Goal: Task Accomplishment & Management: Use online tool/utility

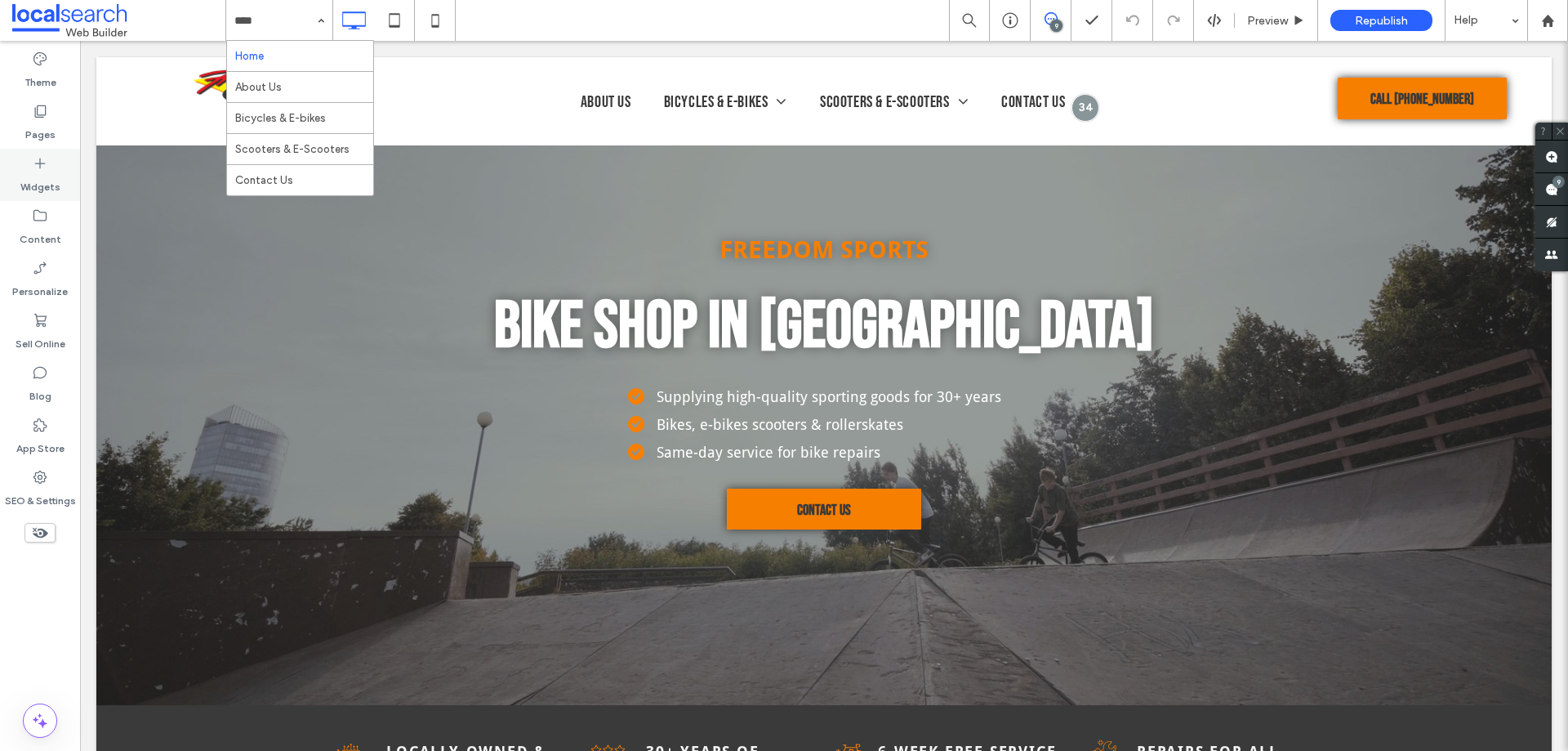
click at [30, 179] on label "Widgets" at bounding box center [40, 183] width 40 height 23
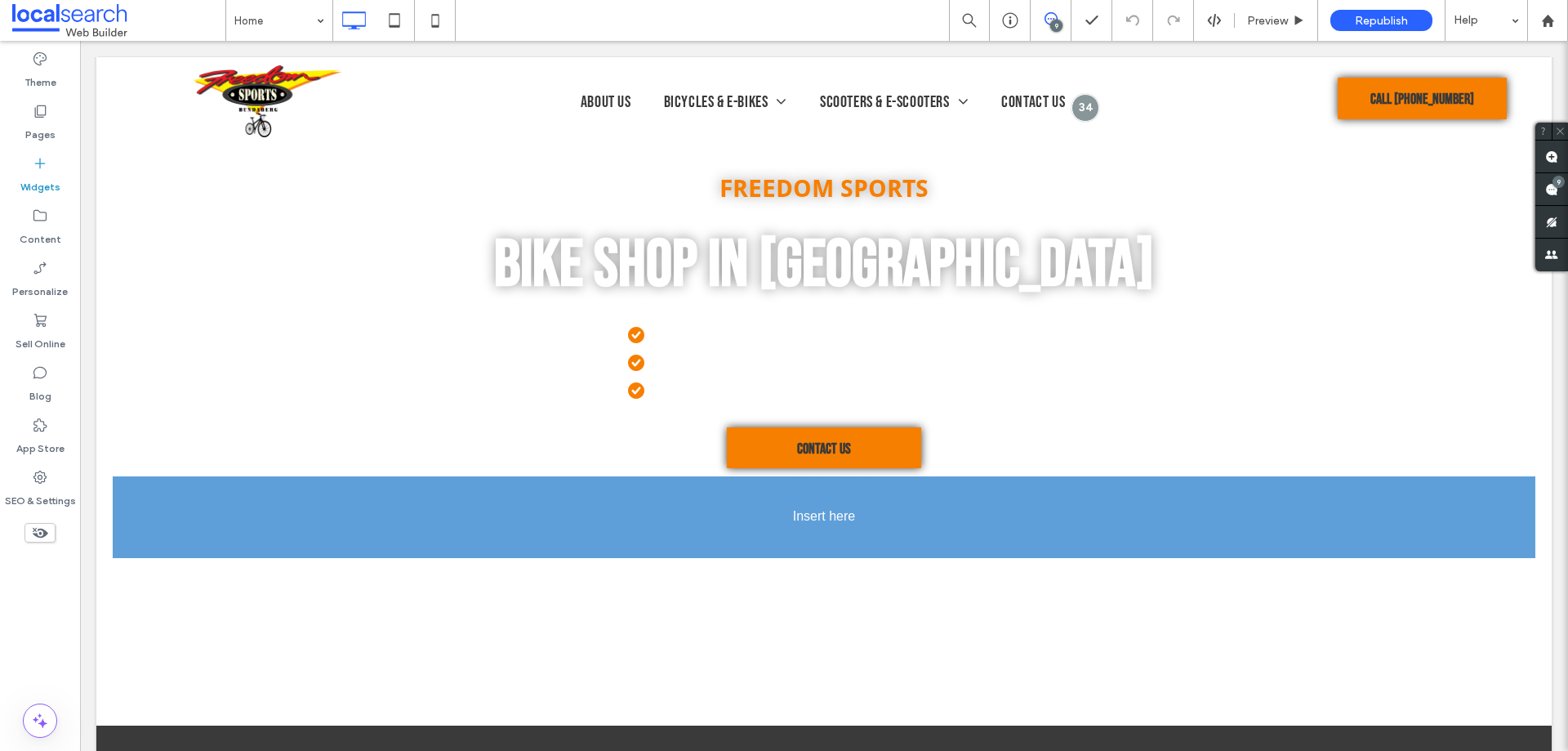
scroll to position [69, 0]
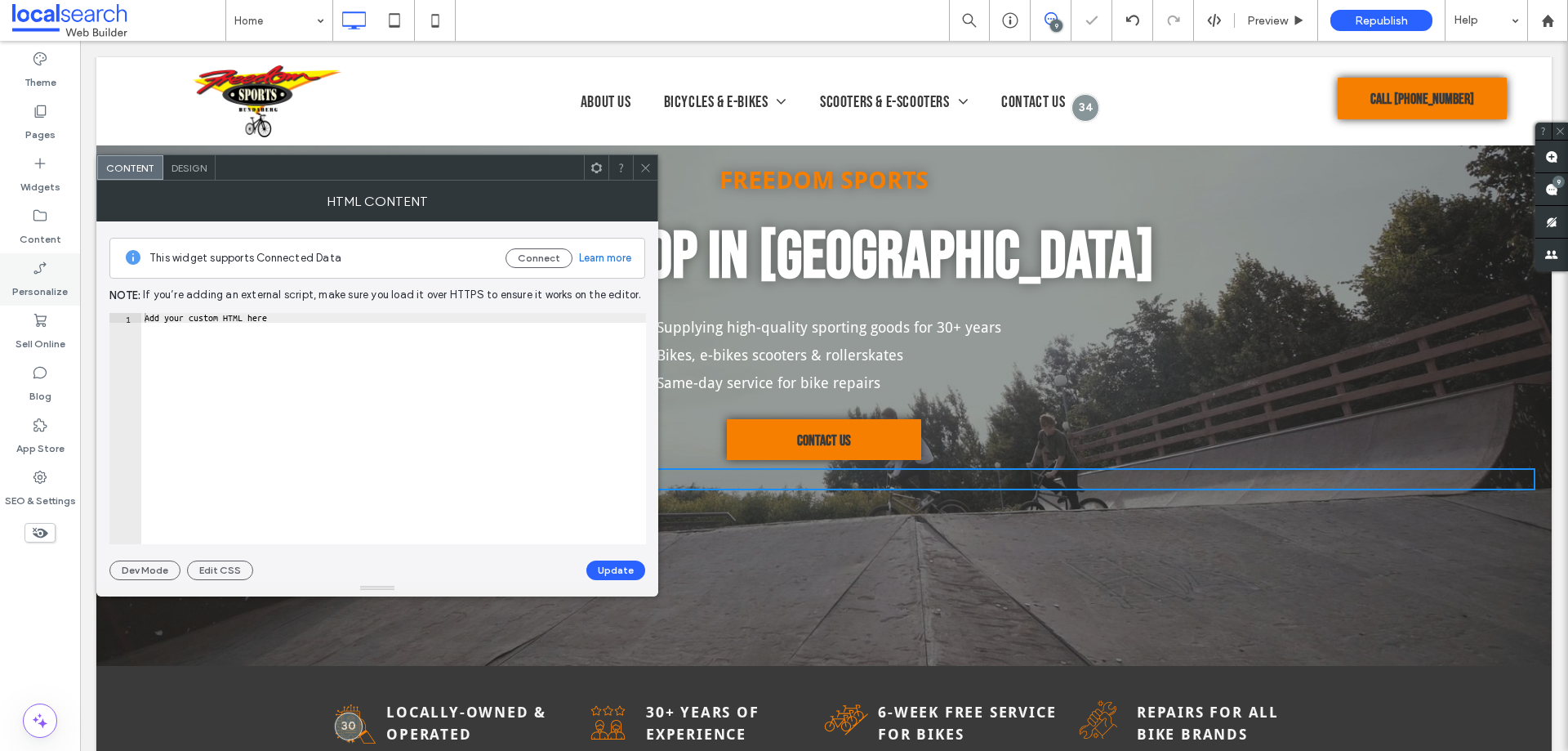
click at [23, 283] on body ".wqwq-1{fill:#231f20;} .cls-1q, .cls-2q { fill-rule: evenodd; } .cls-2q { fill:…" at bounding box center [784, 376] width 1568 height 751
drag, startPoint x: 426, startPoint y: 177, endPoint x: 424, endPoint y: 192, distance: 15.1
click at [425, 177] on div at bounding box center [399, 167] width 369 height 24
click at [349, 347] on div "Add your custom HTML here" at bounding box center [393, 428] width 504 height 231
click at [358, 326] on div "Add your custom HTML here" at bounding box center [393, 438] width 504 height 251
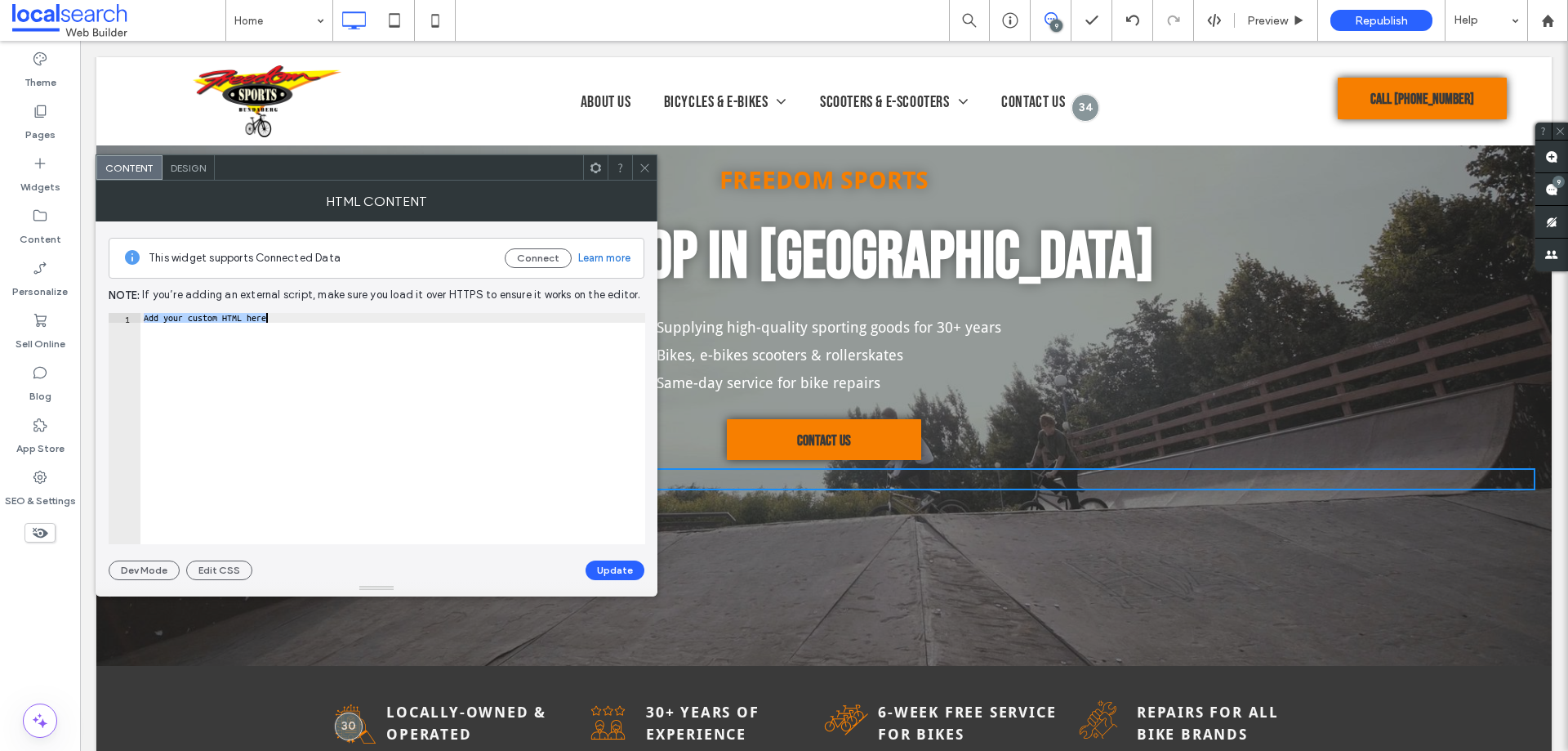
click at [373, 332] on div "Add your custom HTML here" at bounding box center [393, 428] width 504 height 231
paste textarea "Cursor at row 1"
type textarea "******"
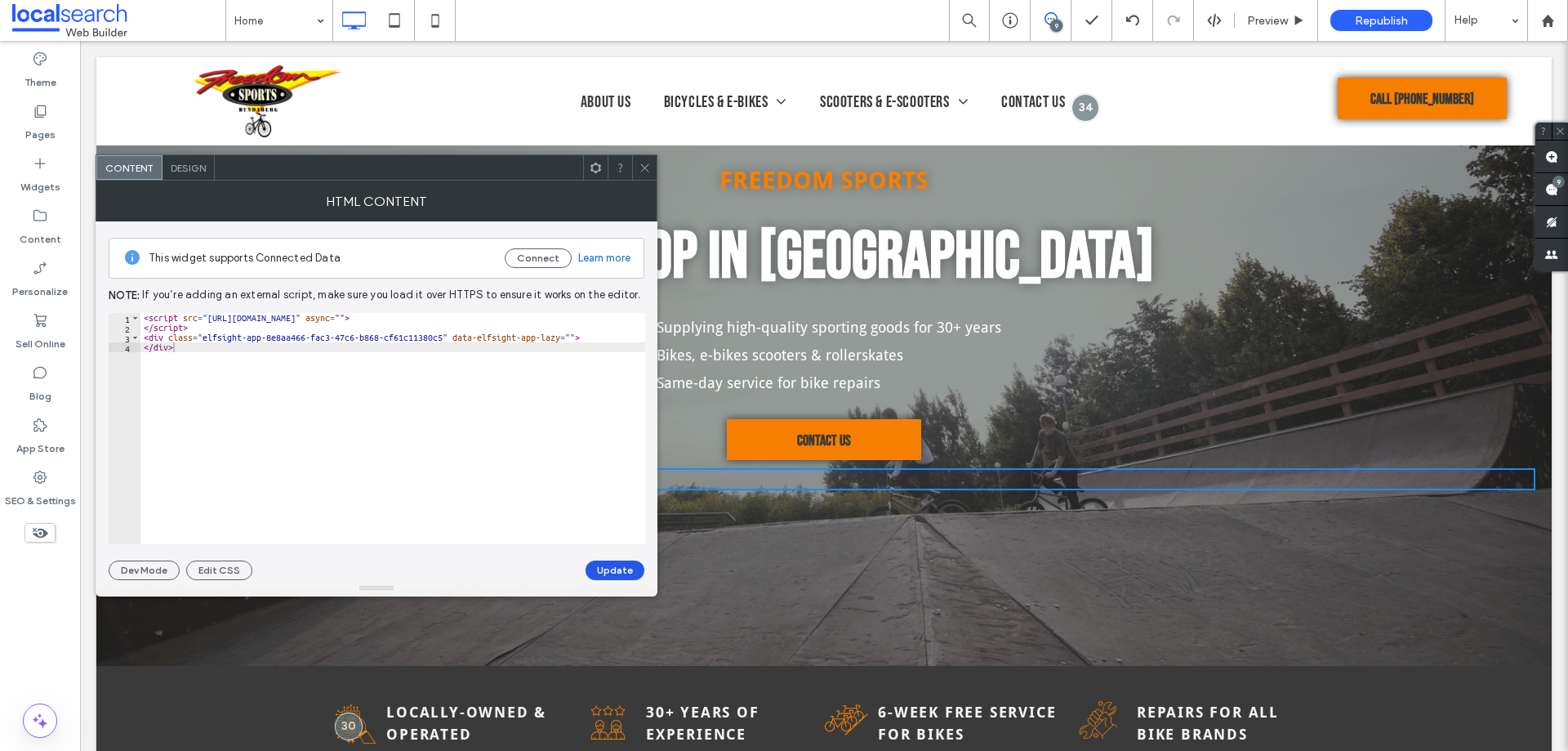
click at [612, 575] on button "Update" at bounding box center [614, 570] width 59 height 19
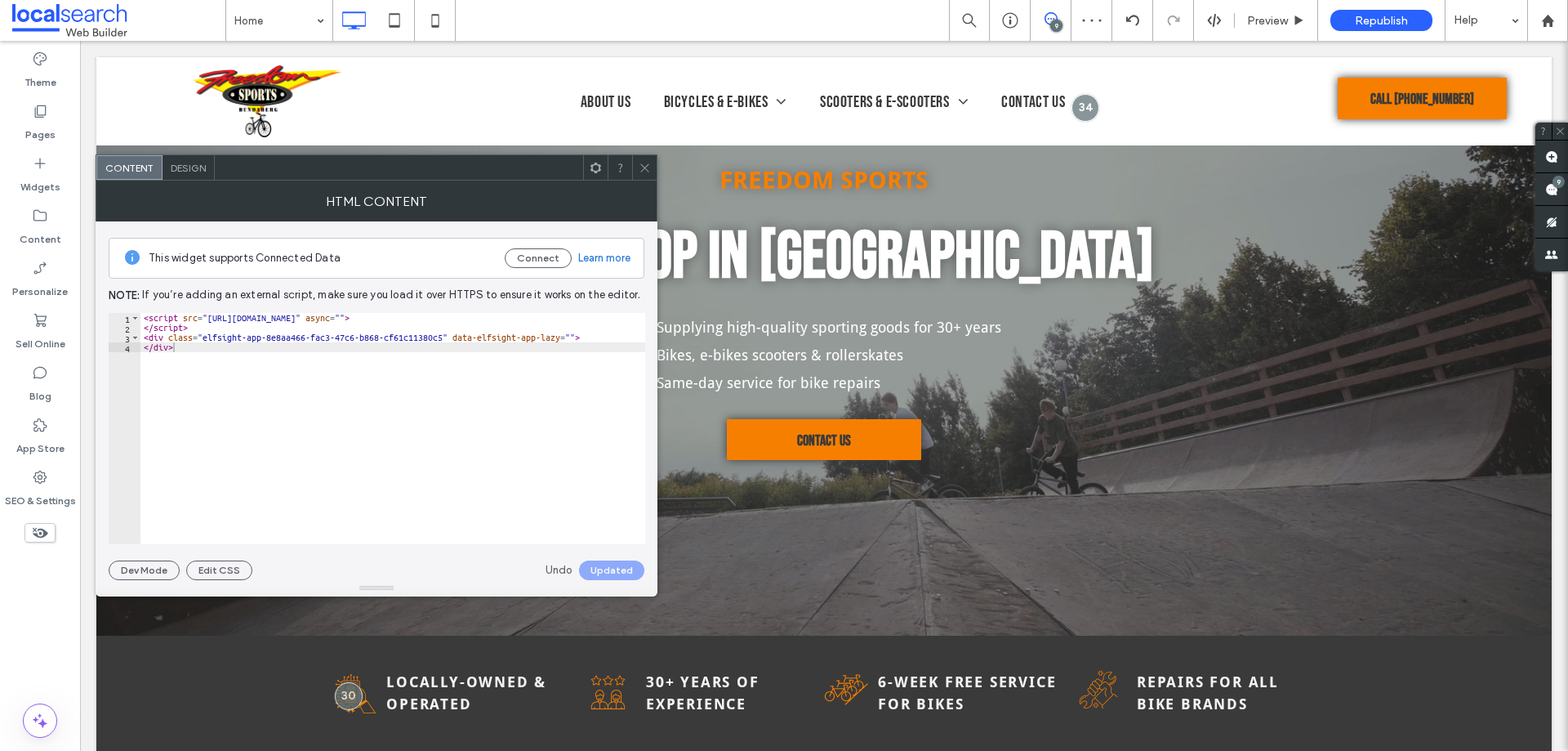
drag, startPoint x: 642, startPoint y: 165, endPoint x: 649, endPoint y: 335, distance: 170.1
click at [643, 165] on icon at bounding box center [645, 168] width 13 height 13
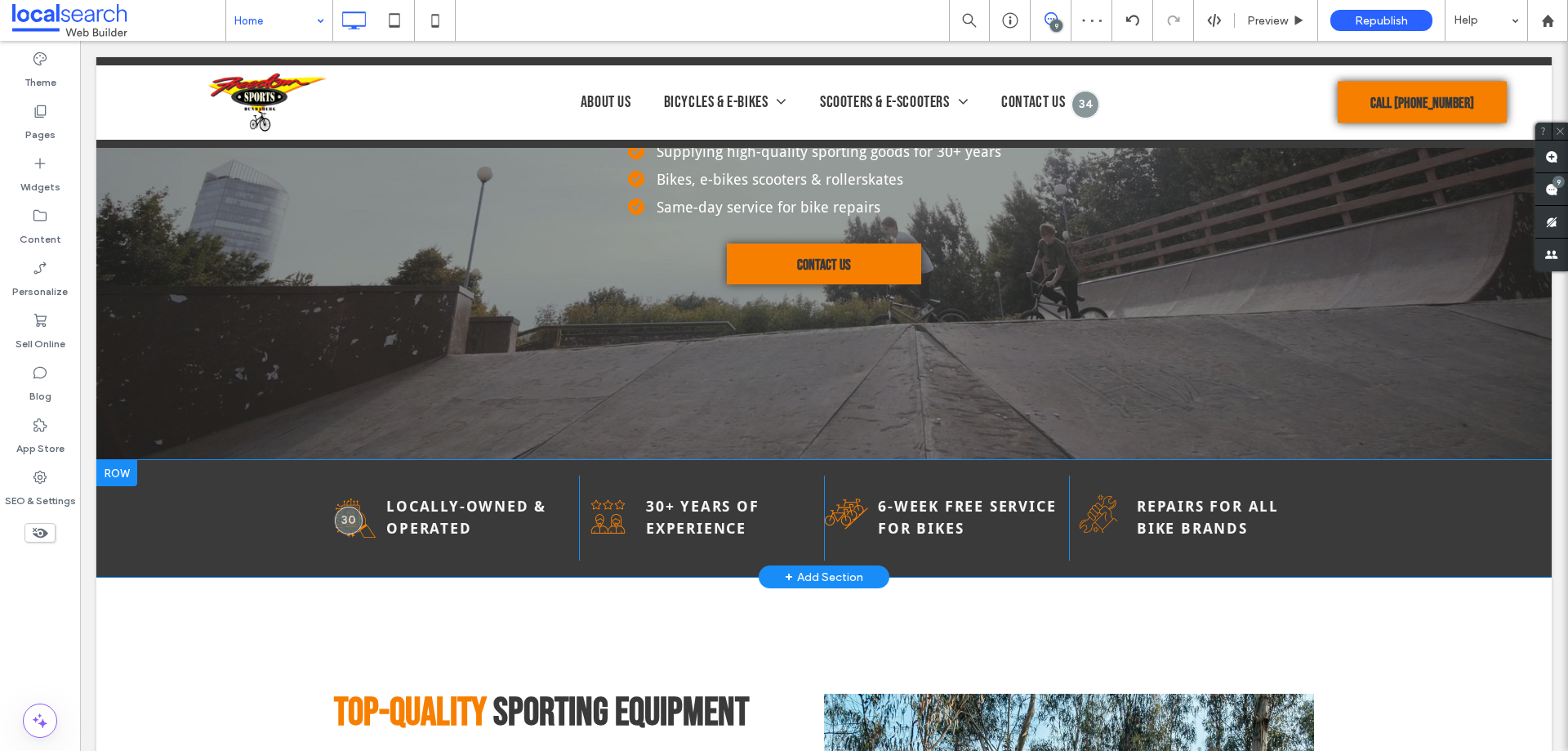
scroll to position [82, 0]
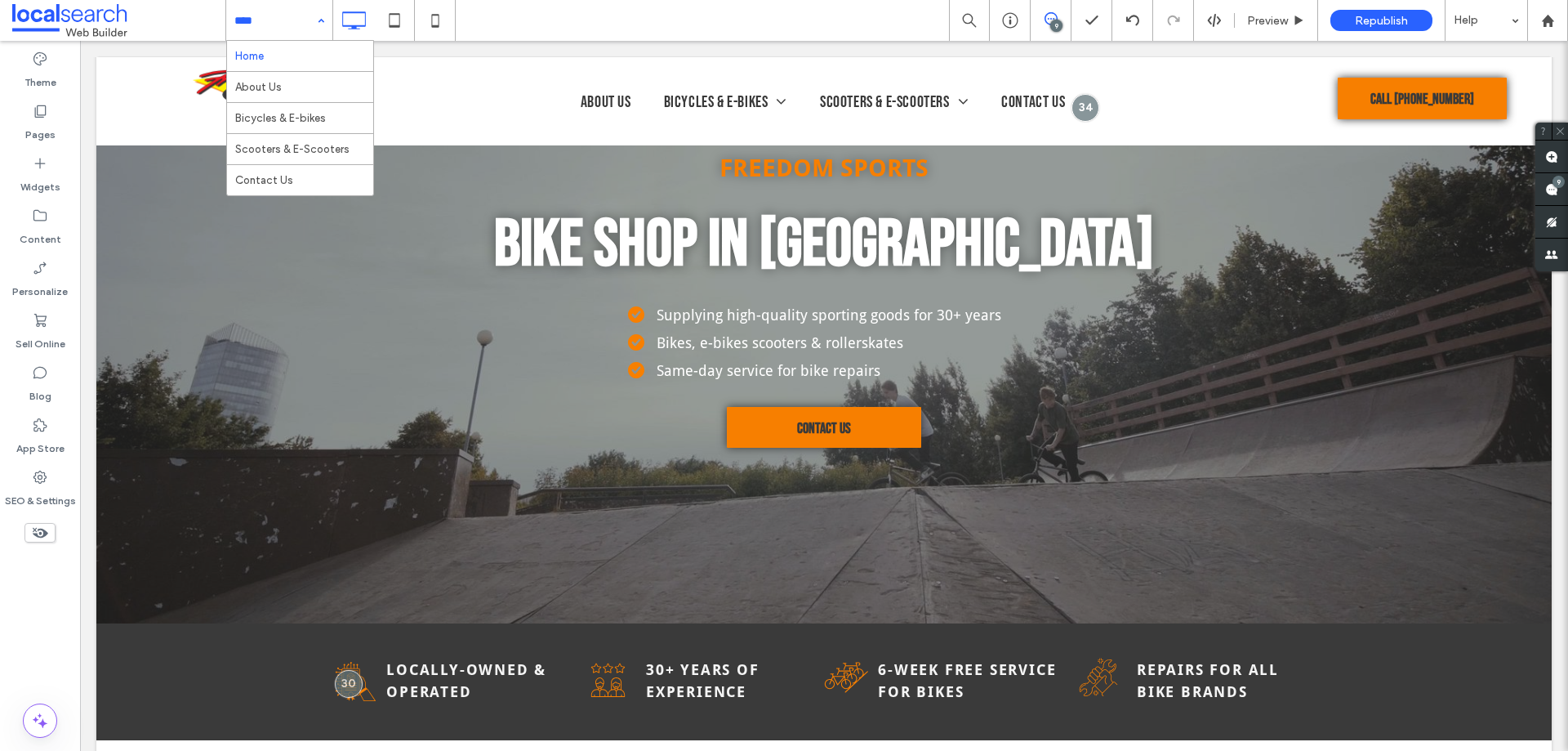
click at [46, 618] on div "Theme Pages Widgets Content Personalize Sell Online Blog App Store SEO & Settin…" at bounding box center [39, 395] width 80 height 710
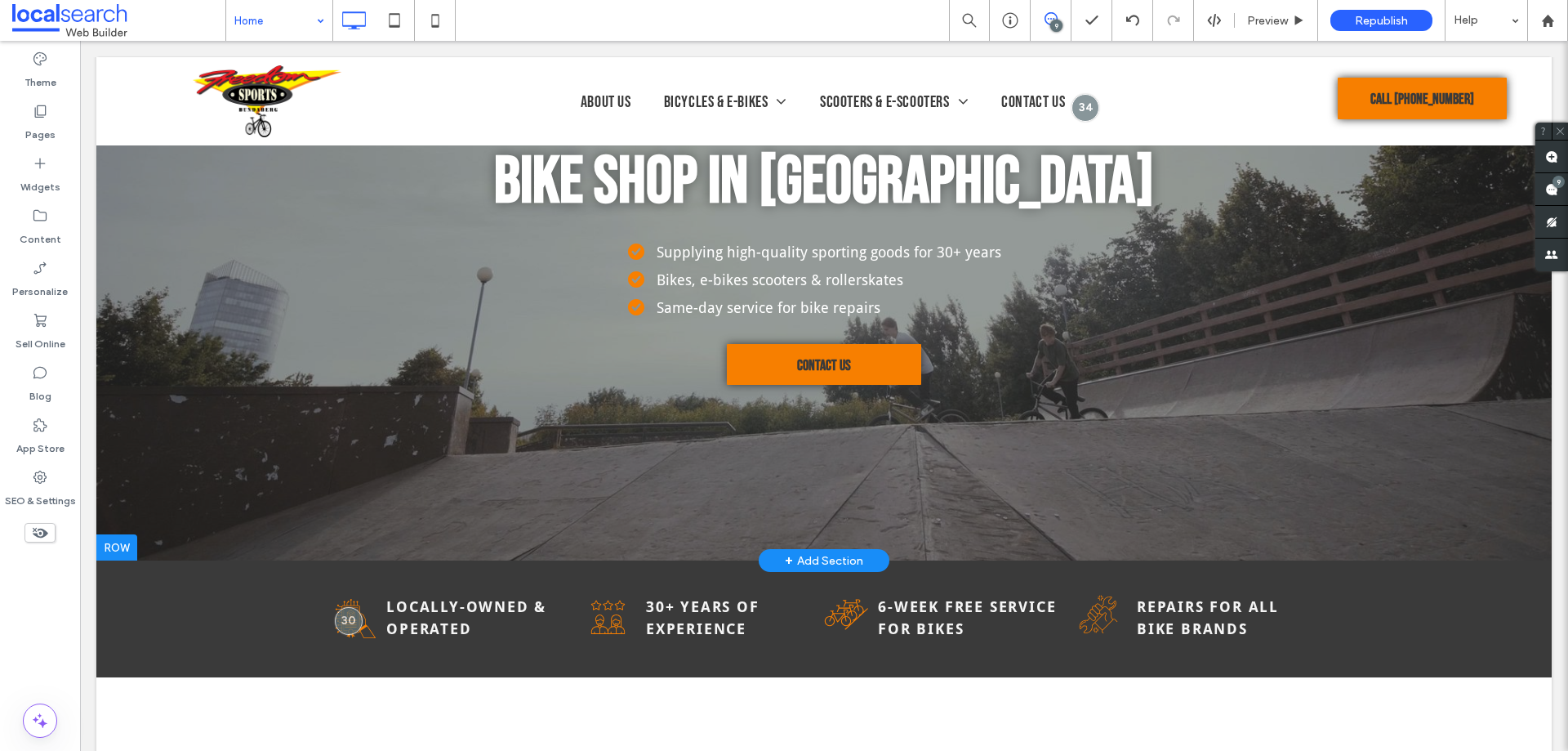
scroll to position [0, 0]
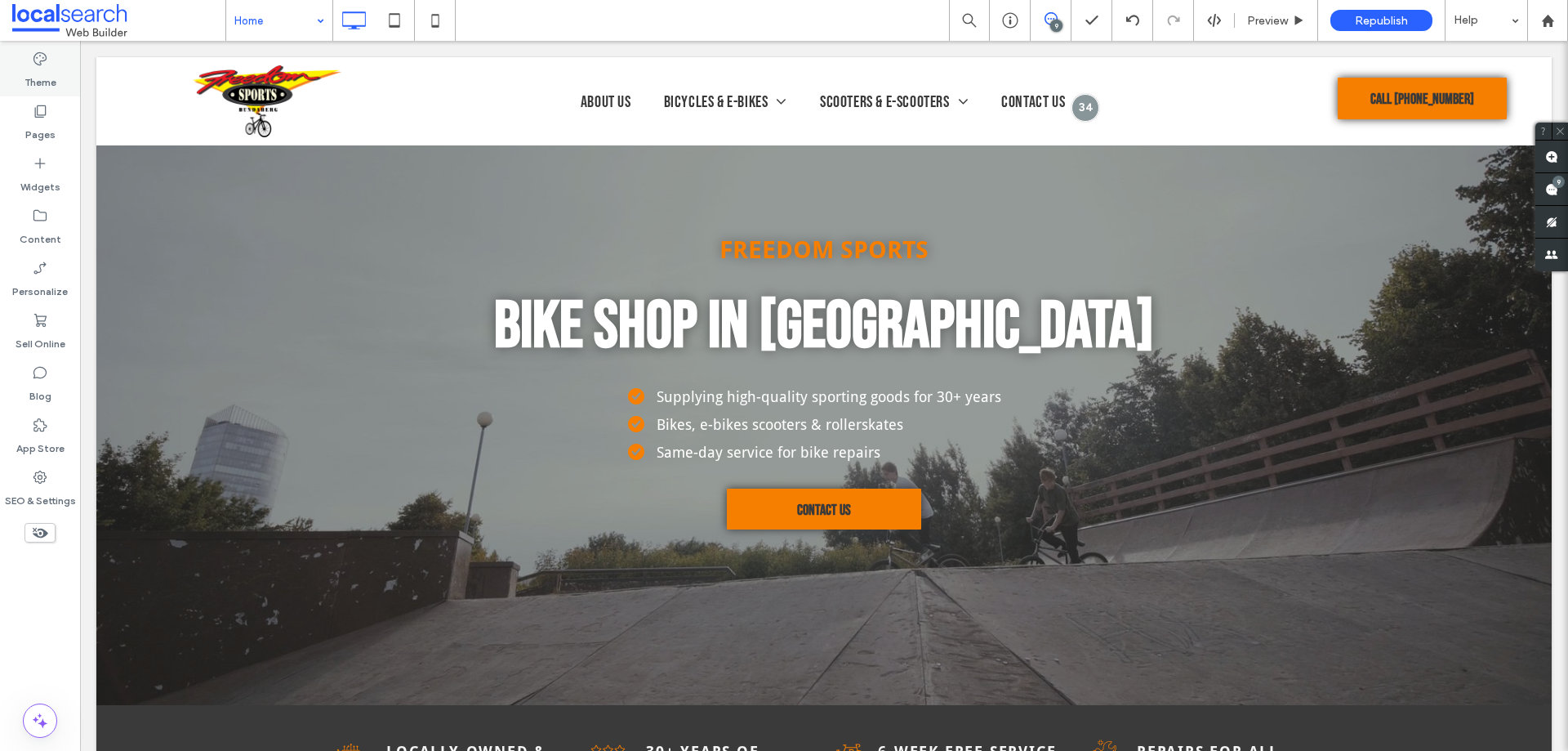
click at [46, 73] on label "Theme" at bounding box center [39, 79] width 32 height 23
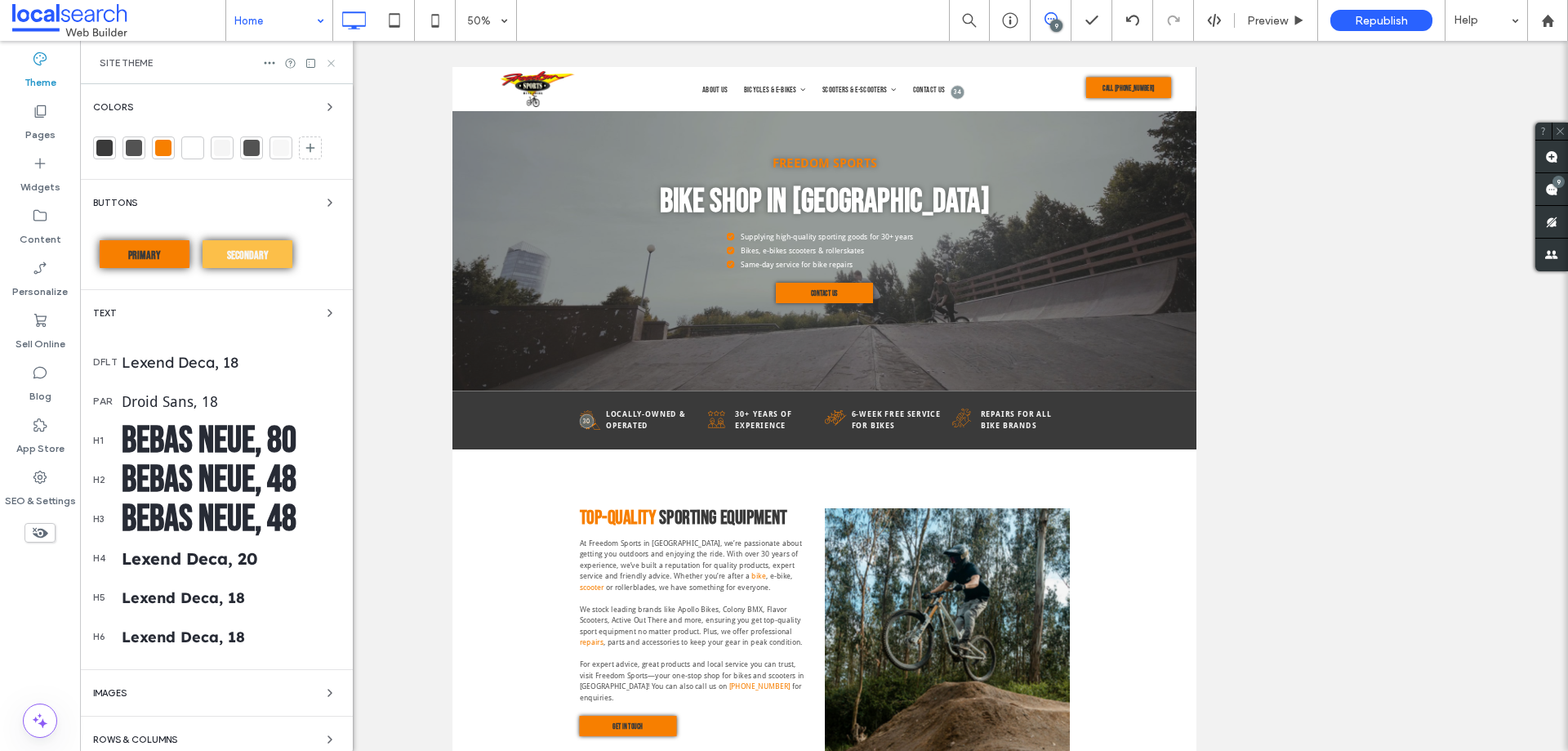
click at [327, 63] on icon at bounding box center [331, 63] width 13 height 13
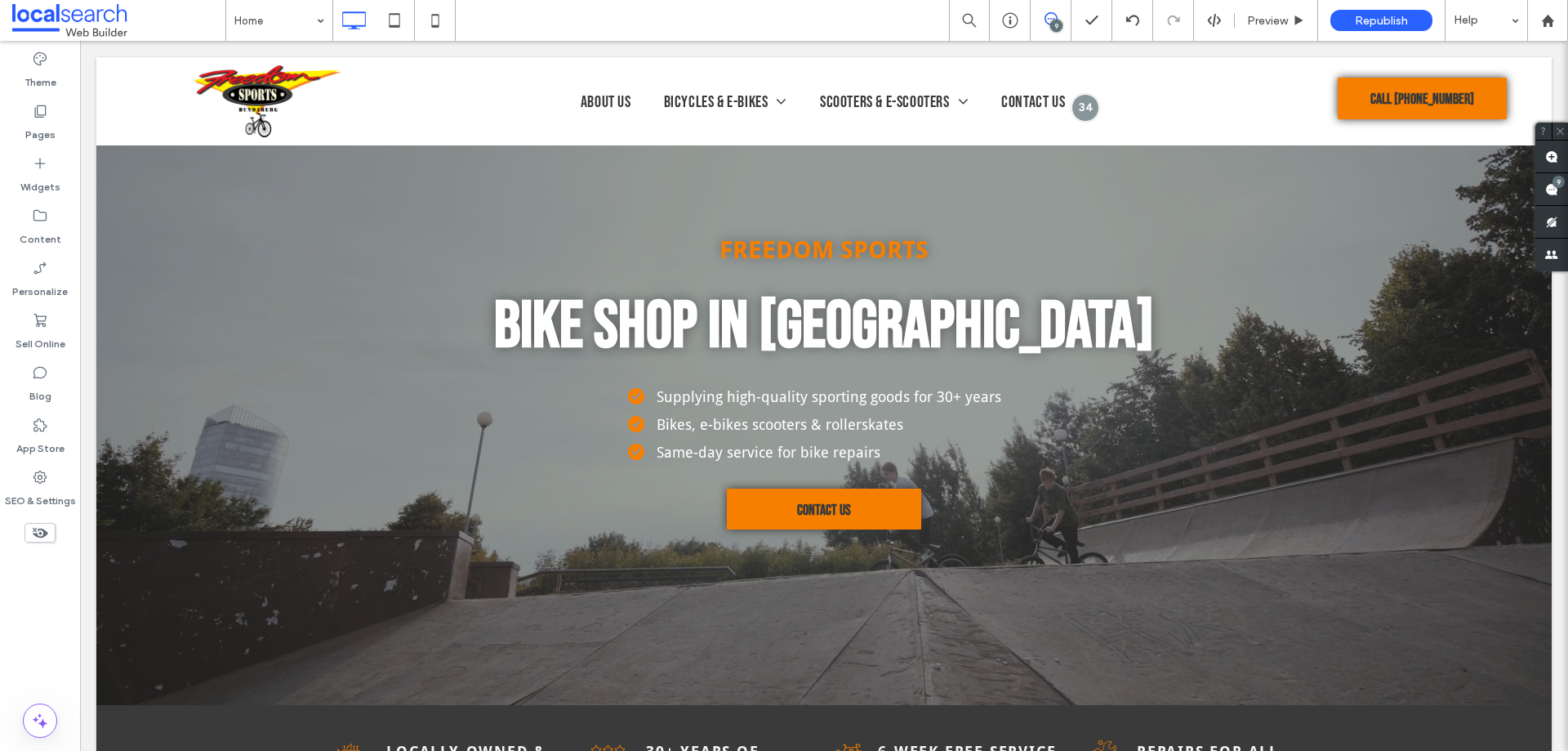
drag, startPoint x: 30, startPoint y: 608, endPoint x: 63, endPoint y: 600, distance: 34.0
click at [40, 603] on div "Theme Pages Widgets Content Personalize Sell Online Blog App Store SEO & Settin…" at bounding box center [39, 395] width 80 height 710
click at [1130, 22] on icon at bounding box center [1133, 20] width 13 height 13
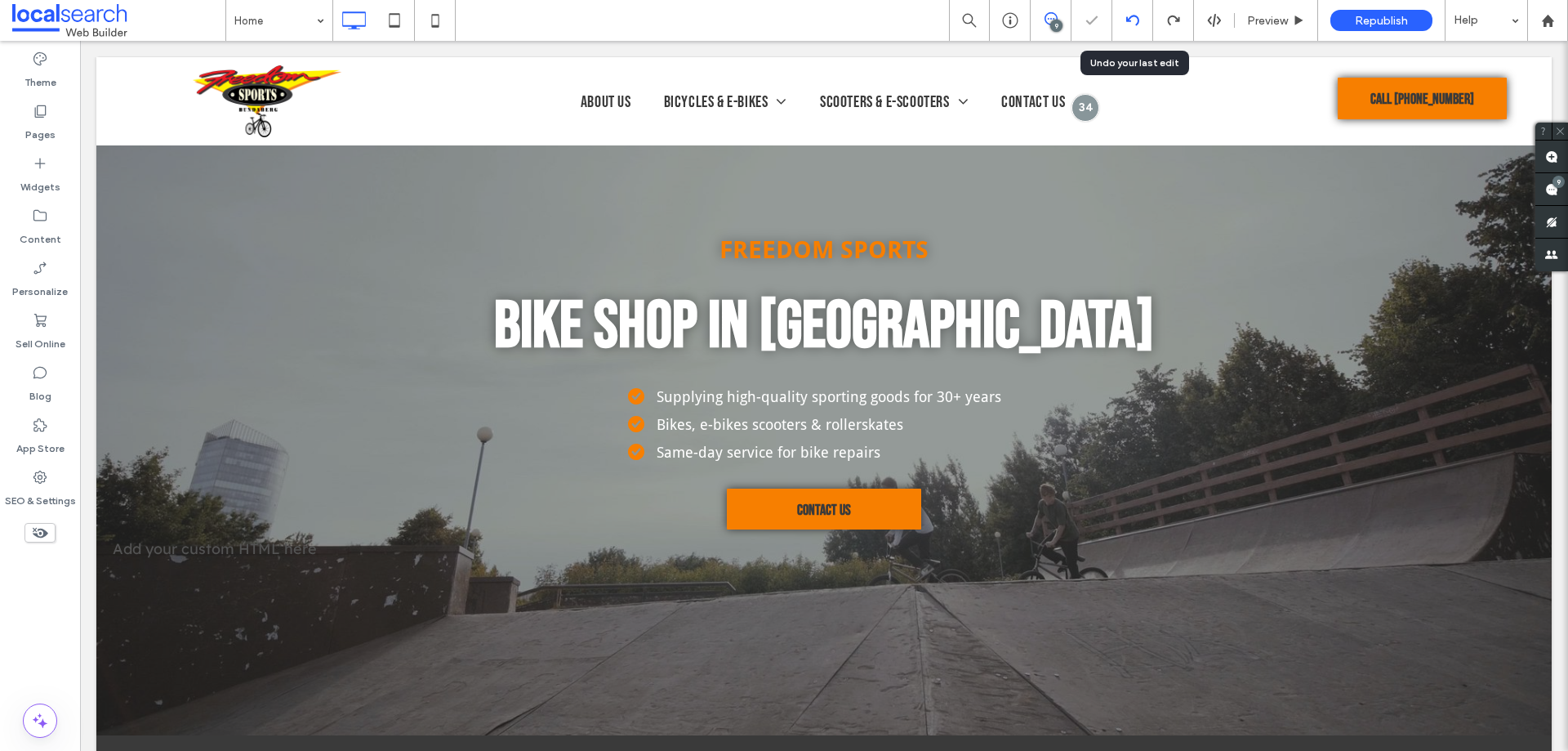
click at [1134, 18] on icon at bounding box center [1133, 20] width 13 height 13
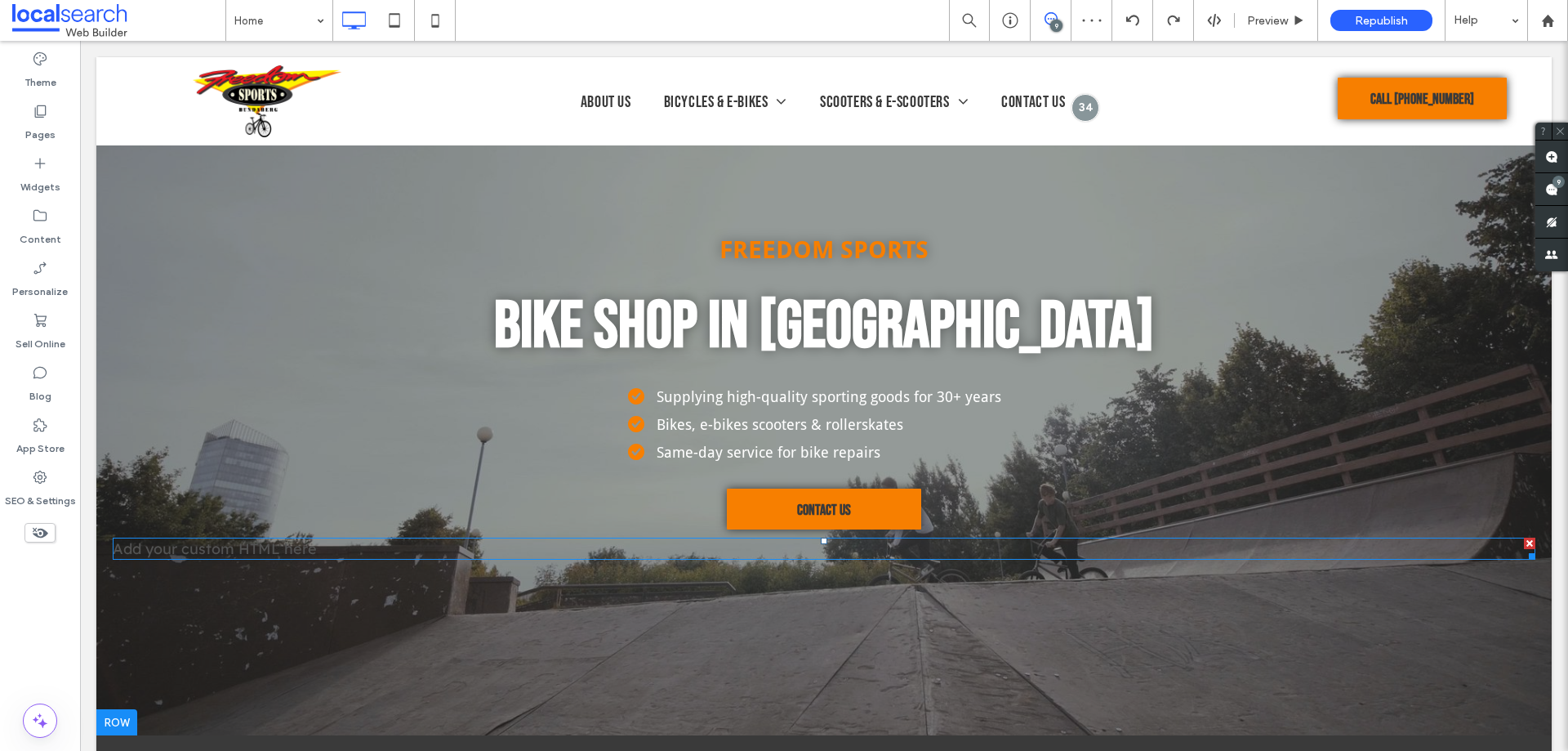
click at [252, 554] on span at bounding box center [824, 548] width 1423 height 22
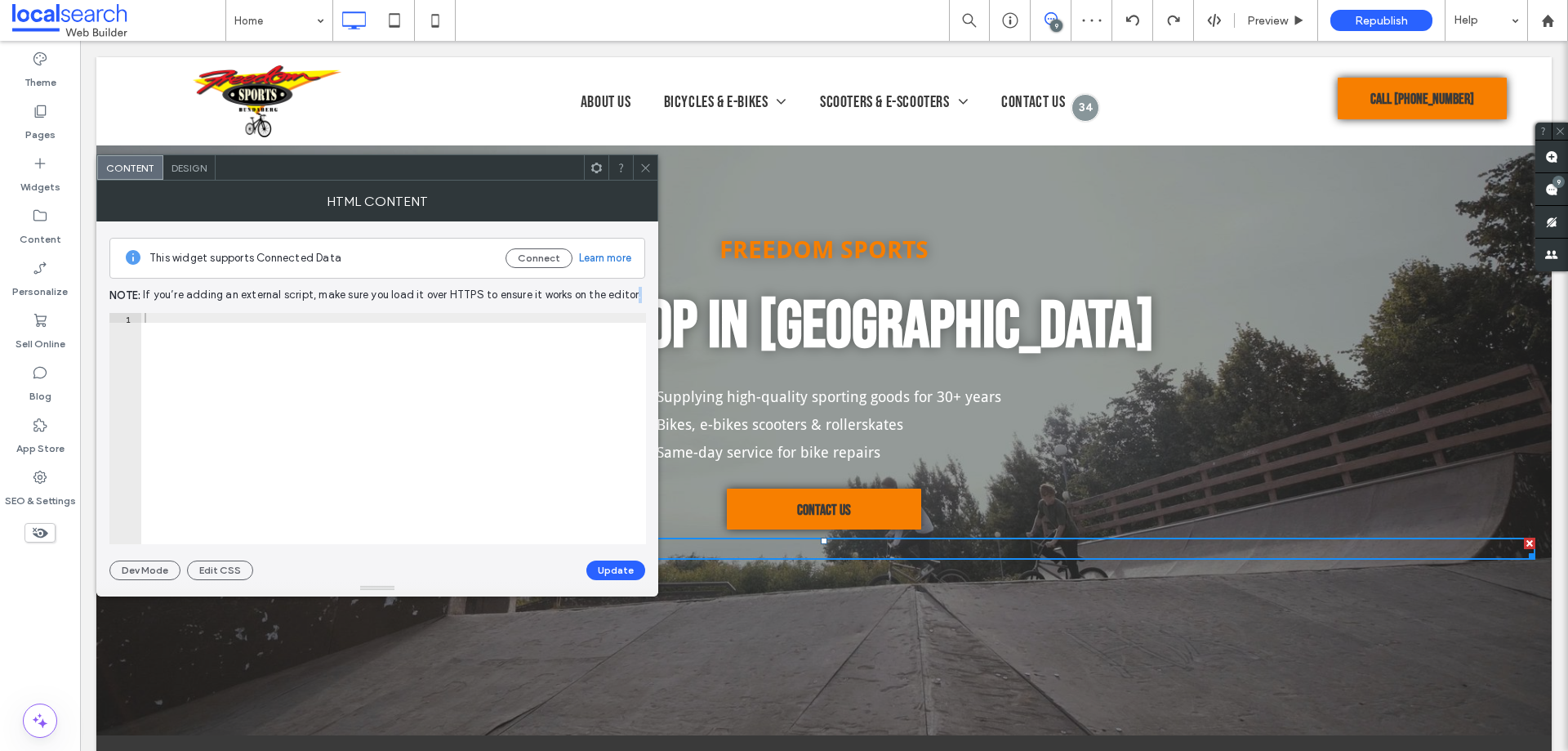
click at [252, 554] on div "This widget supports Connected Data Connect Learn more Note: If you’re adding a…" at bounding box center [377, 401] width 536 height 359
drag, startPoint x: 628, startPoint y: 418, endPoint x: 587, endPoint y: 420, distance: 41.0
click at [623, 419] on div "Add your custom HTML here" at bounding box center [394, 438] width 504 height 251
click at [531, 416] on div "Add your custom HTML here" at bounding box center [394, 438] width 504 height 251
paste textarea "Cursor at row 1"
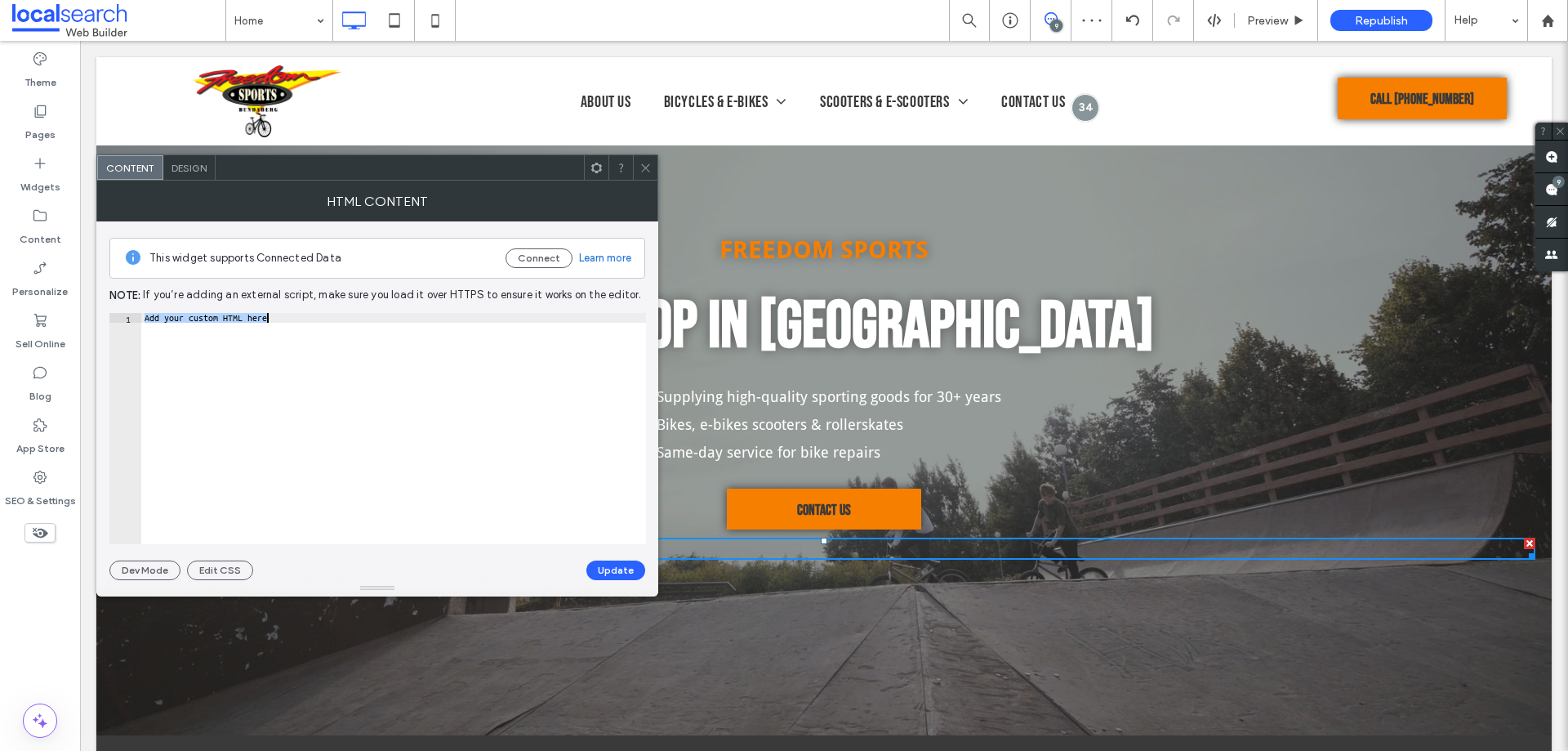
type textarea "******"
click at [618, 578] on button "Update" at bounding box center [615, 570] width 59 height 19
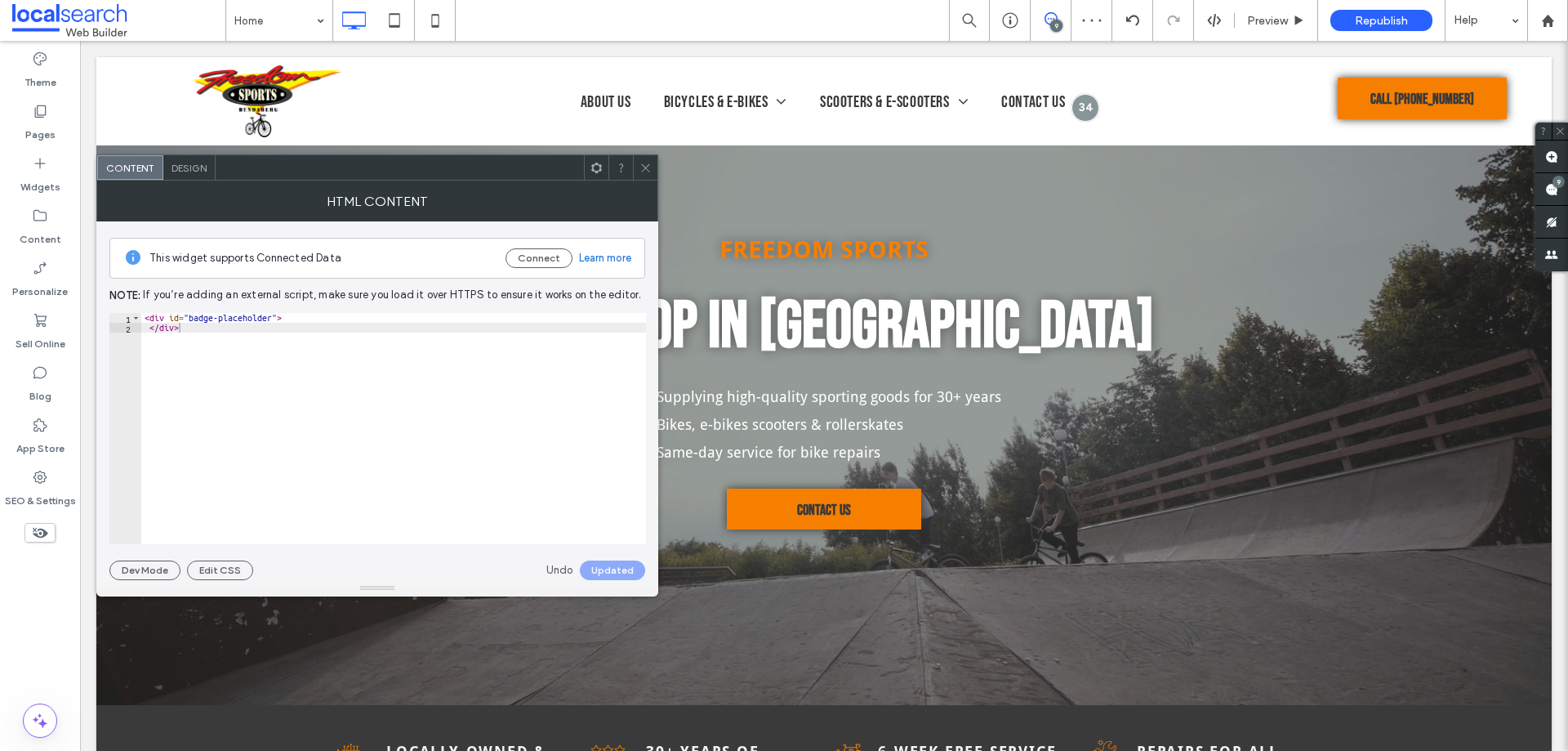
click at [650, 162] on icon at bounding box center [645, 168] width 13 height 13
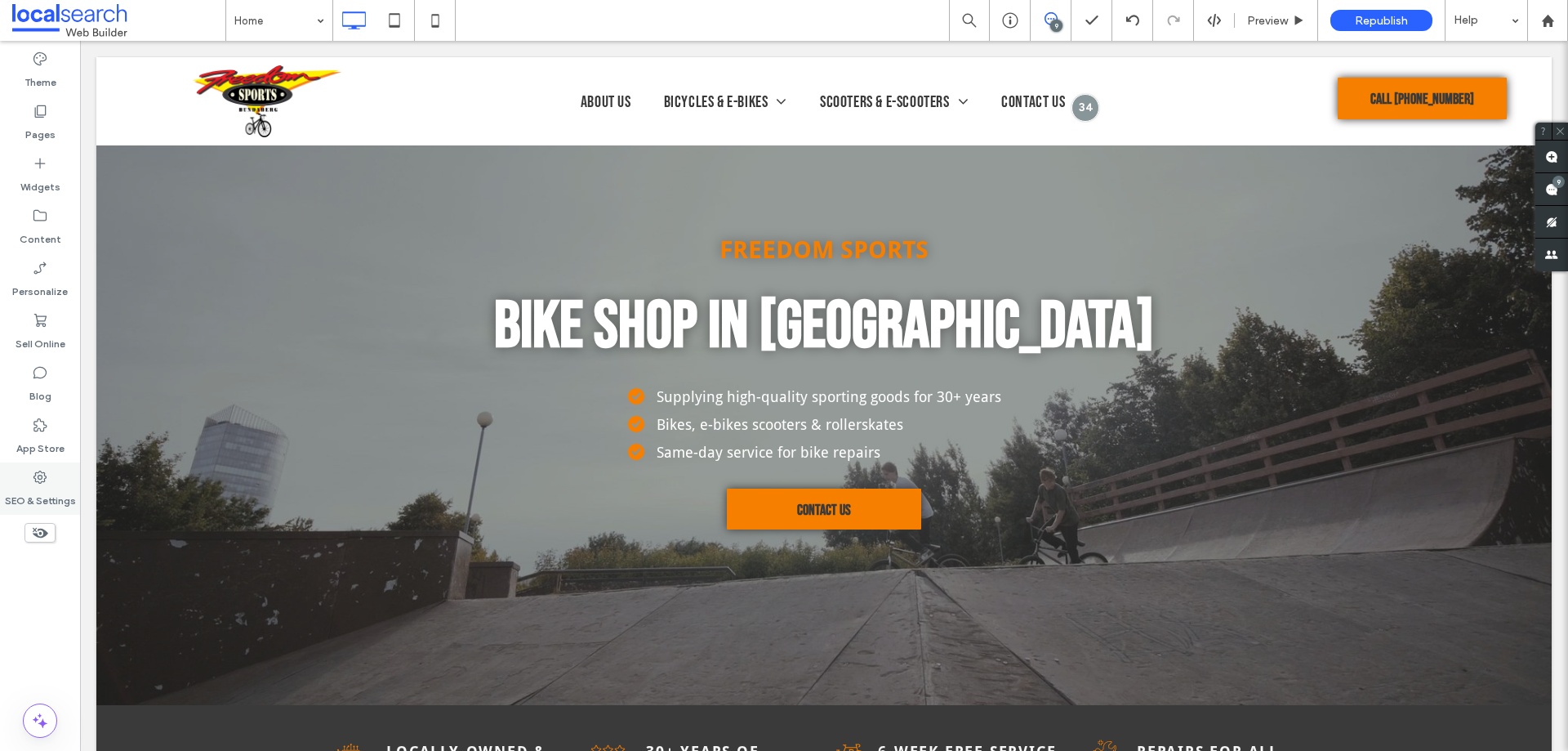
click at [31, 482] on div "SEO & Settings" at bounding box center [39, 488] width 80 height 52
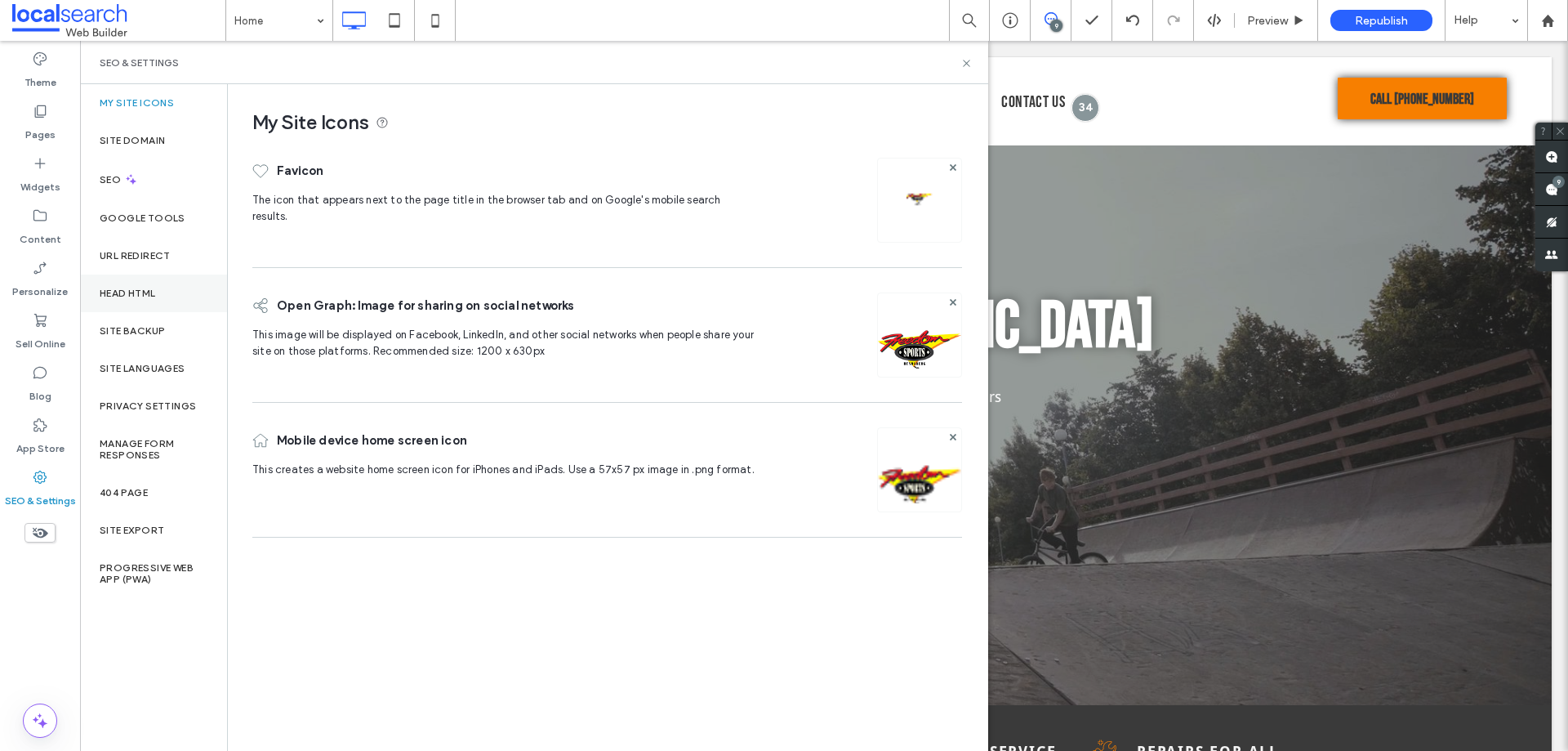
click at [135, 304] on div "Head HTML" at bounding box center [153, 293] width 147 height 38
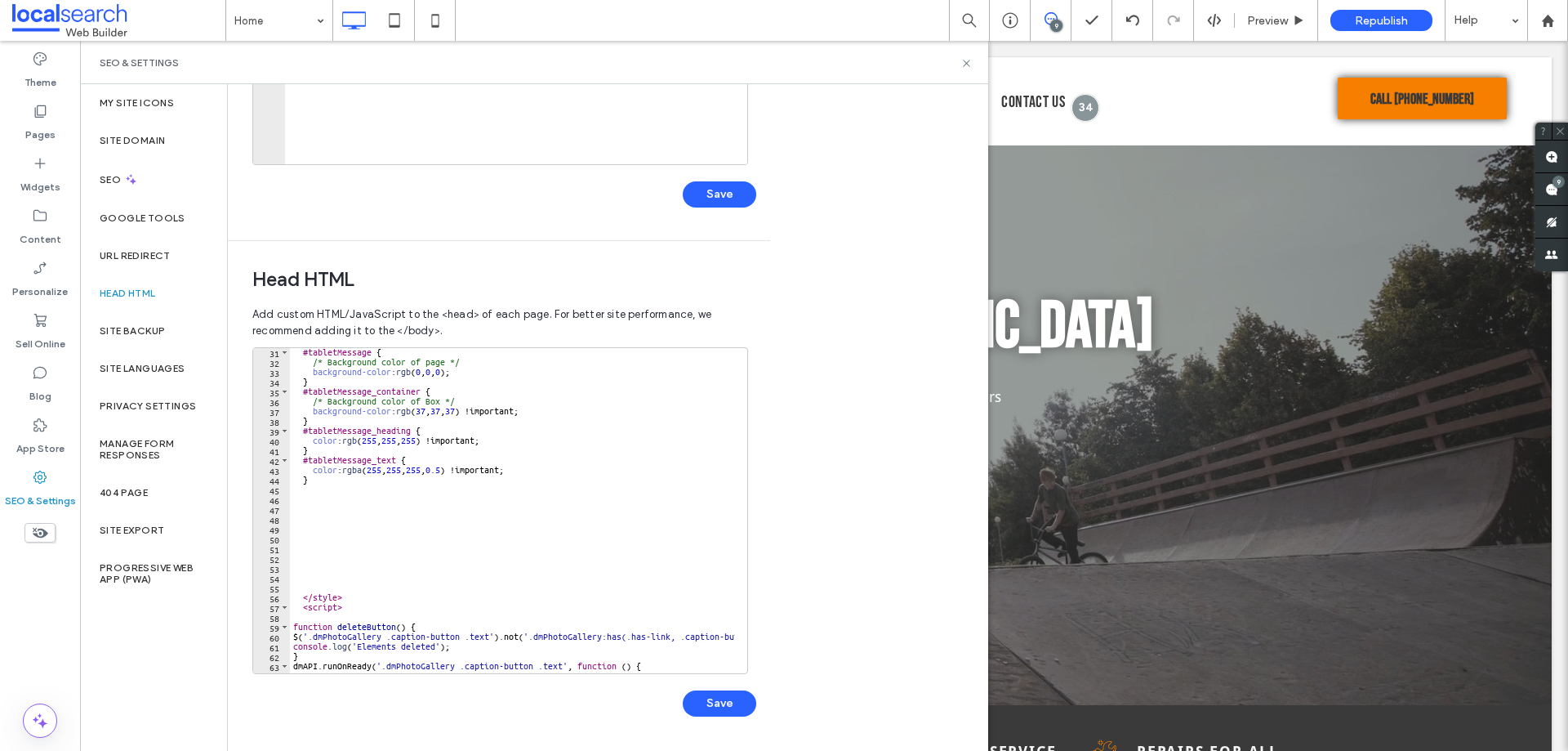
scroll to position [246, 0]
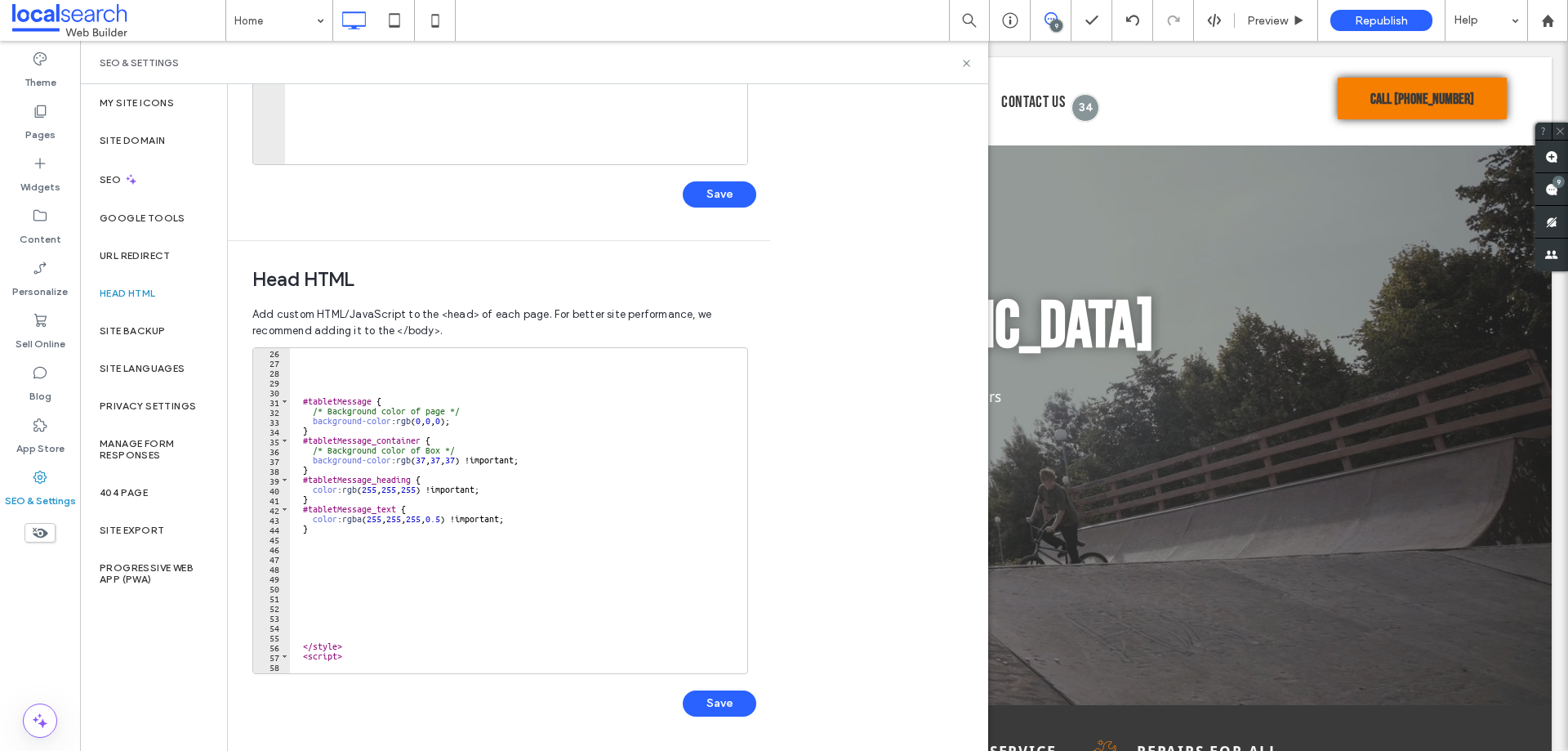
click at [430, 121] on div at bounding box center [516, 12] width 462 height 345
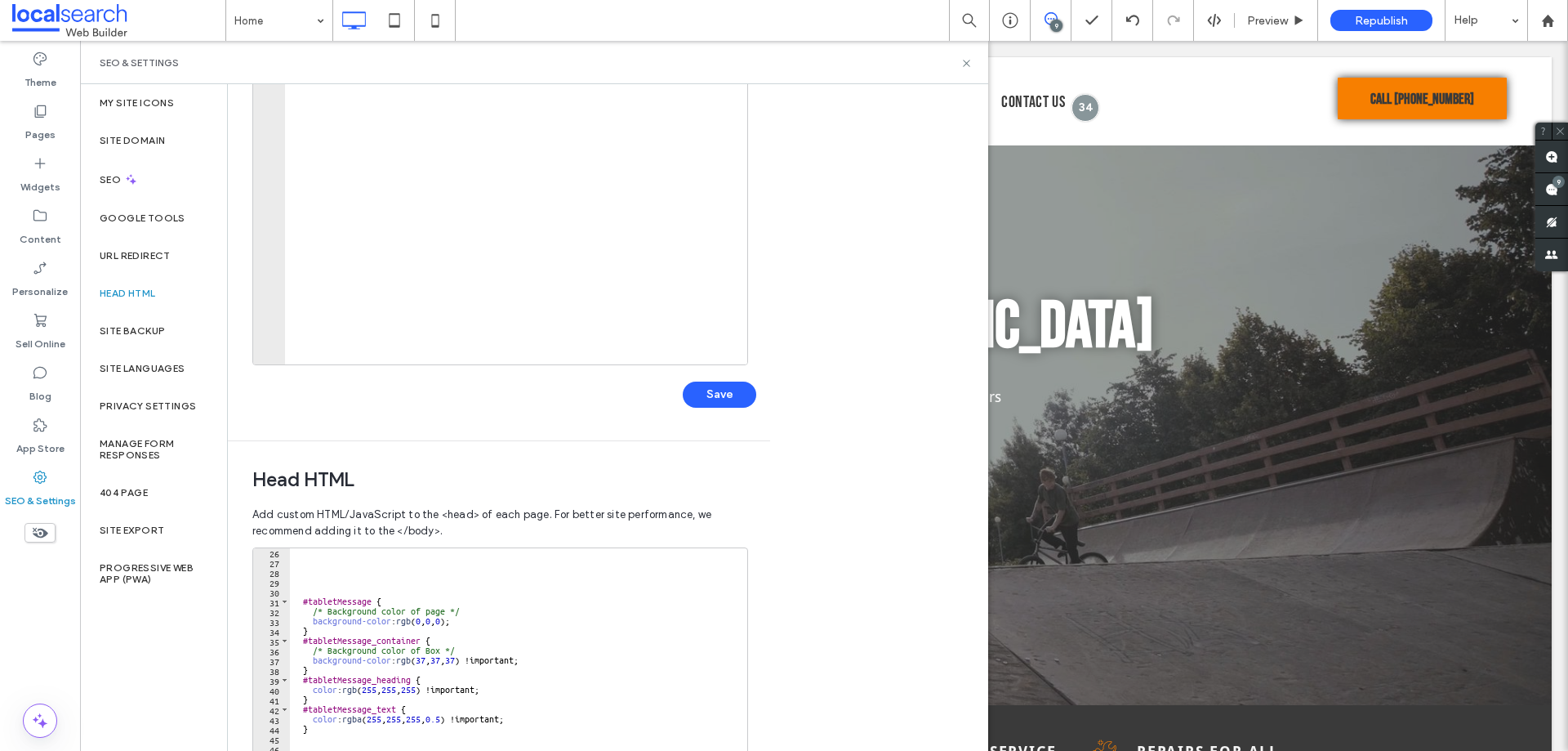
scroll to position [0, 0]
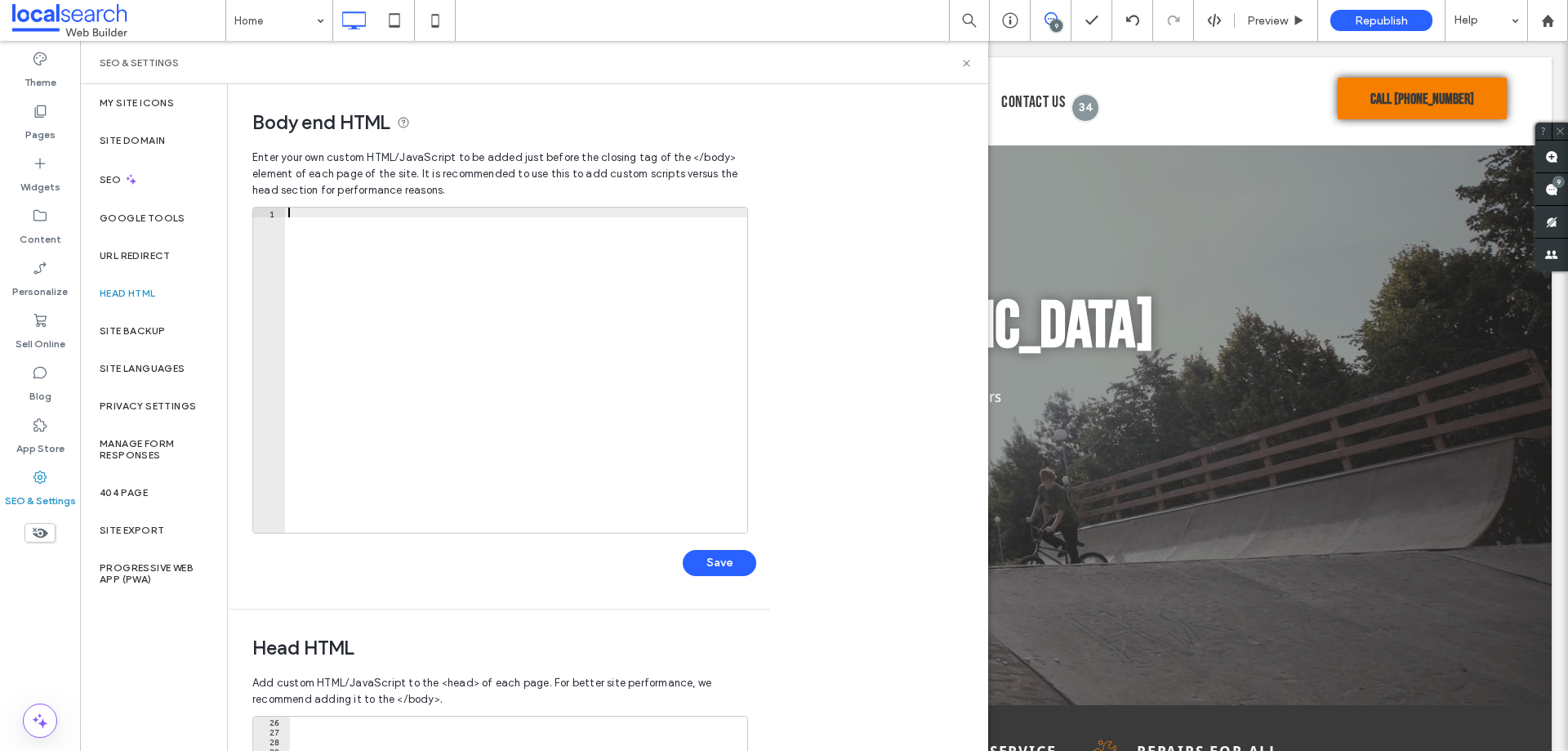
click at [405, 269] on div at bounding box center [516, 380] width 462 height 345
paste textarea "*********"
type textarea "*********"
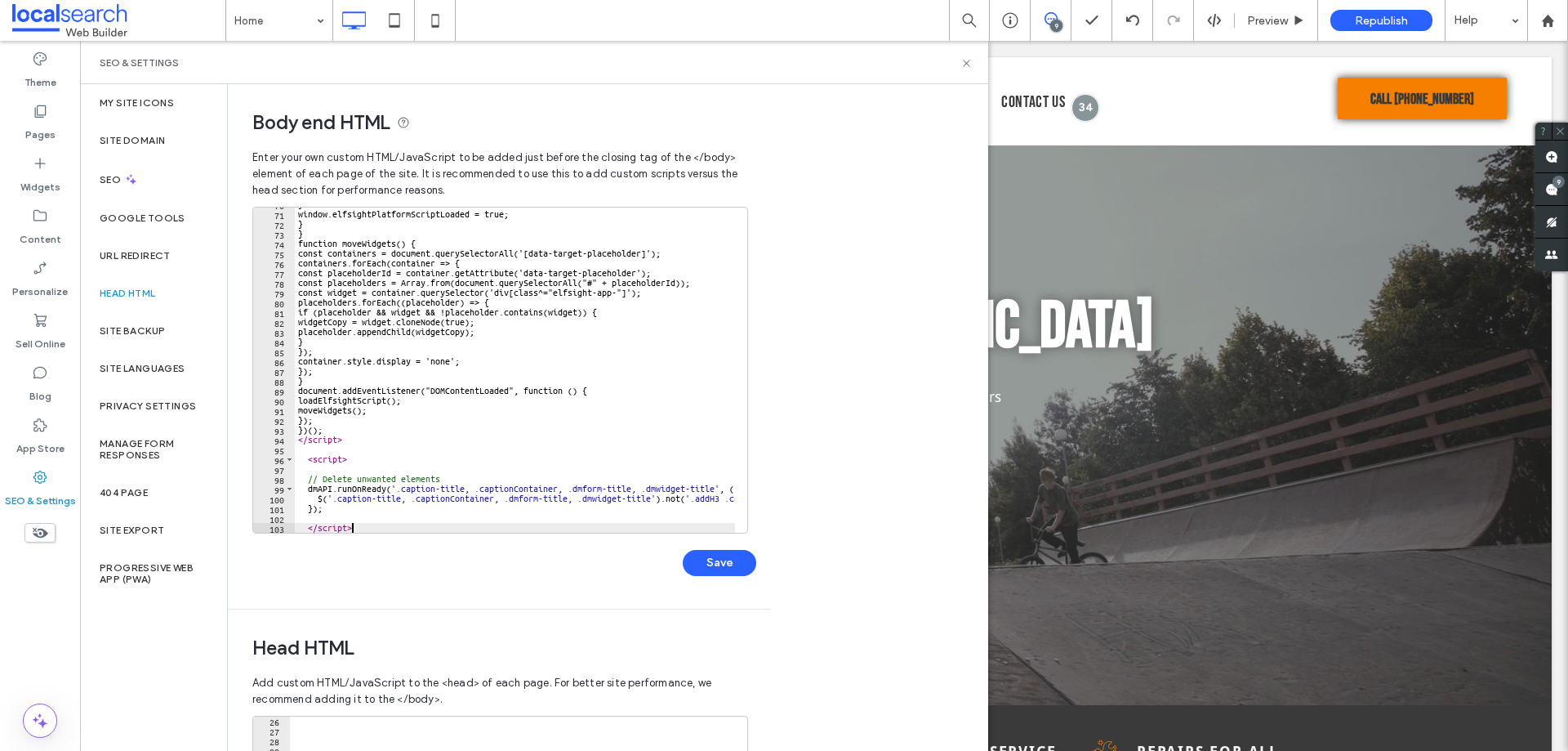
scroll to position [685, 0]
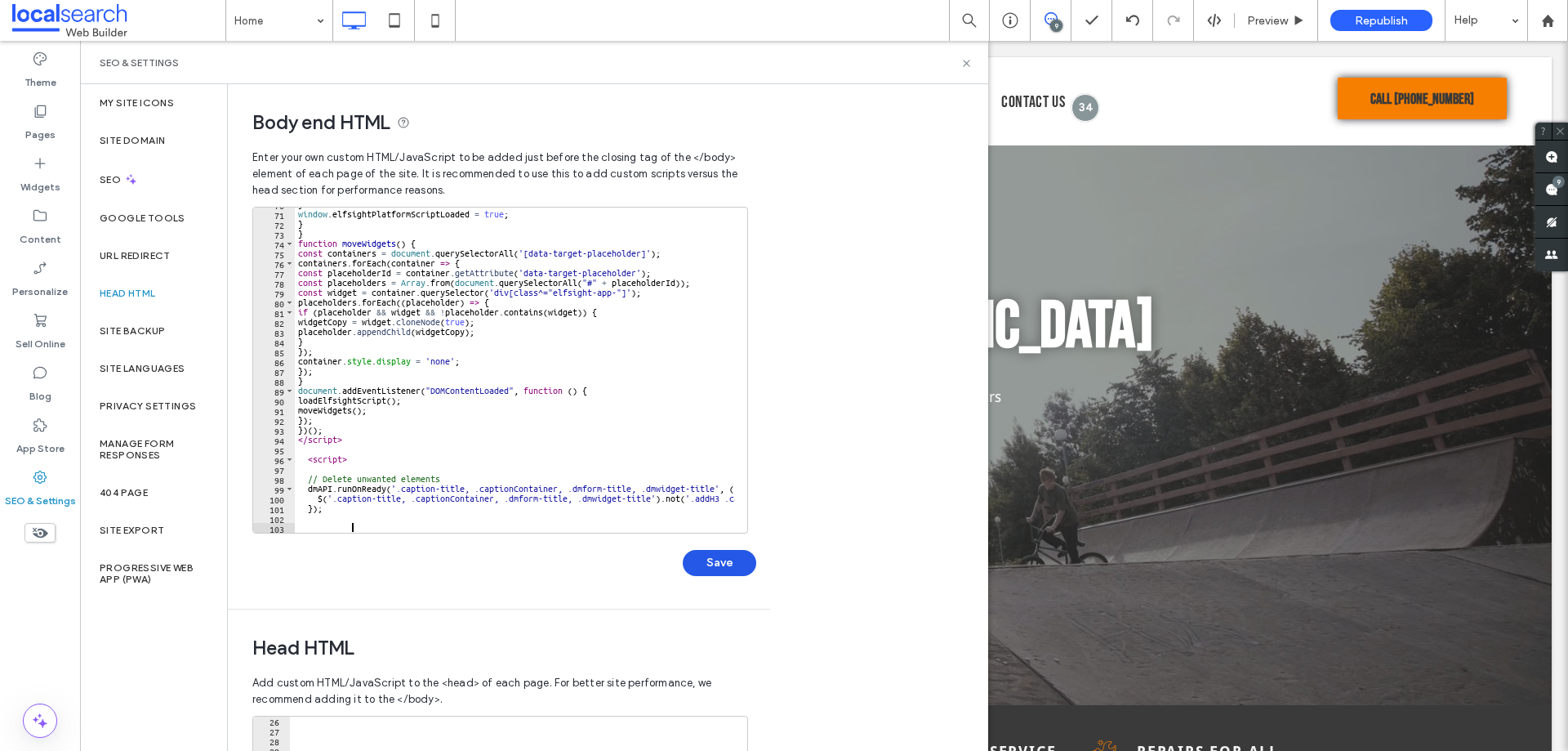
click at [723, 559] on button "Save" at bounding box center [719, 562] width 73 height 26
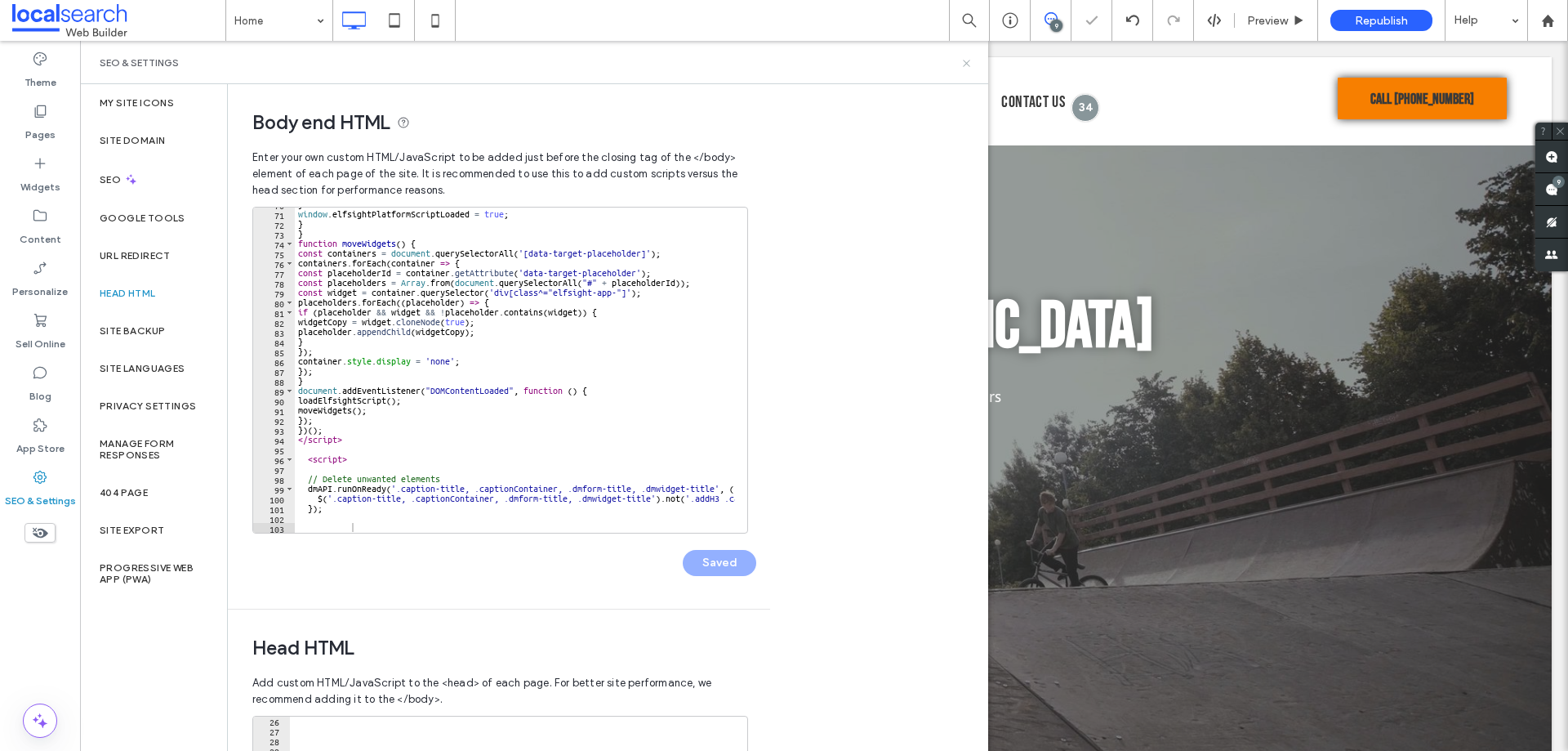
click at [964, 63] on icon at bounding box center [966, 63] width 13 height 13
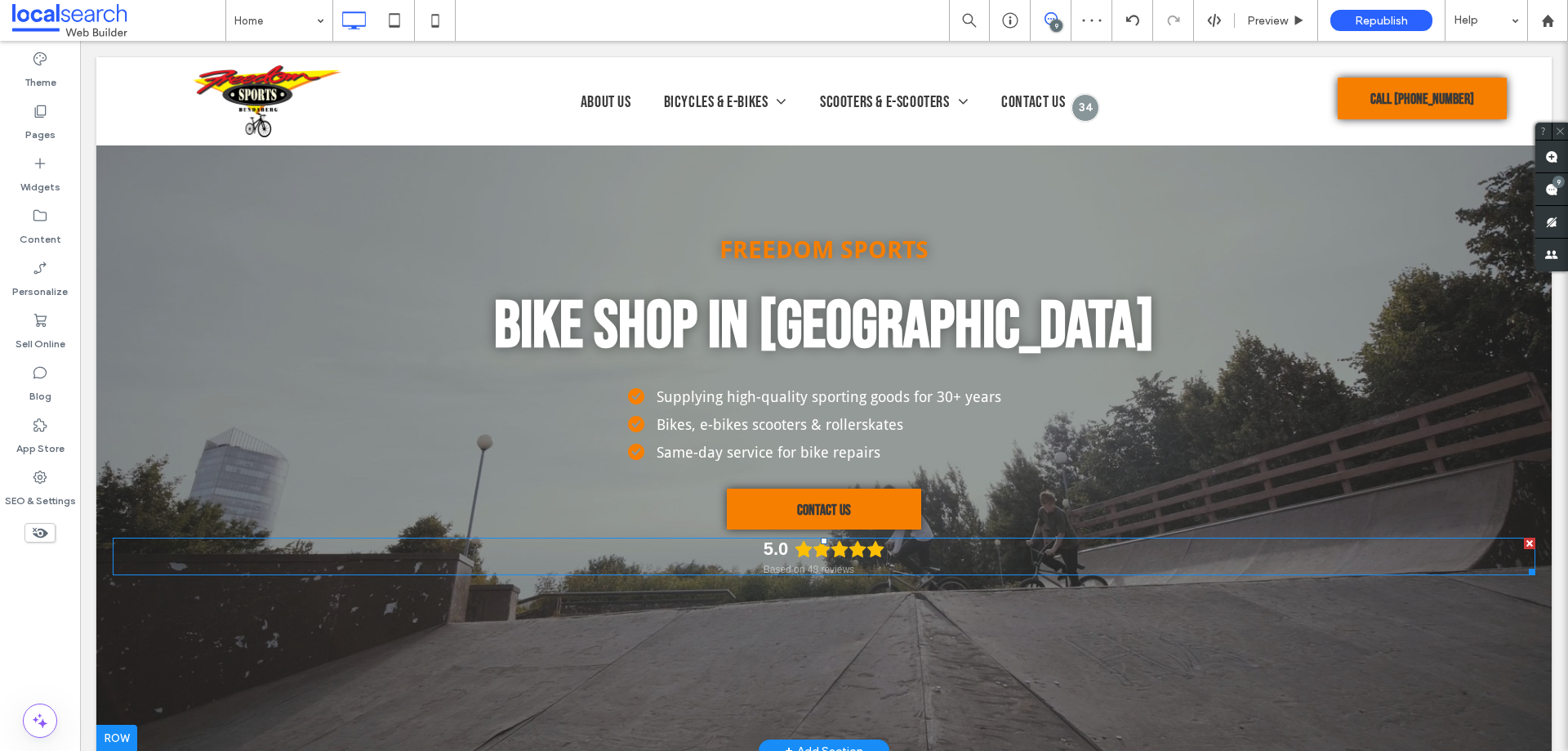
click at [779, 559] on span at bounding box center [824, 556] width 1423 height 38
click at [779, 559] on div "5.0" at bounding box center [776, 549] width 25 height 23
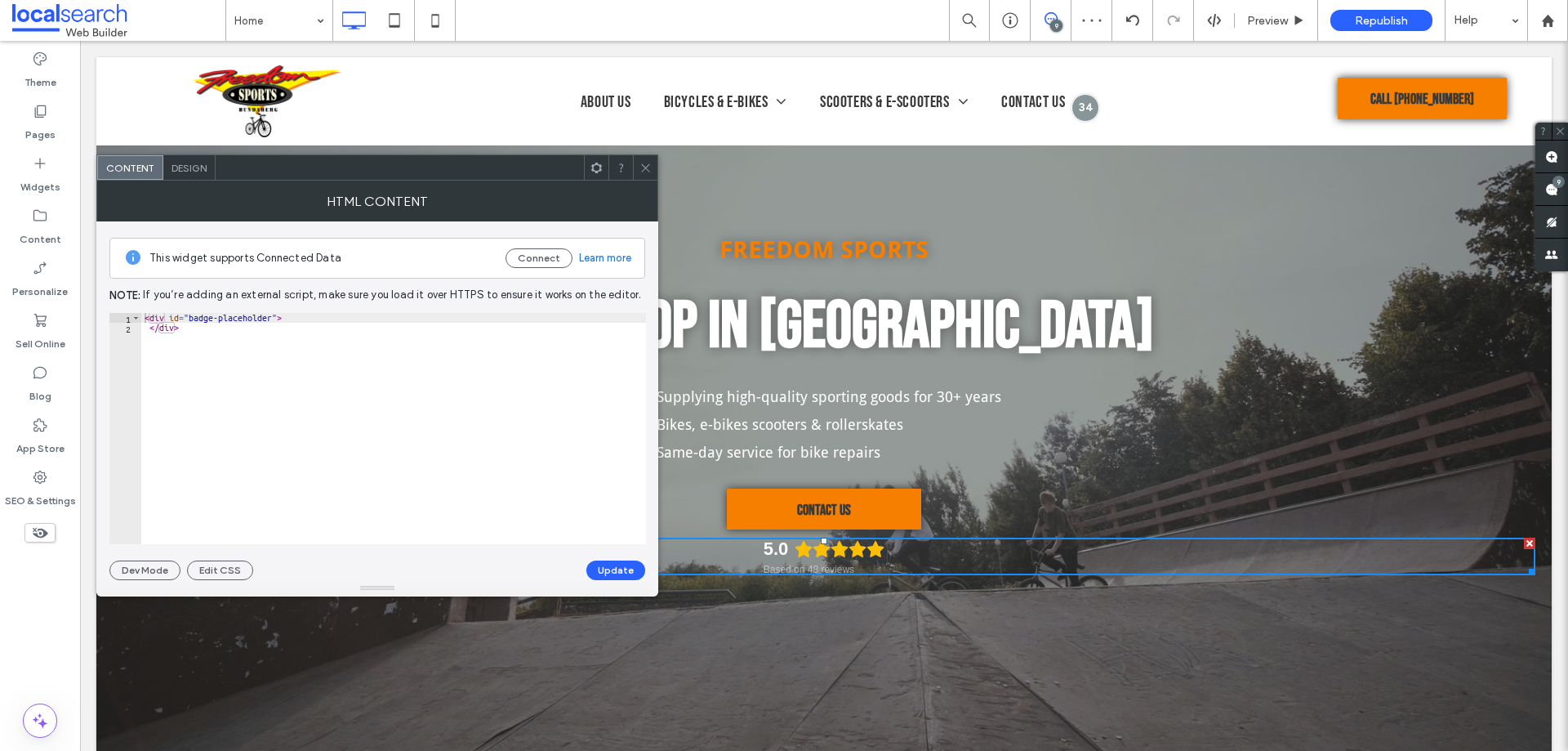
click at [645, 165] on icon at bounding box center [645, 168] width 13 height 13
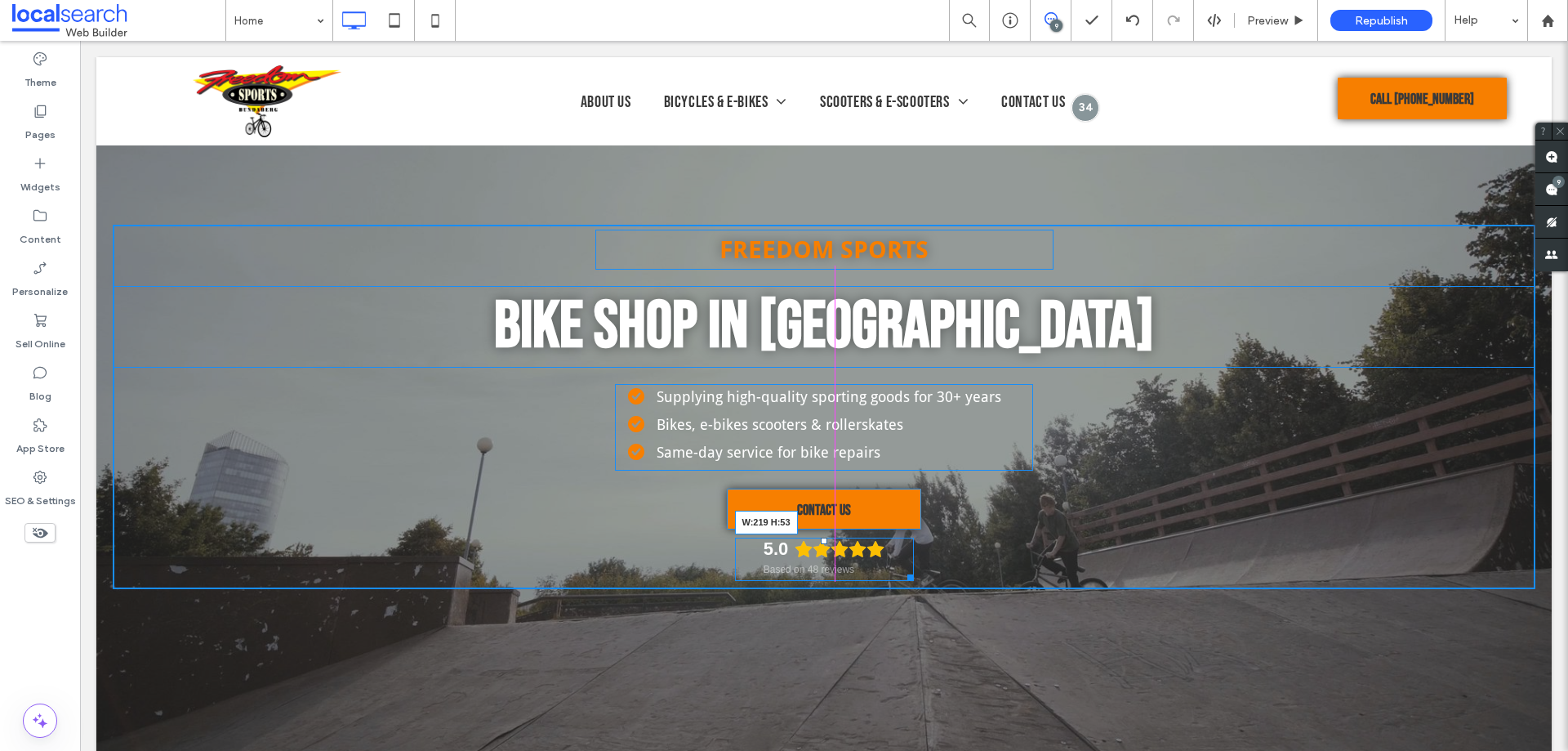
drag, startPoint x: 1522, startPoint y: 578, endPoint x: 986, endPoint y: 624, distance: 538.0
click at [906, 581] on div at bounding box center [908, 575] width 13 height 13
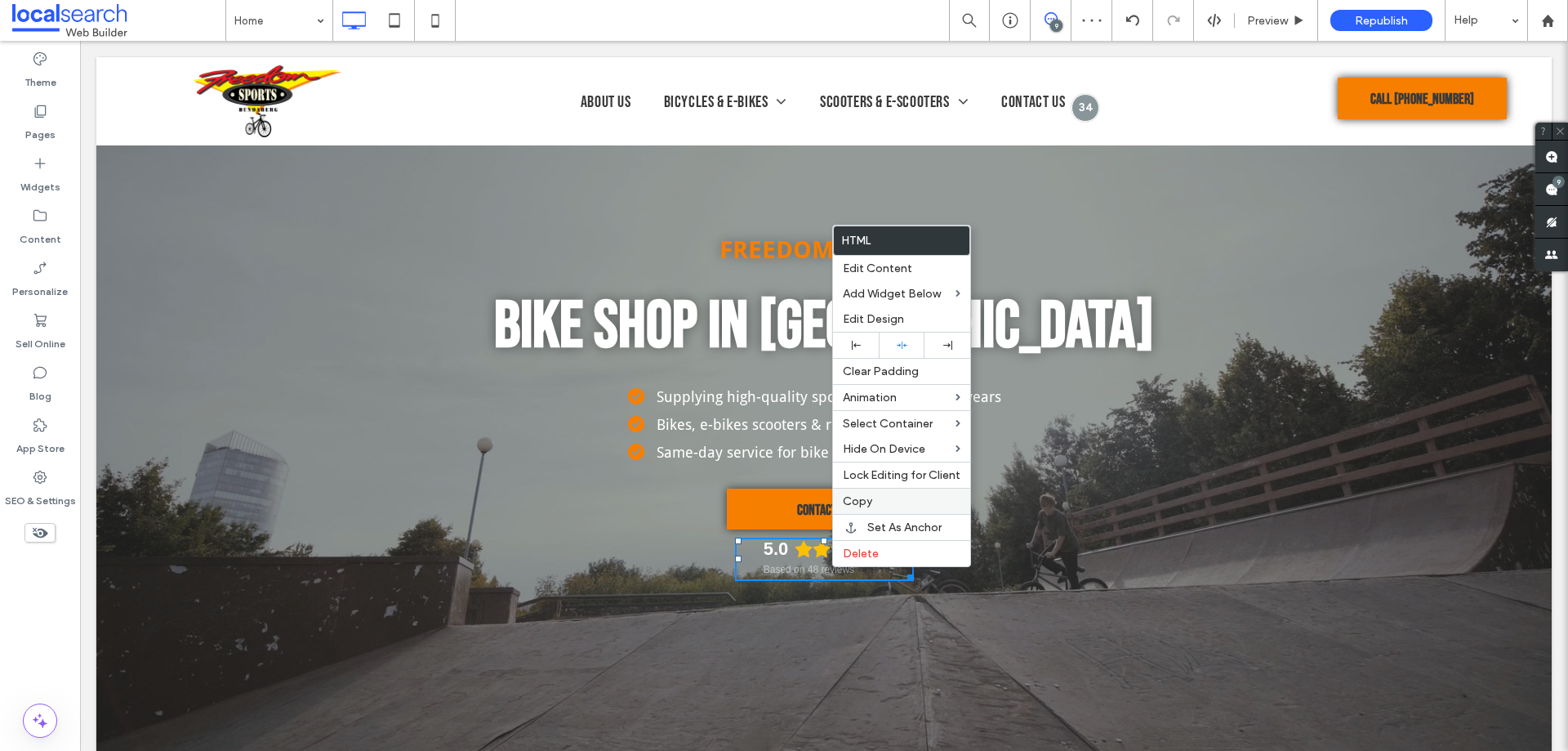
click at [869, 499] on span "Copy" at bounding box center [858, 501] width 30 height 13
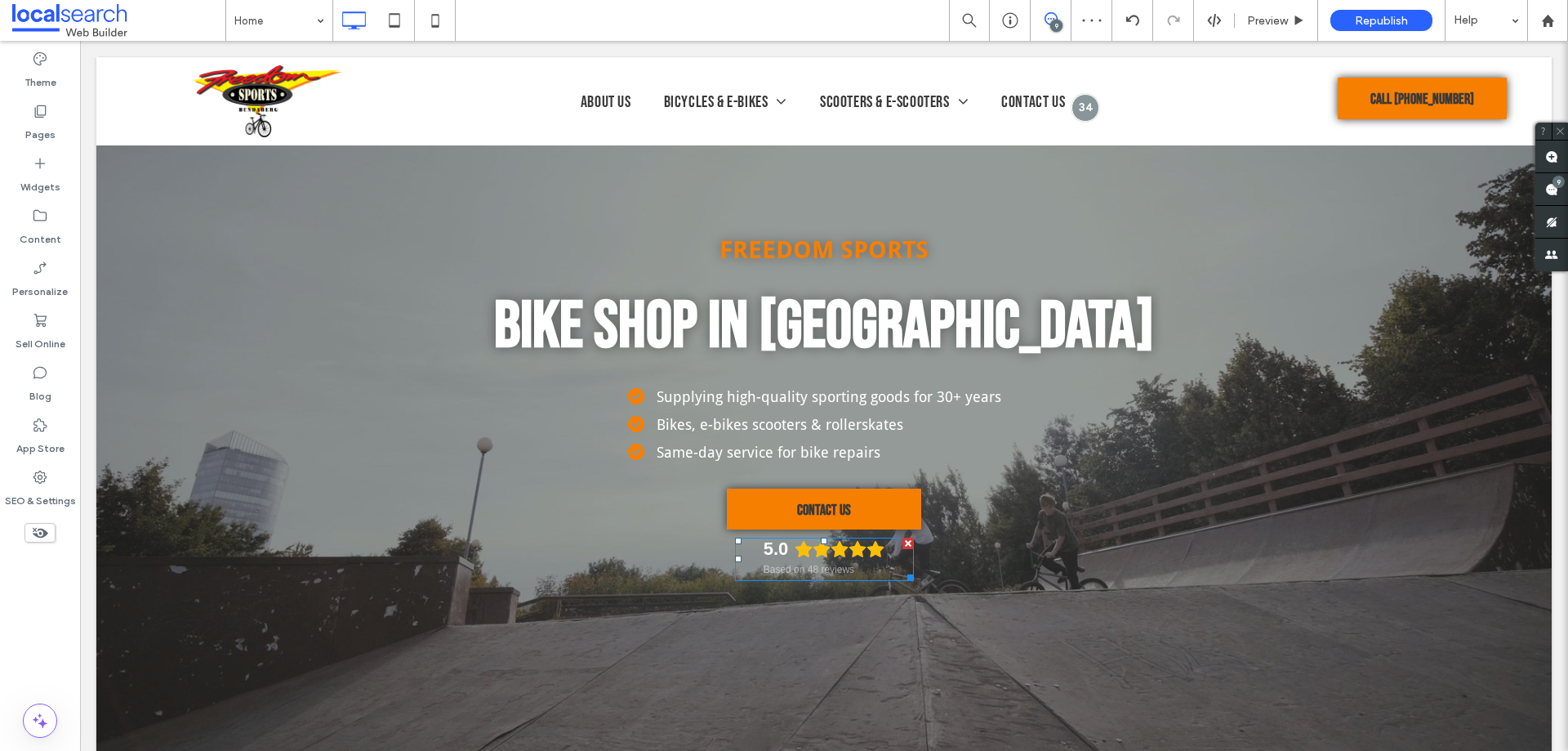
click at [1055, 25] on div "9" at bounding box center [1056, 25] width 13 height 13
click at [1050, 25] on div "9" at bounding box center [1056, 25] width 13 height 13
click at [1549, 157] on use at bounding box center [1553, 157] width 13 height 13
click at [819, 560] on div "5.0" at bounding box center [824, 549] width 121 height 23
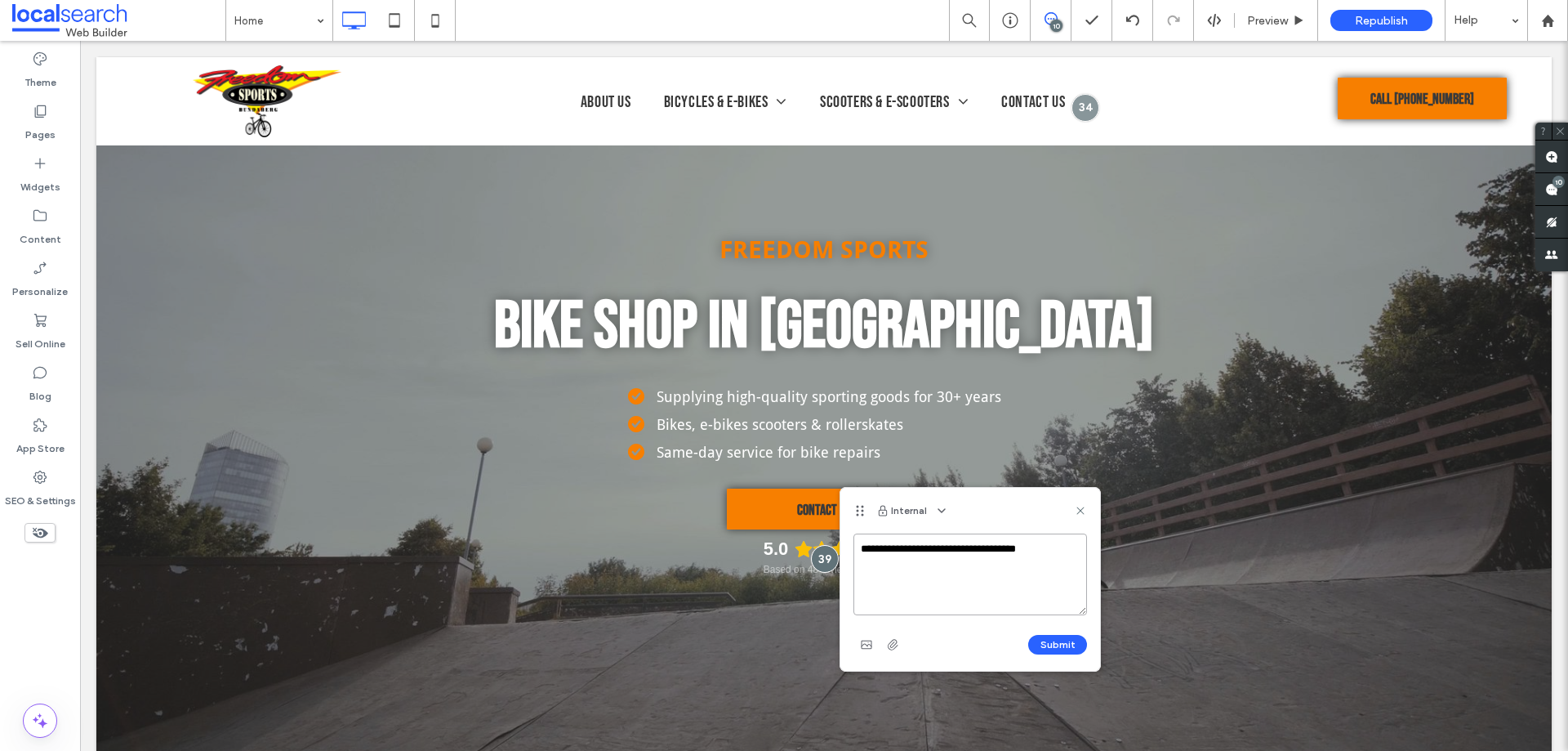
click at [895, 561] on textarea "**********" at bounding box center [970, 574] width 234 height 82
paste textarea "**********"
type textarea "**********"
click at [1045, 645] on button "Submit" at bounding box center [1057, 644] width 59 height 19
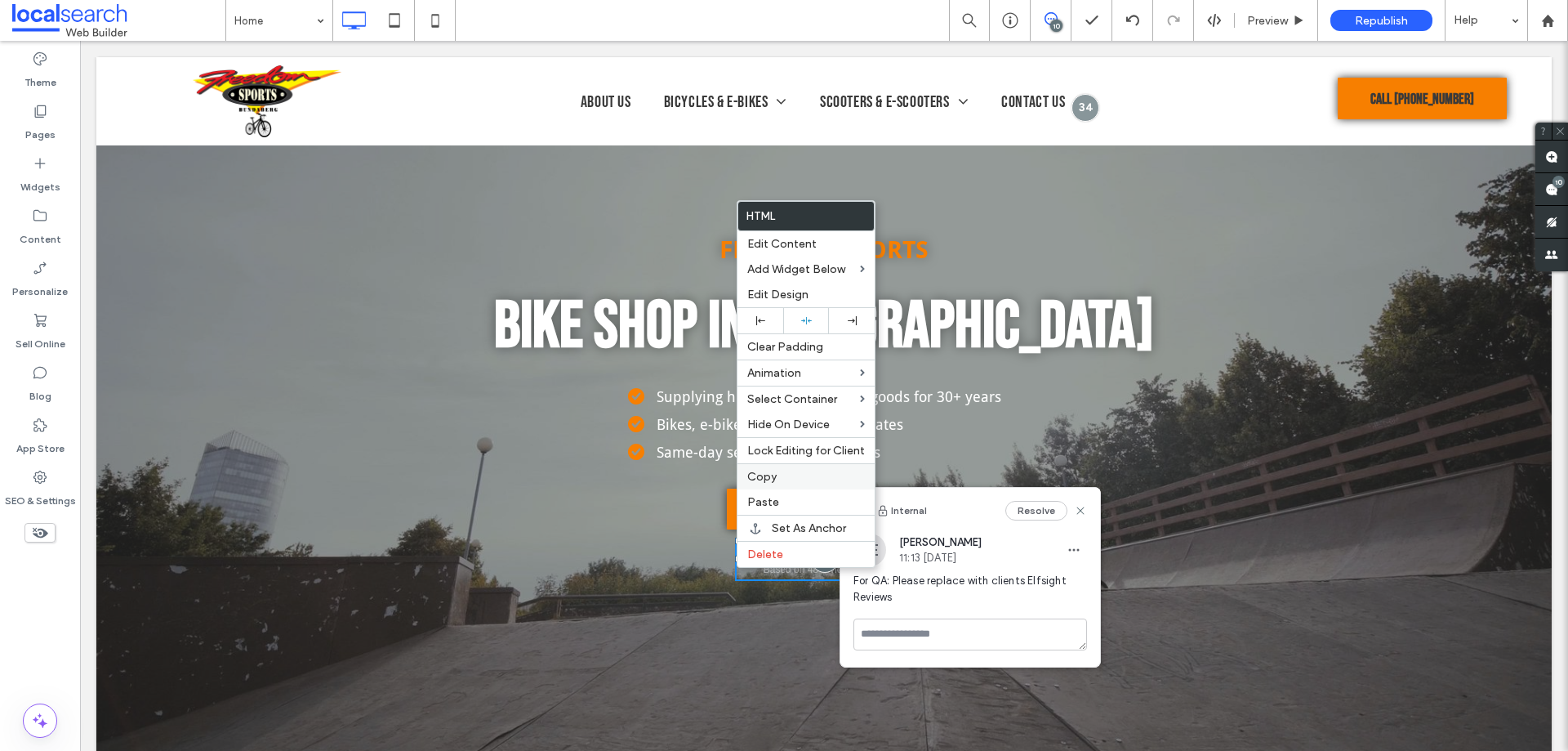
click at [771, 473] on span "Copy" at bounding box center [761, 477] width 30 height 13
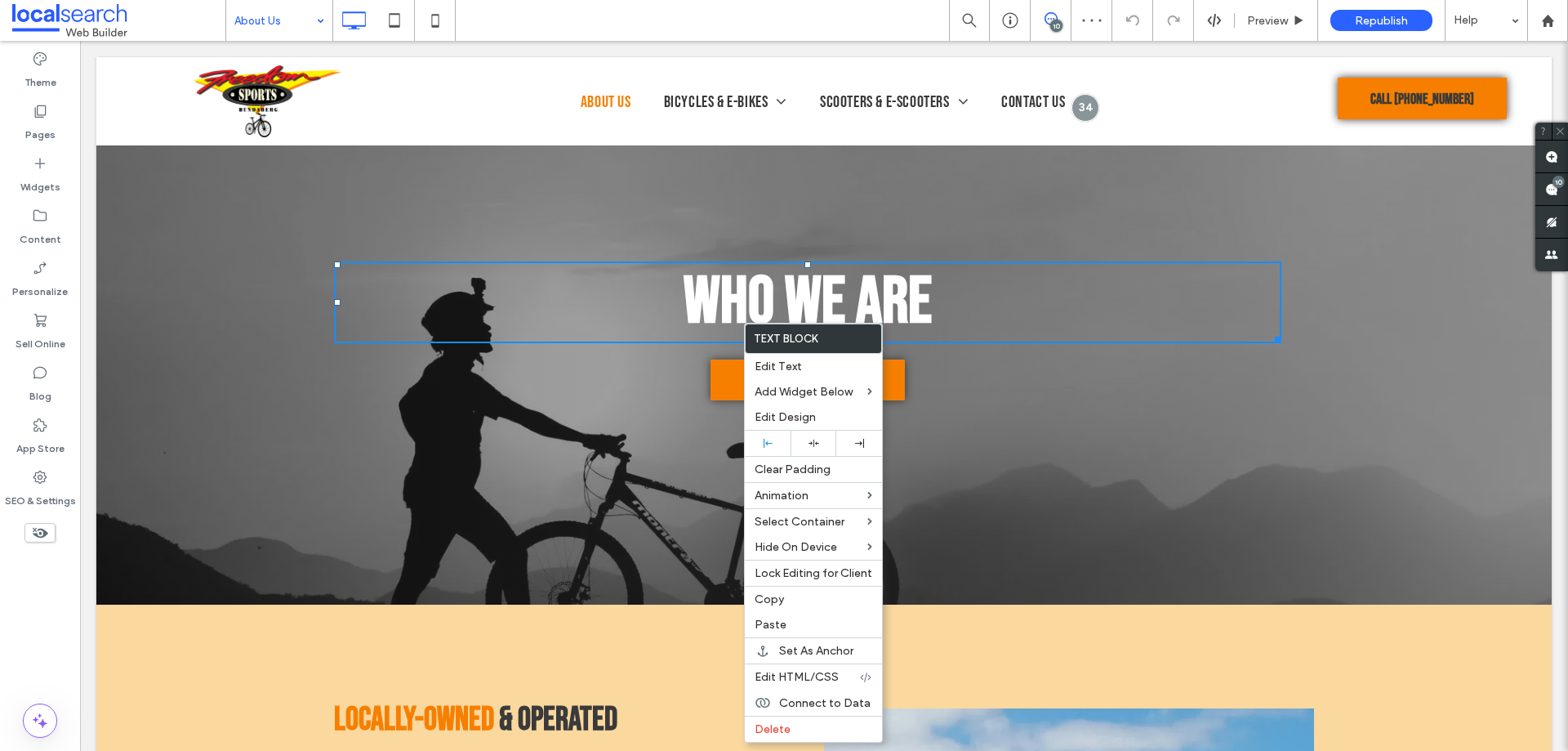
click at [721, 352] on div "Who We Are Contact Us Click To Paste" at bounding box center [824, 331] width 980 height 139
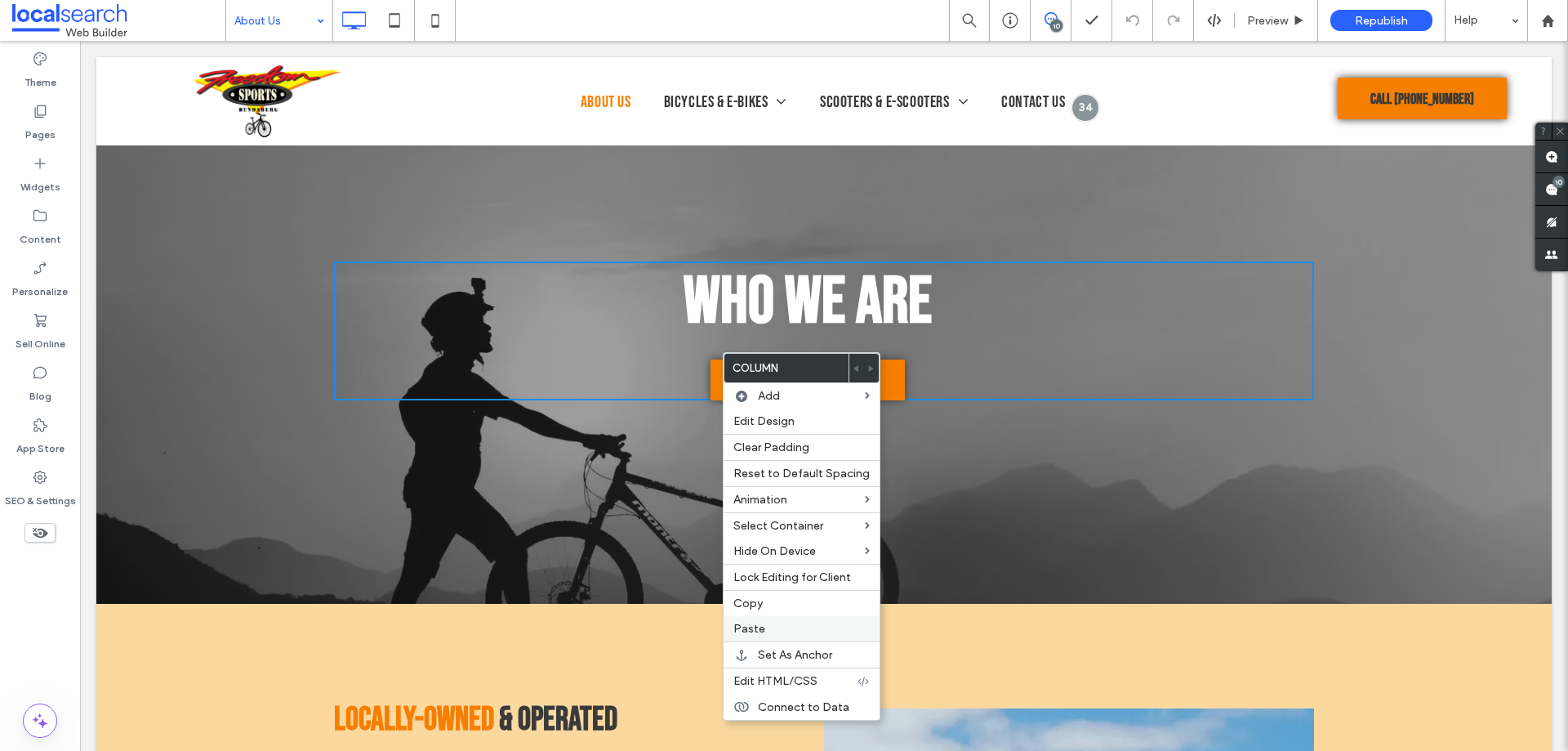
click at [757, 629] on span "Paste" at bounding box center [749, 629] width 32 height 13
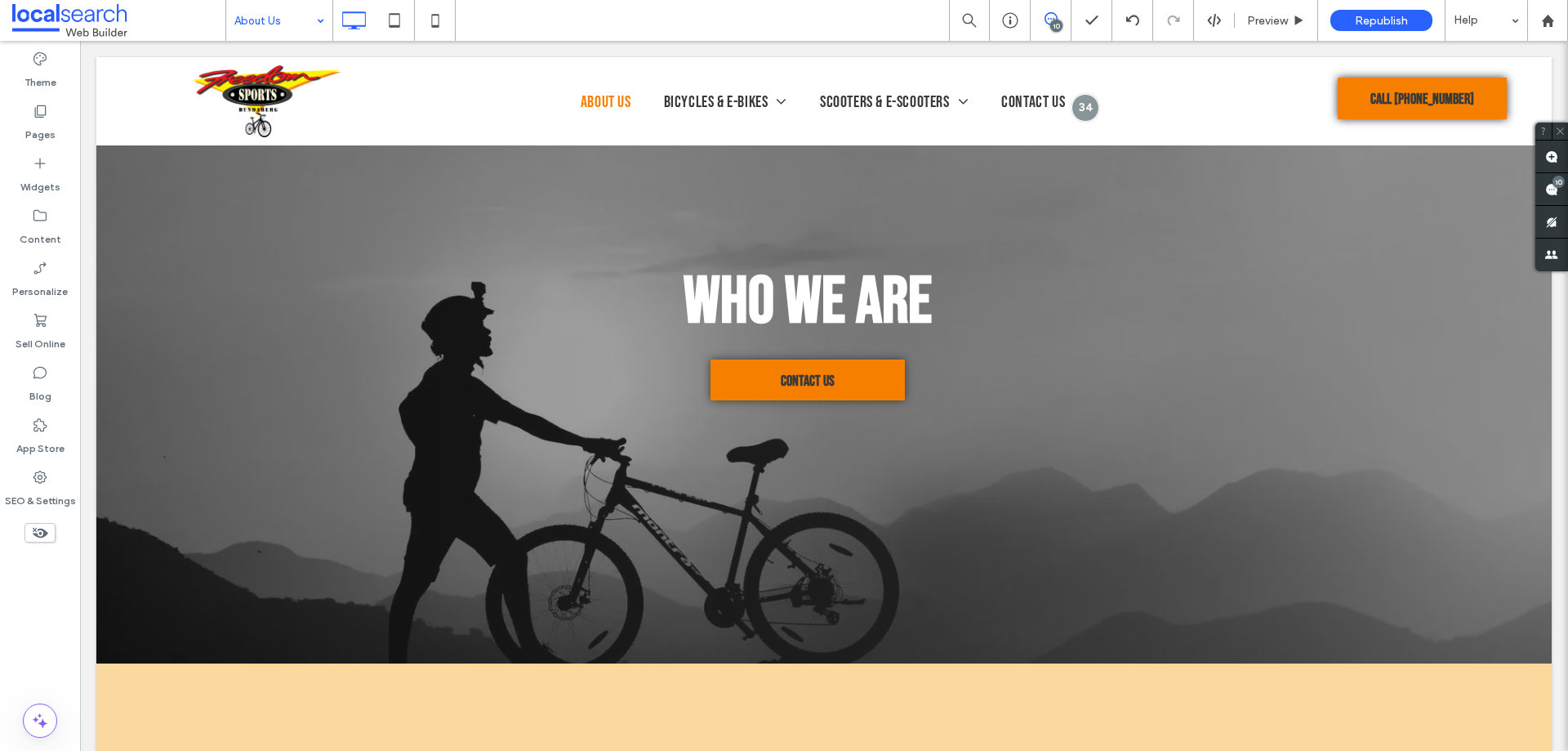
click at [263, 24] on input at bounding box center [275, 20] width 82 height 40
drag, startPoint x: 271, startPoint y: 58, endPoint x: 341, endPoint y: 67, distance: 70.6
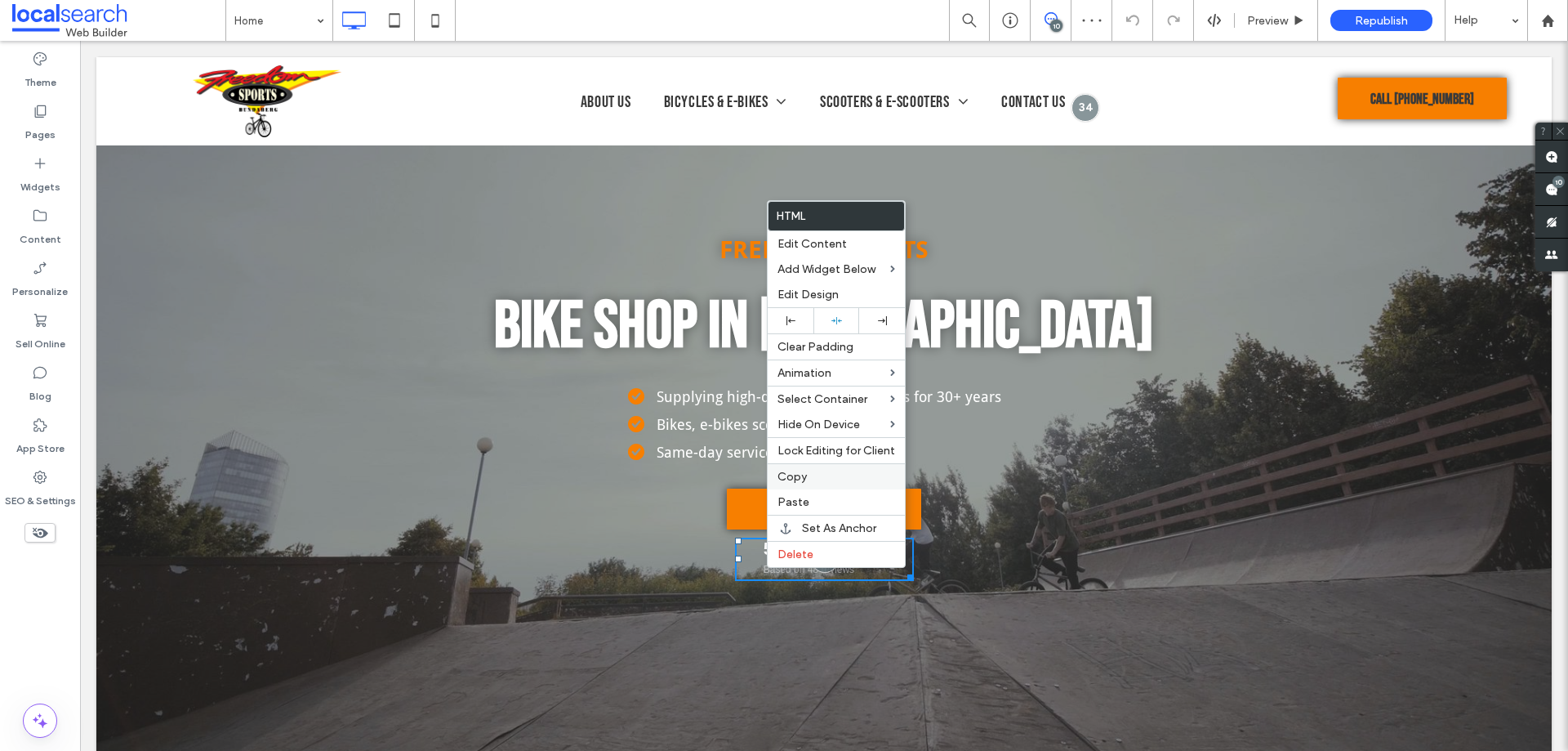
click at [790, 474] on span "Copy" at bounding box center [792, 477] width 30 height 13
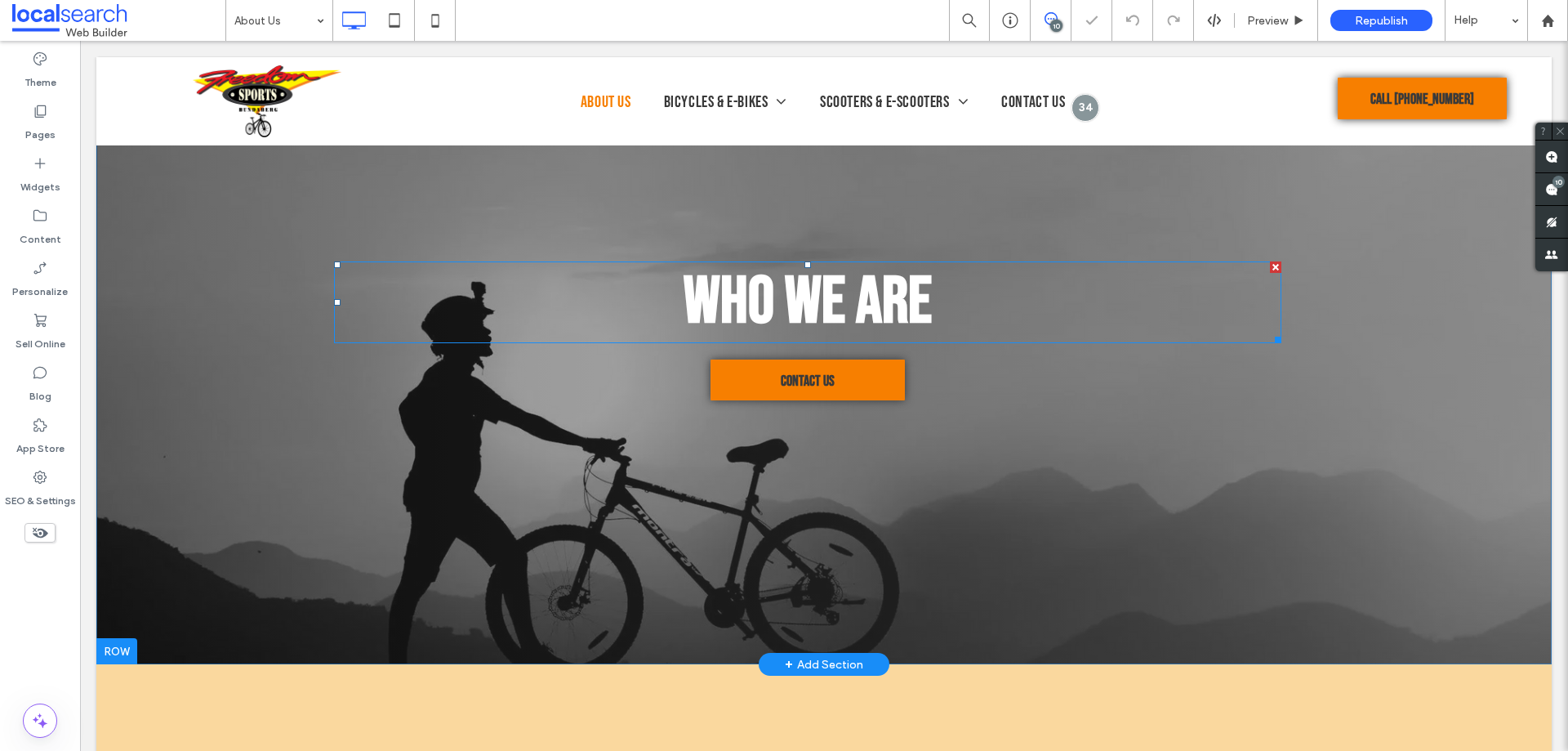
click at [720, 342] on span "Who We Are" at bounding box center [808, 301] width 248 height 78
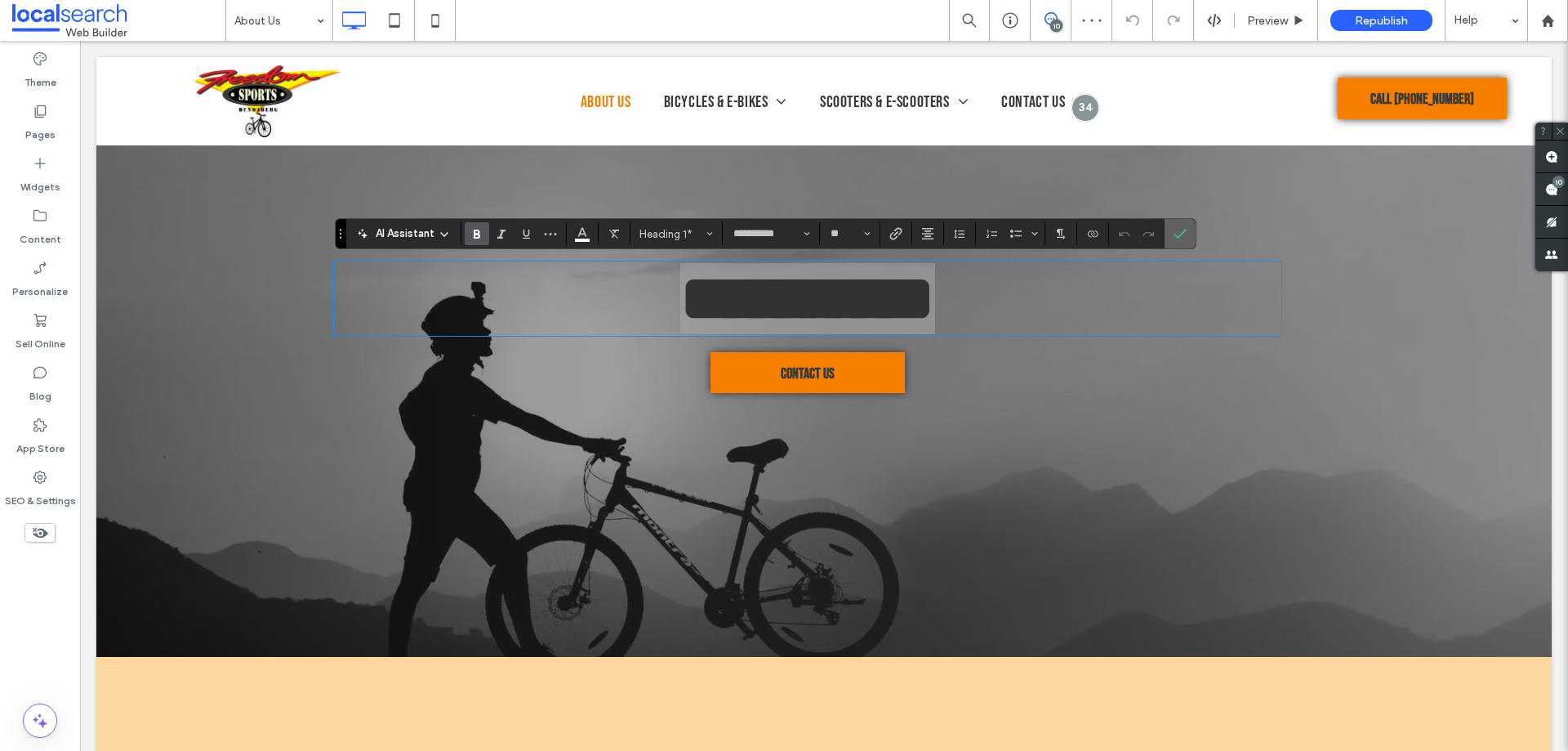
click at [1176, 234] on icon "Confirm" at bounding box center [1180, 234] width 13 height 13
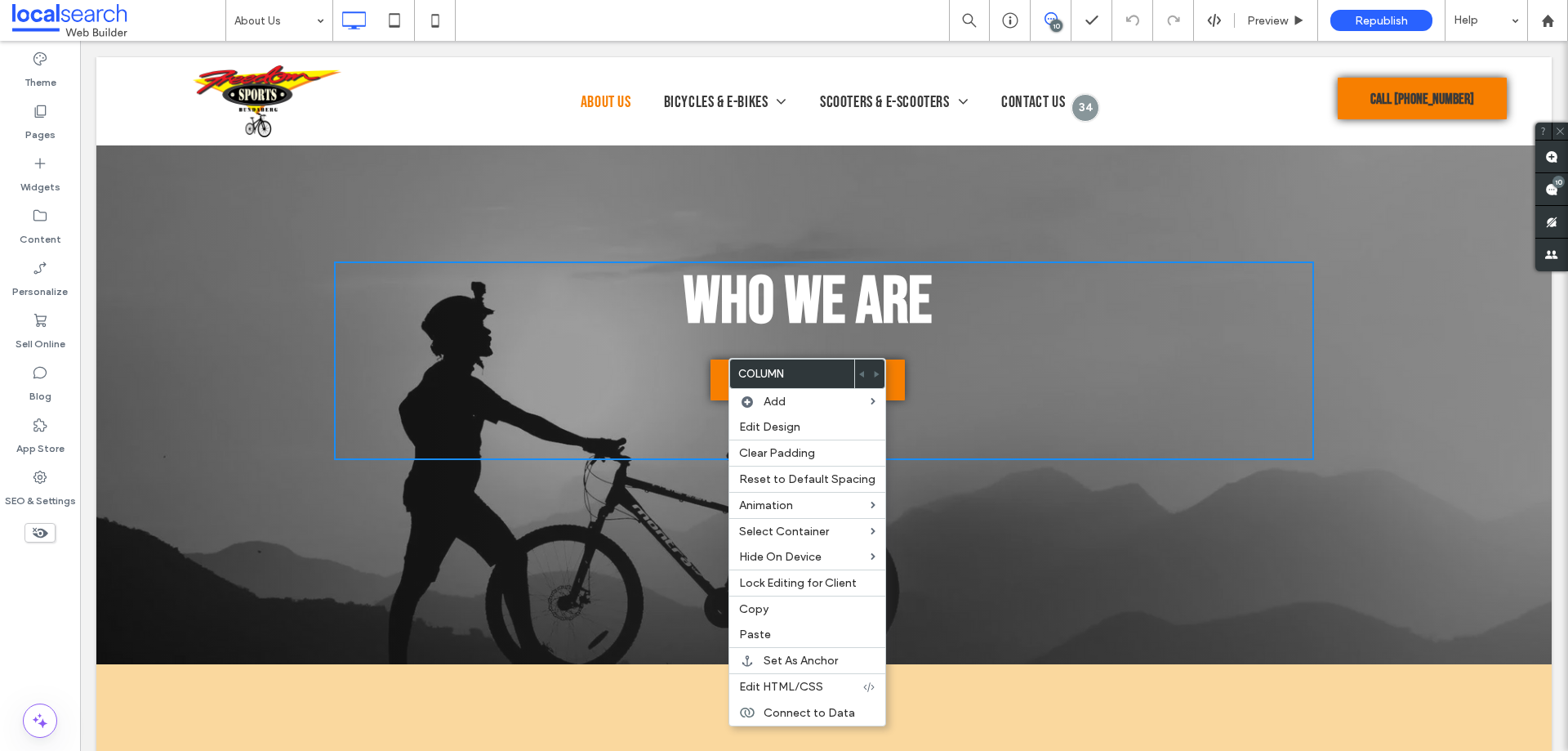
click at [685, 433] on div "Who We Are Contact Us Click To Paste" at bounding box center [824, 361] width 980 height 198
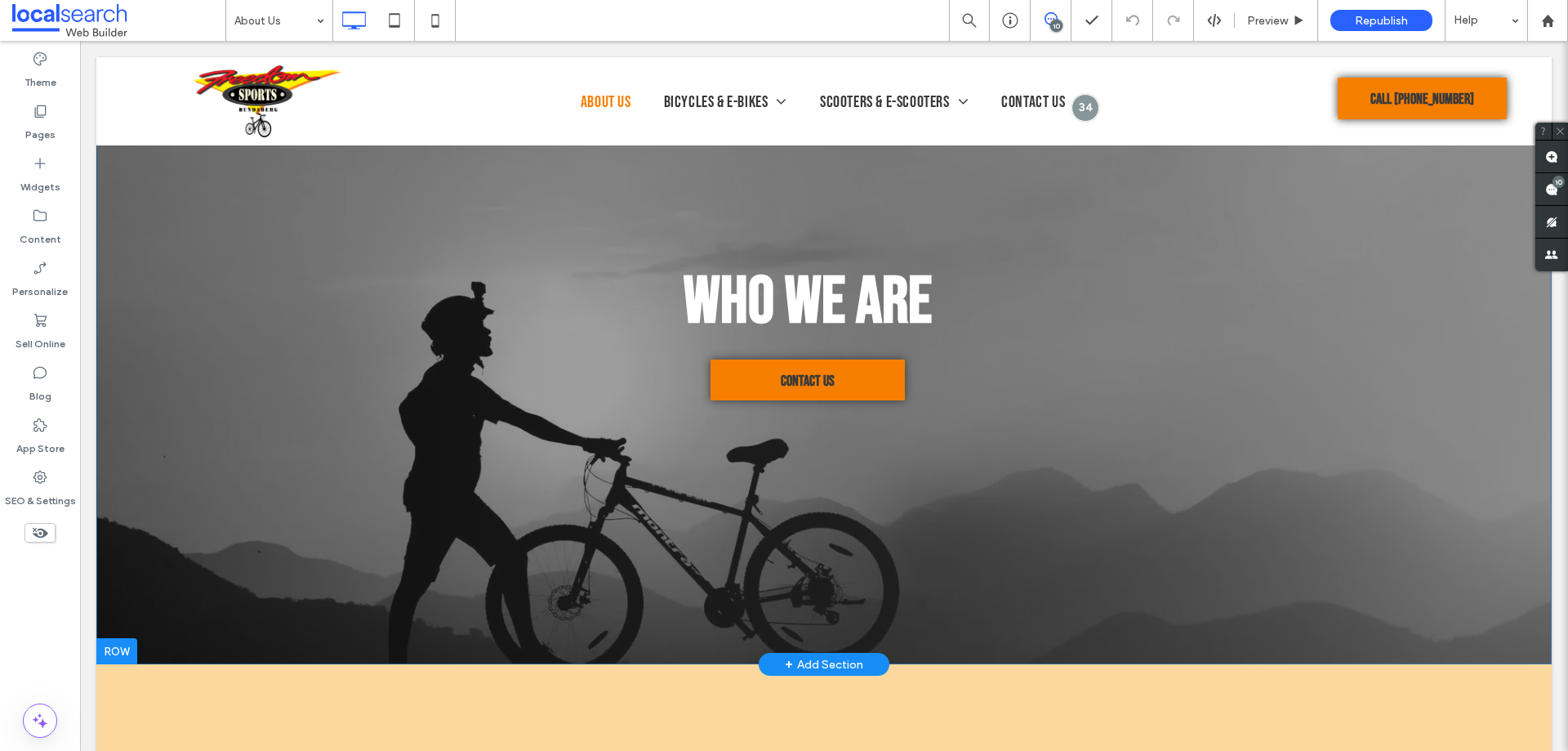
click at [747, 436] on div "Who We Are Contact Us Click To Paste" at bounding box center [824, 361] width 980 height 198
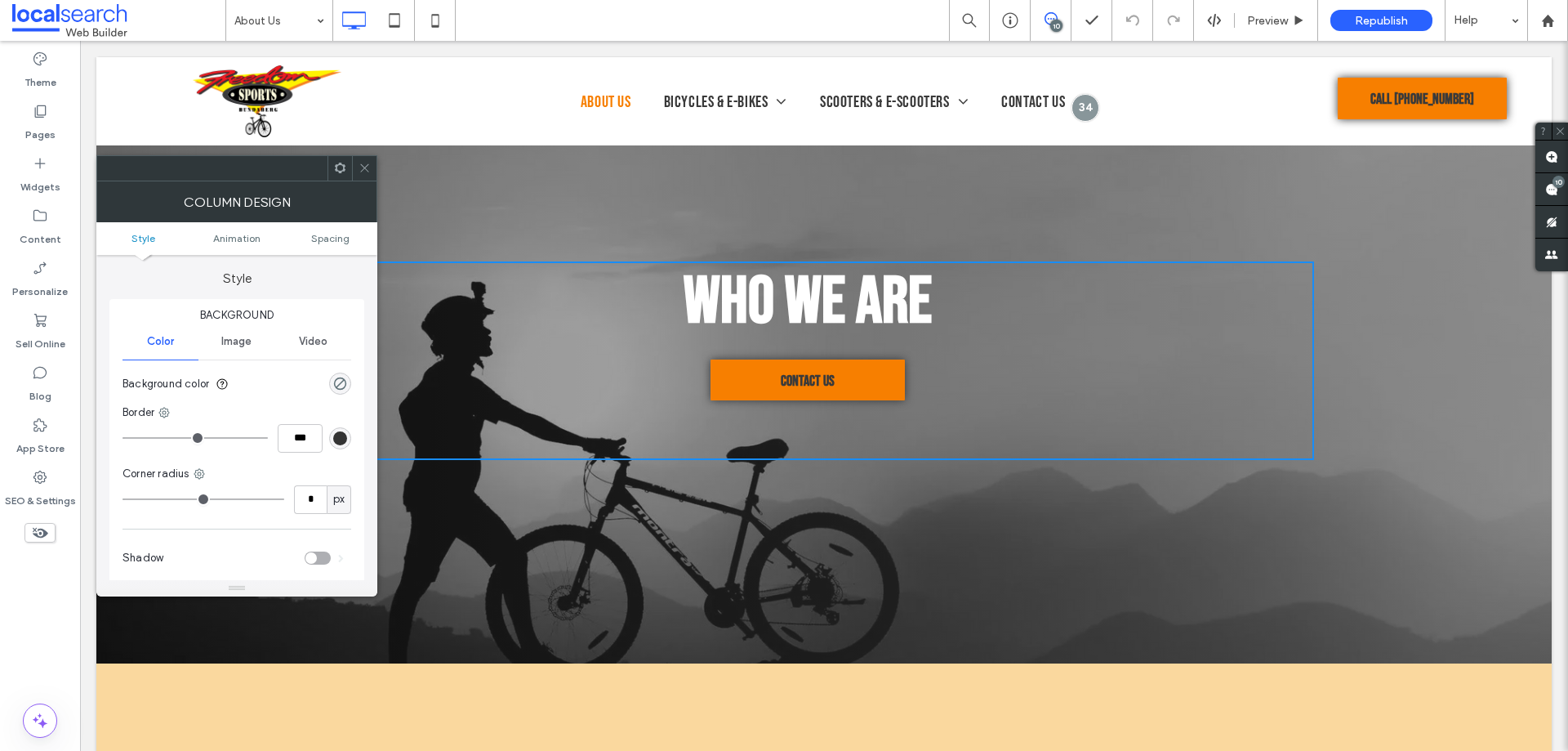
click at [362, 172] on icon at bounding box center [365, 168] width 13 height 13
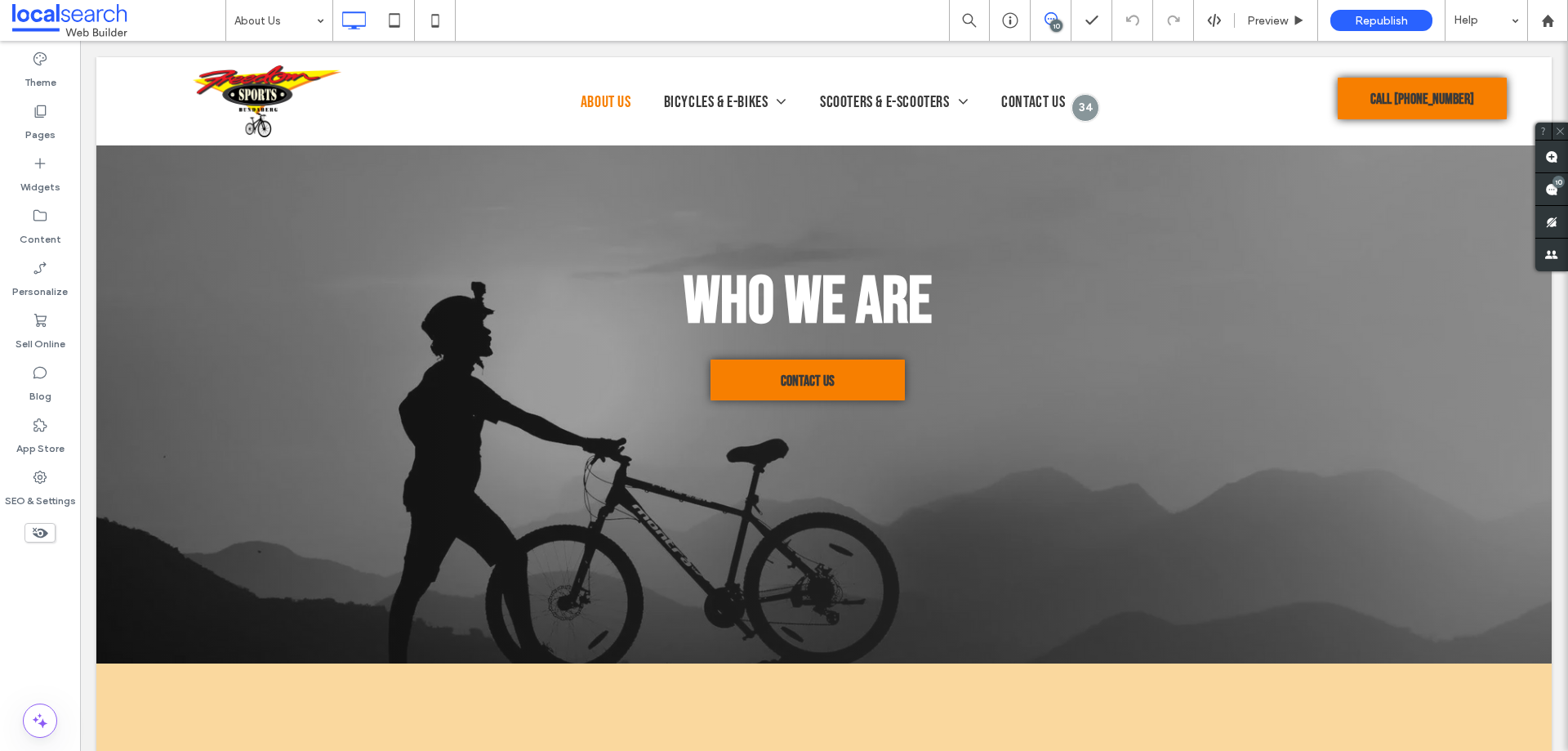
click at [31, 586] on div "Theme Pages Widgets Content Personalize Sell Online Blog App Store SEO & Settin…" at bounding box center [39, 395] width 80 height 710
click at [388, 428] on span at bounding box center [424, 429] width 179 height 43
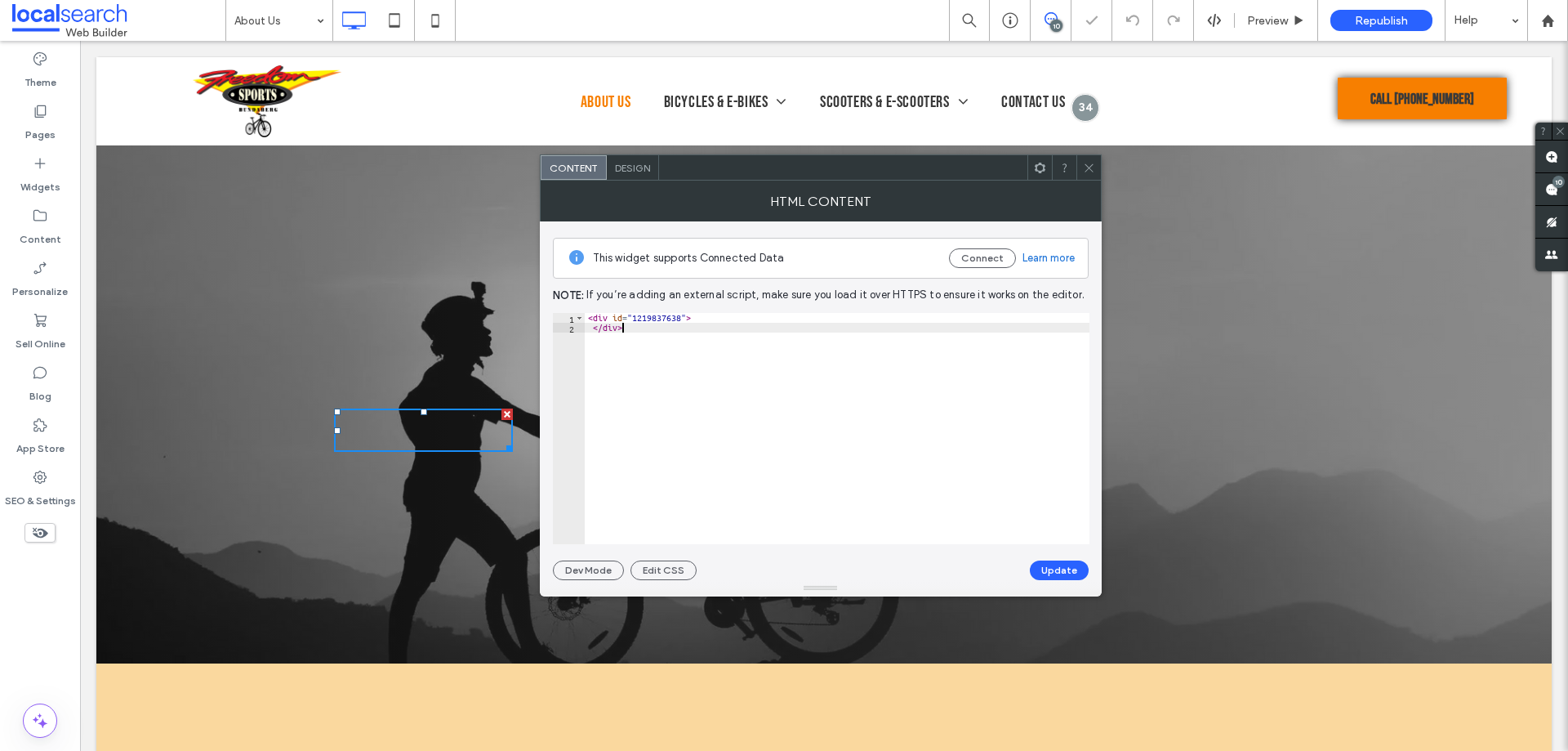
click at [704, 362] on div "< div id = "1219837638" > </ div >" at bounding box center [837, 438] width 504 height 251
paste textarea "**********"
click at [655, 353] on div "< div id = "1219837638" > </ div >" at bounding box center [837, 428] width 504 height 231
paste textarea "Cursor at row 2"
type textarea "******"
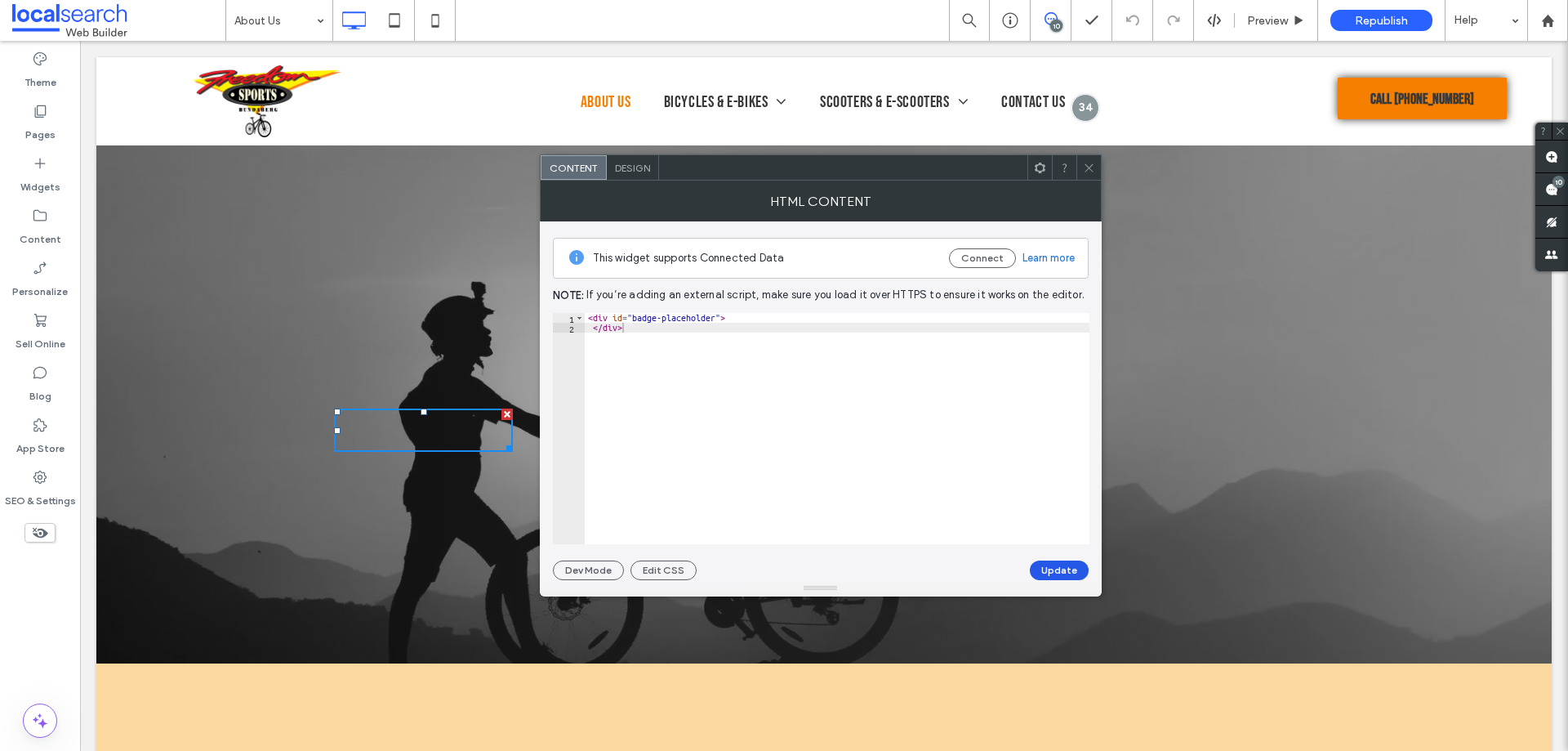
click at [1063, 567] on button "Update" at bounding box center [1059, 570] width 59 height 19
click at [1091, 170] on icon at bounding box center [1089, 168] width 13 height 13
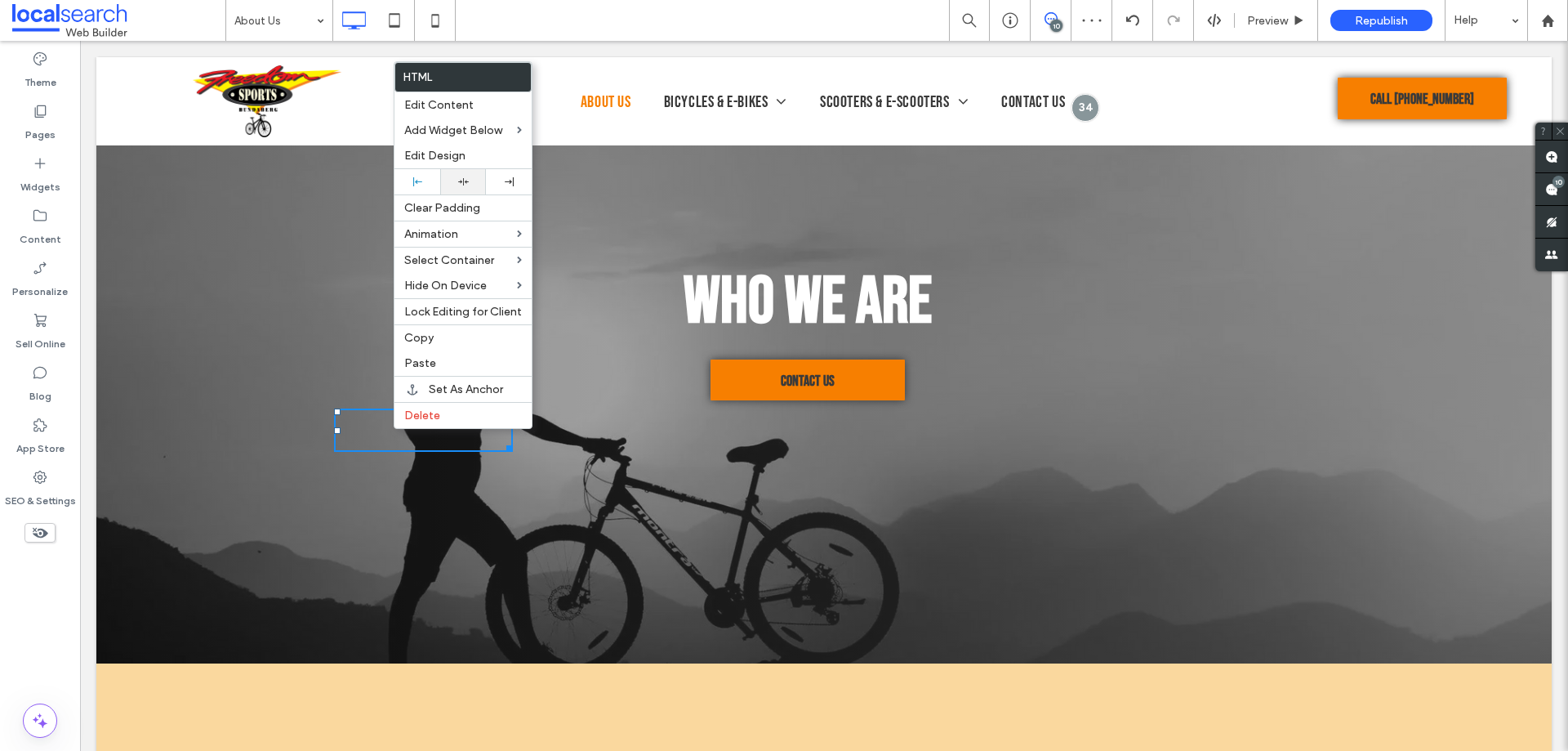
click at [456, 179] on div at bounding box center [463, 181] width 30 height 11
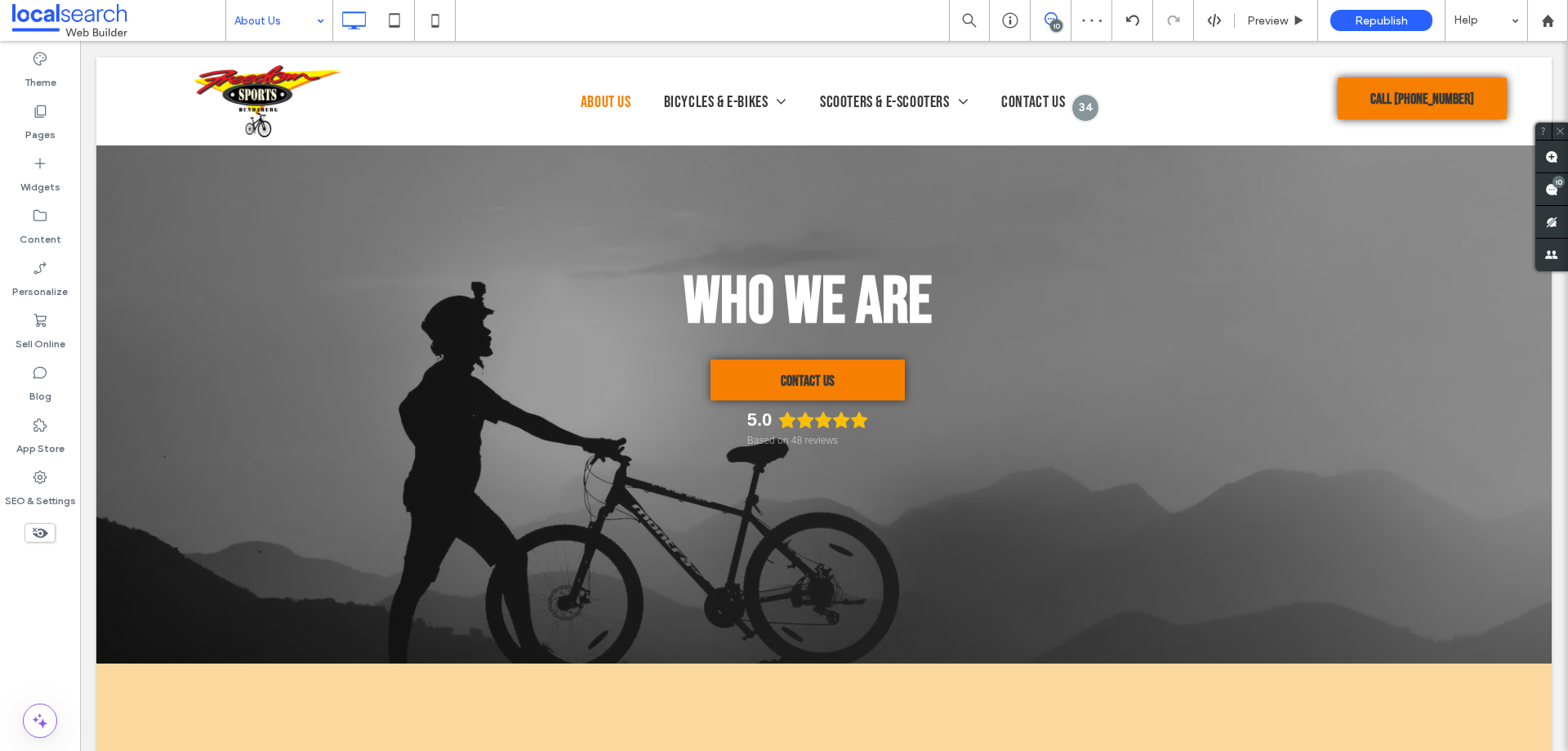
click at [273, 32] on input at bounding box center [275, 20] width 82 height 40
click at [35, 172] on label "Widgets" at bounding box center [40, 183] width 40 height 23
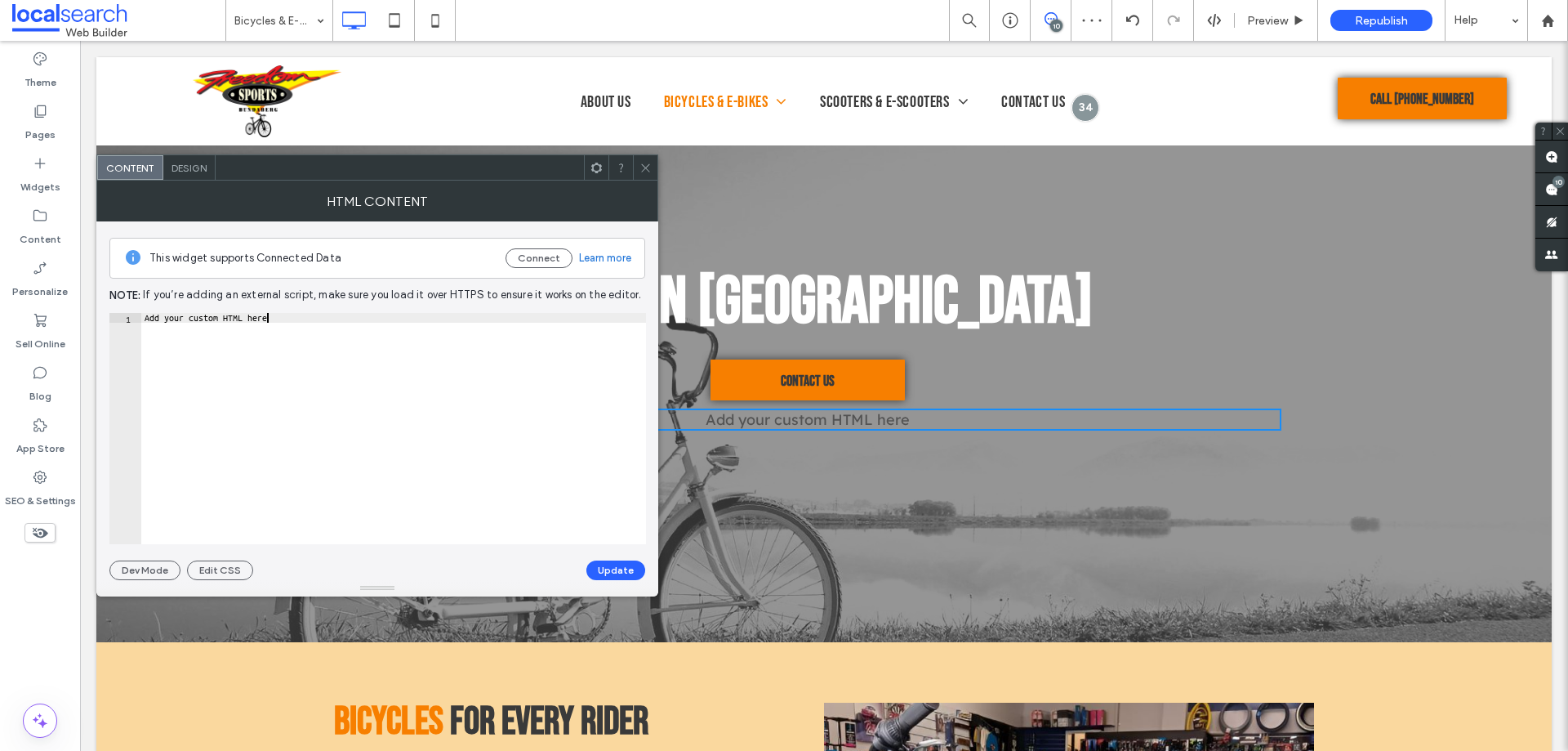
click at [285, 327] on div "Add your custom HTML here" at bounding box center [394, 438] width 504 height 251
paste textarea "Cursor at row 1"
type textarea "******"
click at [607, 569] on button "Update" at bounding box center [615, 570] width 59 height 19
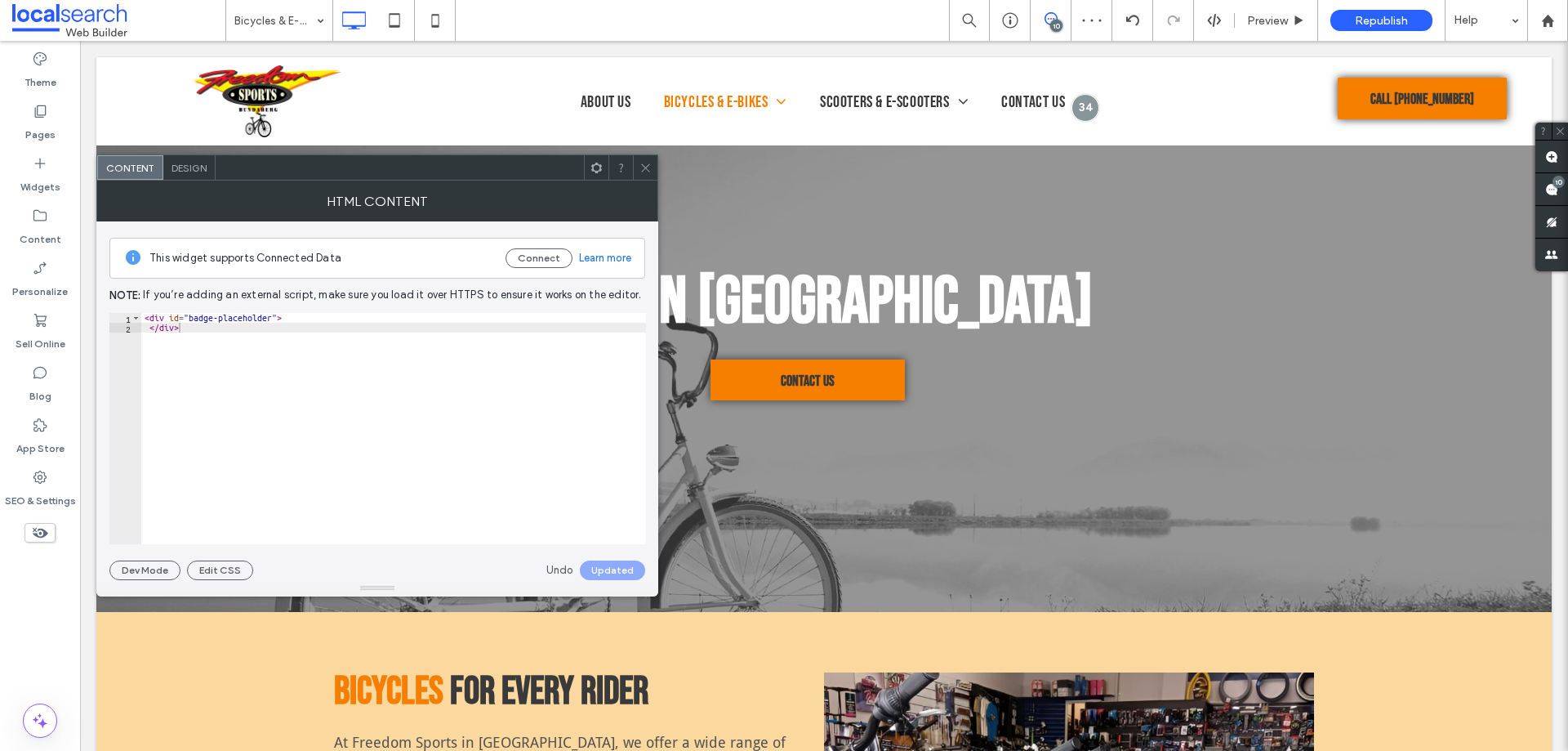
click at [644, 167] on icon at bounding box center [645, 168] width 13 height 13
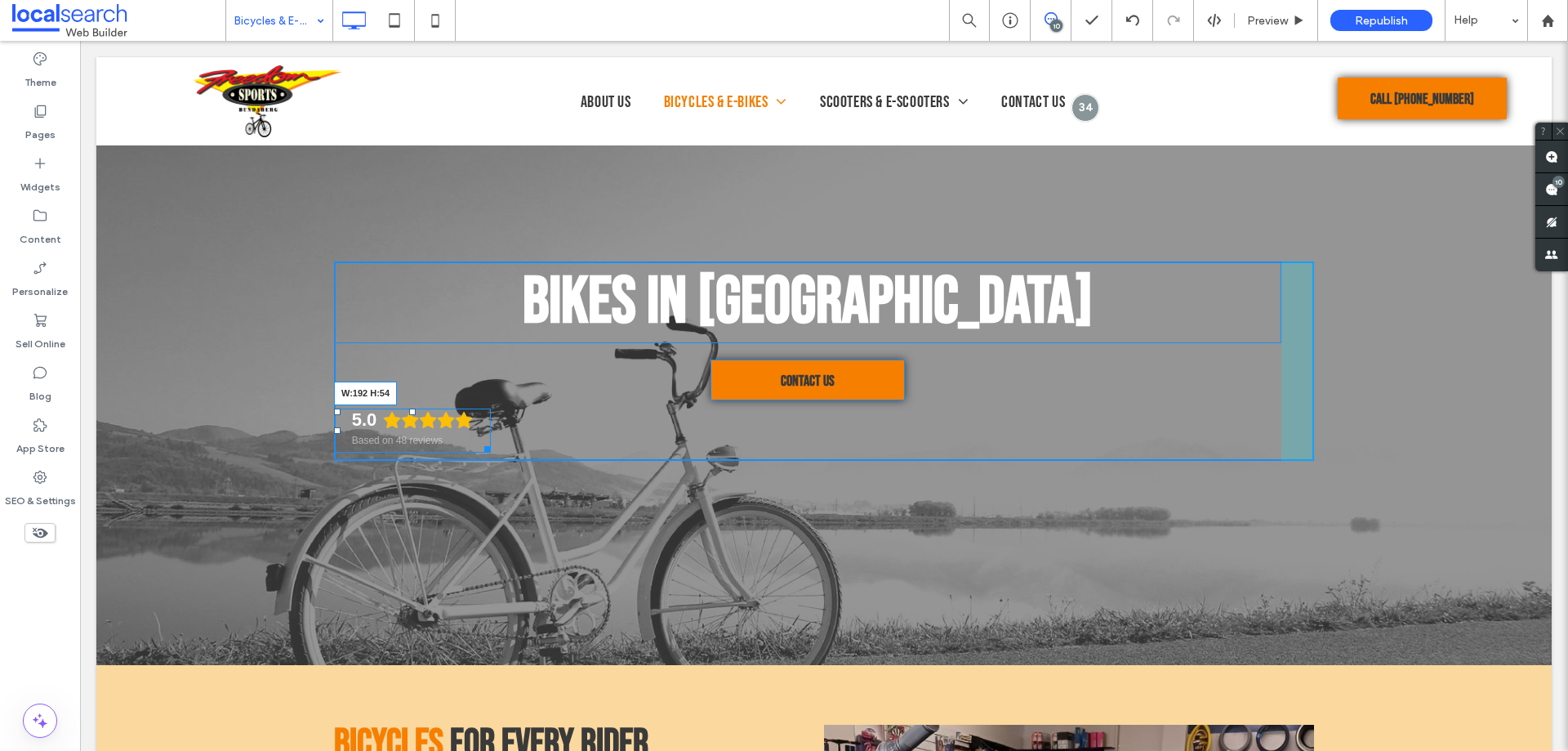
drag, startPoint x: 1275, startPoint y: 447, endPoint x: 484, endPoint y: 453, distance: 791.0
click at [484, 453] on div at bounding box center [484, 446] width 13 height 13
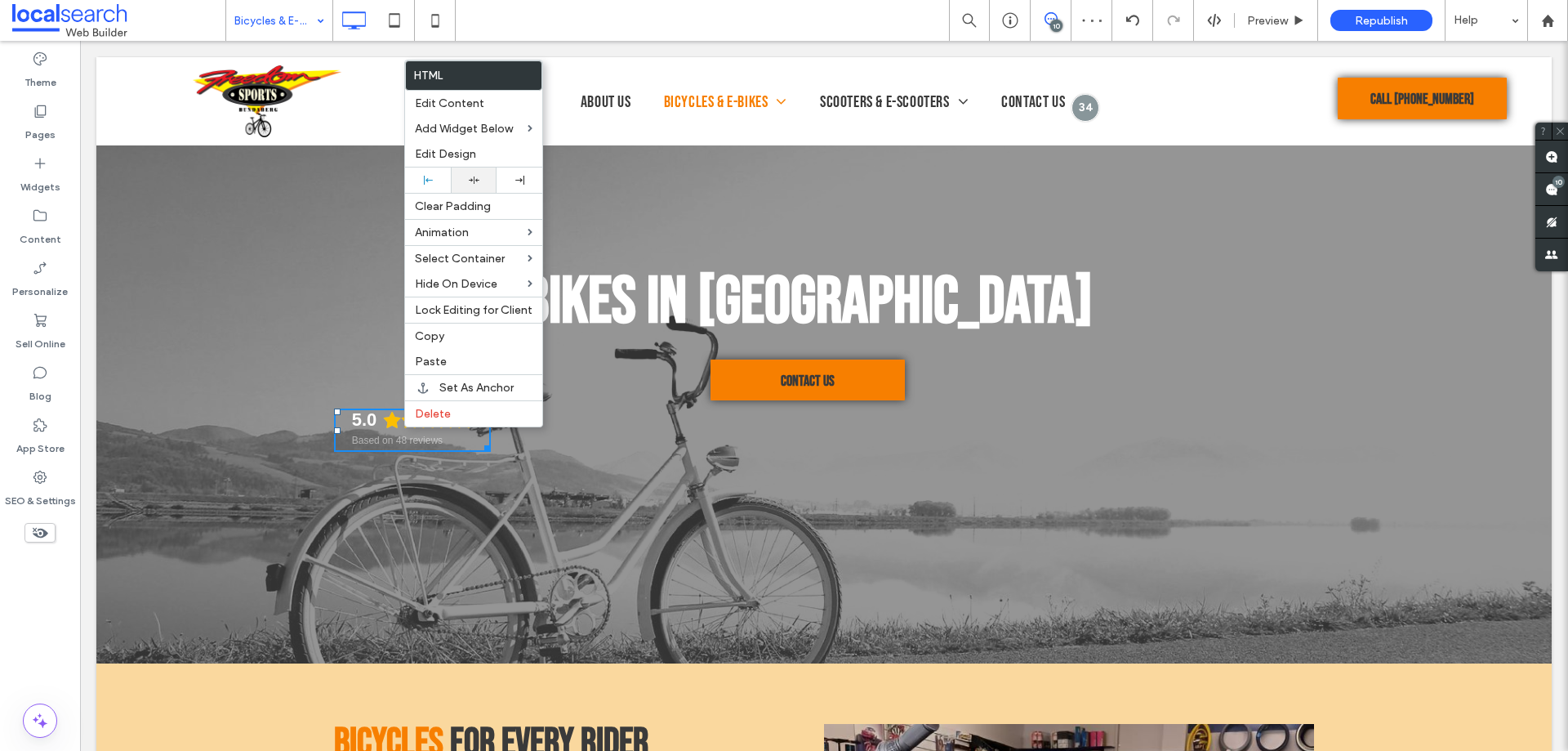
click at [472, 174] on div at bounding box center [474, 180] width 46 height 25
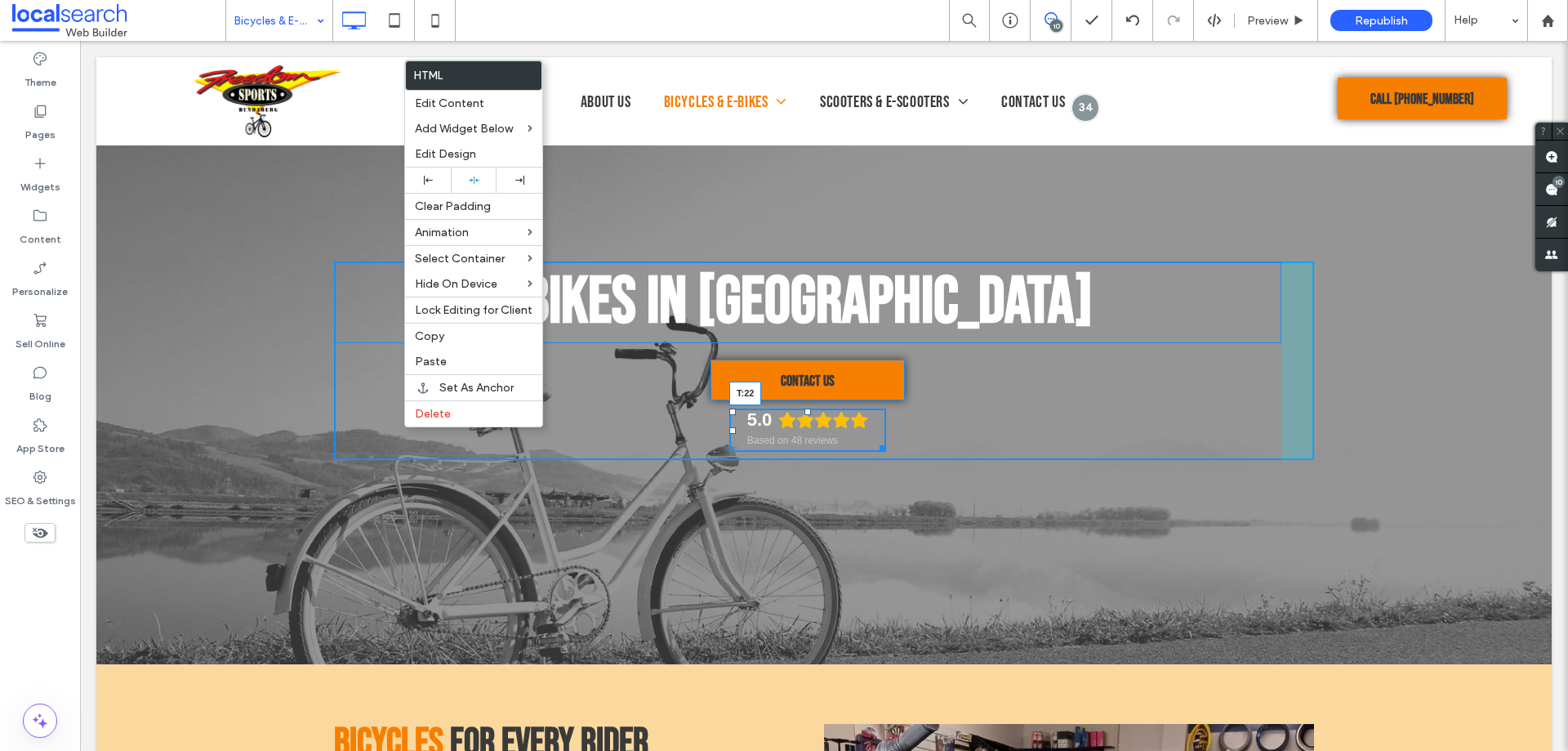
drag, startPoint x: 803, startPoint y: 418, endPoint x: 803, endPoint y: 427, distance: 9.0
click at [805, 415] on div at bounding box center [808, 411] width 7 height 7
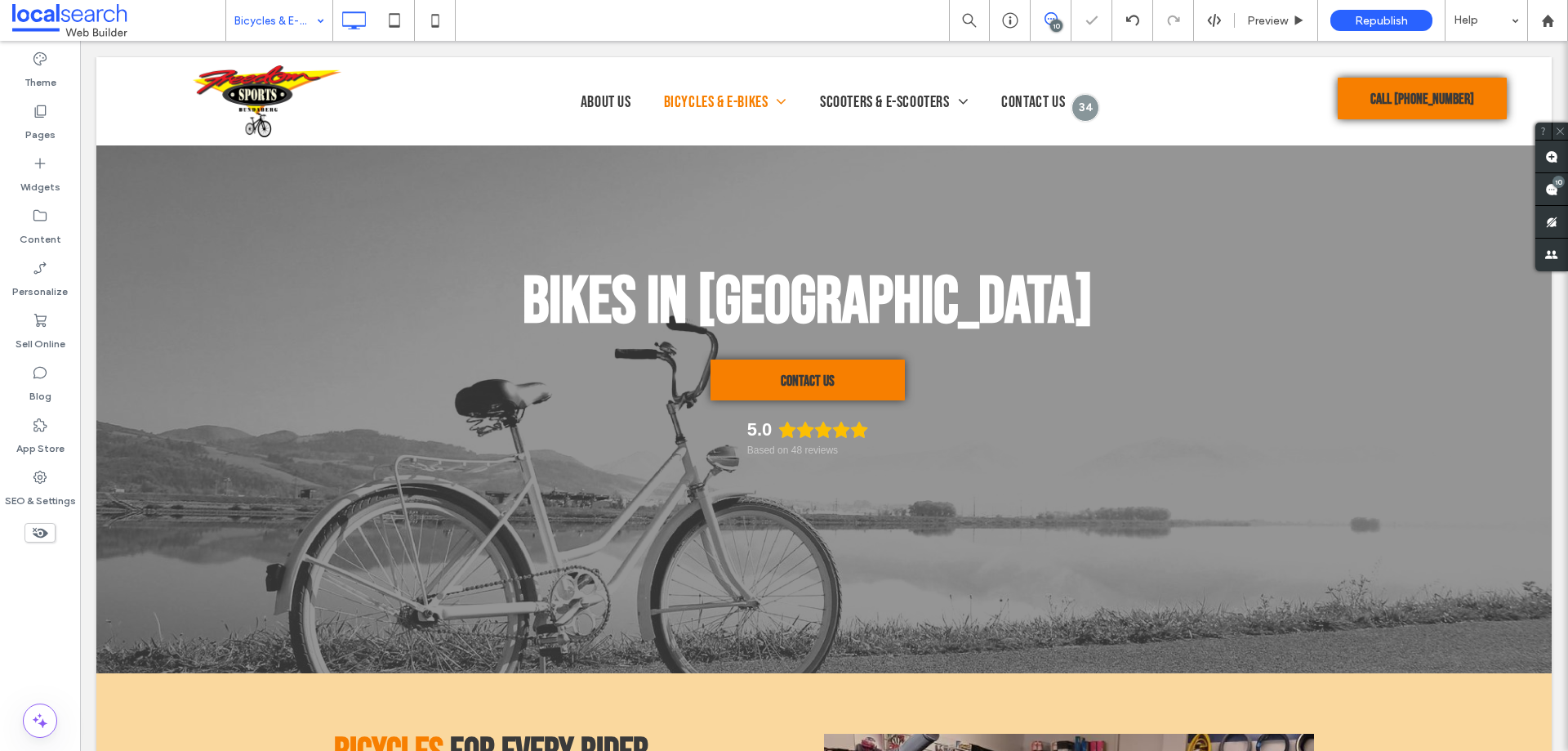
click at [43, 608] on div "Theme Pages Widgets Content Personalize Sell Online Blog App Store SEO & Settin…" at bounding box center [39, 395] width 80 height 710
click at [40, 175] on label "Widgets" at bounding box center [40, 183] width 40 height 23
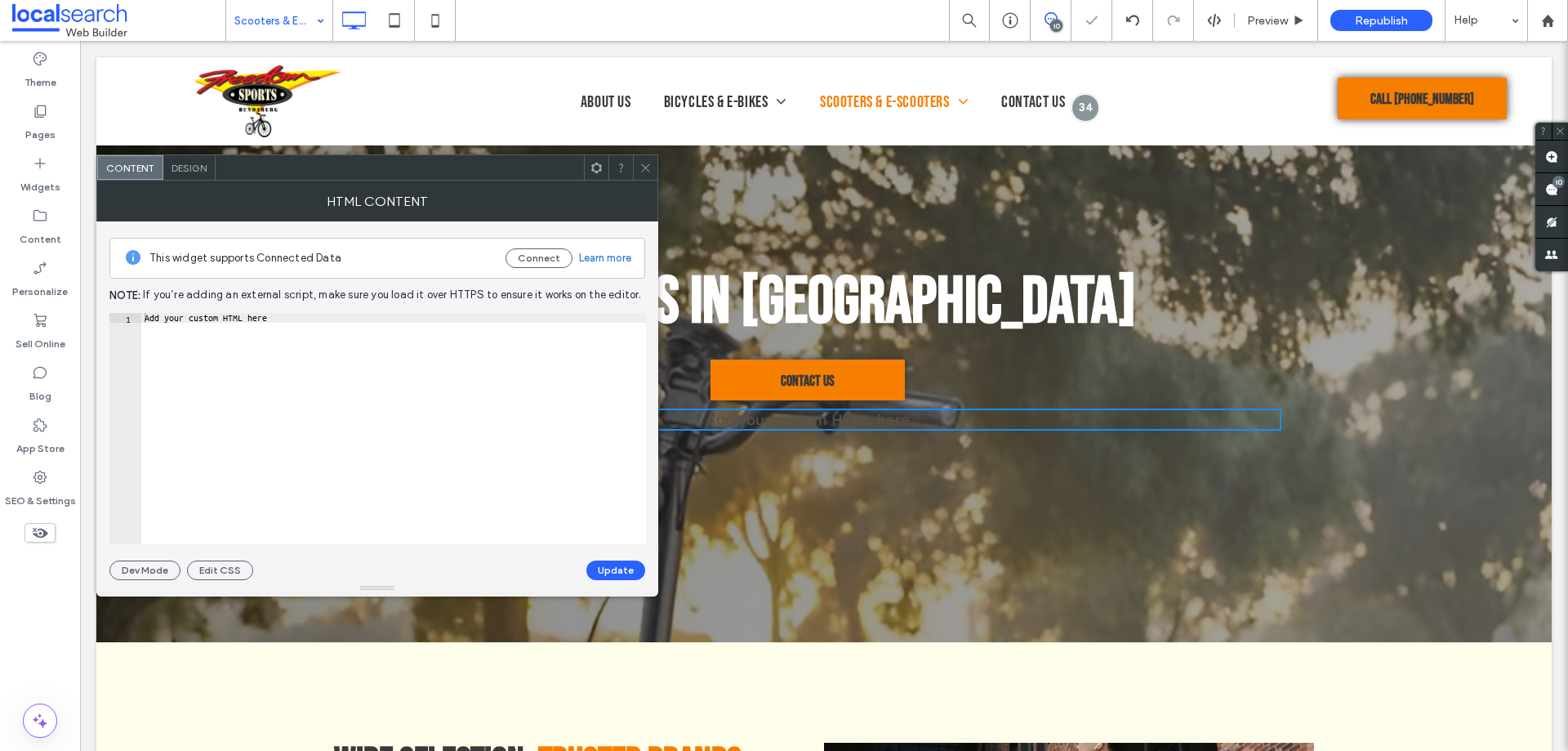
click at [326, 382] on div "Add your custom HTML here" at bounding box center [394, 438] width 504 height 251
paste textarea "Cursor at row 1"
type textarea "******"
click at [614, 572] on button "Update" at bounding box center [615, 570] width 59 height 19
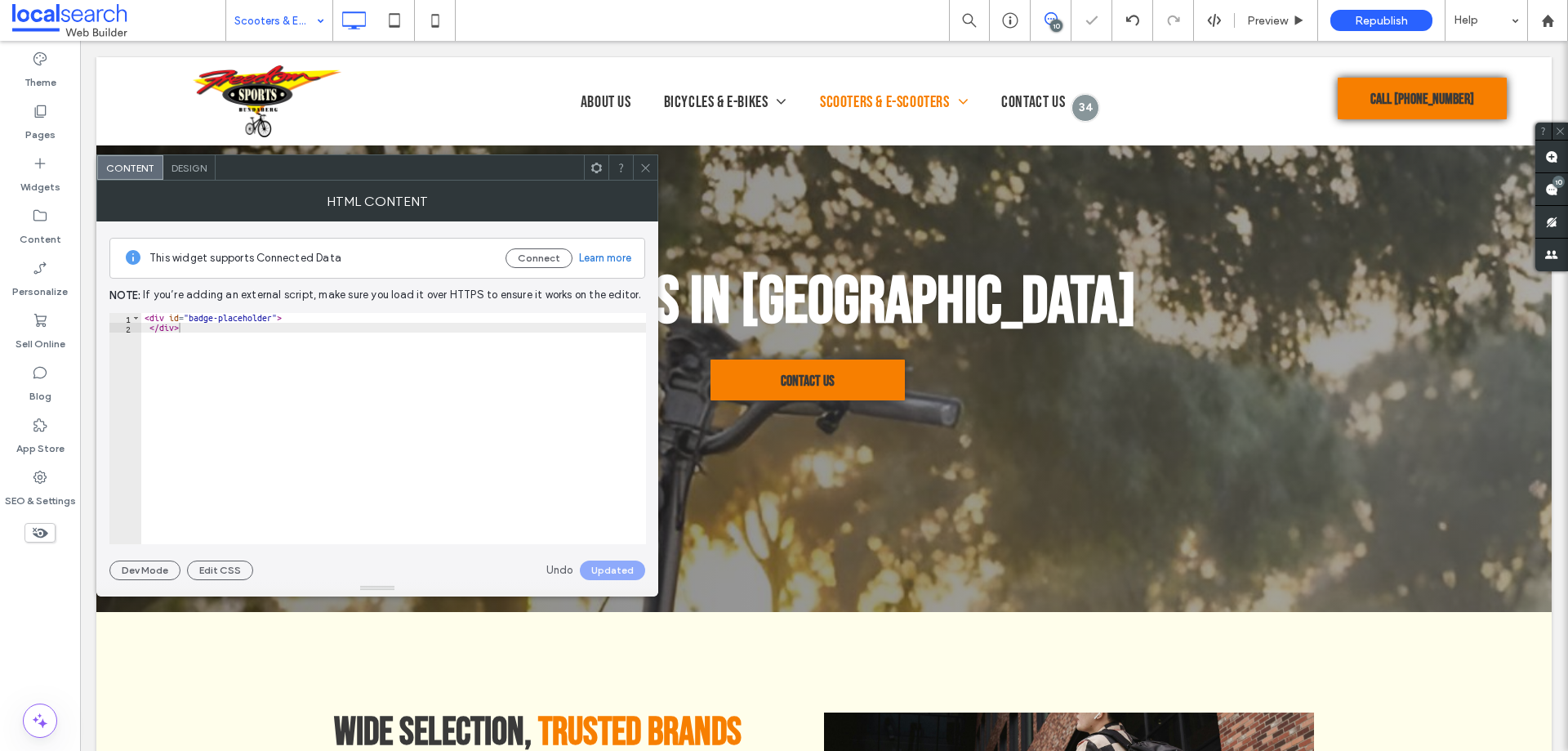
click at [645, 164] on icon at bounding box center [645, 168] width 13 height 13
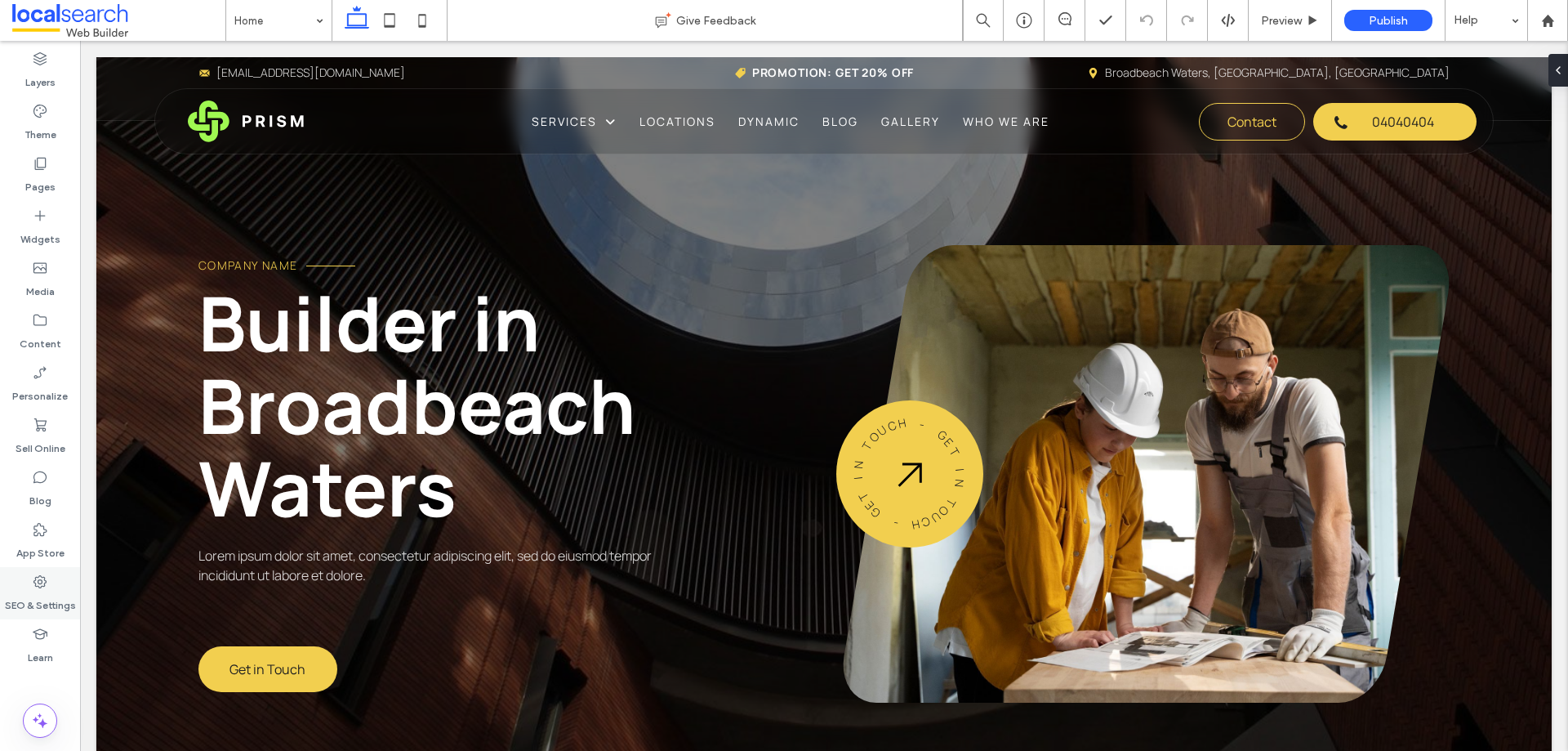
click at [34, 596] on label "SEO & Settings" at bounding box center [40, 602] width 71 height 23
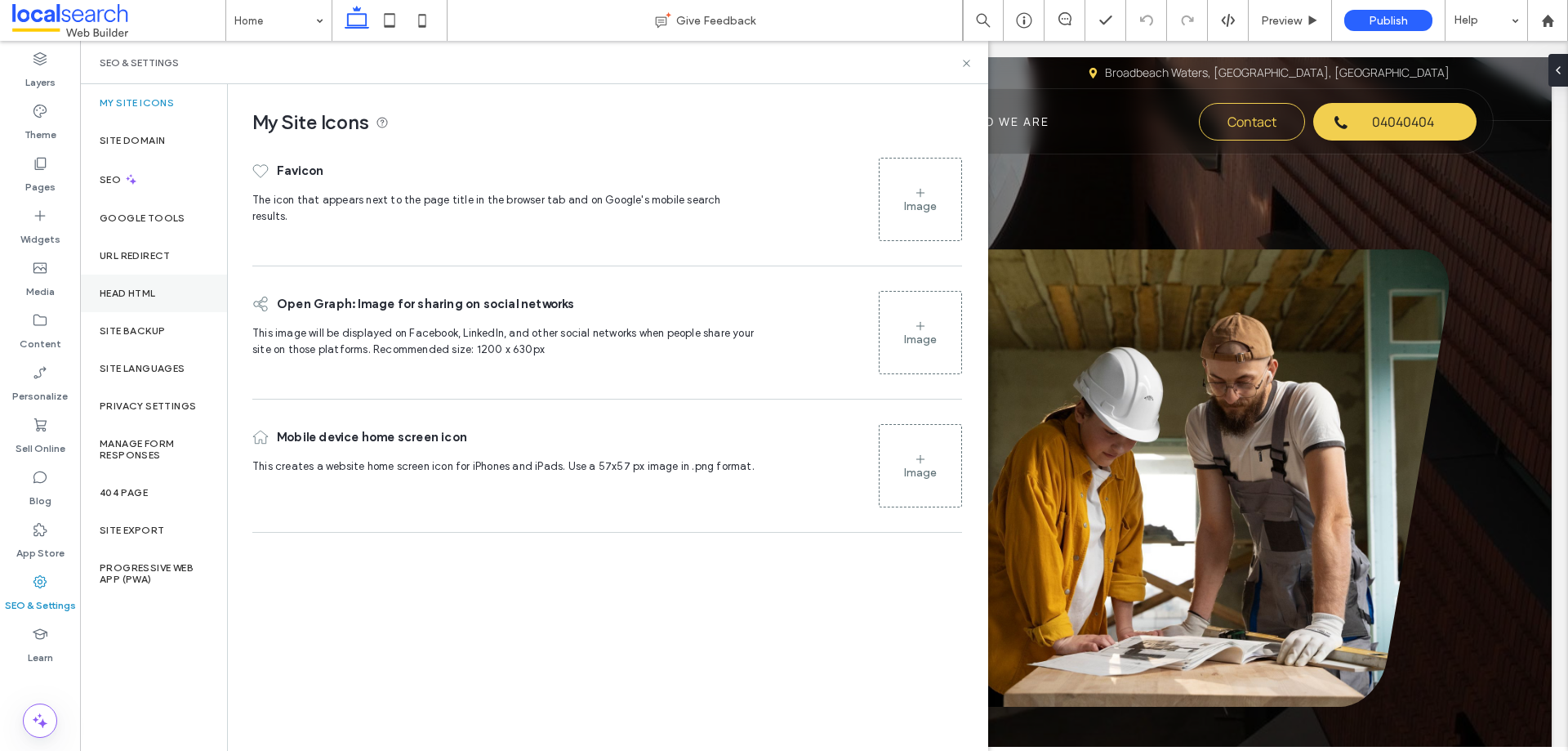
click at [152, 296] on label "Head HTML" at bounding box center [128, 294] width 57 height 12
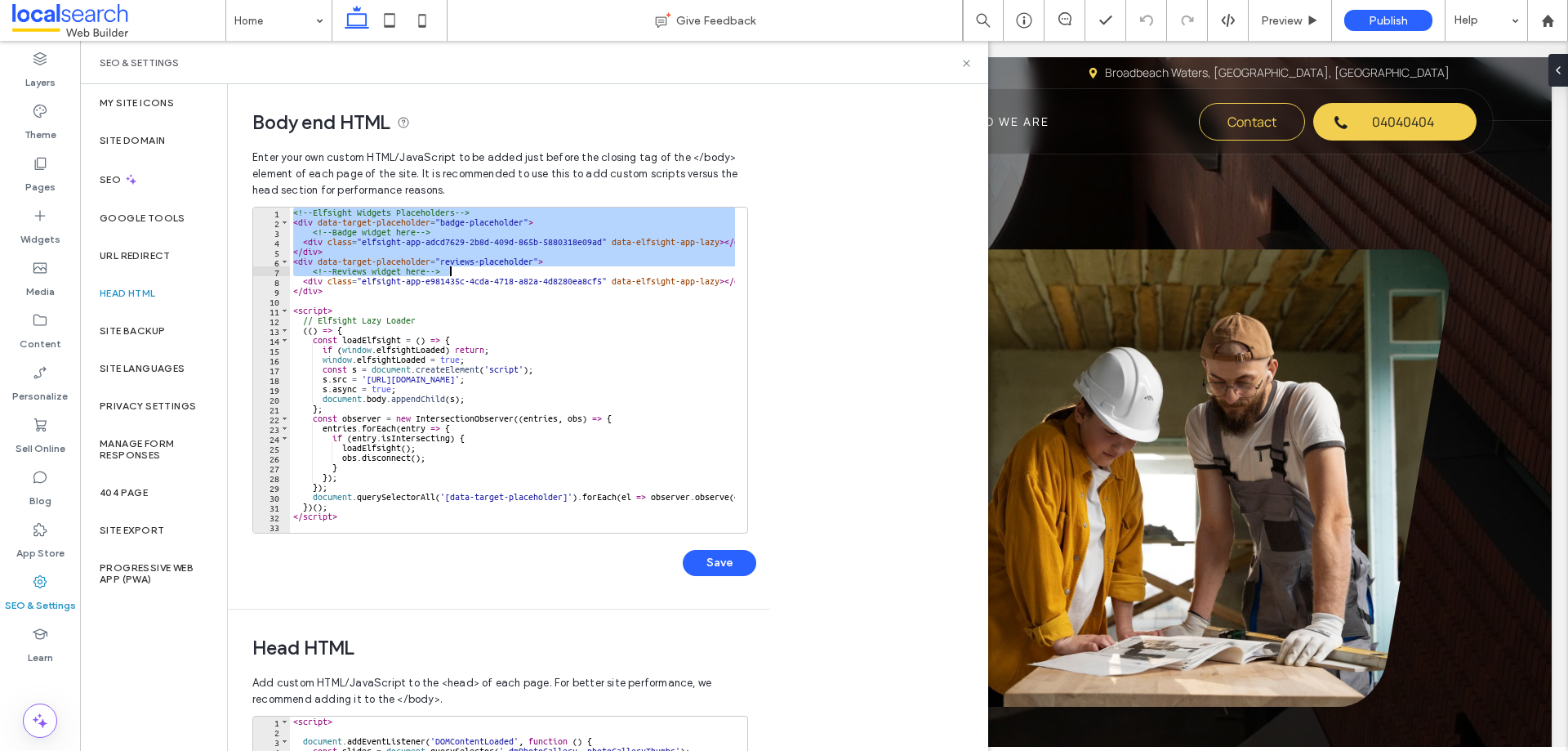
drag, startPoint x: 294, startPoint y: 213, endPoint x: 530, endPoint y: 272, distance: 243.3
click at [530, 272] on div "<!-- Elfsight Widgets Placeholders --> < div data-target-placeholder = "badge-p…" at bounding box center [687, 374] width 796 height 332
type textarea "**********"
click at [963, 65] on icon at bounding box center [966, 63] width 13 height 13
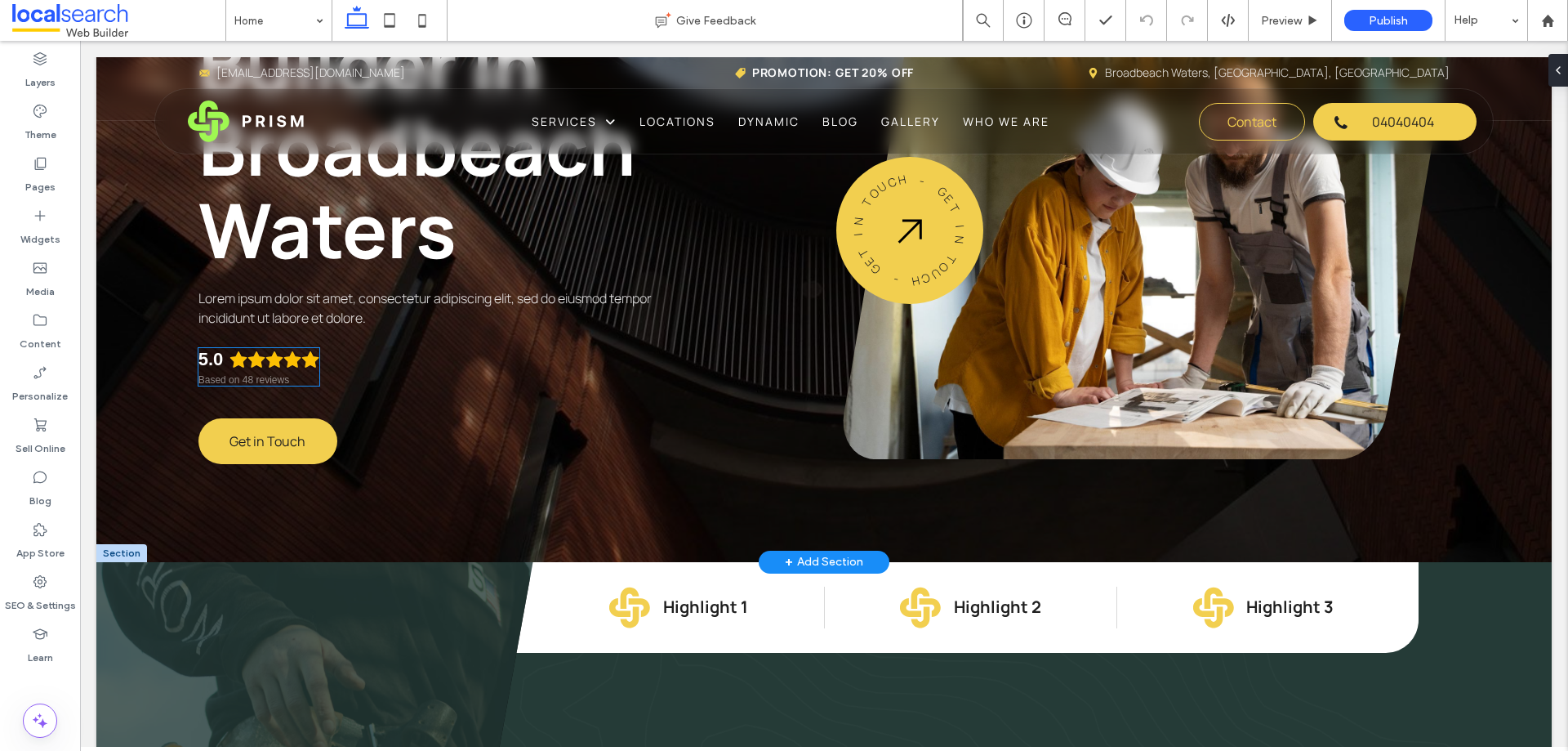
scroll to position [408, 0]
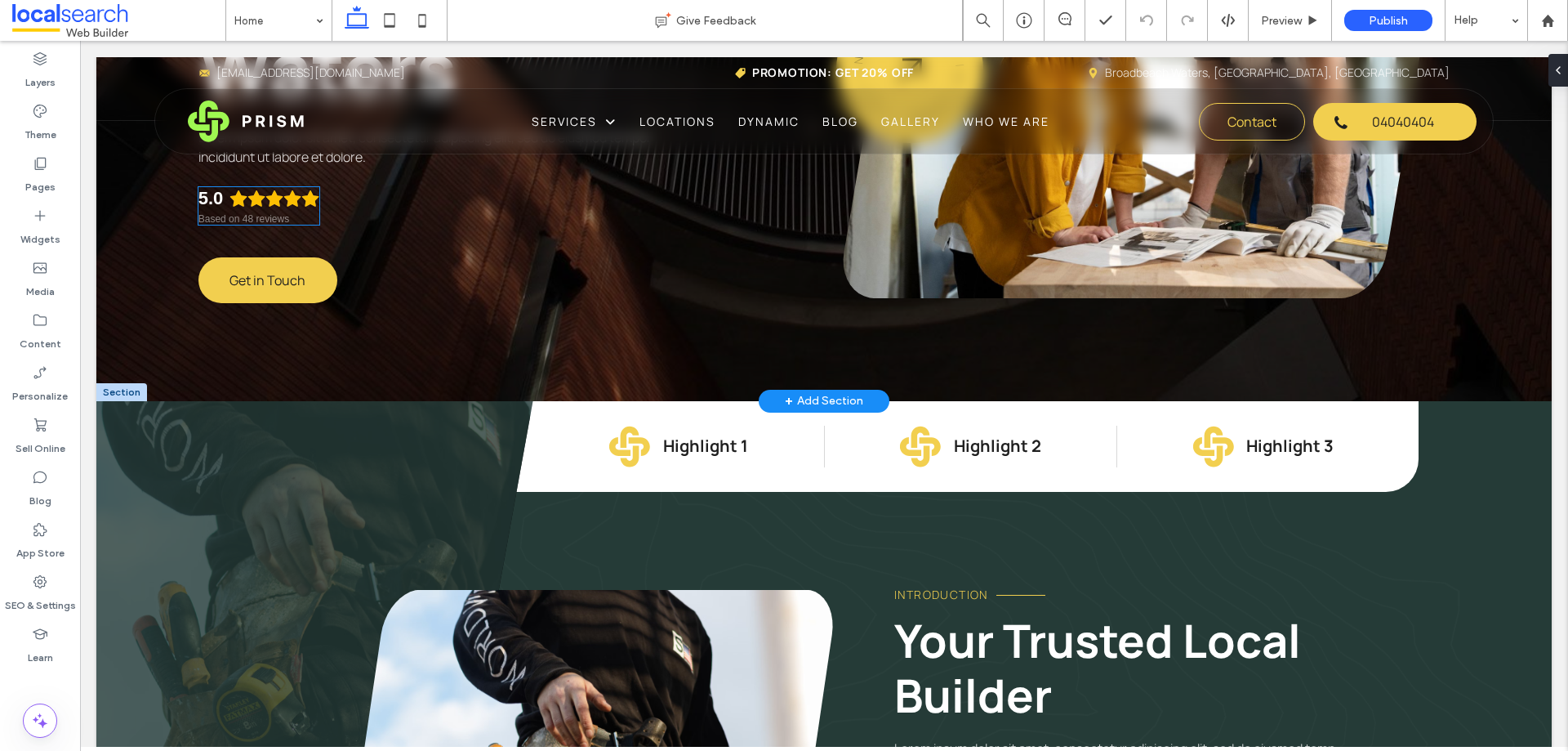
click at [267, 208] on div "5.0" at bounding box center [259, 198] width 121 height 23
click at [267, 208] on div "5.0 Based on 48 reviews" at bounding box center [259, 205] width 121 height 38
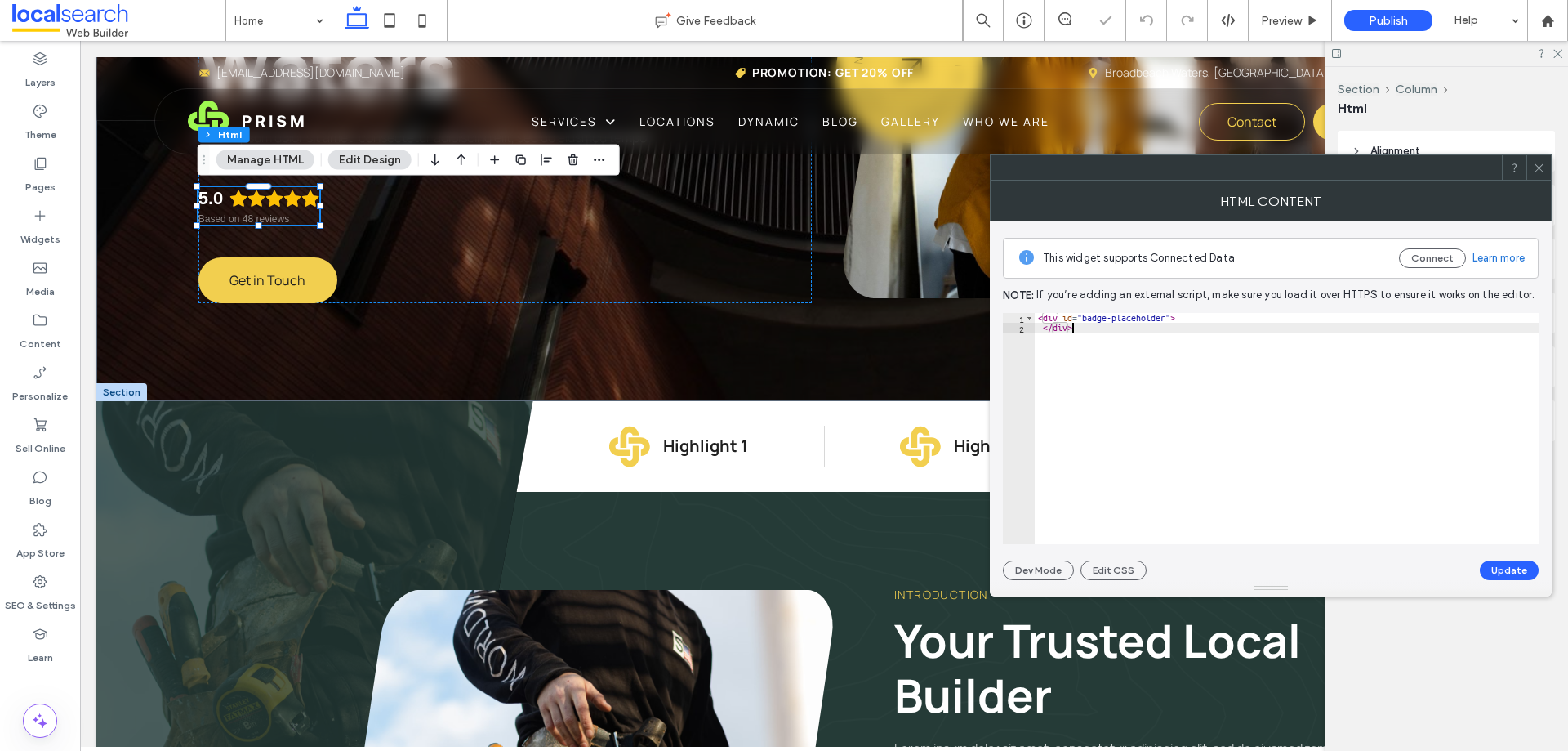
click at [1211, 366] on div "< div id = "badge-placeholder" > </ div >" at bounding box center [1287, 438] width 504 height 251
type textarea "**********"
click at [32, 605] on label "SEO & Settings" at bounding box center [40, 602] width 71 height 23
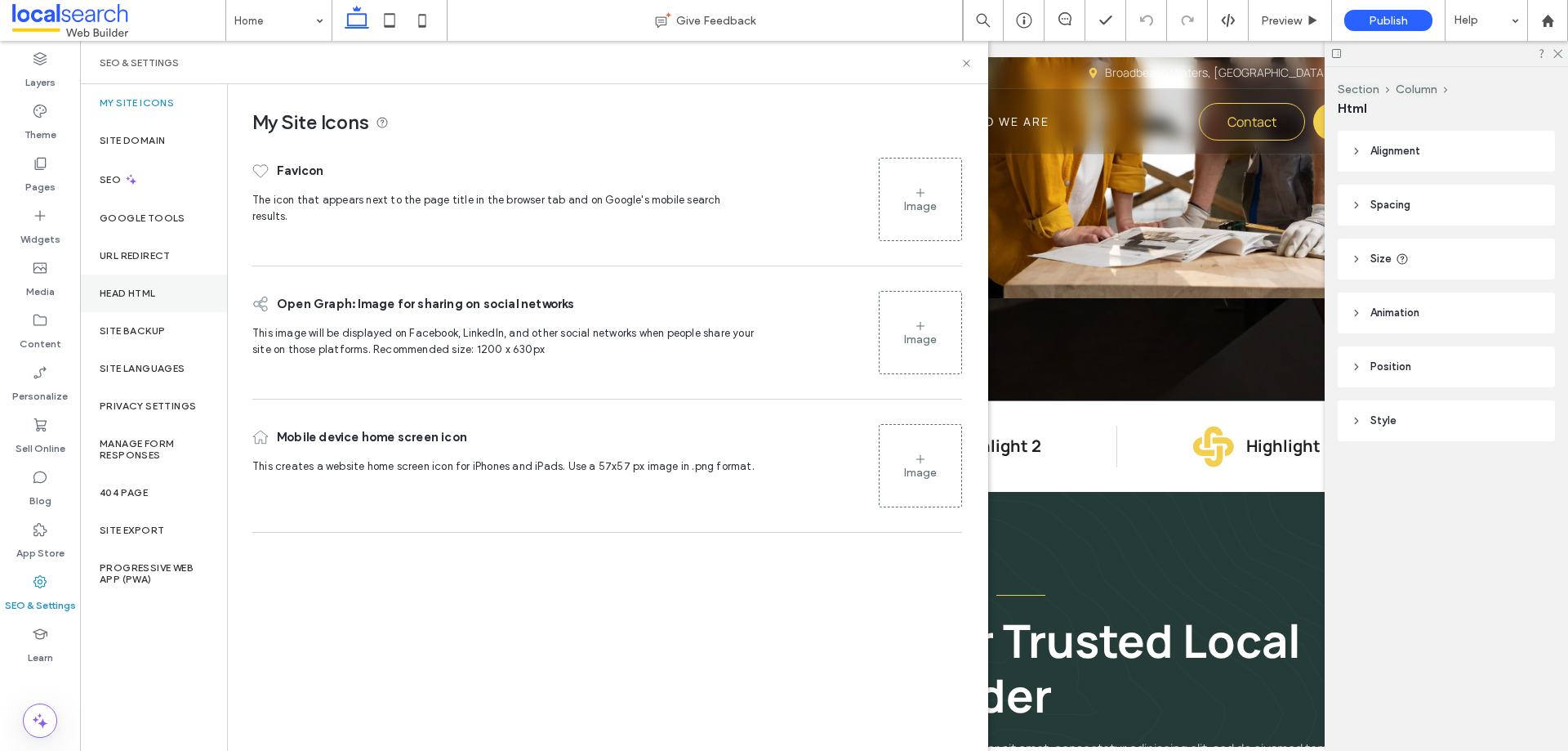
click at [148, 297] on label "Head HTML" at bounding box center [128, 294] width 57 height 12
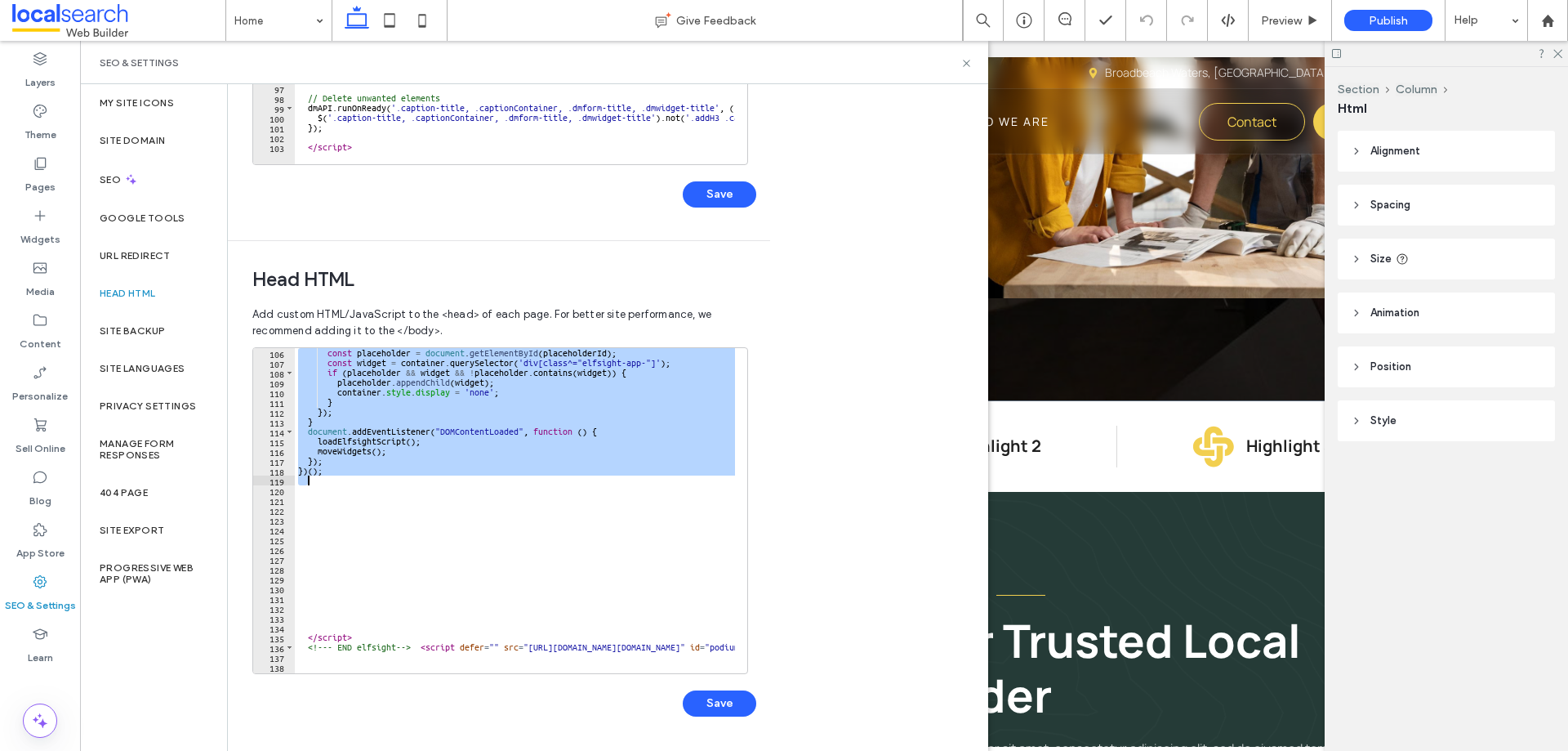
scroll to position [1119, 0]
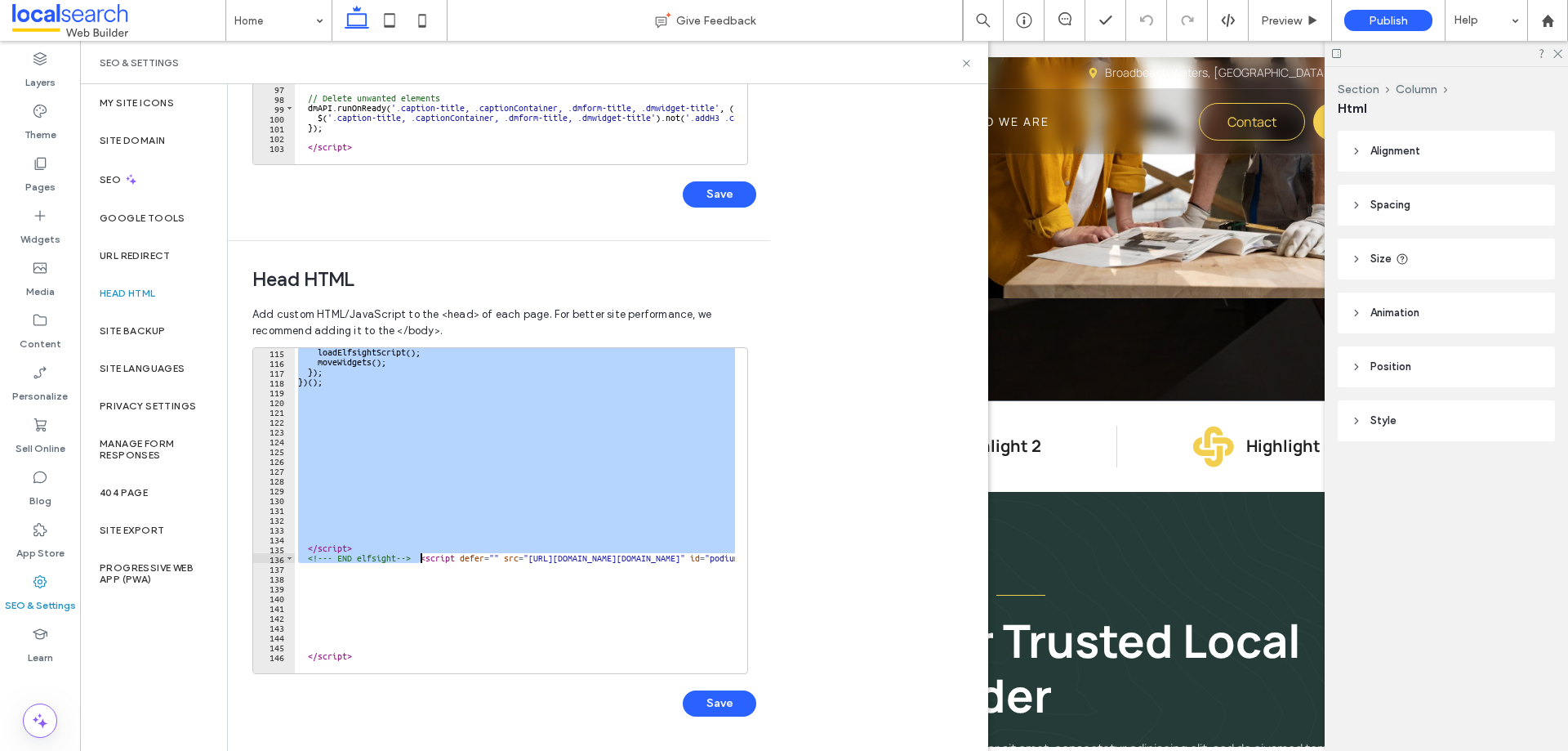
drag, startPoint x: 301, startPoint y: 461, endPoint x: 420, endPoint y: 557, distance: 152.9
click at [420, 557] on div "loadElfsightScript ( ) ; moveWidgets ( ) ; }) ; }) ( ) ; </ script > <!-- - END…" at bounding box center [854, 513] width 1119 height 332
type textarea "**********"
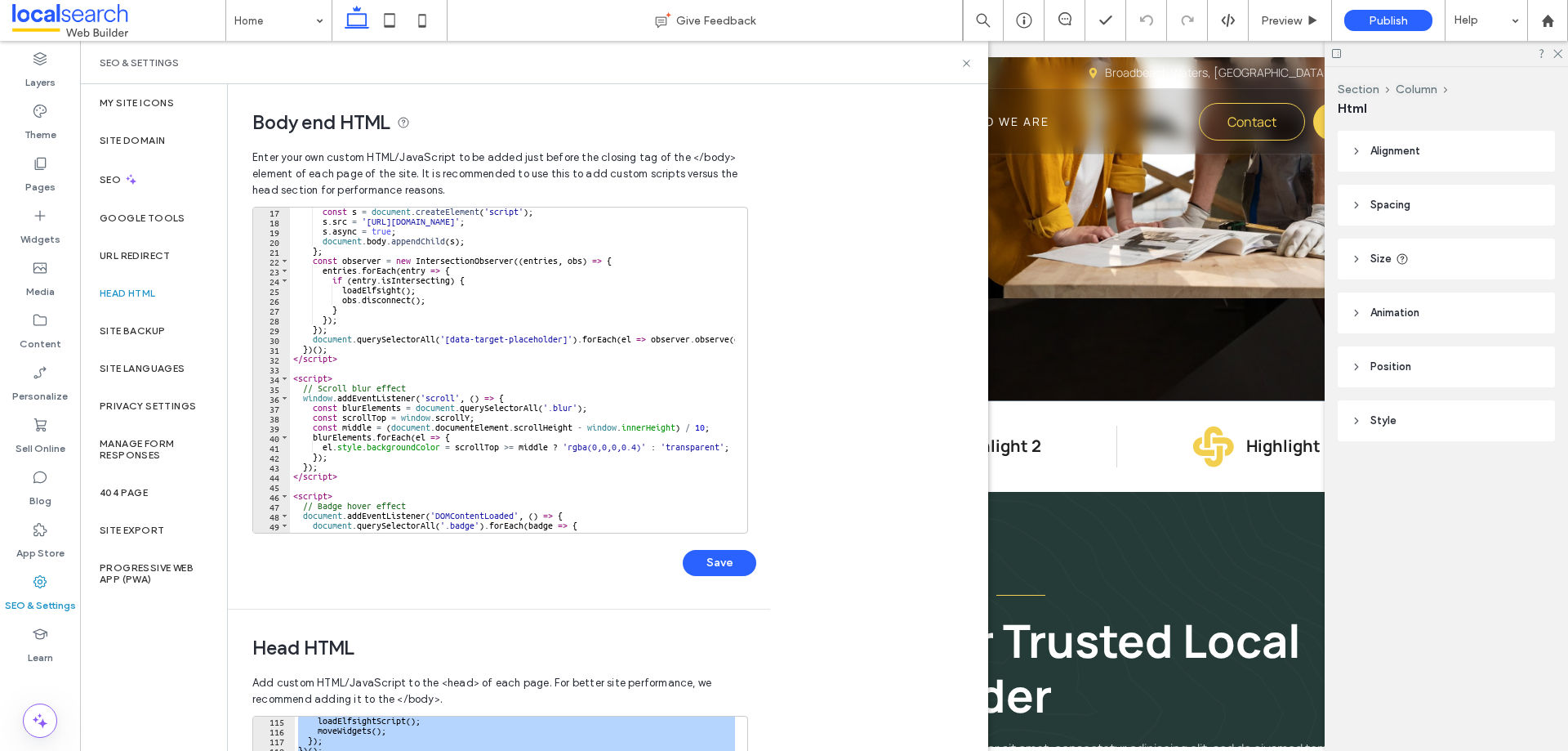
scroll to position [0, 0]
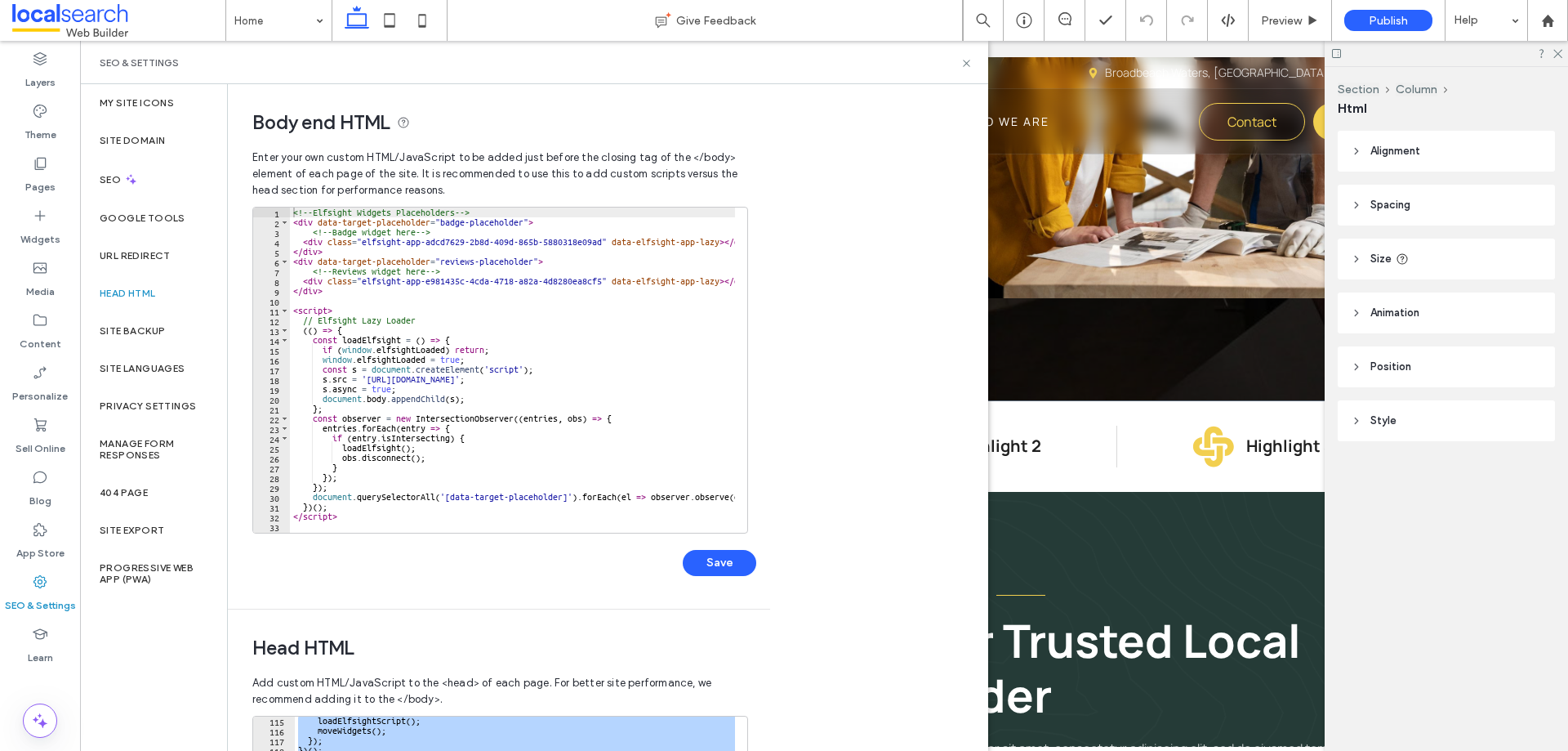
click at [457, 321] on div "<!-- Elfsight Widgets Placeholders --> < div data-target-placeholder = "badge-p…" at bounding box center [687, 374] width 796 height 332
type textarea "*********"
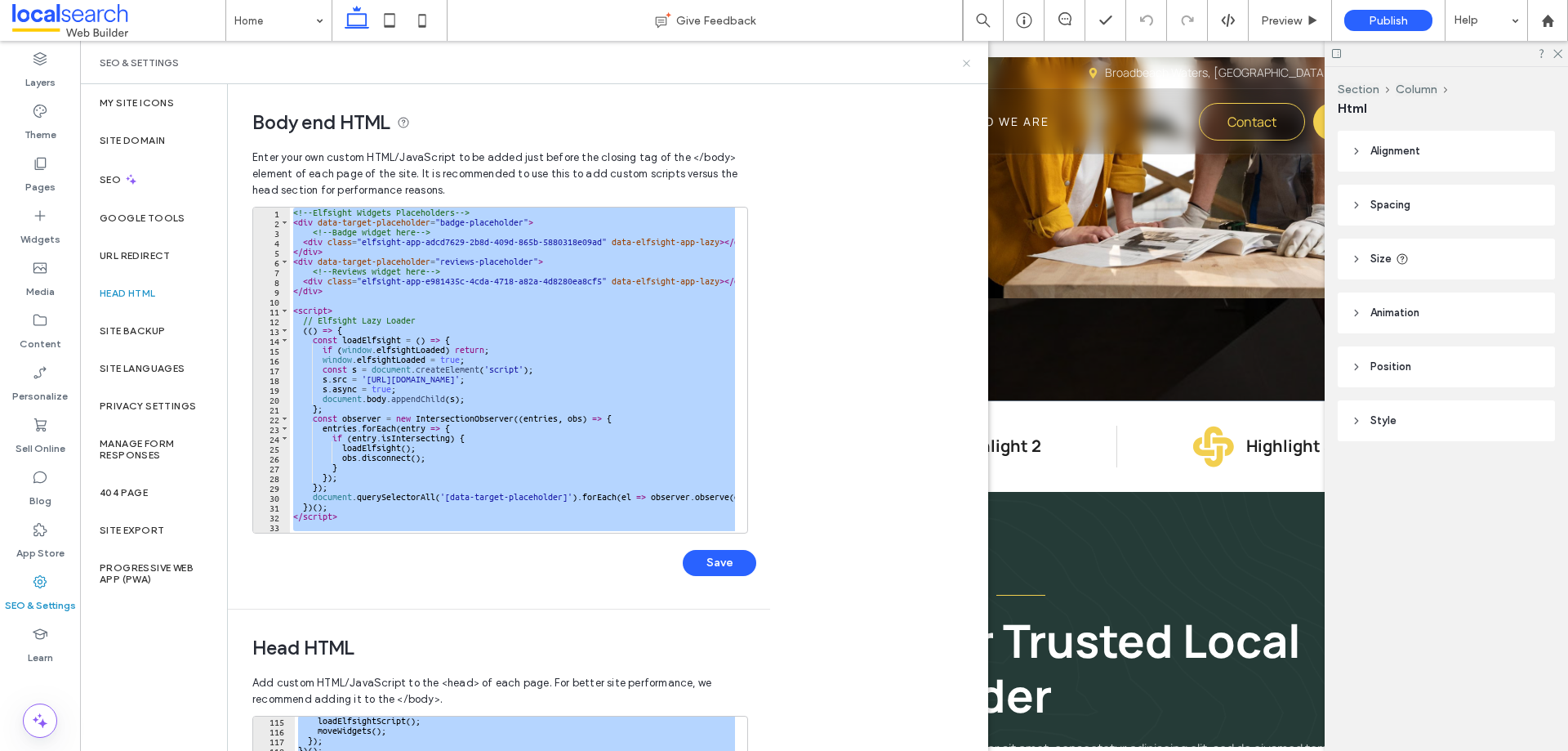
drag, startPoint x: 969, startPoint y: 67, endPoint x: 886, endPoint y: 30, distance: 90.9
click at [969, 67] on icon at bounding box center [966, 63] width 13 height 13
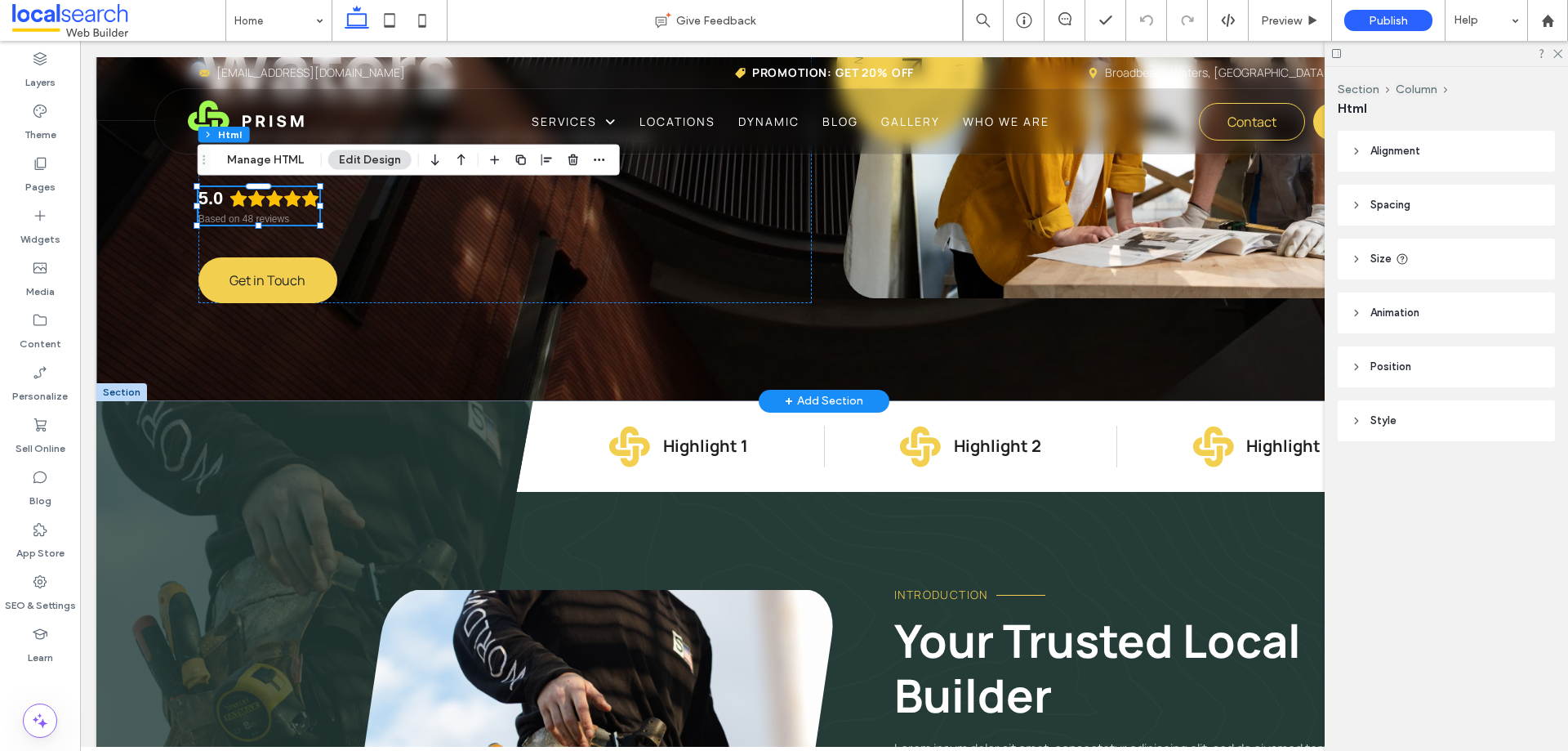
click at [280, 208] on div "5.0" at bounding box center [259, 198] width 121 height 23
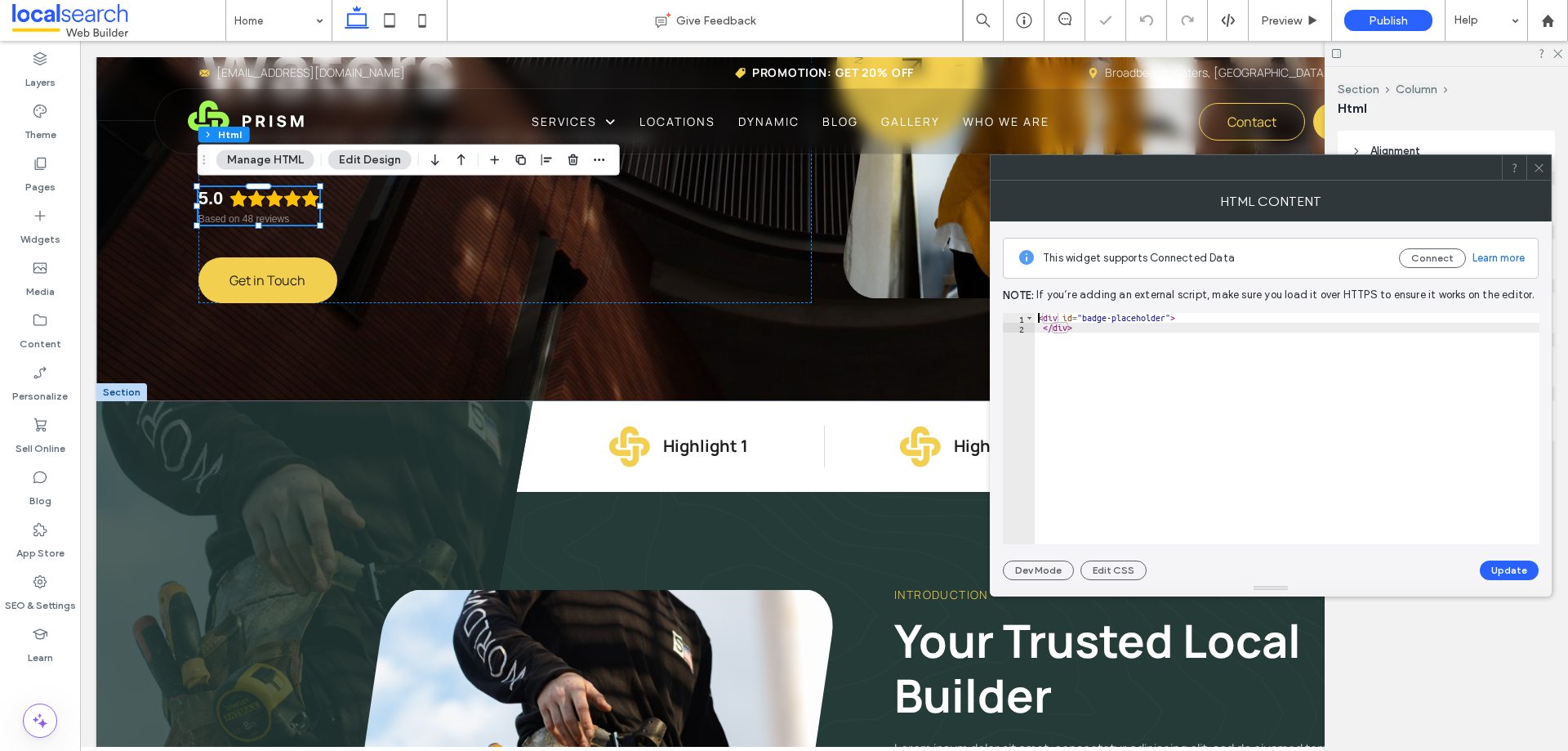
type textarea "**********"
click at [1336, 386] on div "< div id = "badge-placeholder" > </ div >" at bounding box center [1287, 438] width 504 height 251
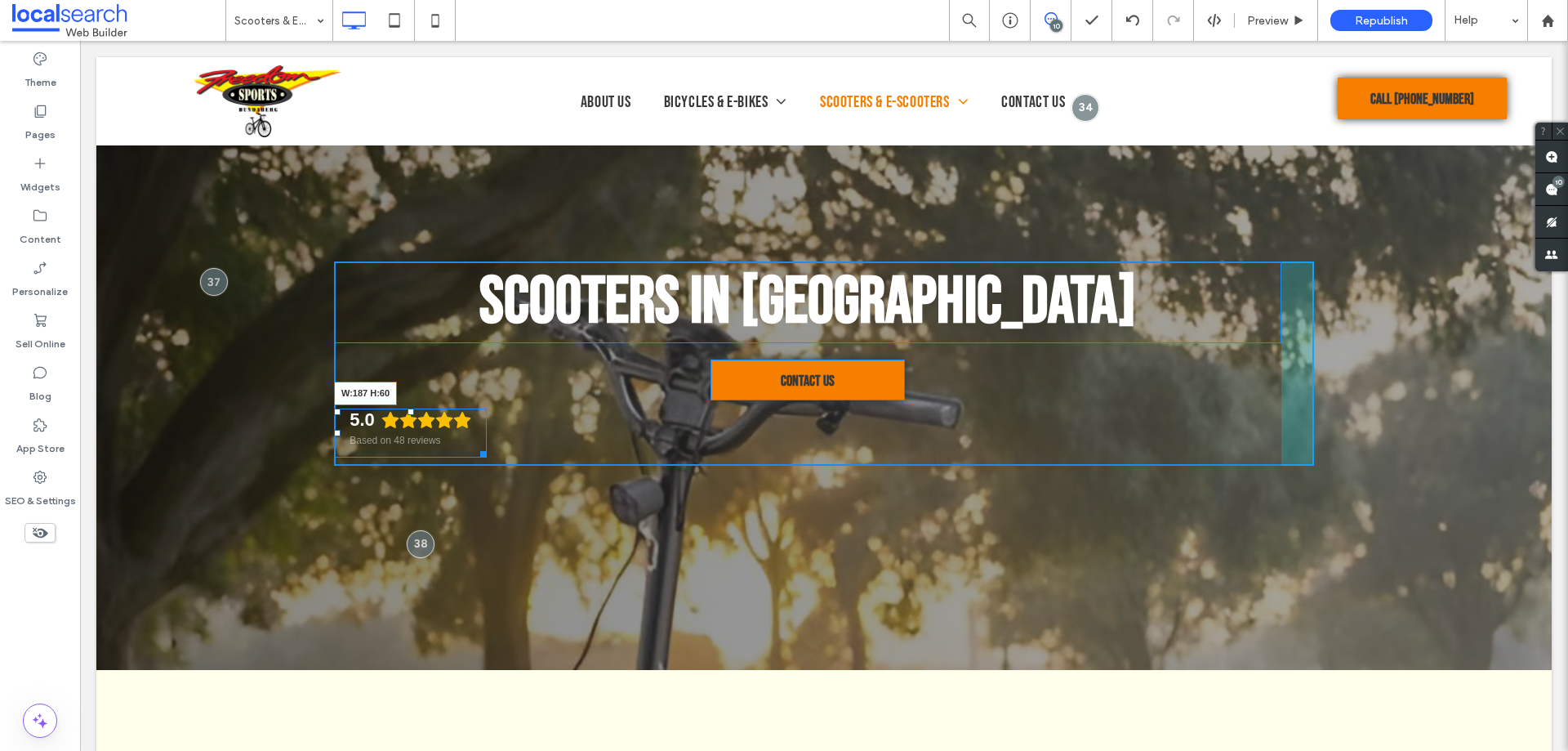
drag, startPoint x: 1269, startPoint y: 448, endPoint x: 474, endPoint y: 459, distance: 795.1
click at [475, 457] on div at bounding box center [480, 451] width 13 height 13
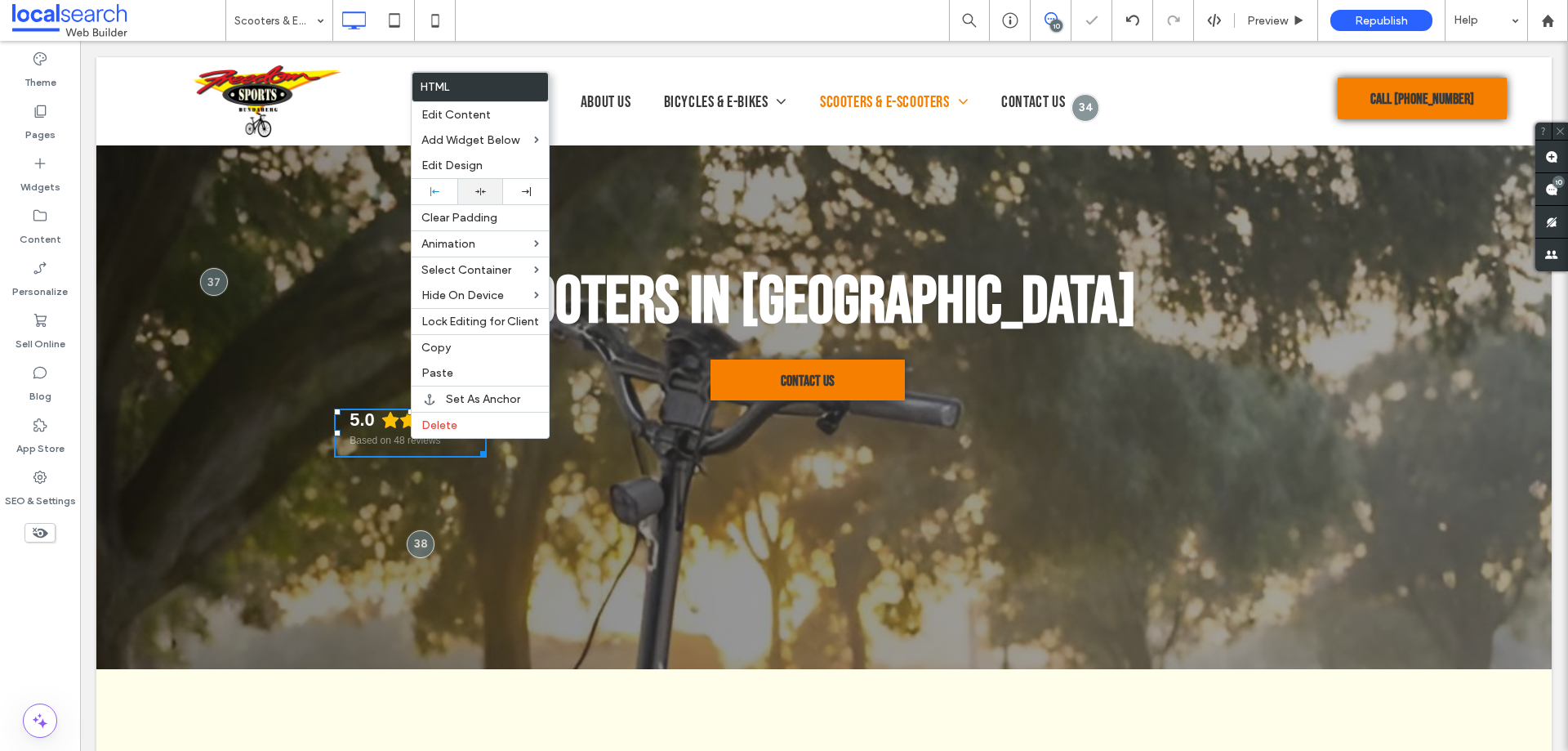
click at [483, 185] on div at bounding box center [480, 192] width 46 height 25
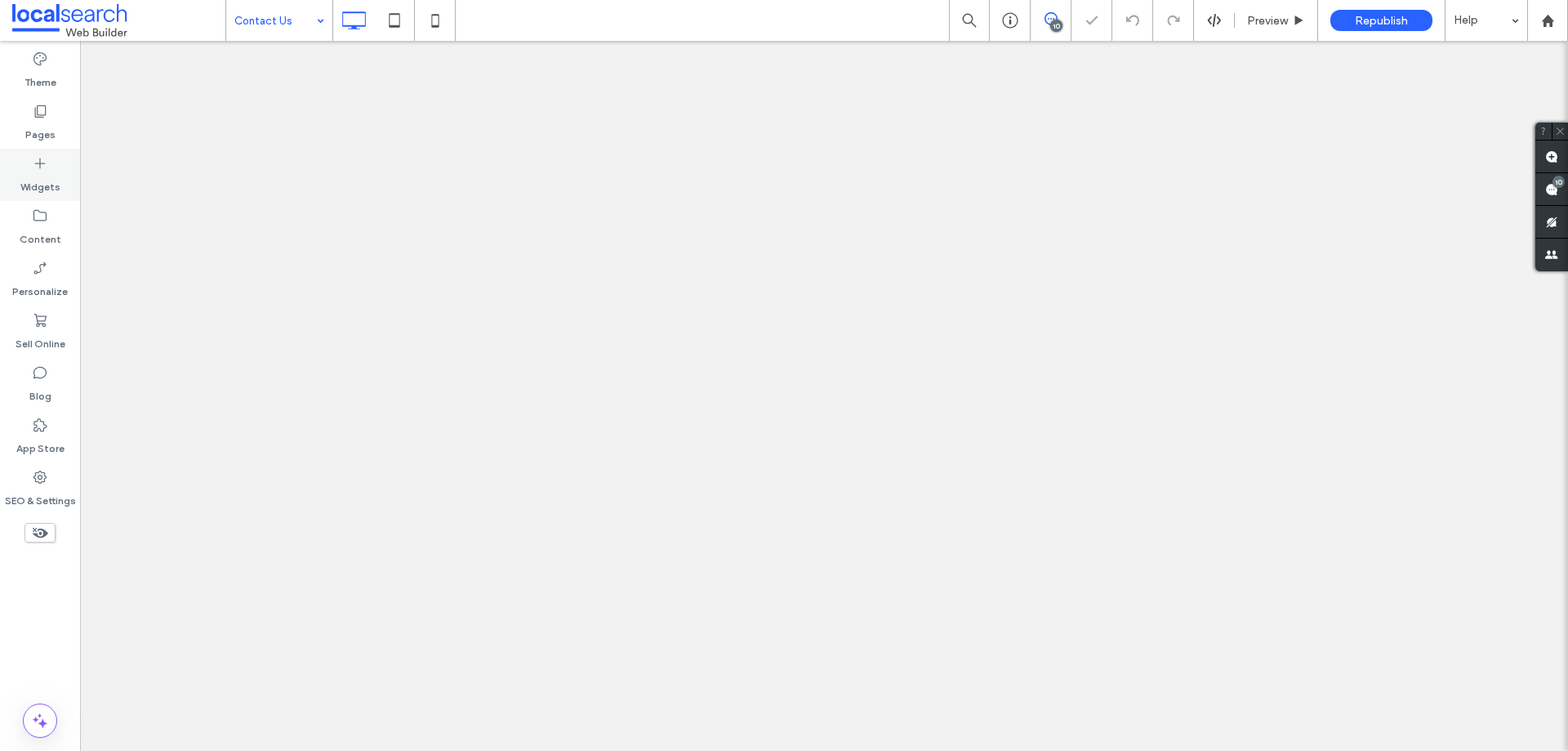
click at [46, 166] on icon at bounding box center [39, 163] width 16 height 16
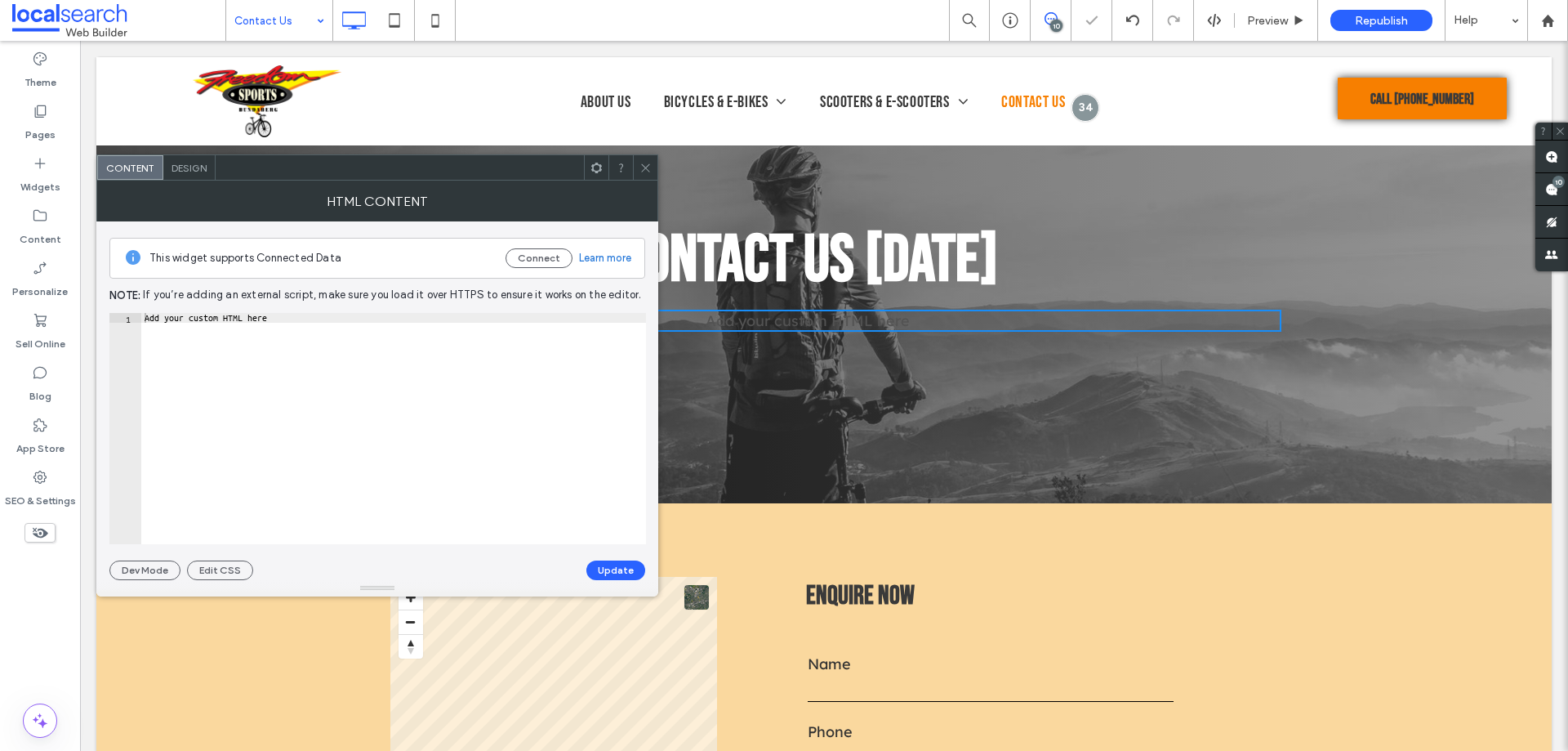
click at [385, 353] on div "Add your custom HTML here" at bounding box center [394, 438] width 504 height 251
paste textarea "Cursor at row 1"
type textarea "******"
click at [607, 574] on button "Update" at bounding box center [615, 570] width 59 height 19
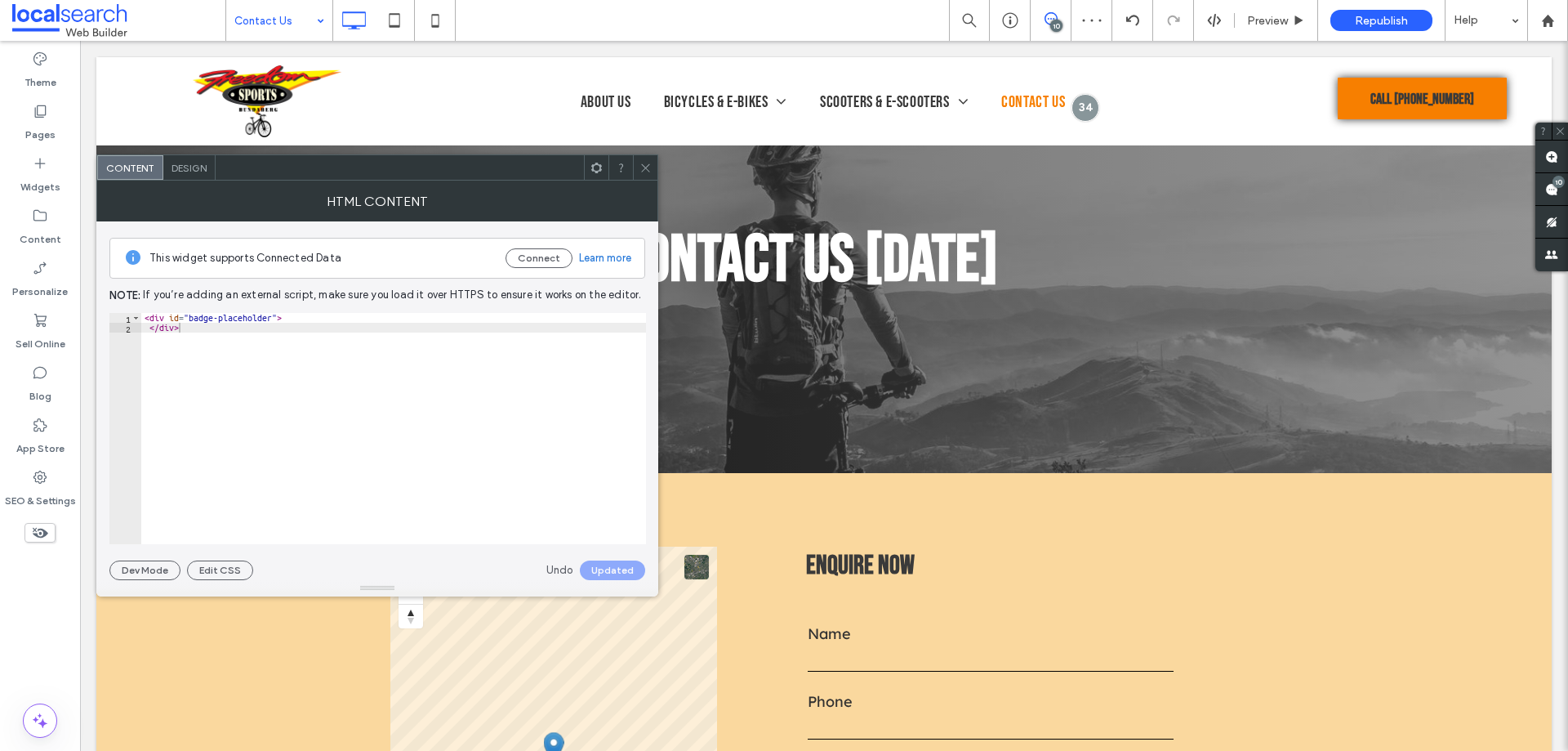
click at [641, 171] on icon at bounding box center [645, 168] width 13 height 13
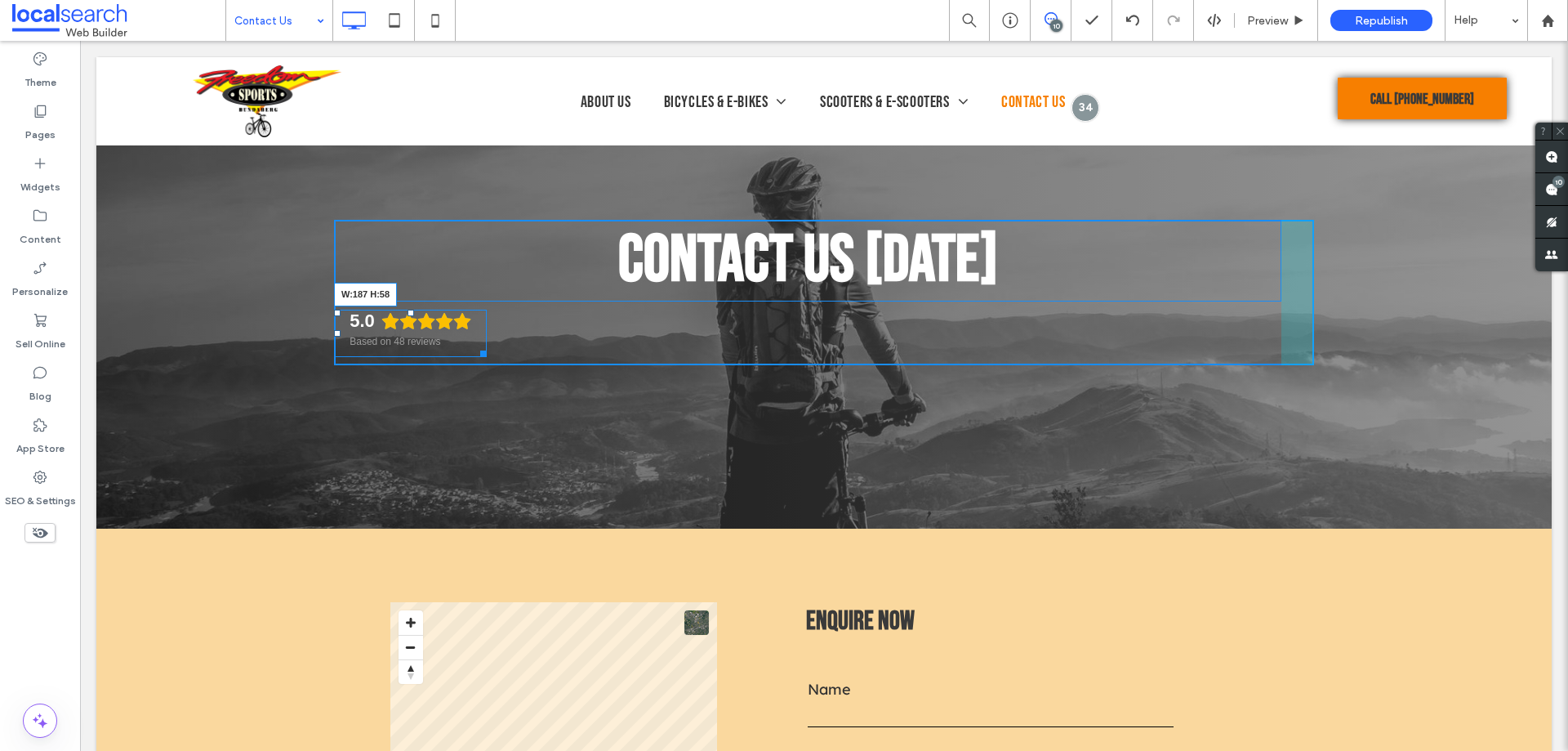
drag, startPoint x: 1271, startPoint y: 350, endPoint x: 556, endPoint y: 401, distance: 716.8
click at [476, 357] on div at bounding box center [480, 350] width 13 height 13
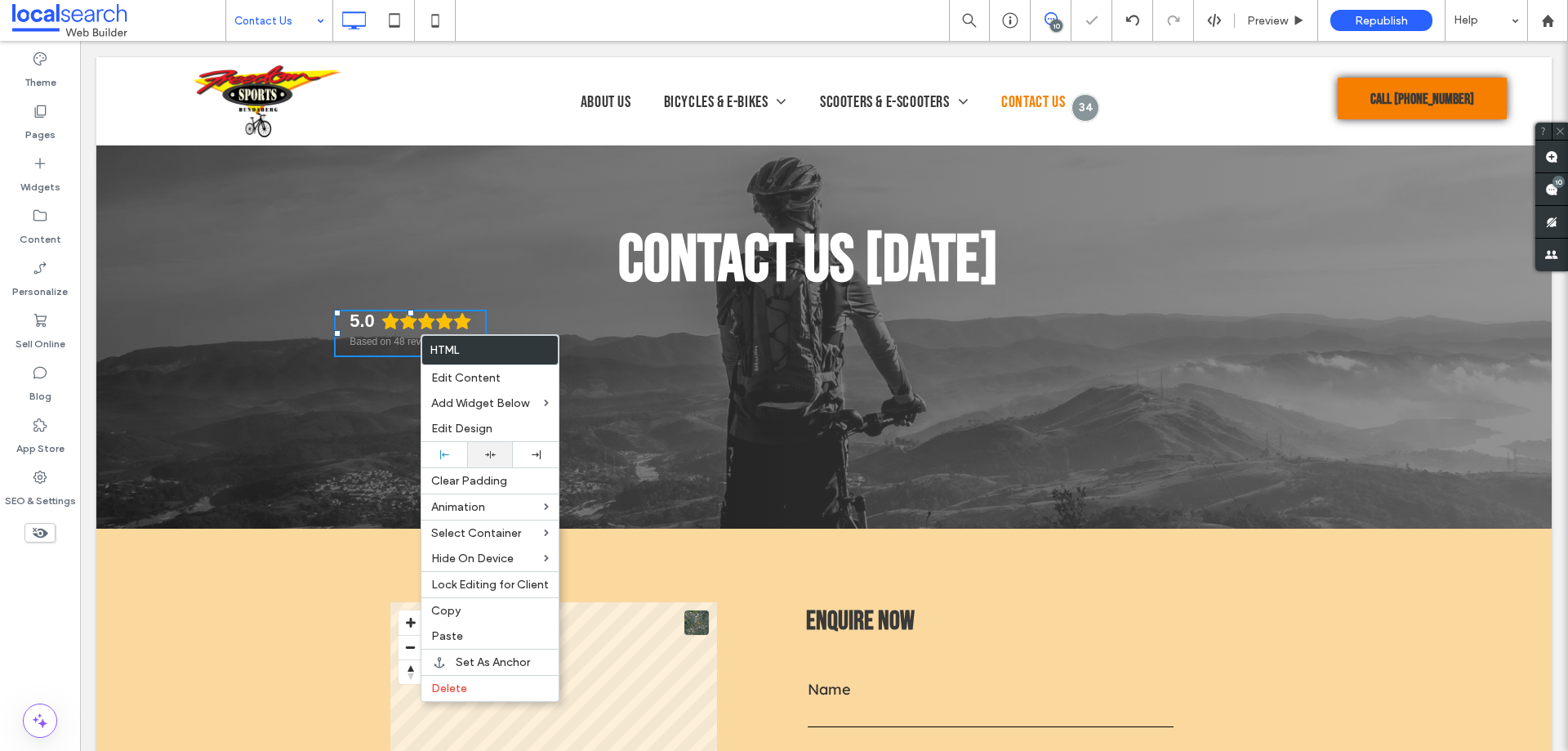
click at [498, 452] on div at bounding box center [490, 454] width 30 height 11
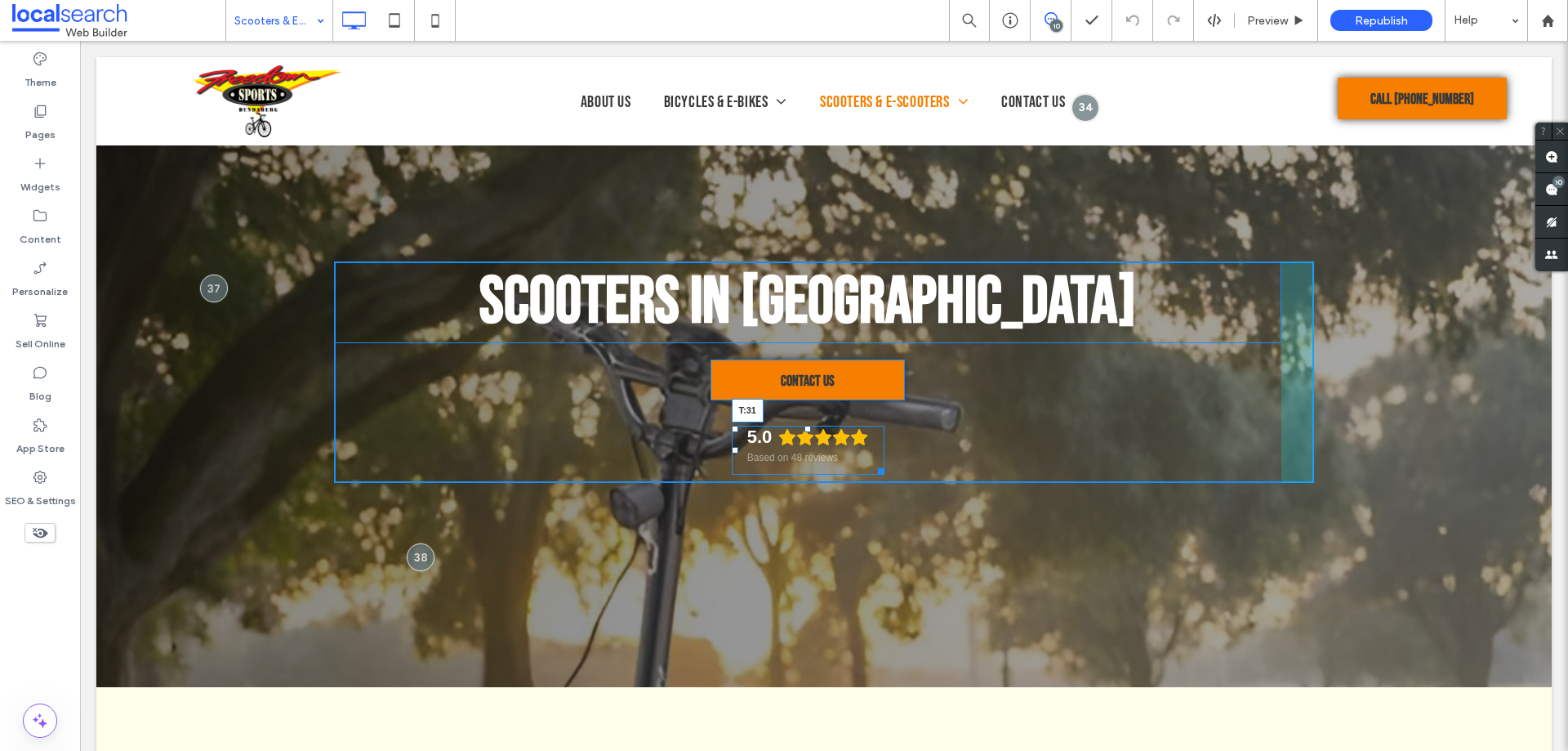
click at [796, 434] on div "5.0 Based on 48 reviews T:31" at bounding box center [808, 450] width 153 height 49
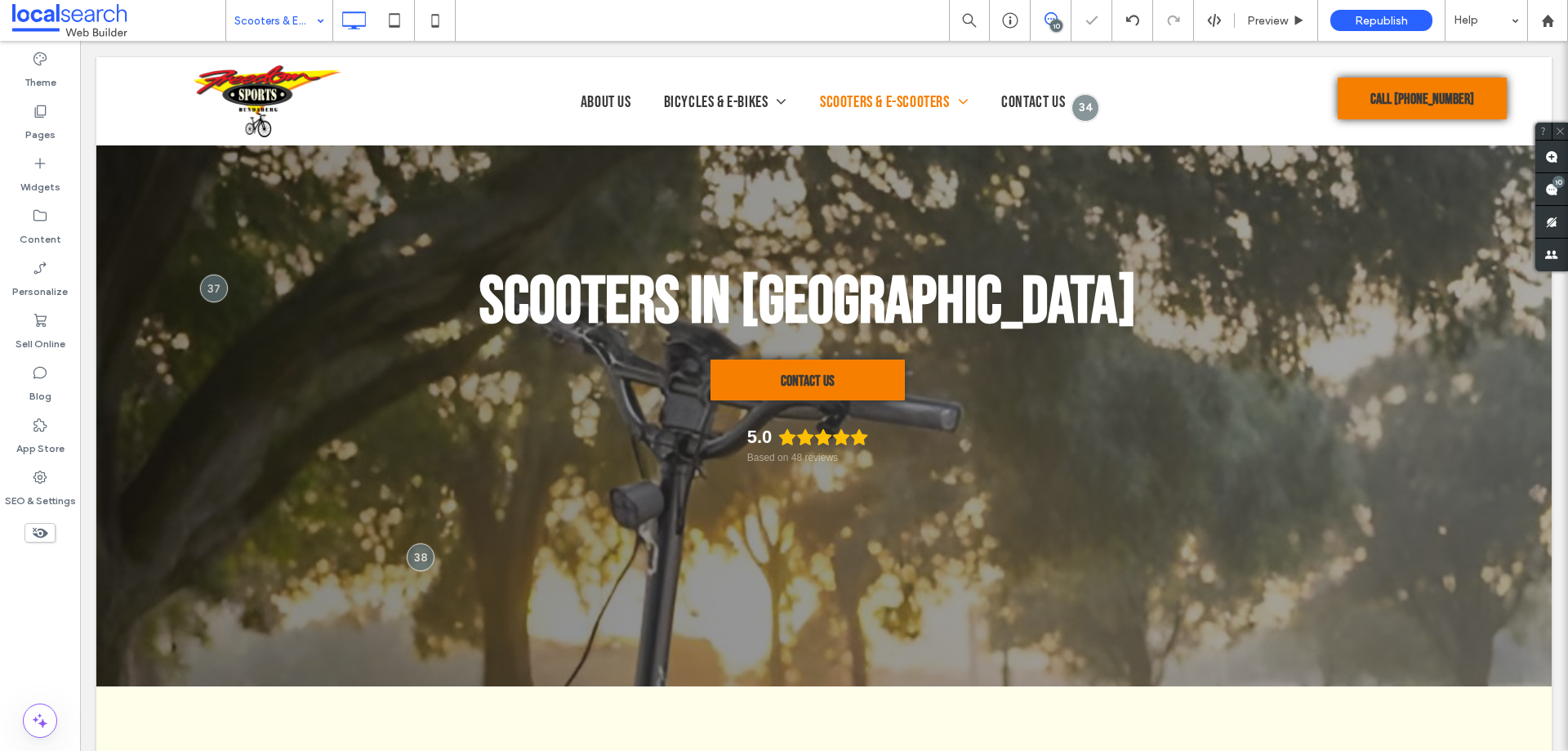
click at [292, 18] on input at bounding box center [275, 20] width 82 height 40
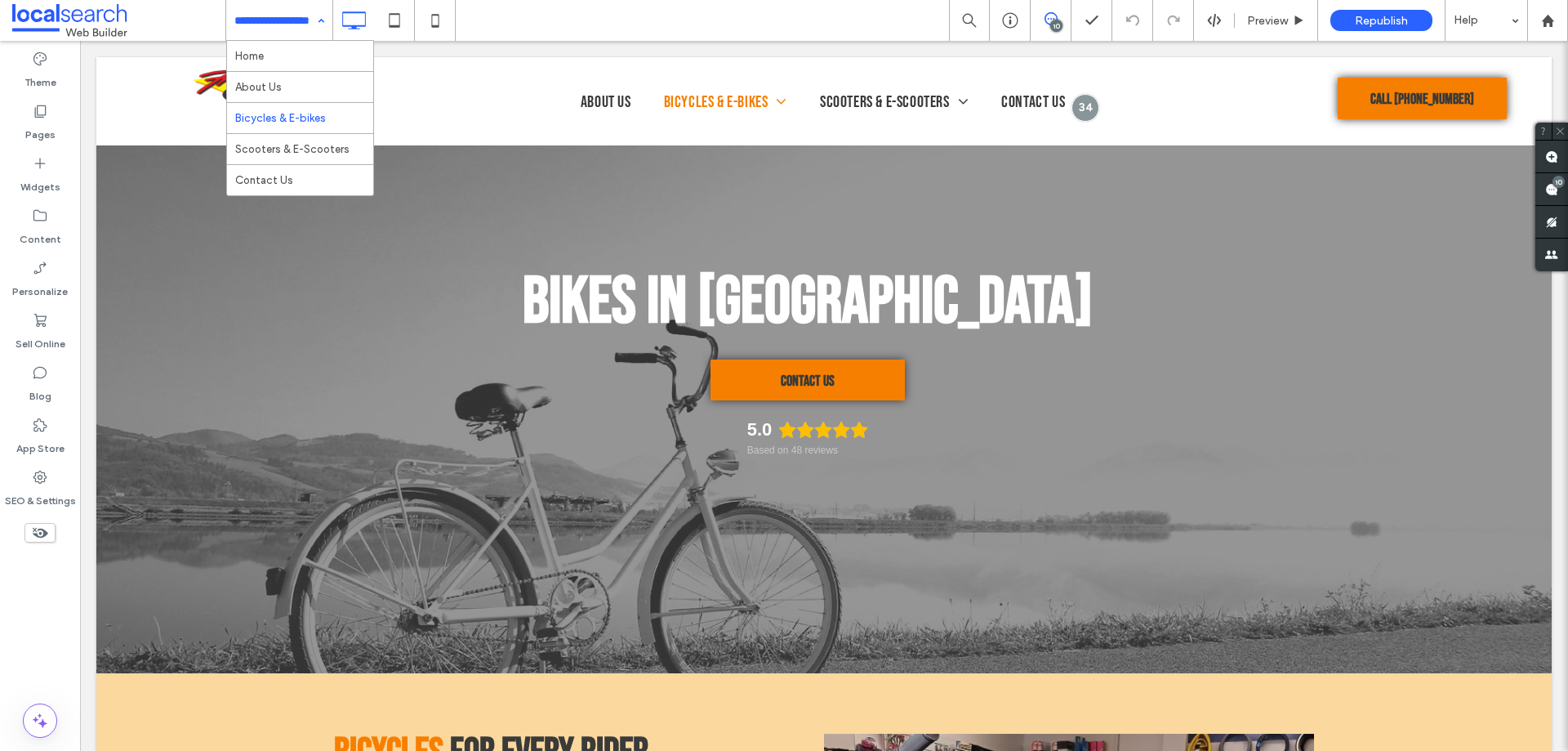
click at [262, 25] on input at bounding box center [275, 20] width 82 height 40
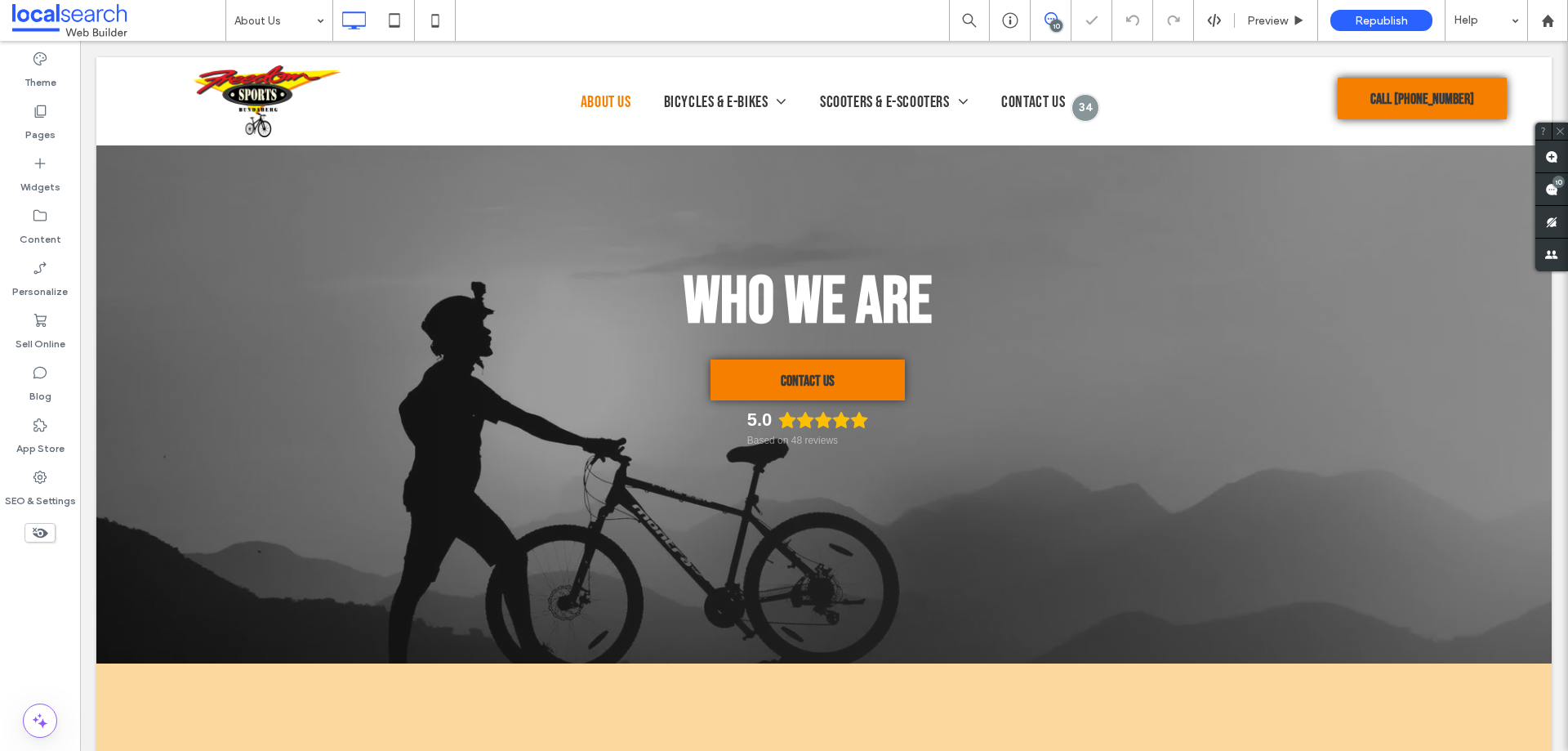
click at [48, 591] on div "Theme Pages Widgets Content Personalize Sell Online Blog App Store SEO & Settin…" at bounding box center [39, 395] width 80 height 710
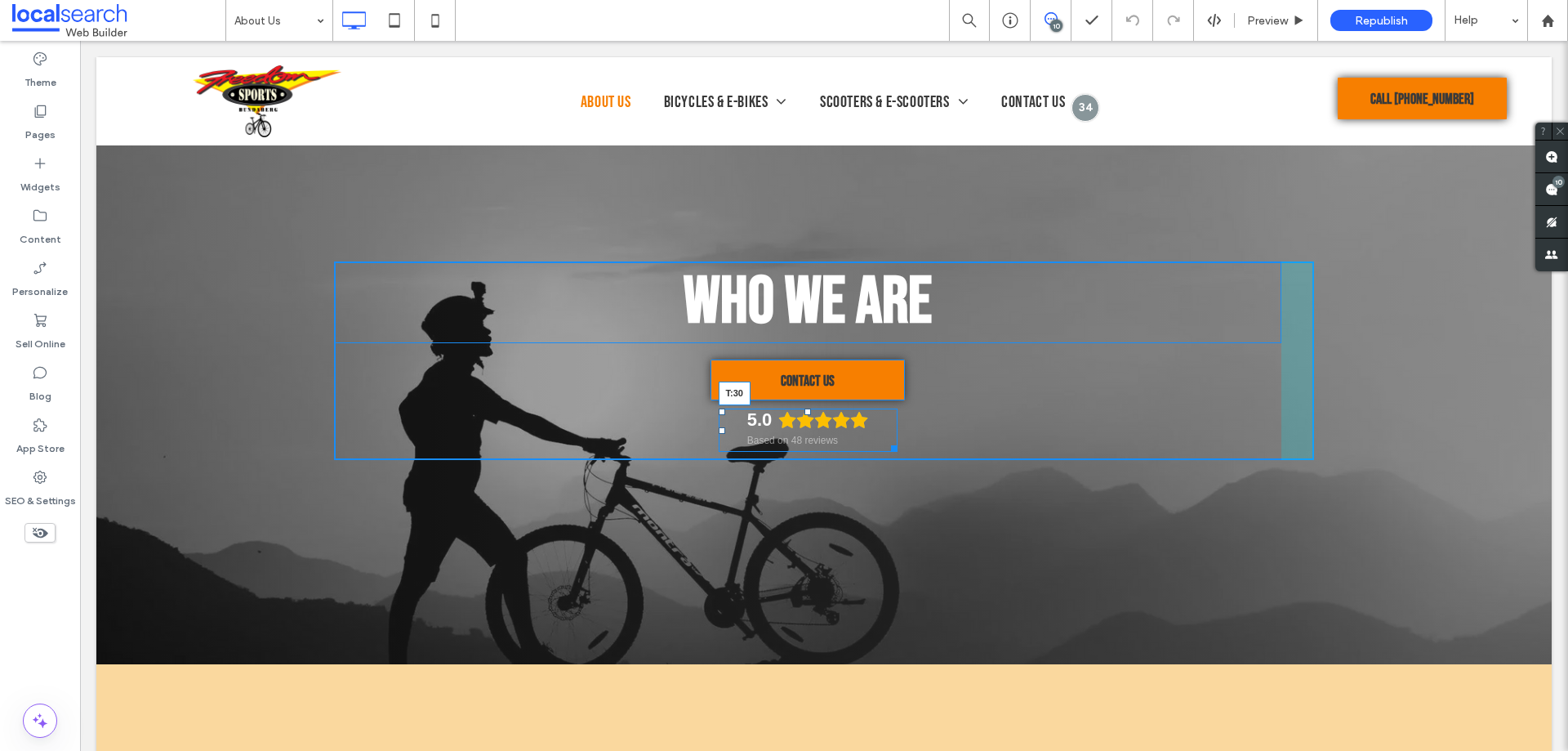
drag, startPoint x: 801, startPoint y: 418, endPoint x: 886, endPoint y: 423, distance: 85.1
click at [807, 434] on div "5.0 Based on 48 reviews T:30" at bounding box center [809, 429] width 179 height 43
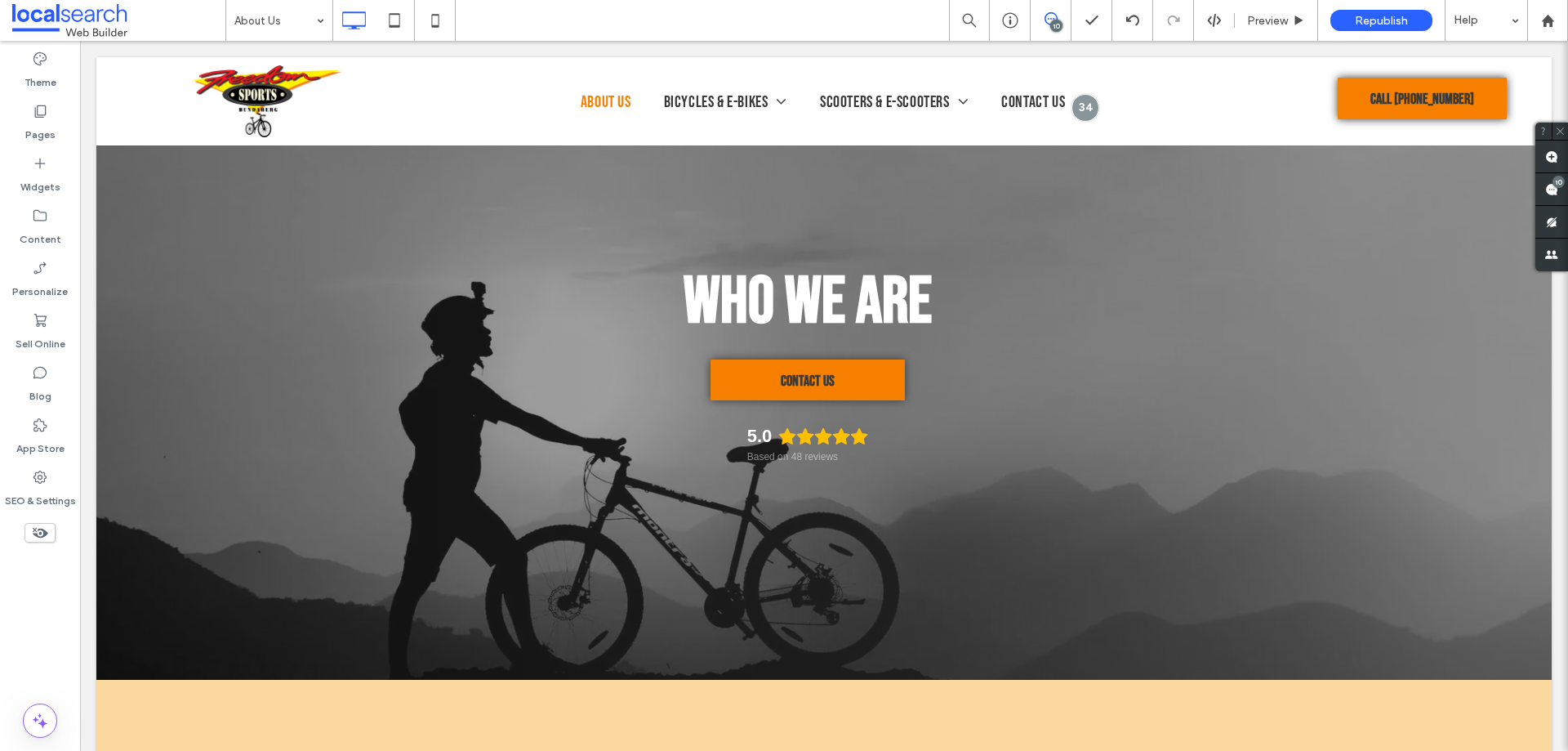
drag, startPoint x: 47, startPoint y: 616, endPoint x: 72, endPoint y: 607, distance: 26.6
click at [50, 616] on div "Theme Pages Widgets Content Personalize Sell Online Blog App Store SEO & Settin…" at bounding box center [39, 395] width 80 height 710
click at [264, 18] on input at bounding box center [275, 20] width 82 height 40
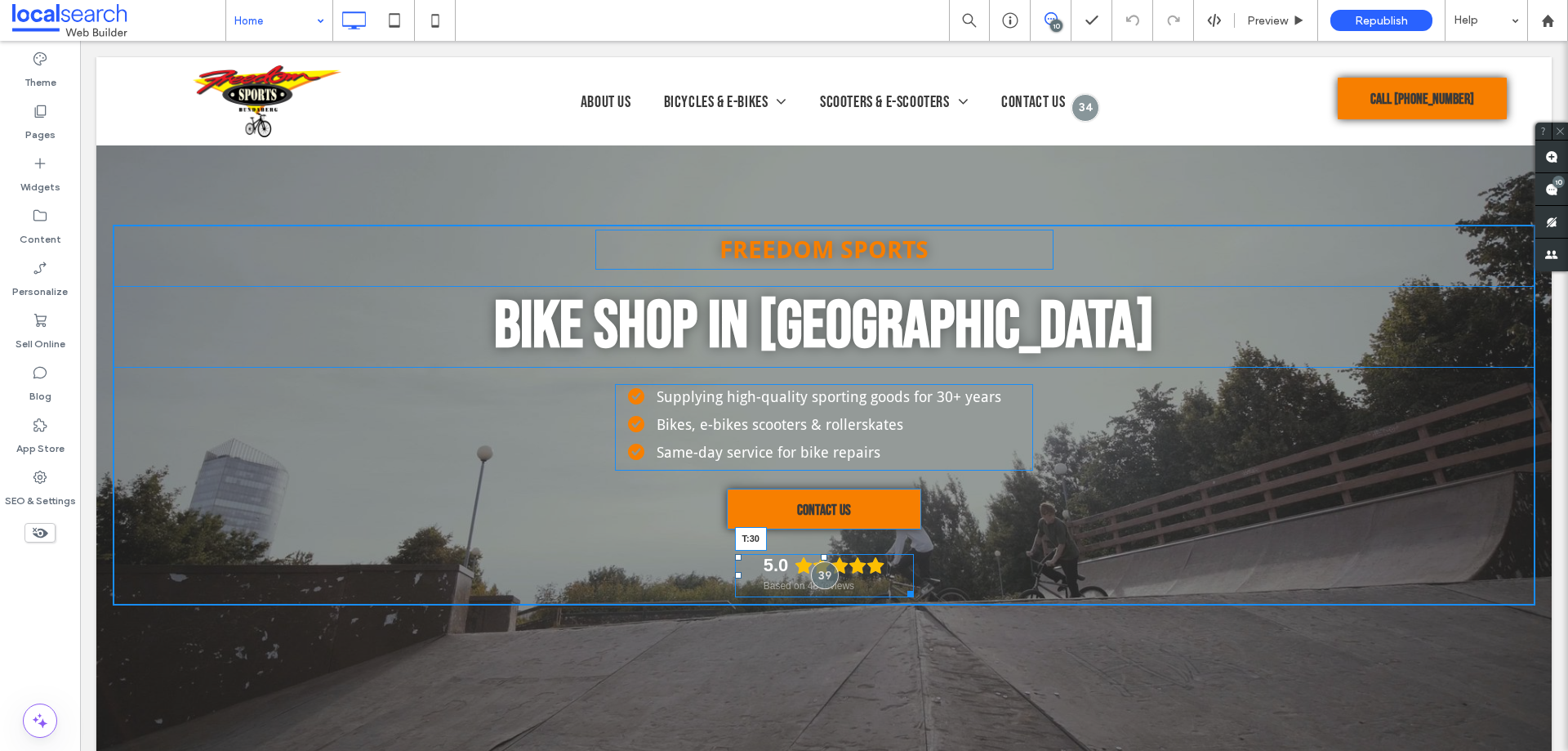
click at [821, 560] on div at bounding box center [824, 557] width 7 height 7
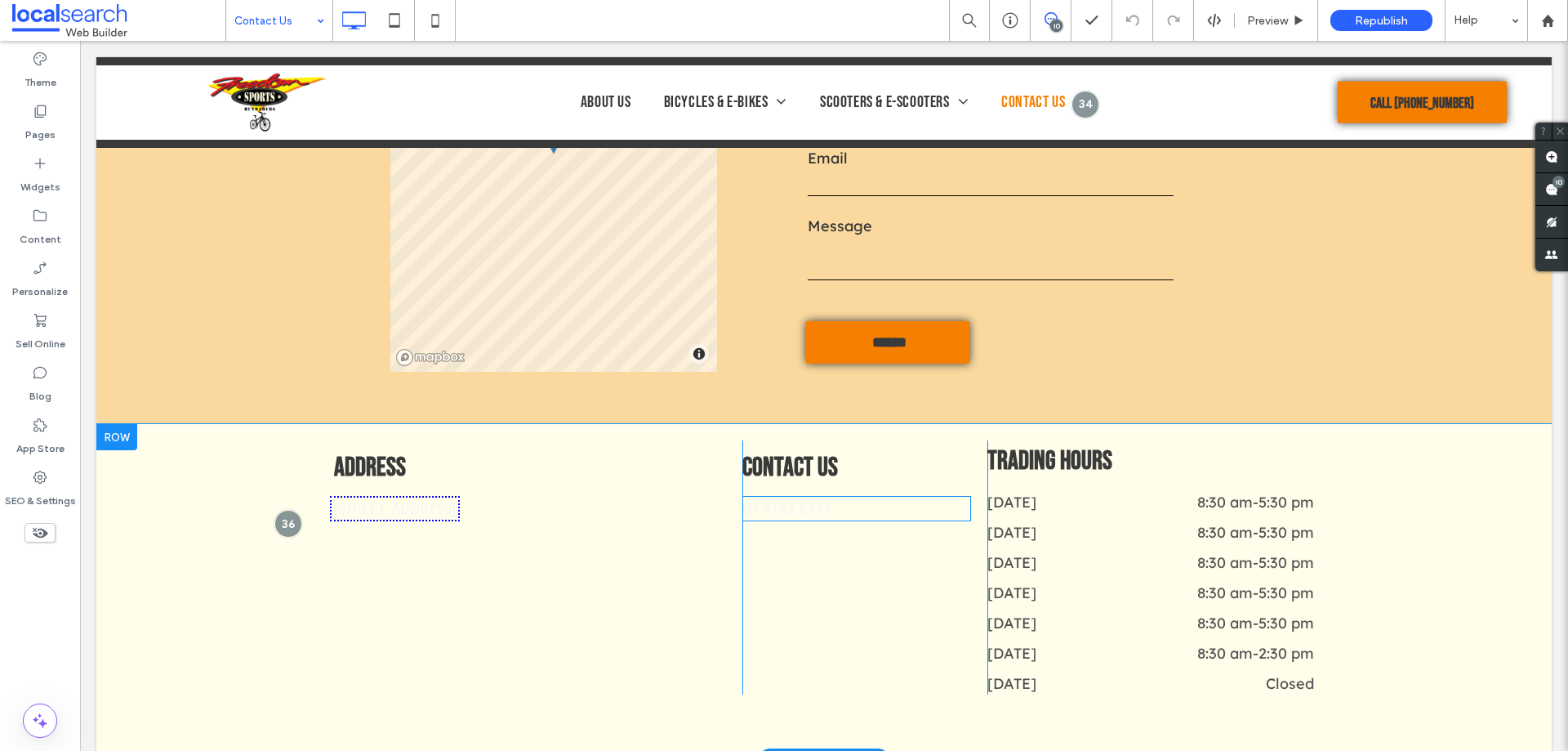
scroll to position [817, 0]
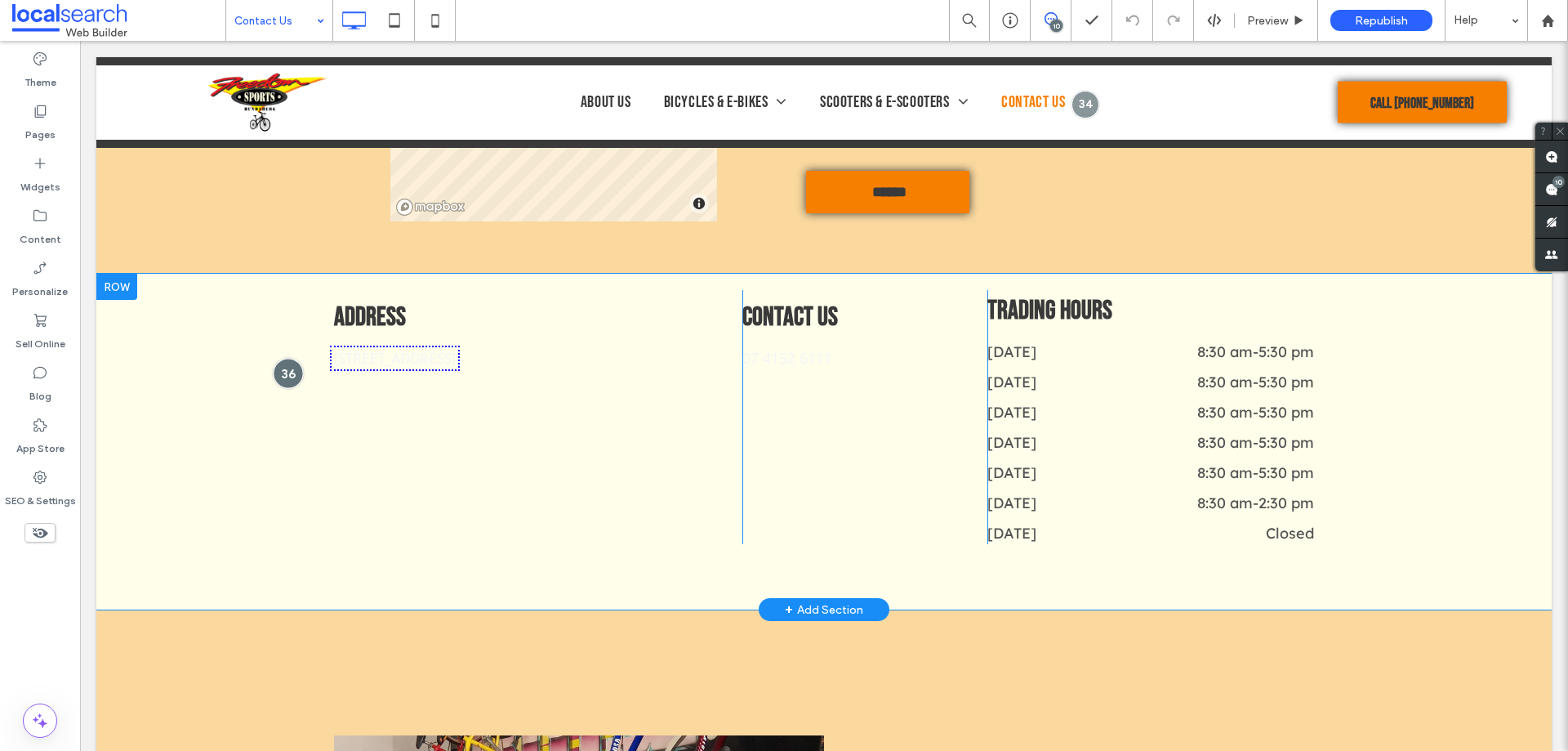
click at [289, 379] on div at bounding box center [287, 373] width 30 height 30
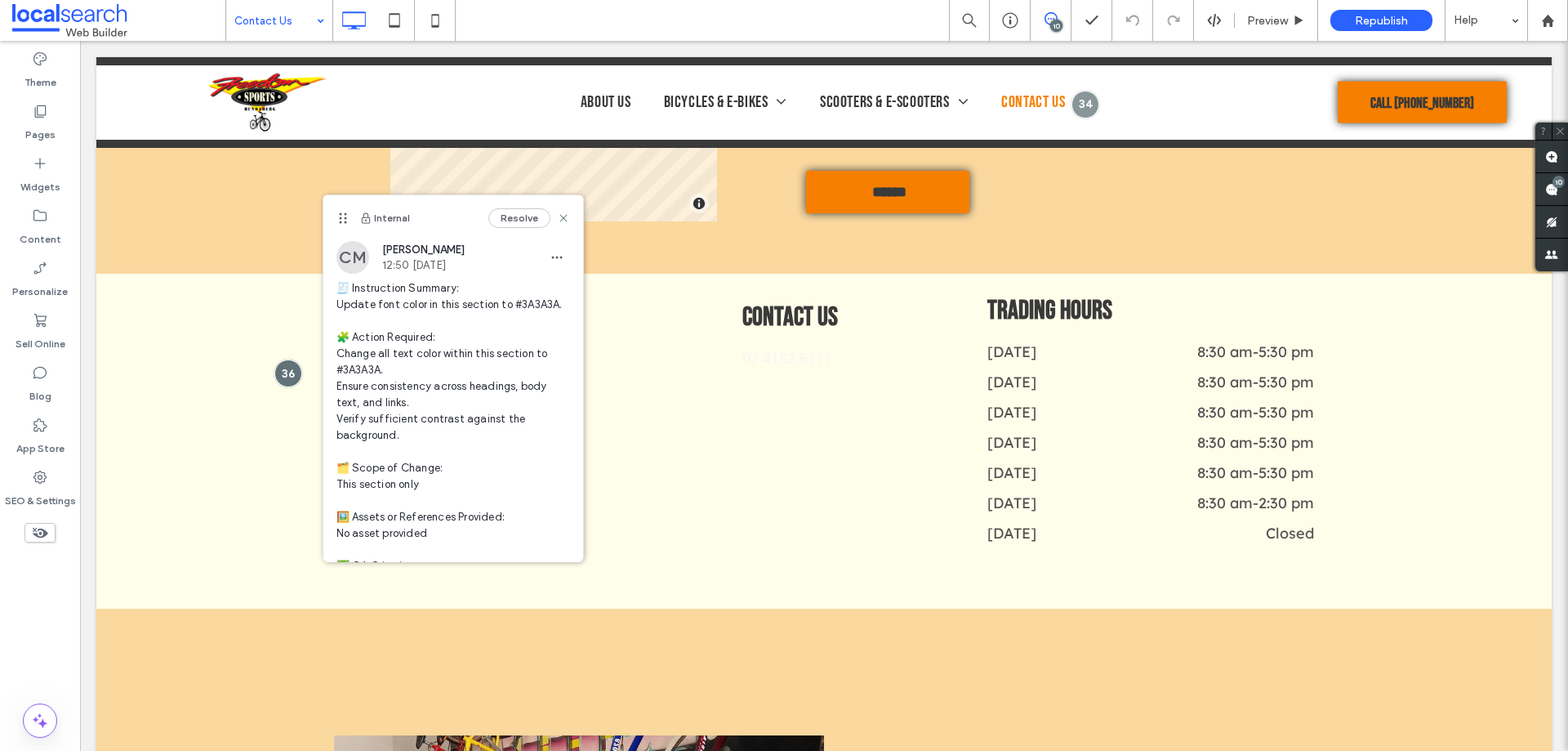
drag, startPoint x: 54, startPoint y: 591, endPoint x: 77, endPoint y: 584, distance: 24.0
click at [56, 591] on div "Theme Pages Widgets Content Personalize Sell Online Blog App Store SEO & Settin…" at bounding box center [39, 395] width 80 height 710
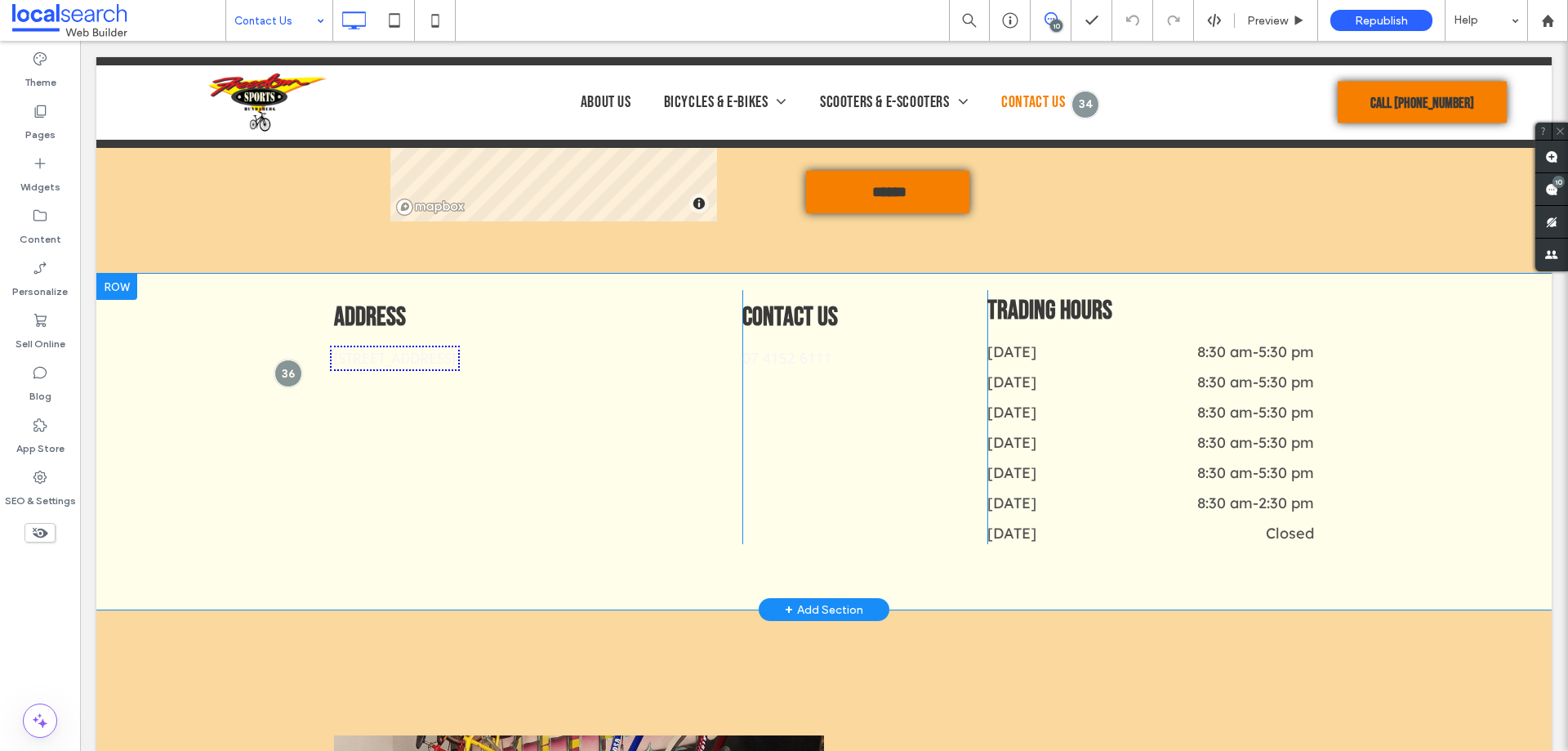
click at [432, 434] on div "Address 23 Bourbong St, Bundaberg Central QLD 4670 Click To Paste" at bounding box center [538, 417] width 408 height 254
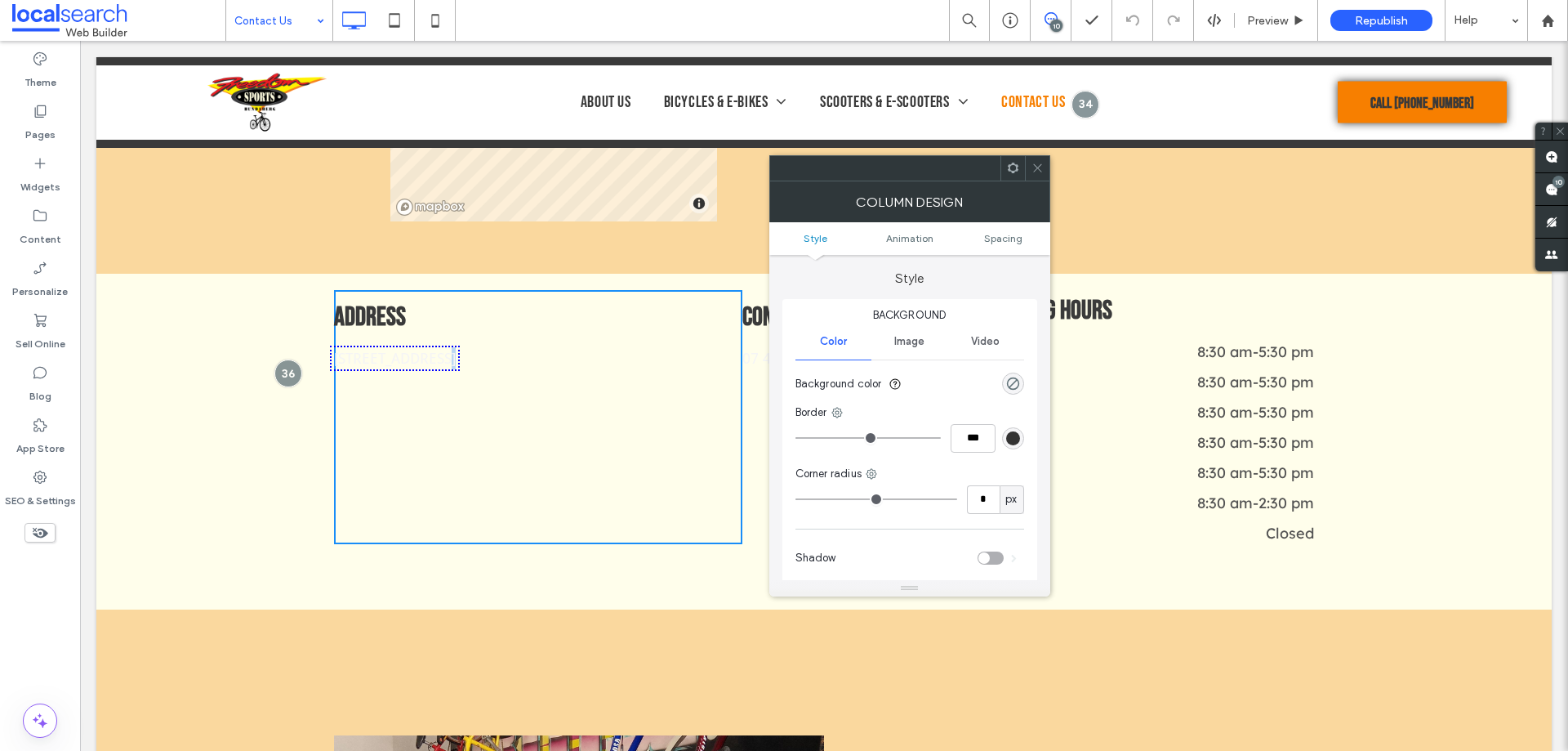
click at [432, 434] on div "Address 23 Bourbong St, Bundaberg Central QLD 4670 Click To Paste" at bounding box center [538, 417] width 408 height 254
click at [1020, 171] on div at bounding box center [1013, 168] width 24 height 24
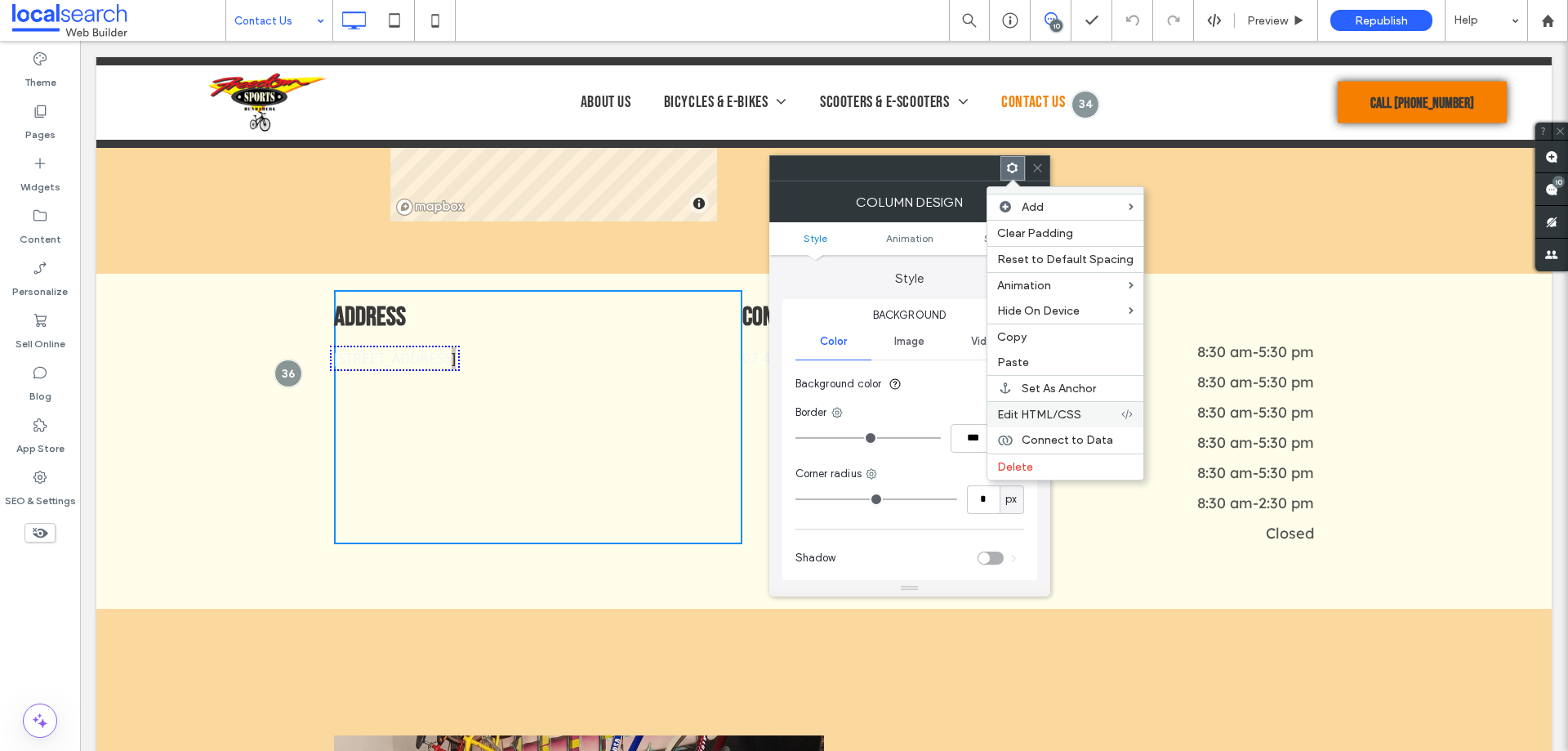
click at [1040, 409] on span "Edit HTML/CSS" at bounding box center [1039, 414] width 84 height 13
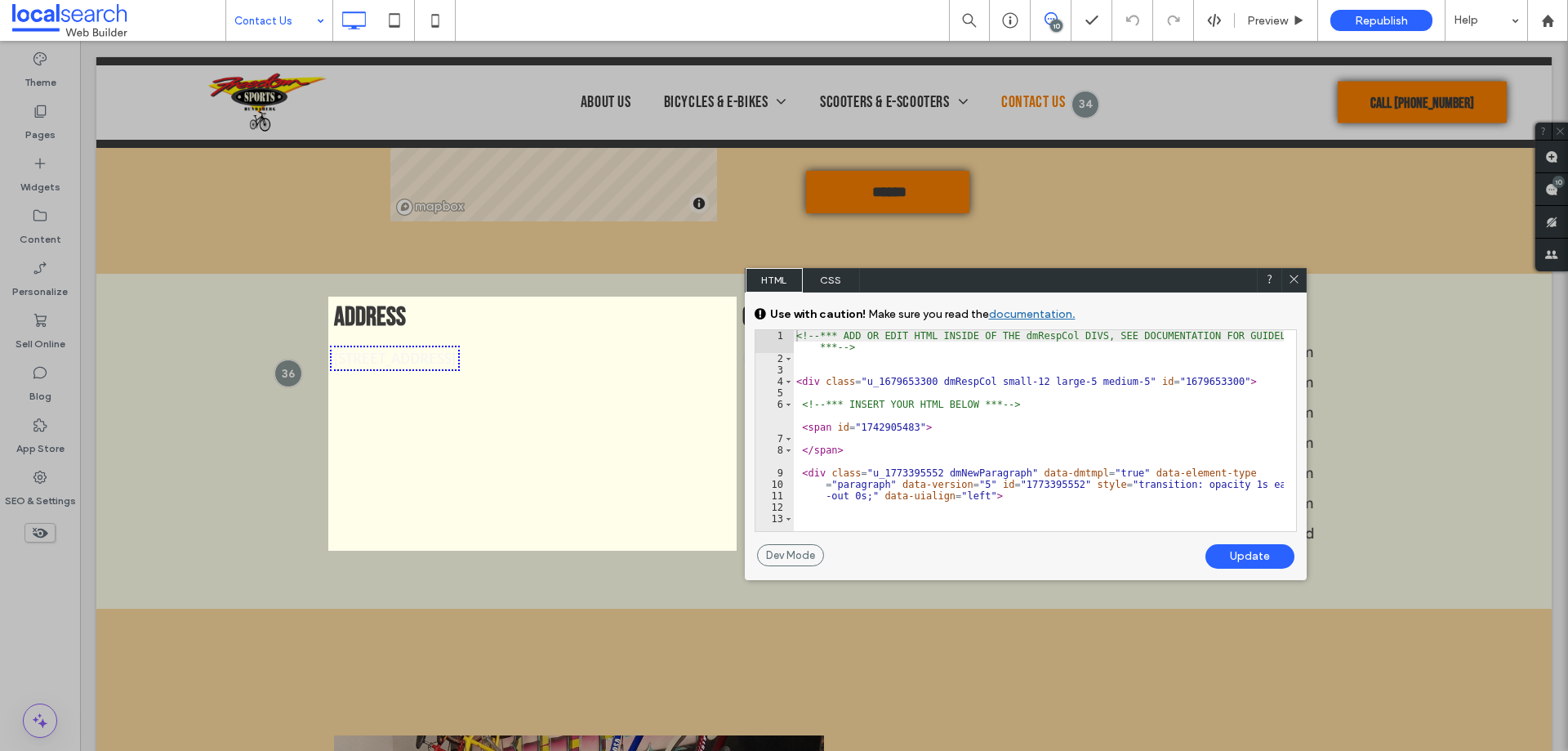
drag, startPoint x: 838, startPoint y: 283, endPoint x: 893, endPoint y: 310, distance: 61.3
click at [838, 283] on span "CSS" at bounding box center [831, 279] width 57 height 24
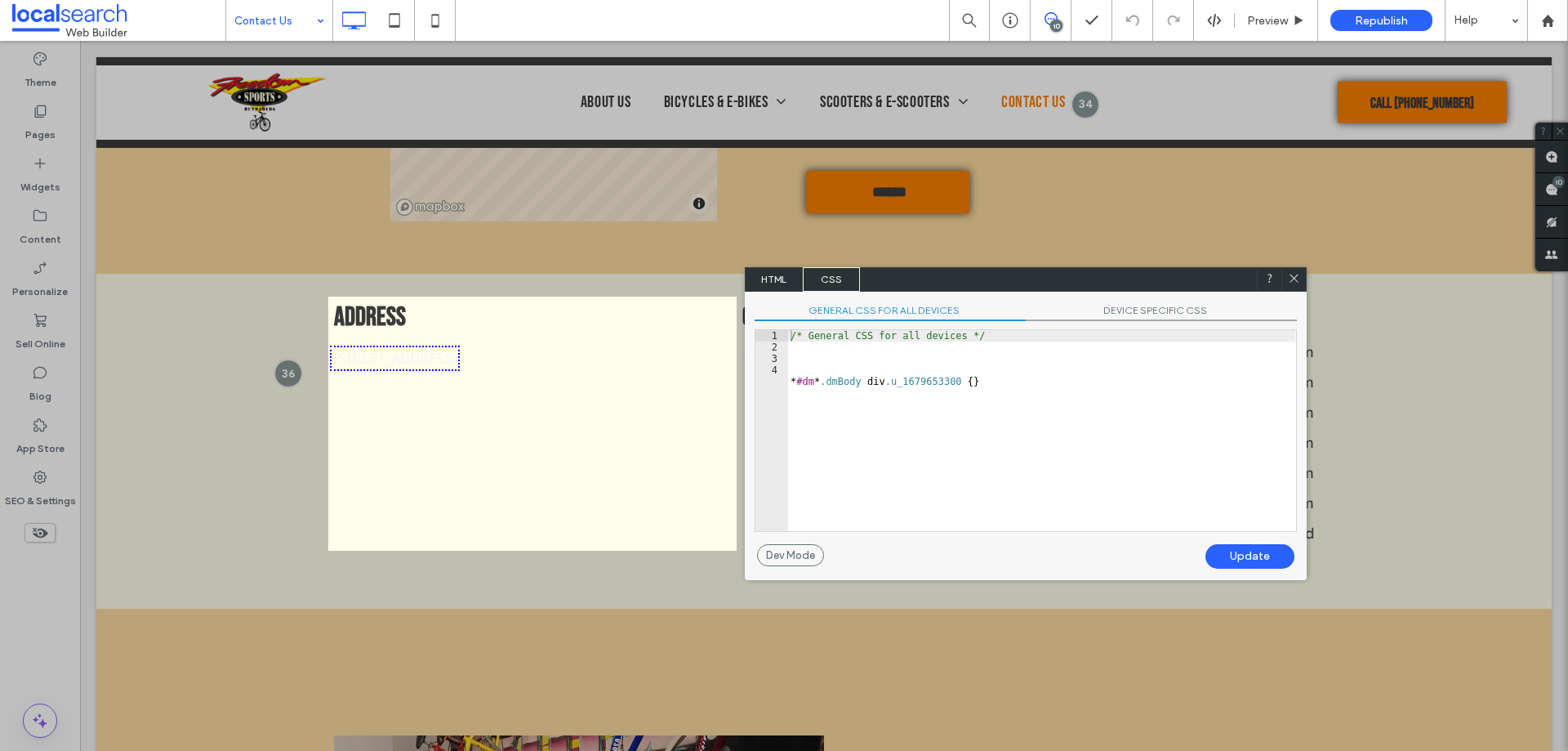
click at [40, 587] on div at bounding box center [164, 376] width 328 height 751
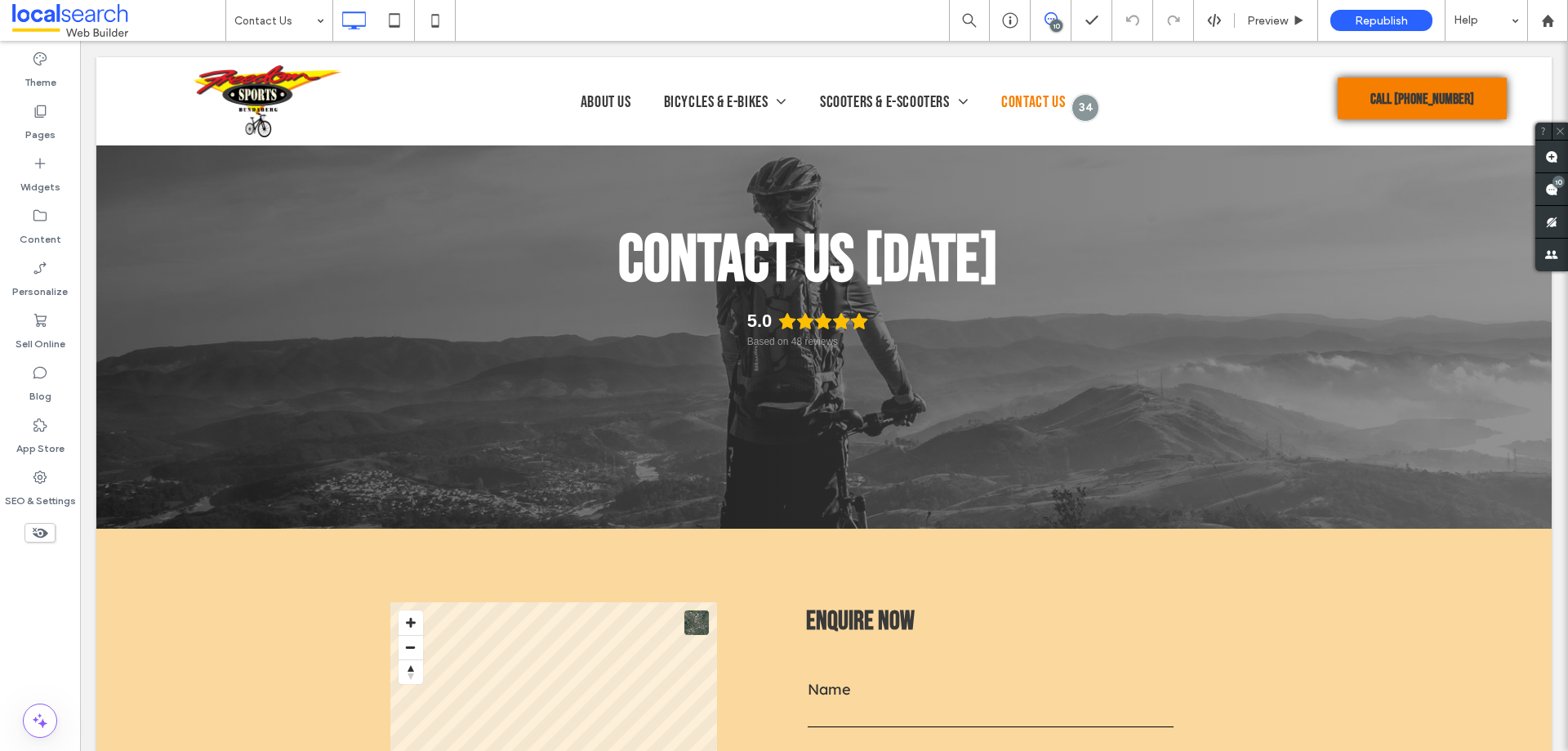
click at [25, 602] on div "Theme Pages Widgets Content Personalize Sell Online Blog App Store SEO & Settin…" at bounding box center [39, 395] width 80 height 710
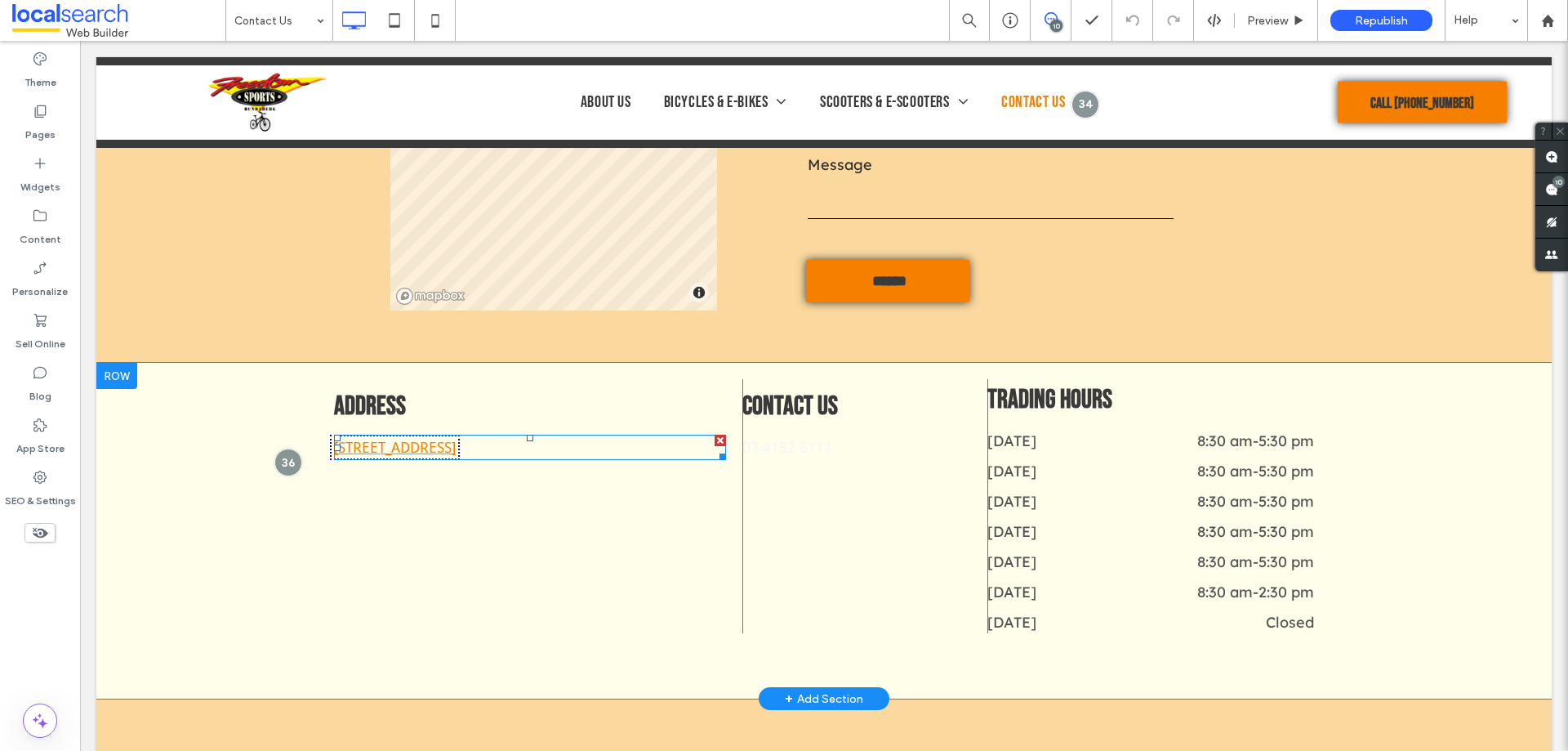
scroll to position [817, 0]
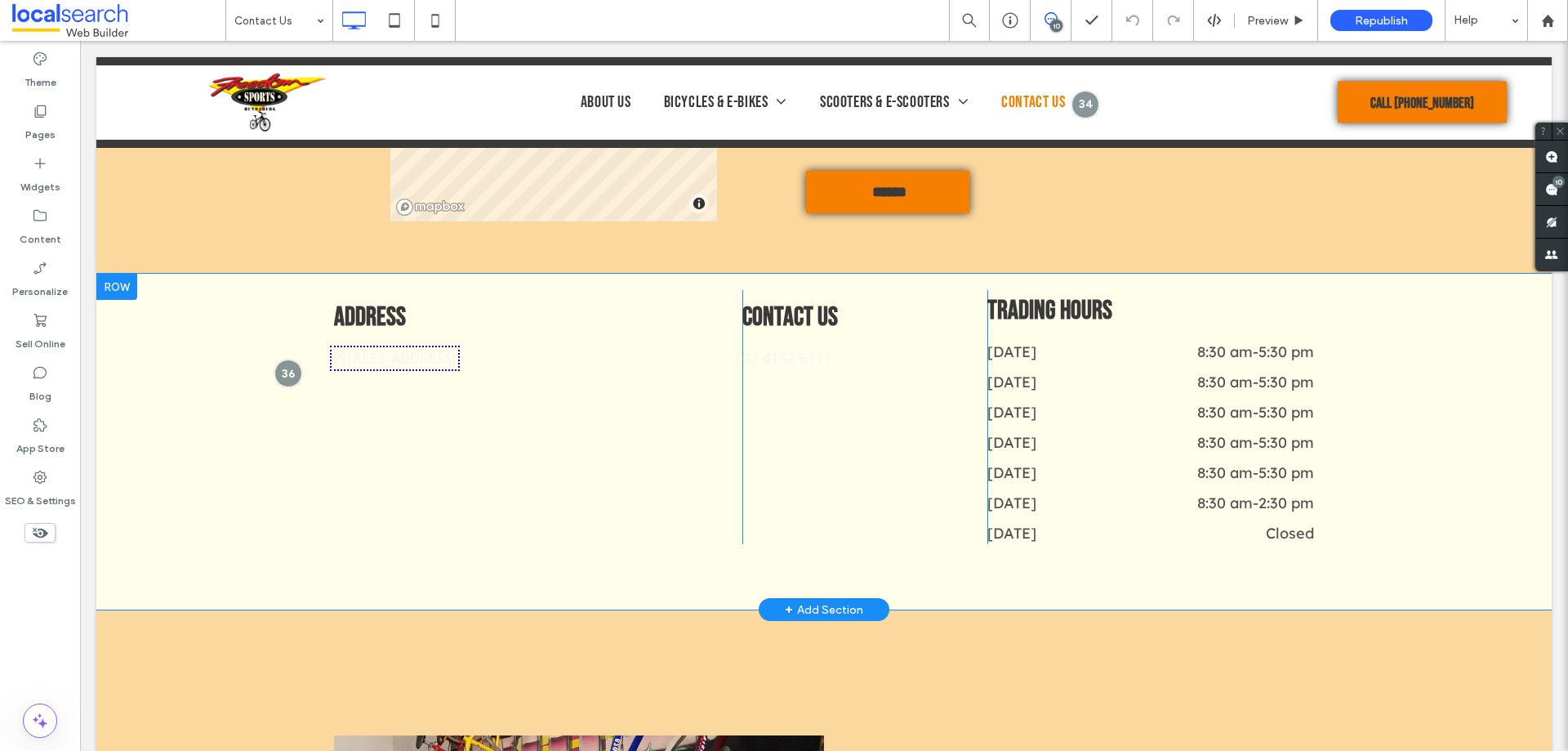
click at [487, 461] on div "Address 23 Bourbong St, Bundaberg Central QLD 4670 Click To Paste" at bounding box center [538, 417] width 408 height 254
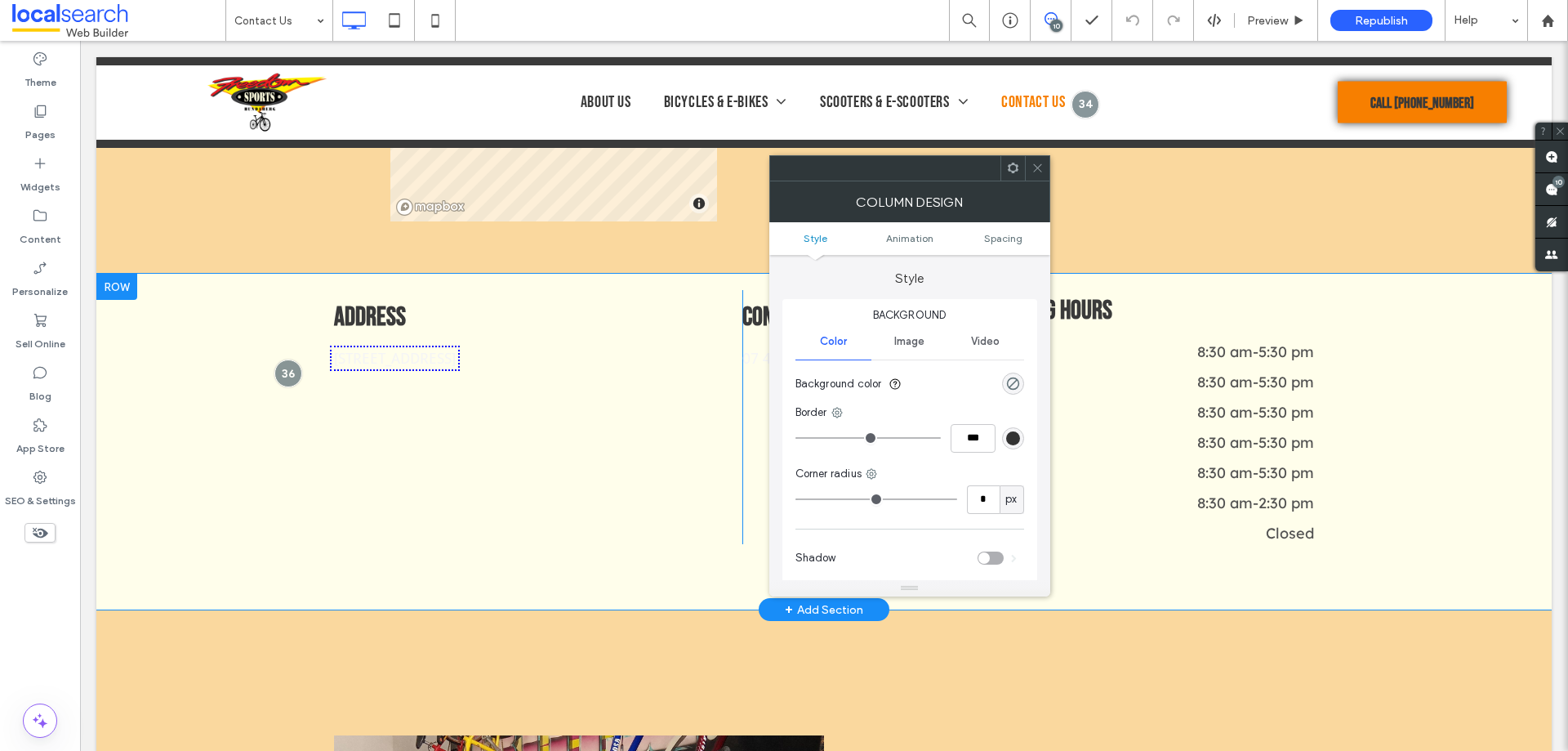
click at [487, 461] on div "Address 23 Bourbong St, Bundaberg Central QLD 4670 Click To Paste" at bounding box center [538, 417] width 408 height 254
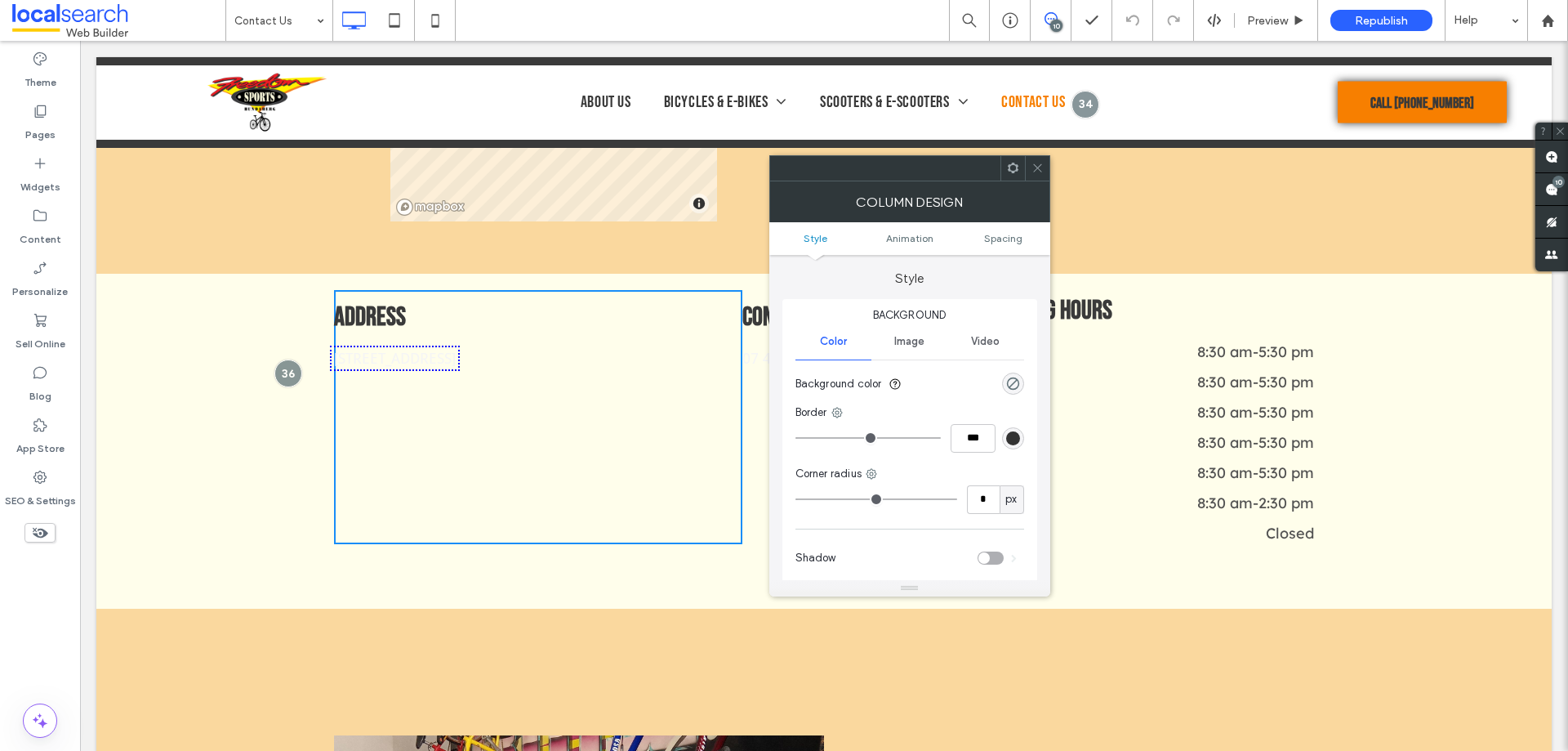
click at [1015, 165] on icon at bounding box center [1013, 168] width 13 height 13
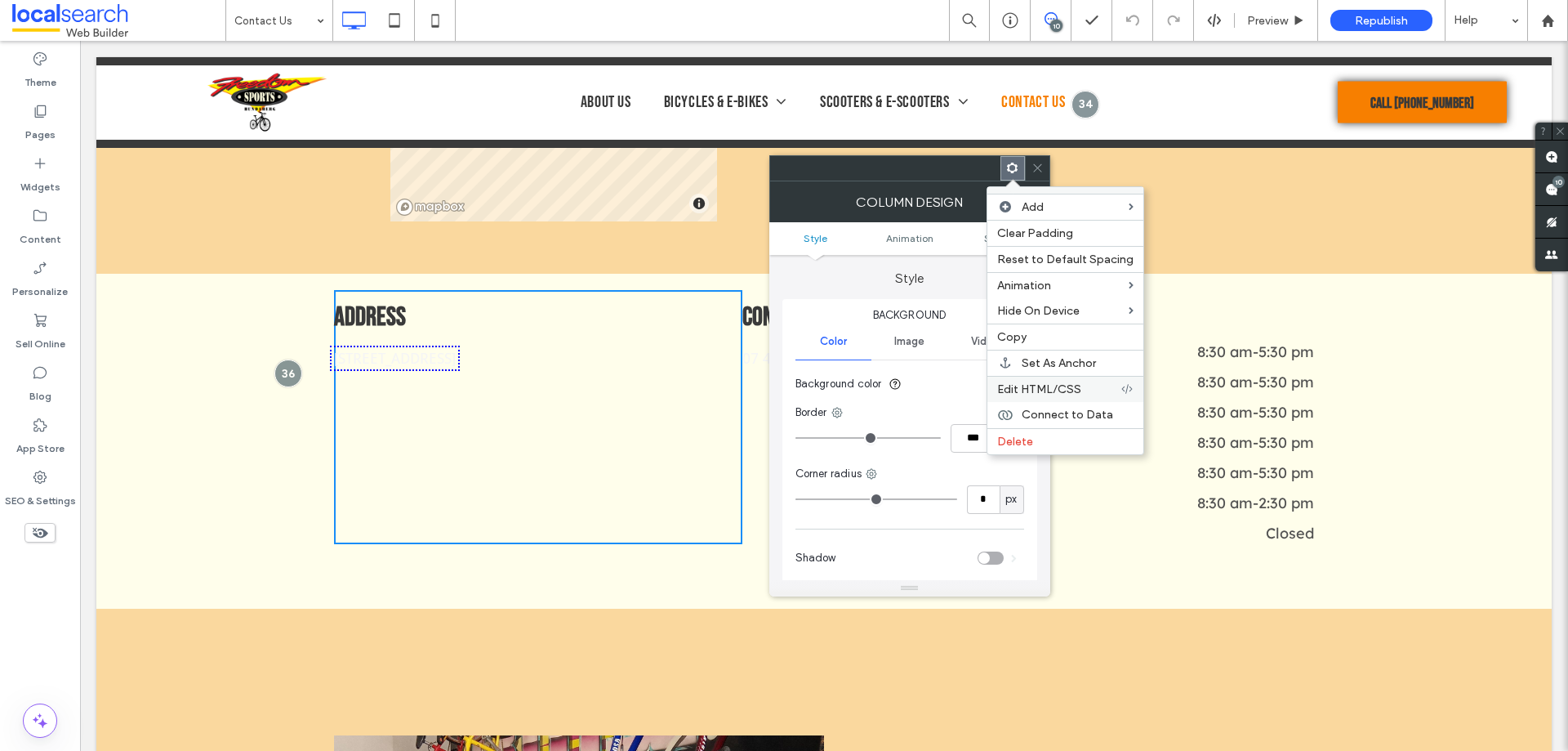
click at [1025, 394] on span "Edit HTML/CSS" at bounding box center [1039, 389] width 84 height 13
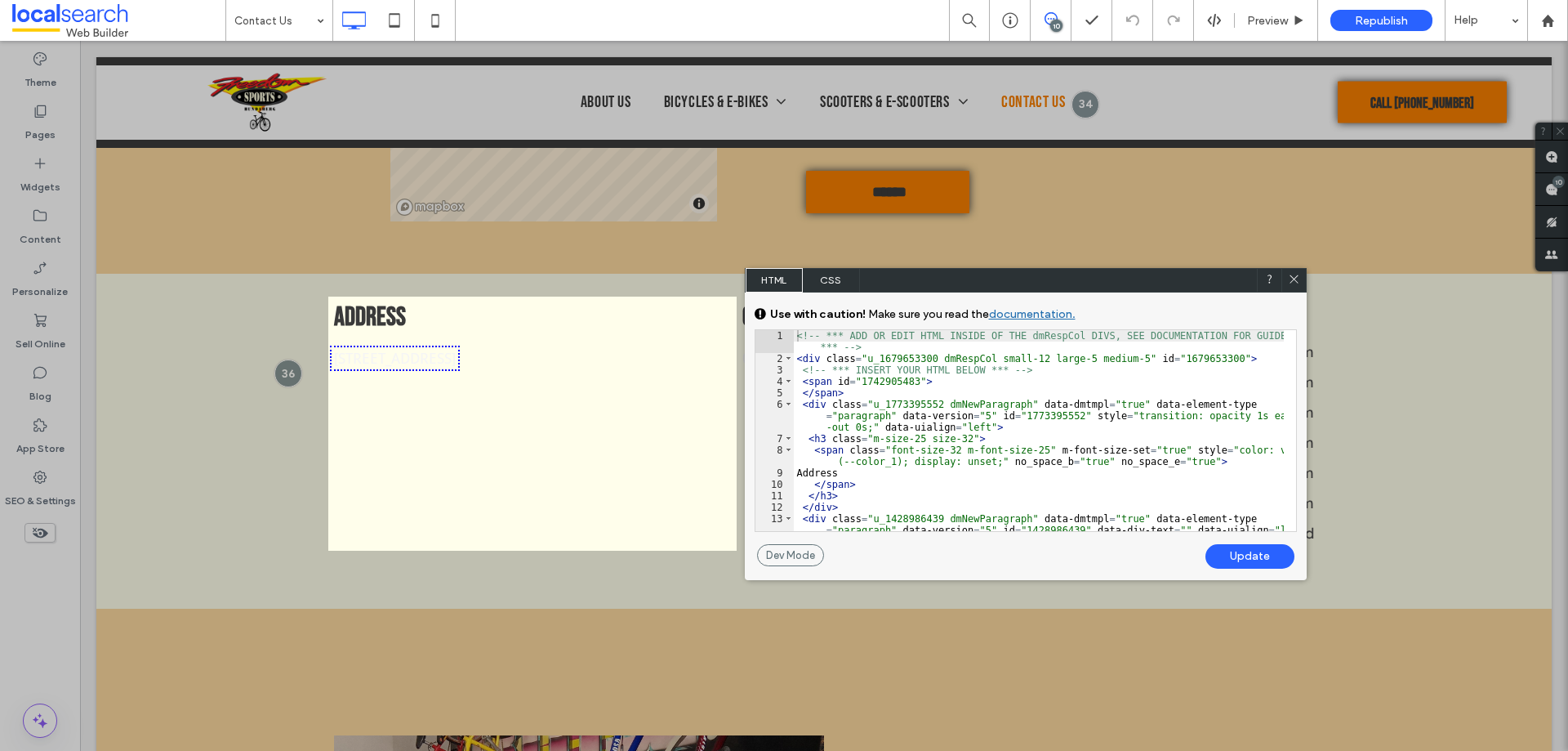
click at [832, 272] on span "CSS" at bounding box center [831, 279] width 57 height 24
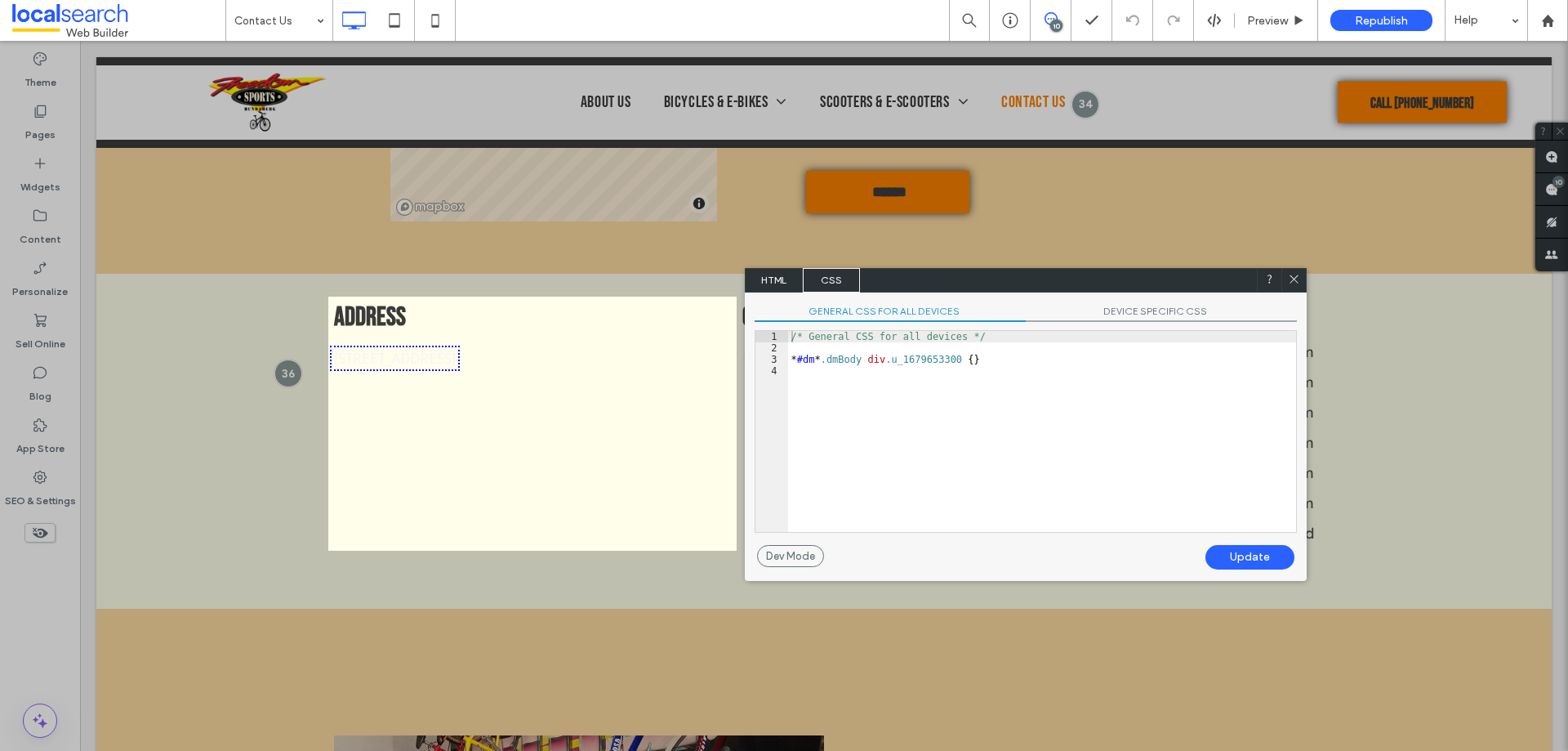
click at [885, 385] on div "/* General CSS for all devices */ * #dm * .dmBody div .u_1679653300 { }" at bounding box center [1042, 443] width 508 height 224
click at [764, 278] on span "HTML" at bounding box center [774, 279] width 57 height 24
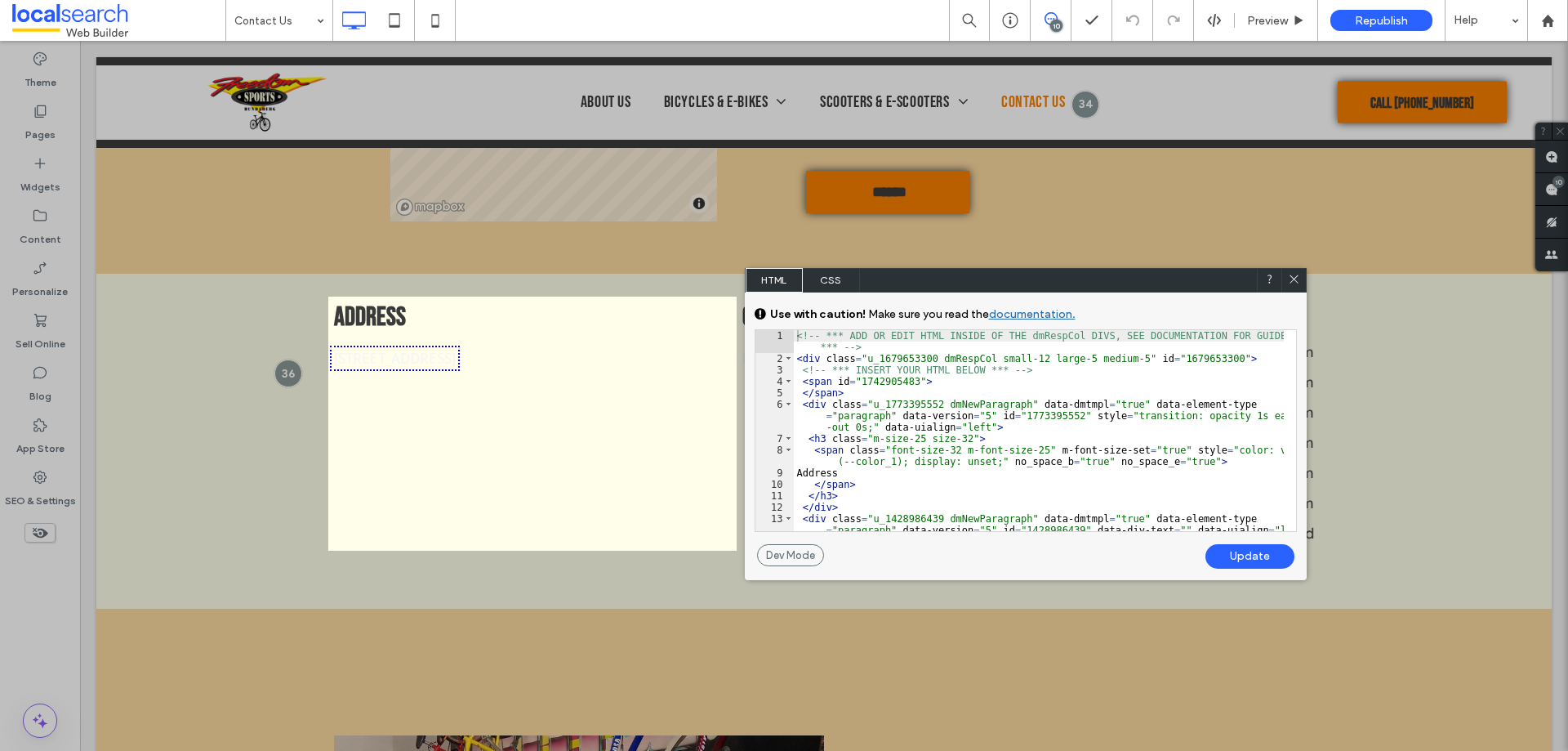
click at [828, 280] on span "CSS" at bounding box center [831, 279] width 57 height 24
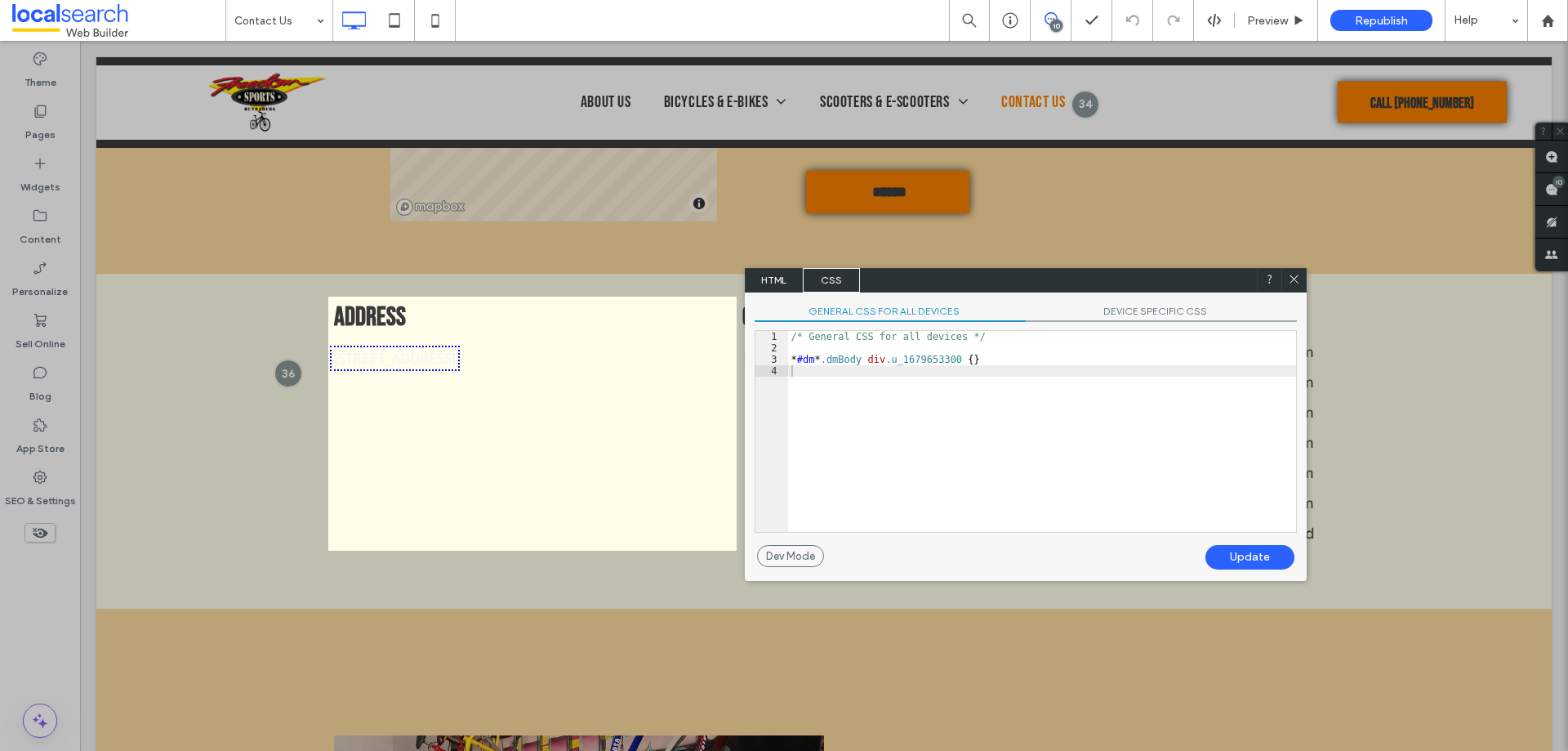
click at [964, 362] on div "/* General CSS for all devices */ * #dm * .dmBody div .u_1679653300 { }" at bounding box center [1042, 443] width 508 height 224
click at [1006, 359] on div "/* General CSS for all devices */ * #dm * .dmBody div .u_1679653300 a { color :…" at bounding box center [1042, 443] width 508 height 224
click at [1221, 548] on div "Update" at bounding box center [1250, 557] width 89 height 24
click at [1044, 361] on div "/* General CSS for all devices */ * #dm * .dmBody div .u_1679653300 a { color :…" at bounding box center [1042, 443] width 508 height 224
type textarea "**"
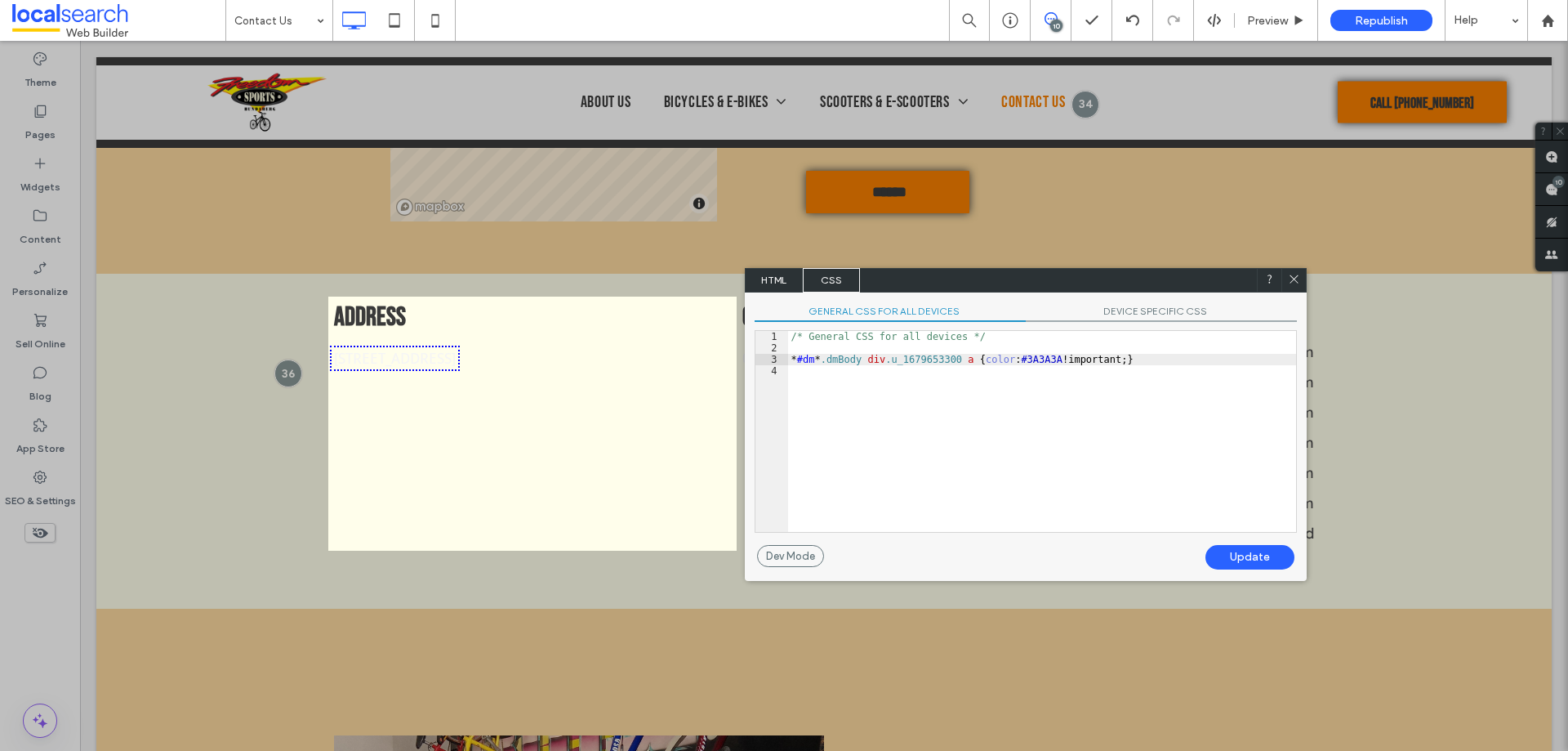
click at [1238, 554] on div "Update" at bounding box center [1250, 557] width 89 height 24
click at [1298, 276] on icon at bounding box center [1294, 278] width 13 height 13
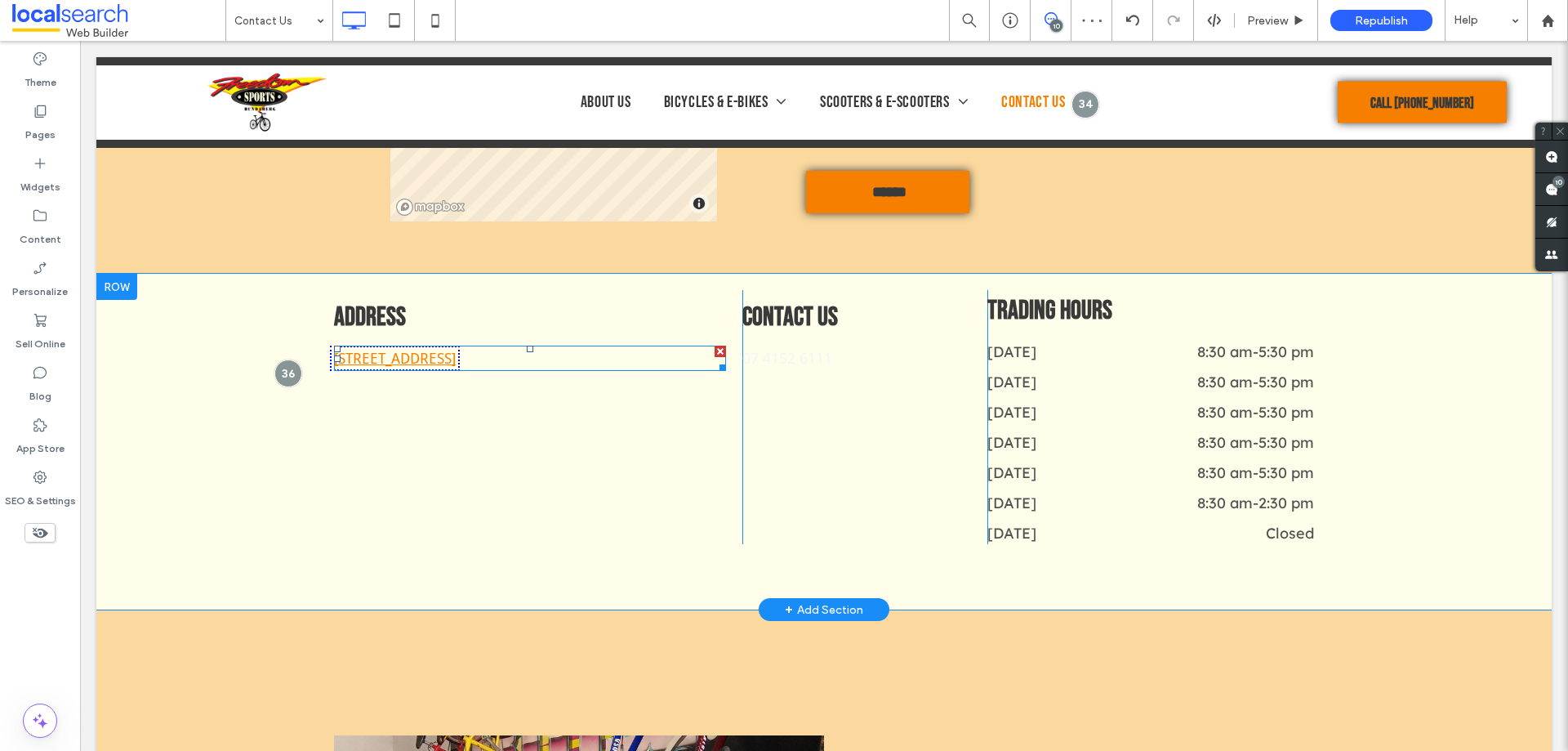
click at [456, 362] on link "[STREET_ADDRESS]" at bounding box center [395, 358] width 121 height 17
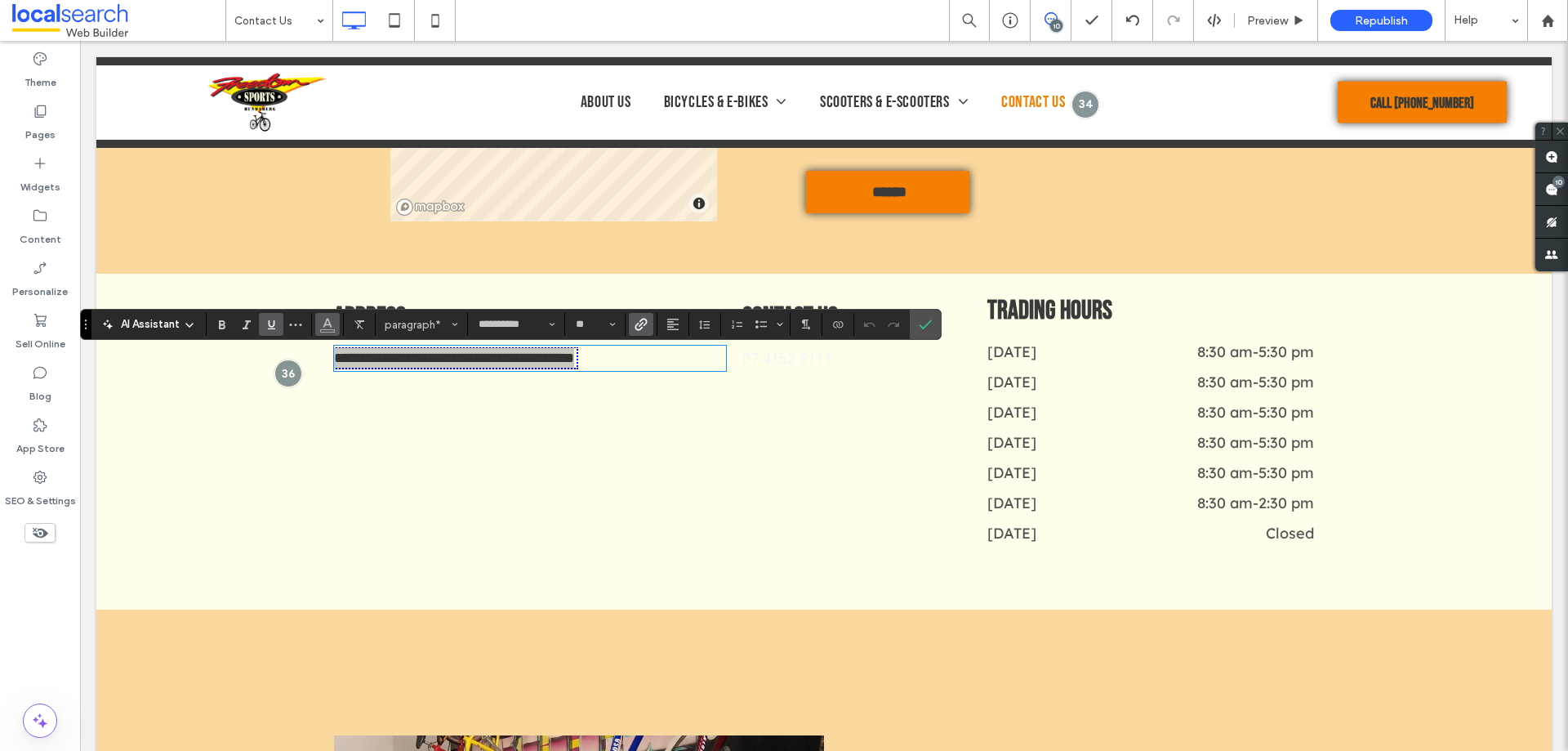
click at [333, 324] on icon "Color" at bounding box center [327, 323] width 13 height 13
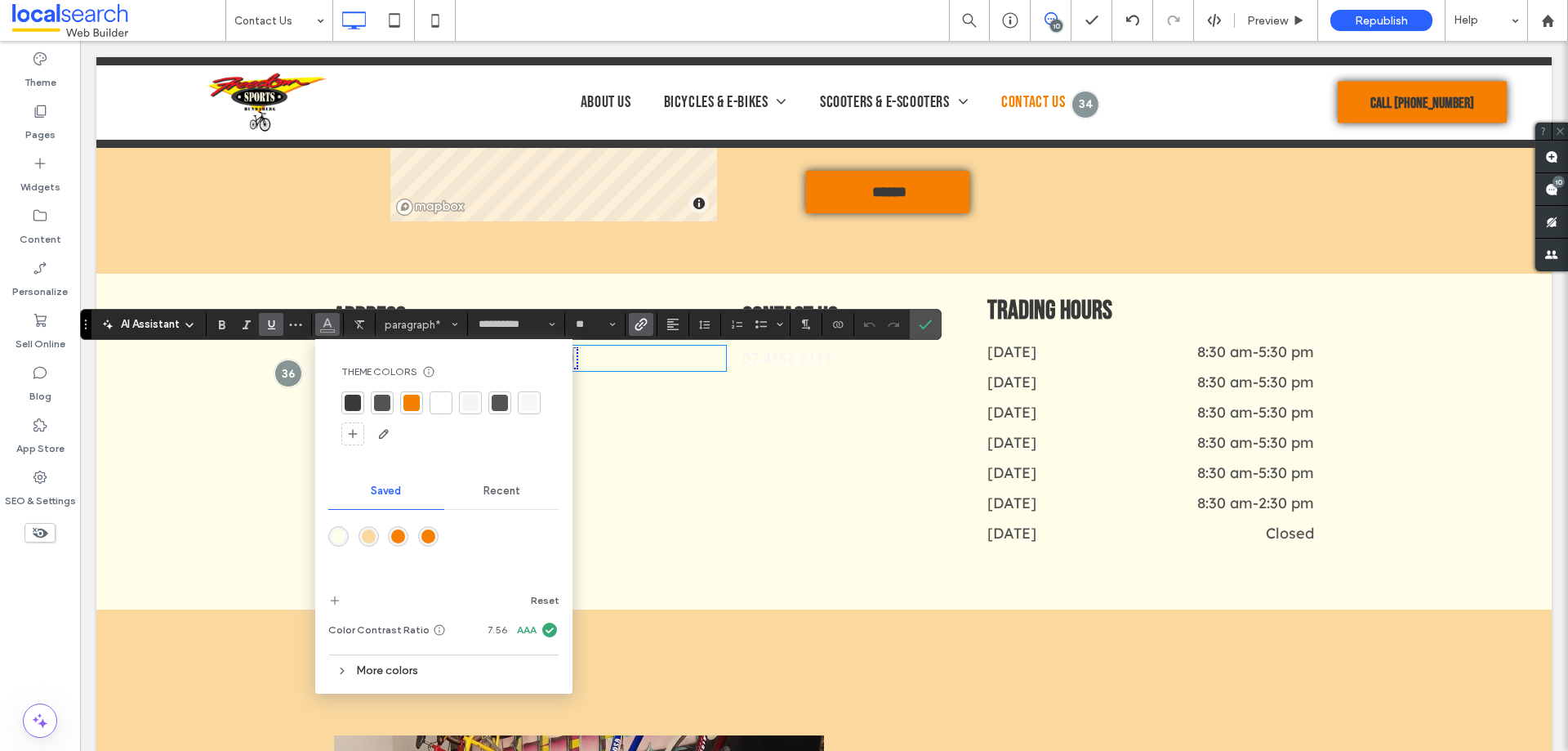
click at [385, 667] on div "More colors" at bounding box center [444, 670] width 231 height 22
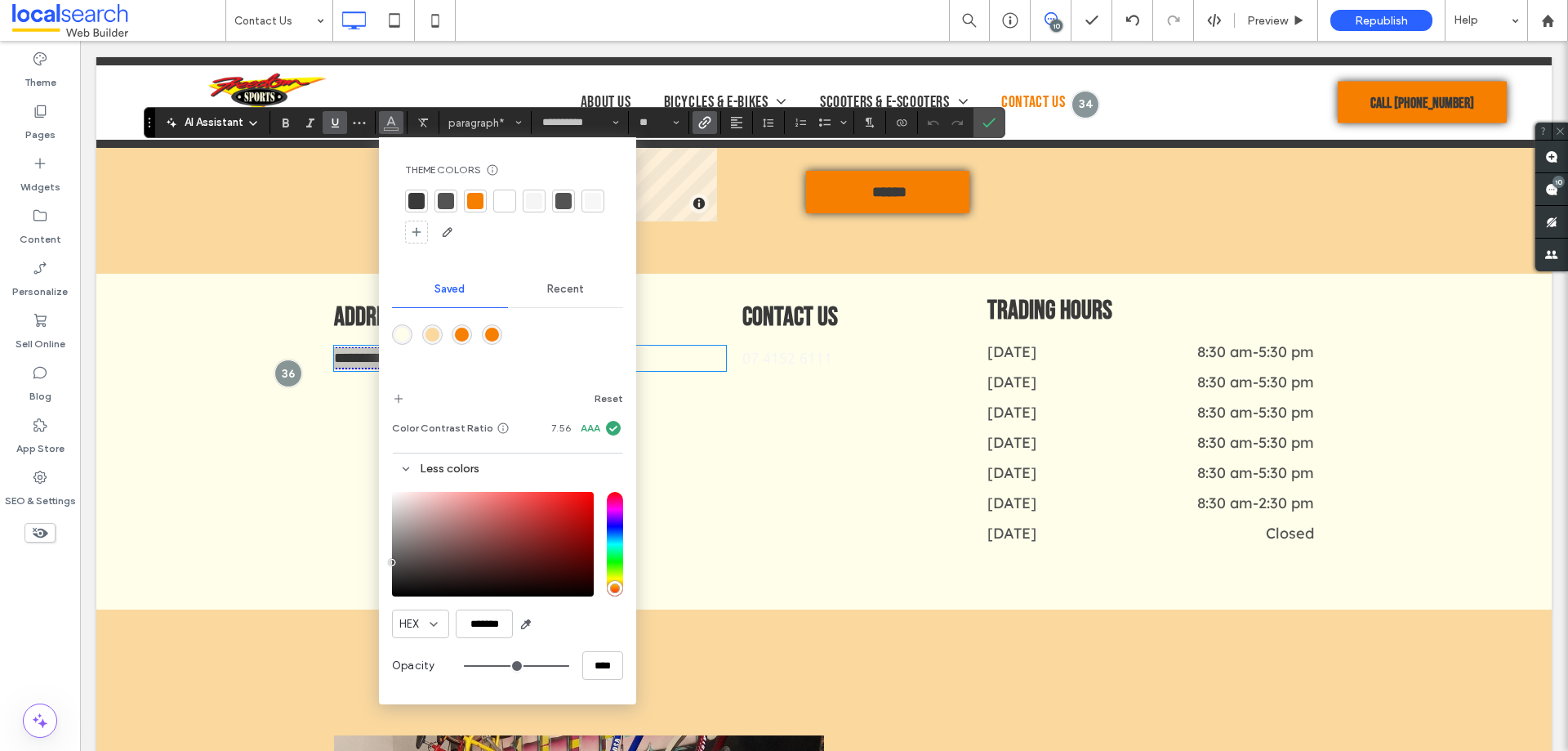
drag, startPoint x: 77, startPoint y: 326, endPoint x: 154, endPoint y: 133, distance: 207.8
click at [146, 124] on section "Drag" at bounding box center [149, 122] width 11 height 30
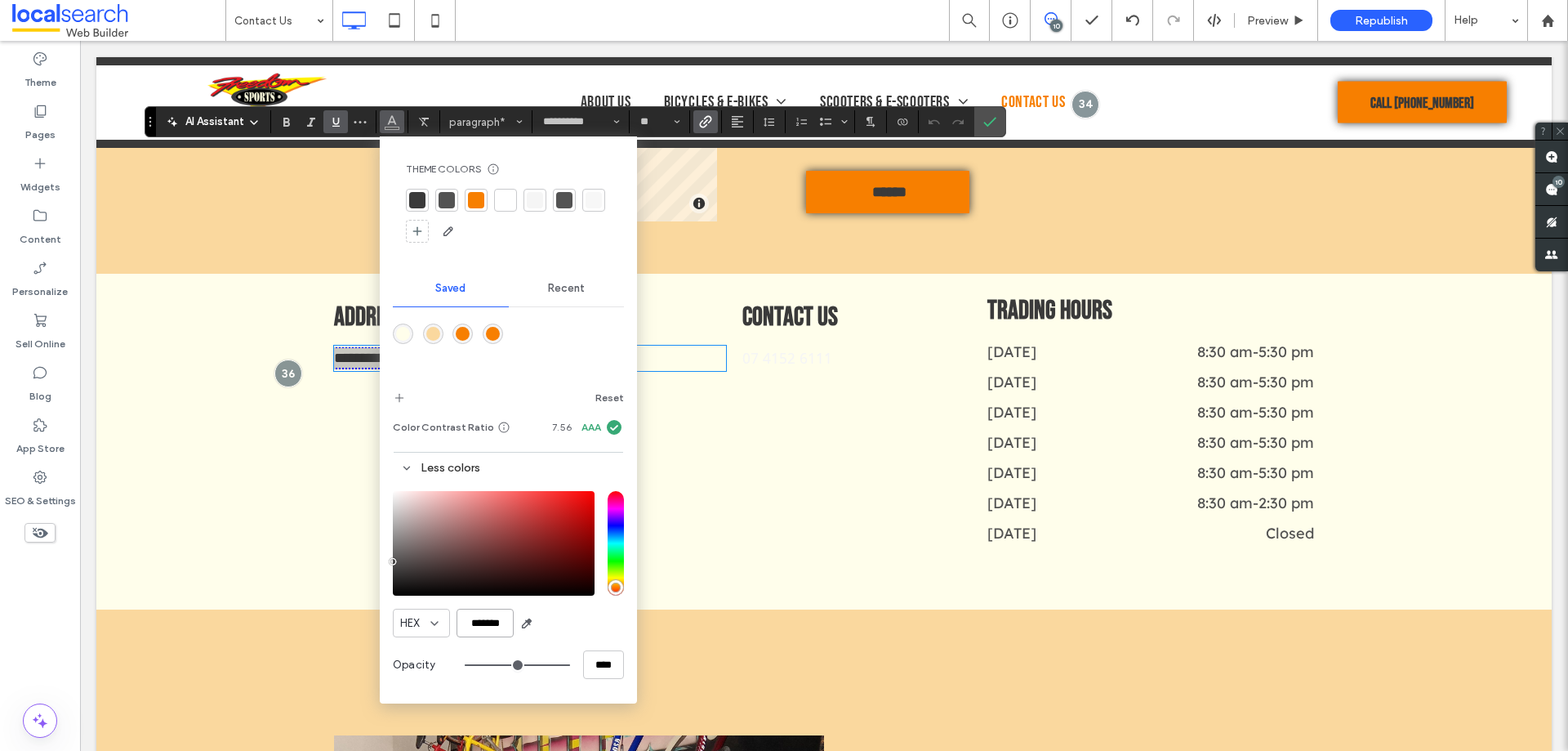
click at [480, 620] on input "*******" at bounding box center [484, 623] width 57 height 29
paste input "color picker textbox"
click at [476, 627] on input "*******" at bounding box center [484, 623] width 57 height 29
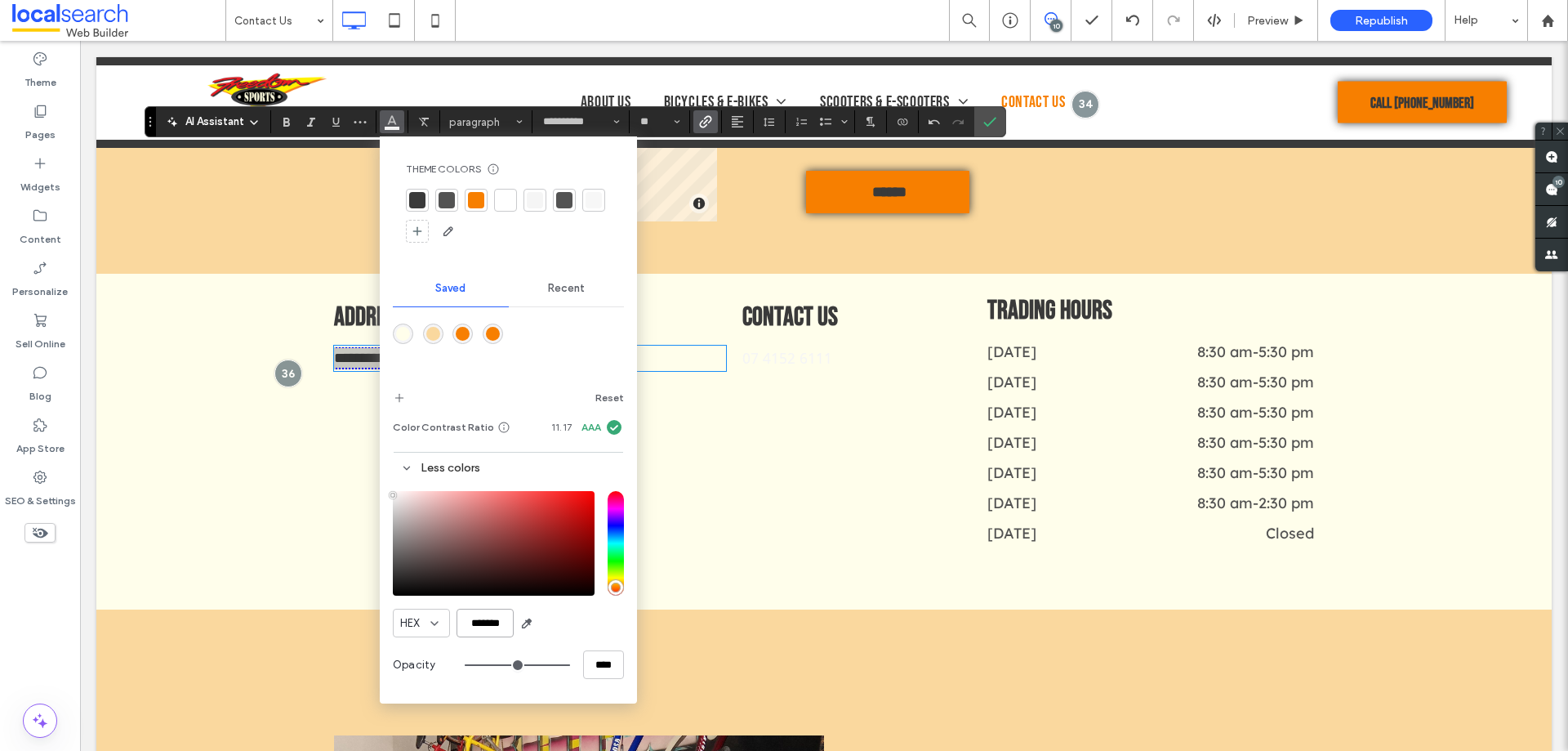
paste input "color picker textbox"
type input "*******"
click at [564, 624] on div "HEX *******" at bounding box center [508, 623] width 231 height 29
click at [988, 124] on icon "Confirm" at bounding box center [990, 122] width 13 height 13
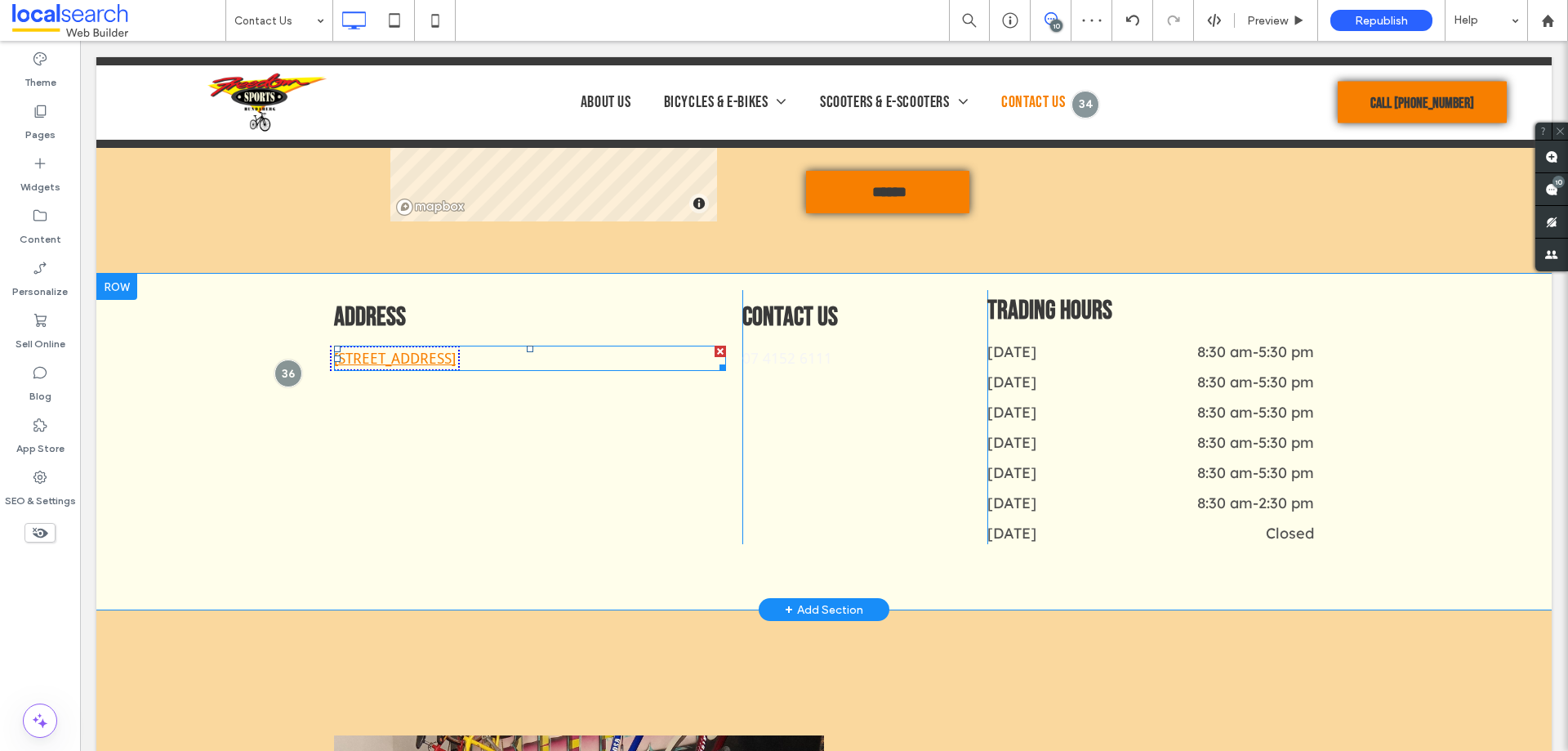
click at [438, 364] on link "[STREET_ADDRESS]" at bounding box center [395, 358] width 121 height 17
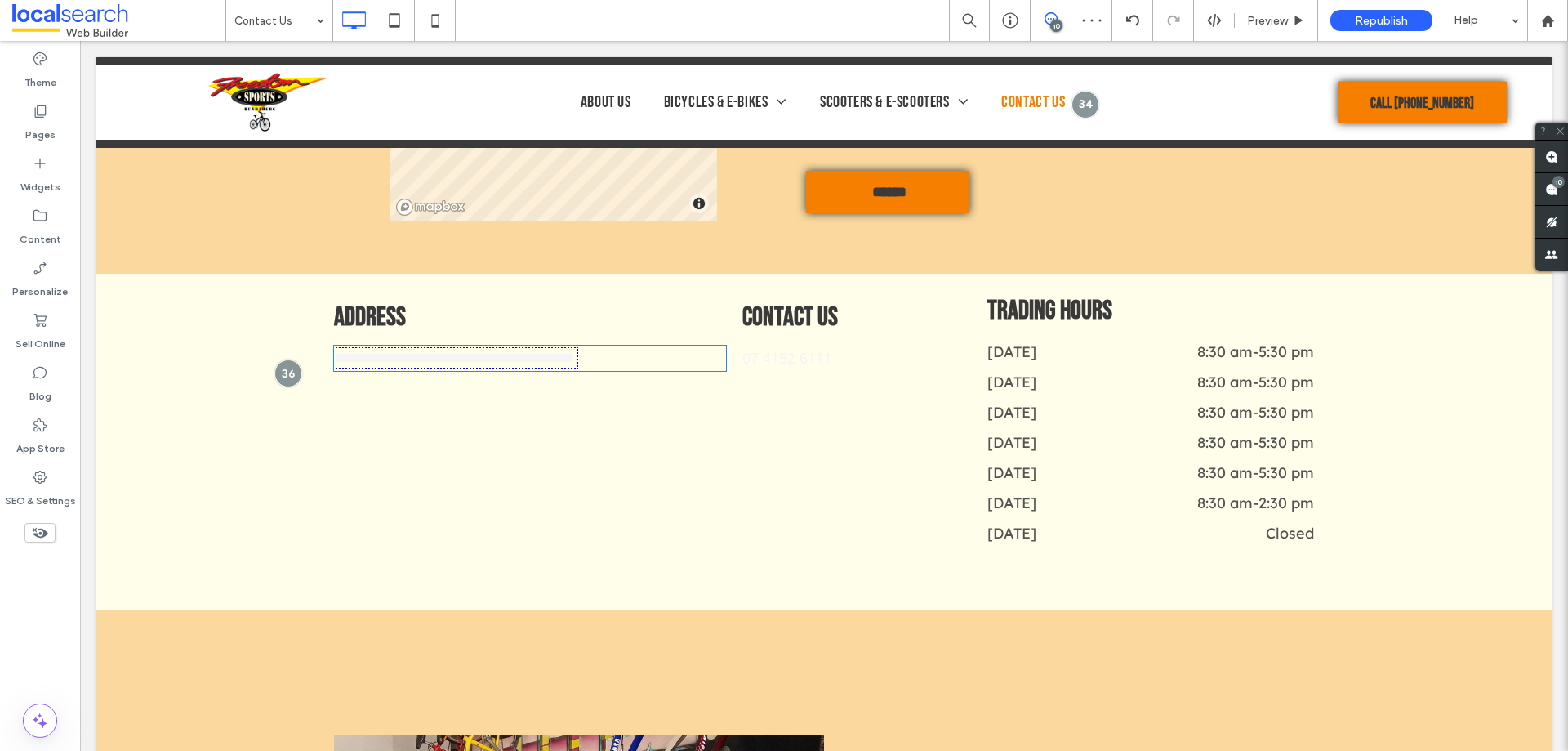
click at [438, 364] on link "**********" at bounding box center [453, 357] width 240 height 14
type input "**********"
type input "**"
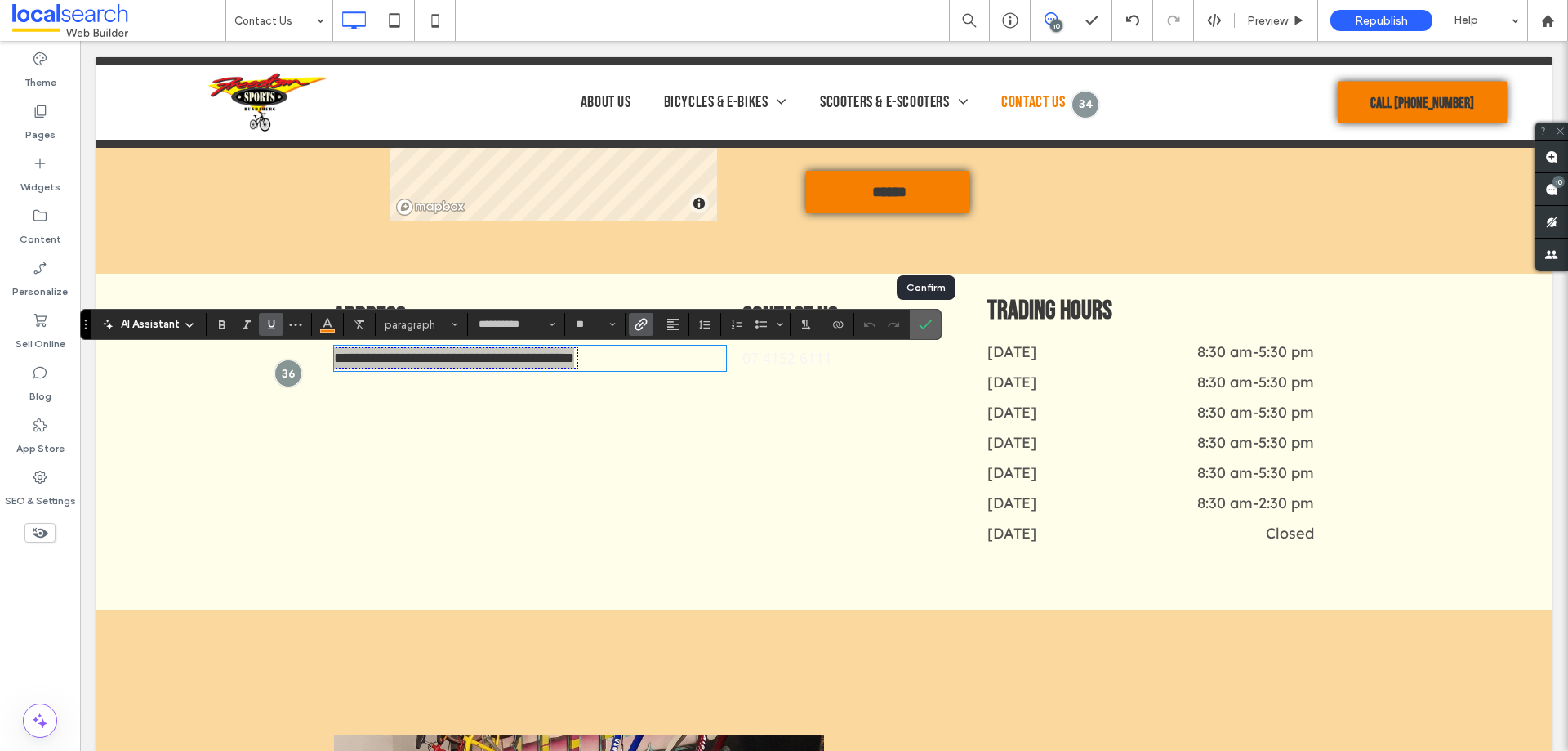
click at [927, 322] on icon "Confirm" at bounding box center [926, 324] width 13 height 13
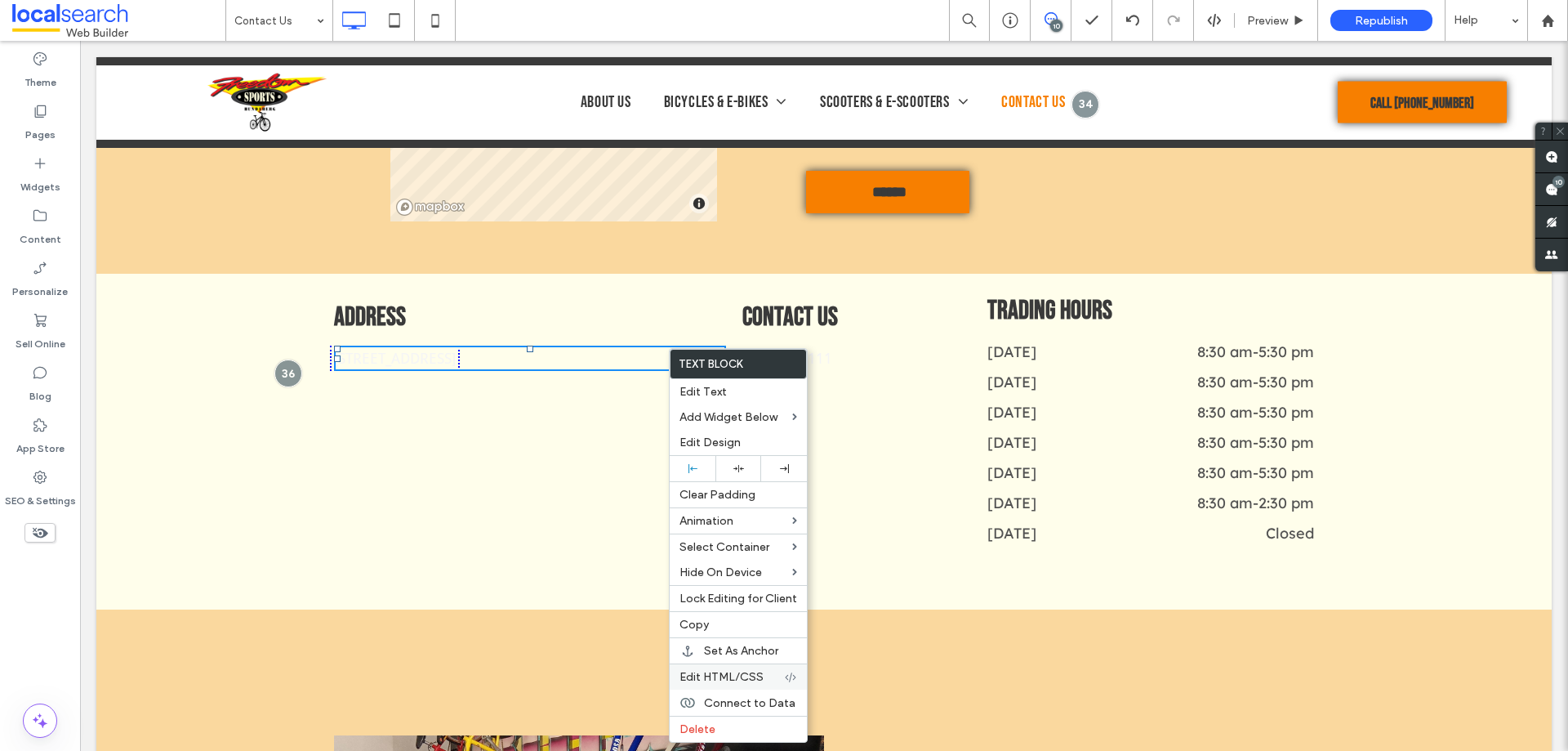
click at [729, 669] on div "Edit HTML/CSS" at bounding box center [738, 676] width 138 height 26
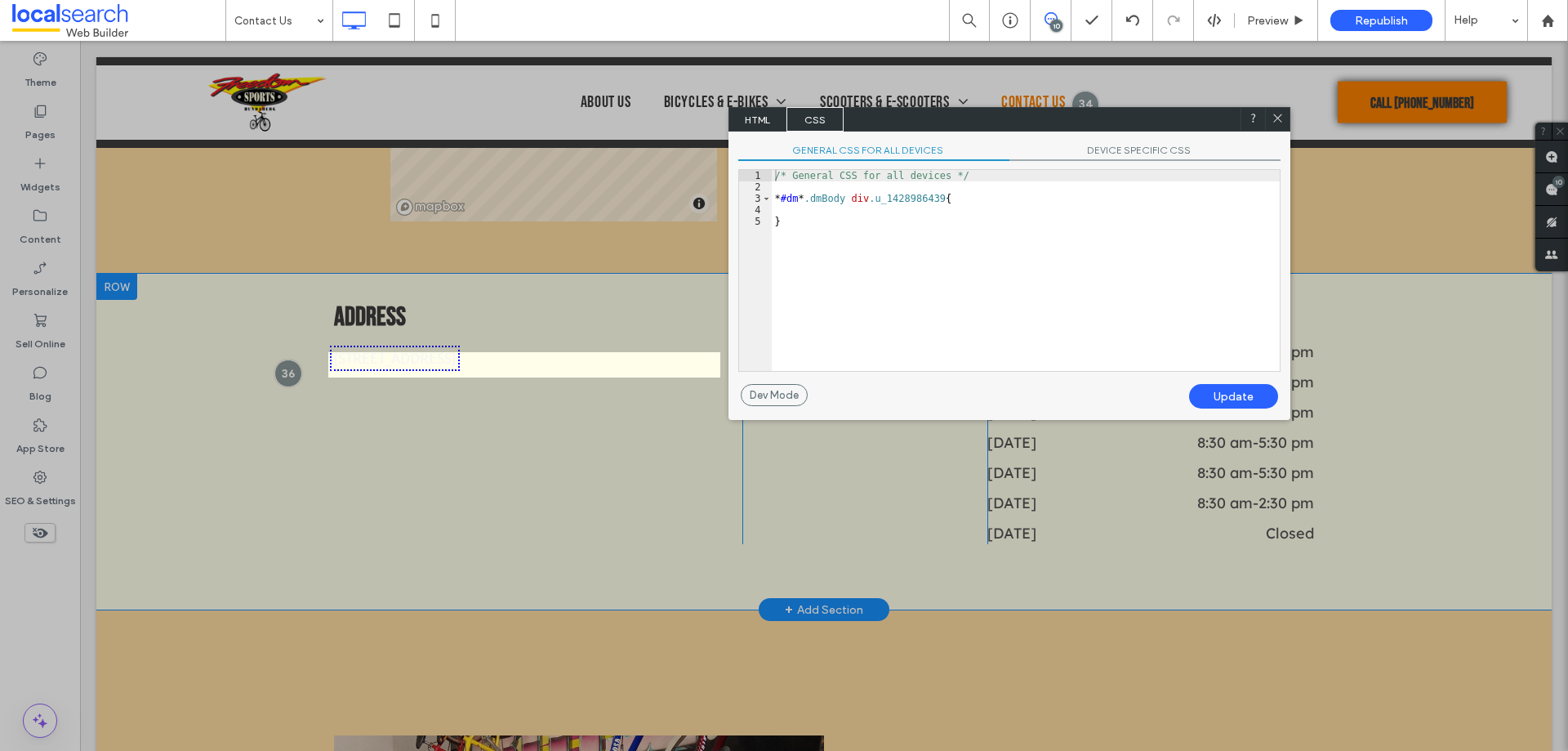
click at [826, 121] on span "CSS" at bounding box center [814, 118] width 57 height 24
click at [924, 224] on div "/* General CSS for all devices */ * #dm * .dmBody div .u_1428986439 { }" at bounding box center [1026, 282] width 508 height 224
click at [1130, 150] on span "DEVICE SPECIFIC CSS" at bounding box center [1145, 152] width 271 height 17
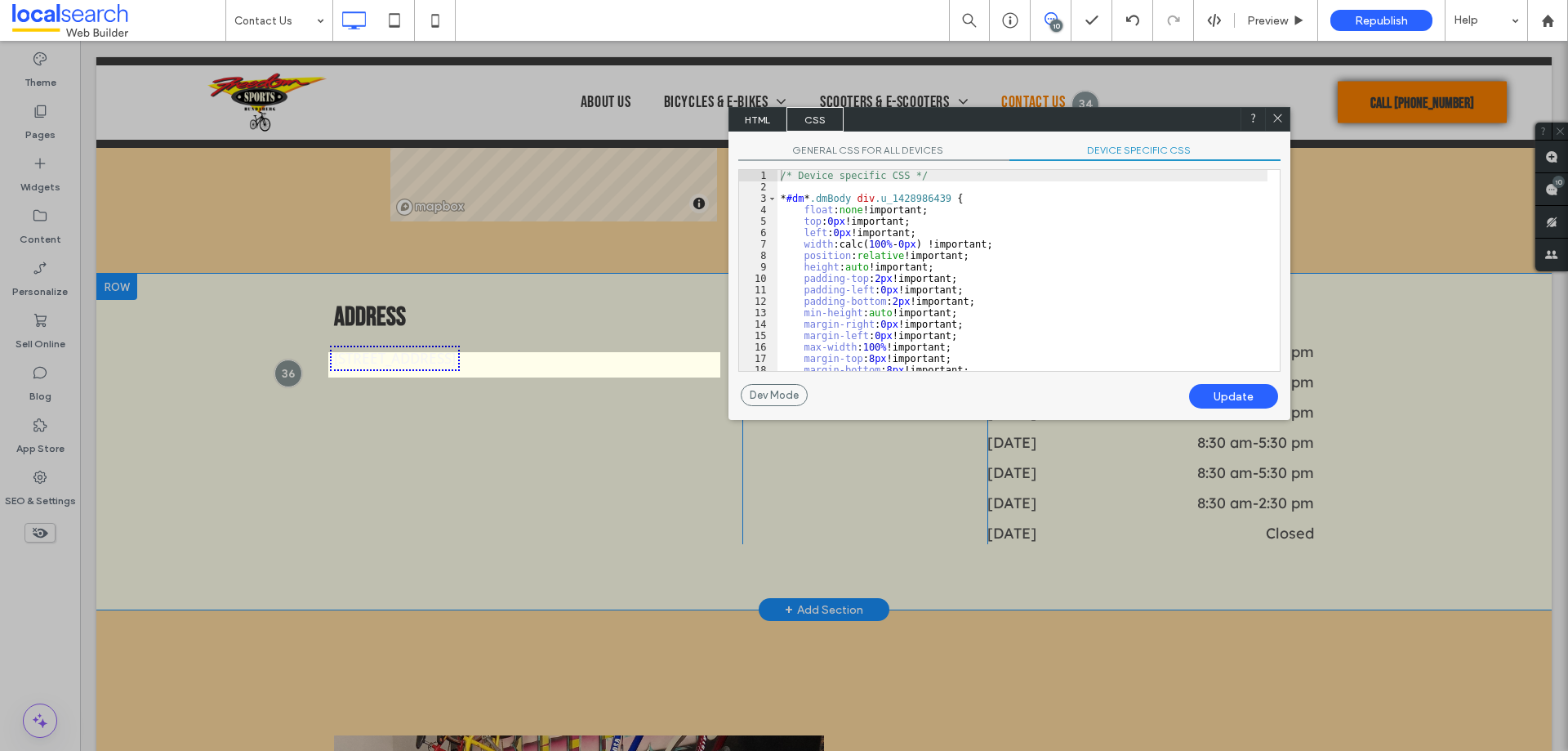
click at [1071, 303] on div "/* Device specific CSS */ * #dm * .dmBody div .u_1428986439 { float : none !imp…" at bounding box center [1022, 282] width 490 height 224
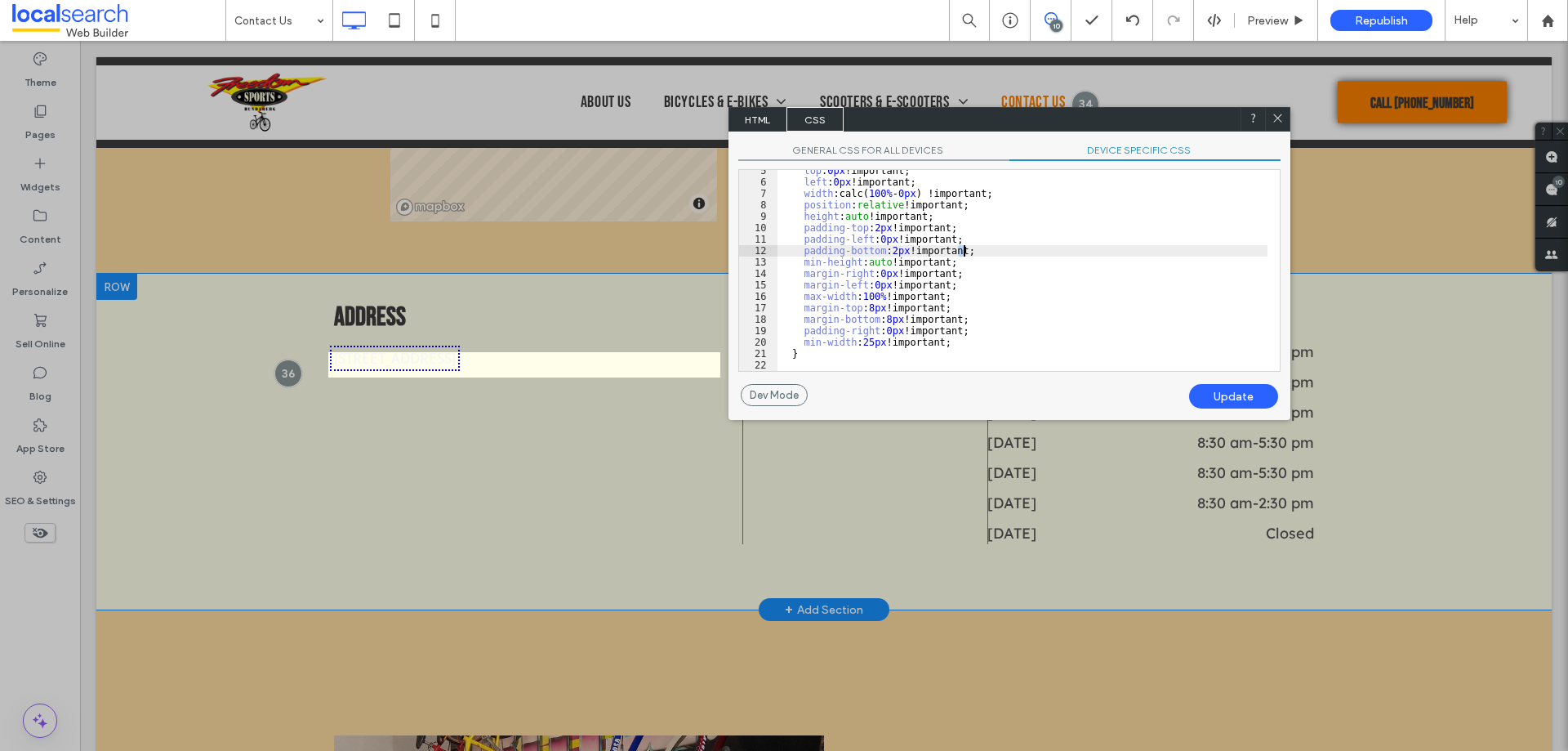
click at [861, 145] on span "GENERAL CSS FOR ALL DEVICES" at bounding box center [874, 152] width 271 height 17
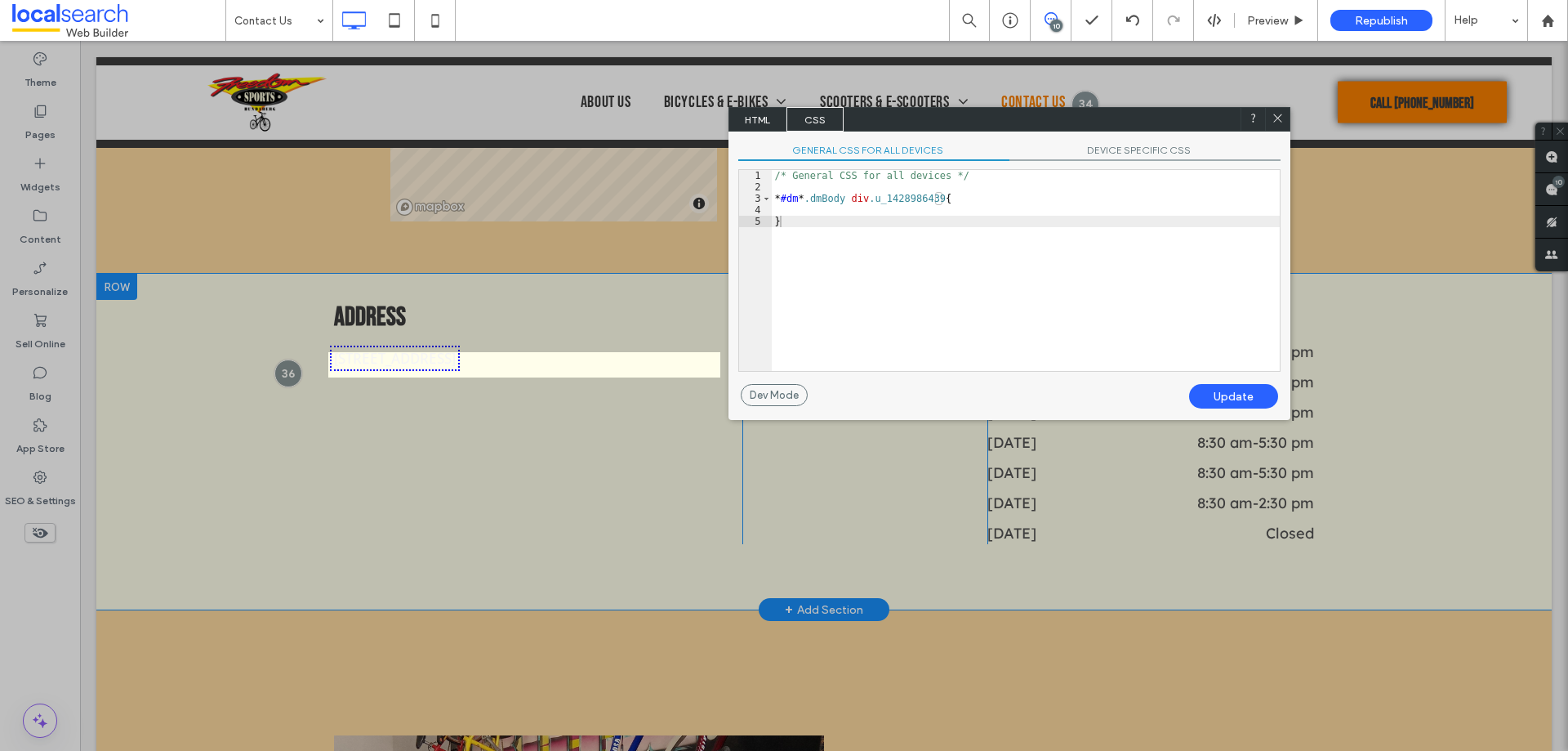
click at [921, 200] on div "/* General CSS for all devices */ * #dm * .dmBody div .u_1428986439 { }" at bounding box center [1026, 282] width 508 height 224
click at [779, 395] on div "Dev Mode" at bounding box center [775, 395] width 67 height 22
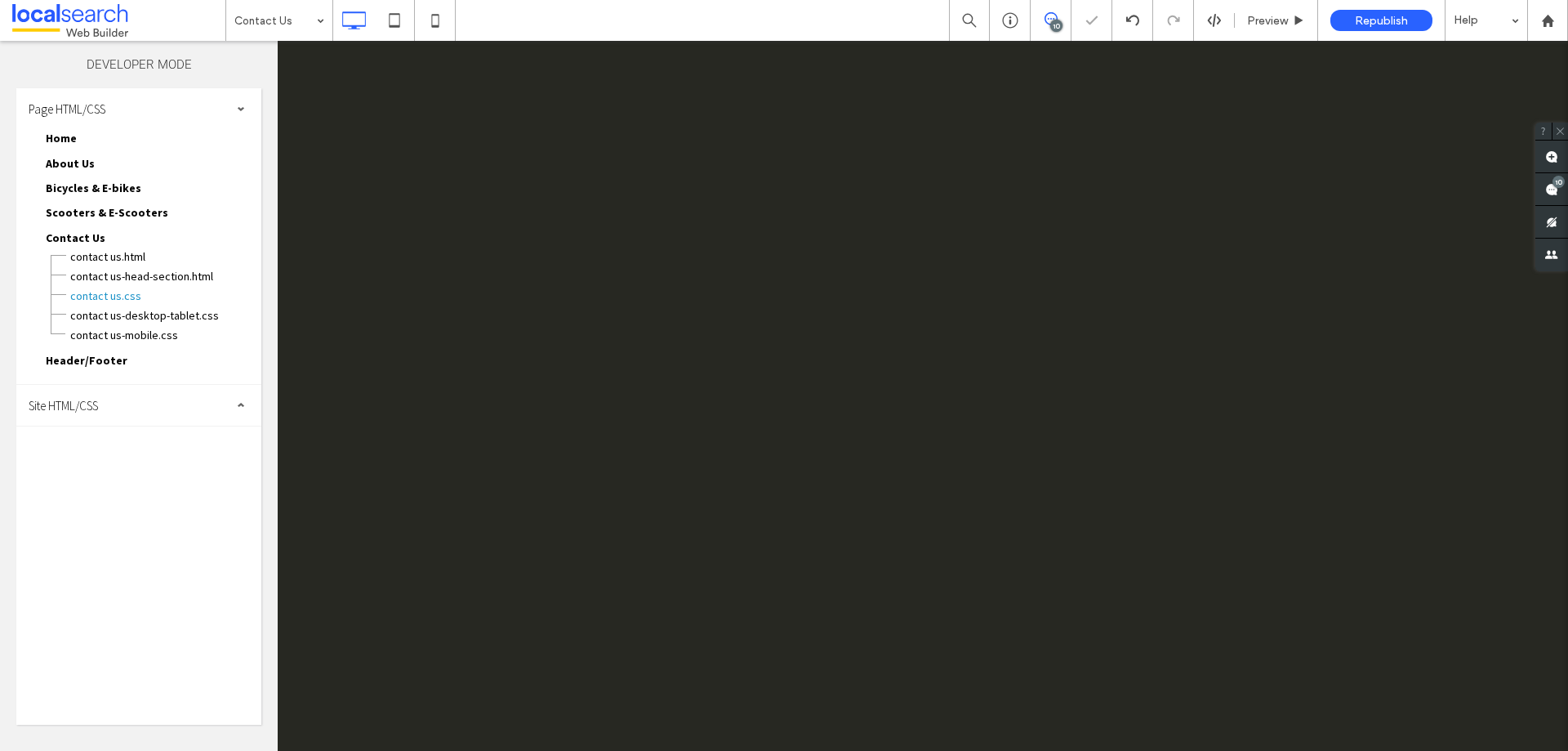
scroll to position [0, 0]
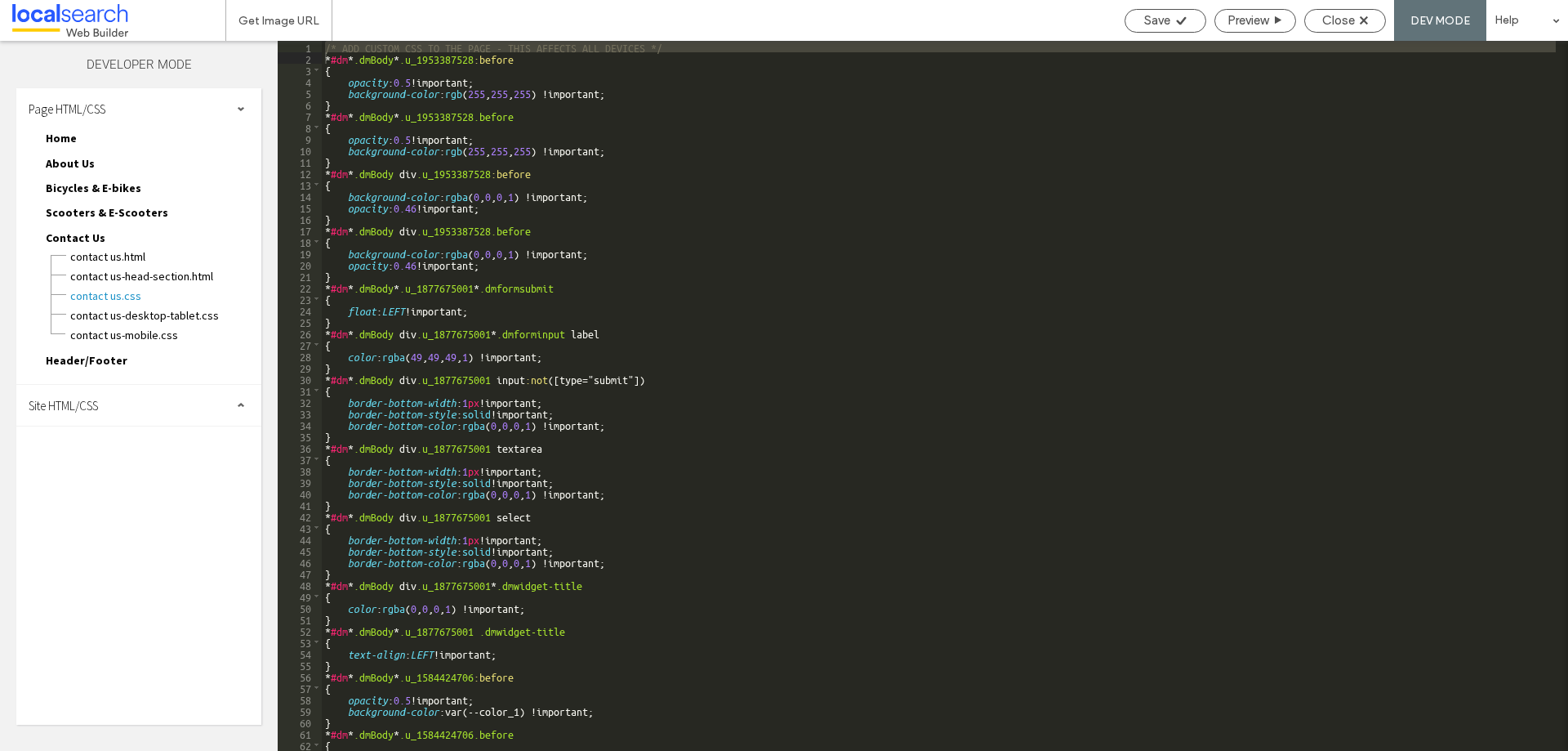
click at [131, 407] on div "Site HTML/CSS" at bounding box center [139, 405] width 245 height 40
click at [122, 472] on span "site.css" at bounding box center [168, 476] width 186 height 16
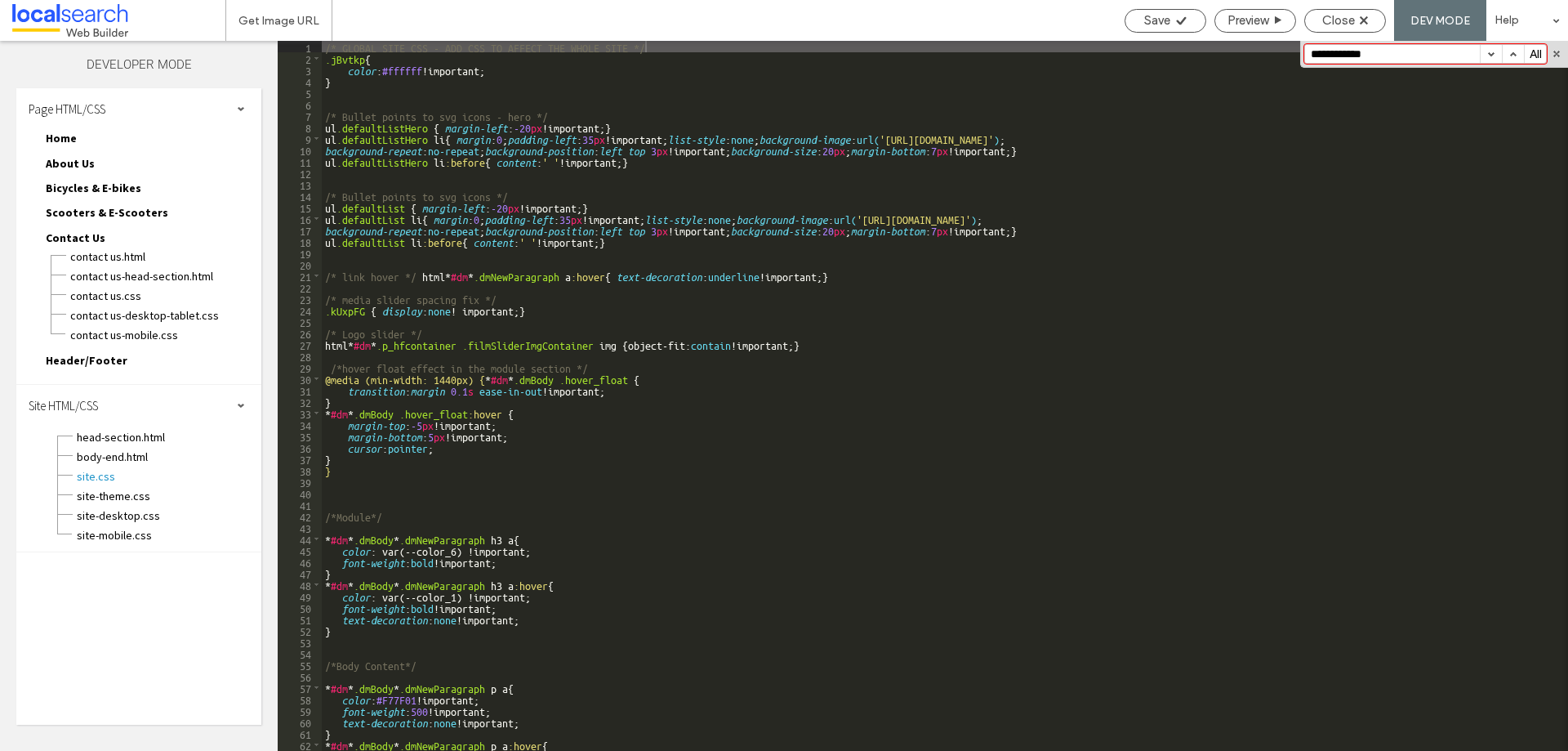
type input "**********"
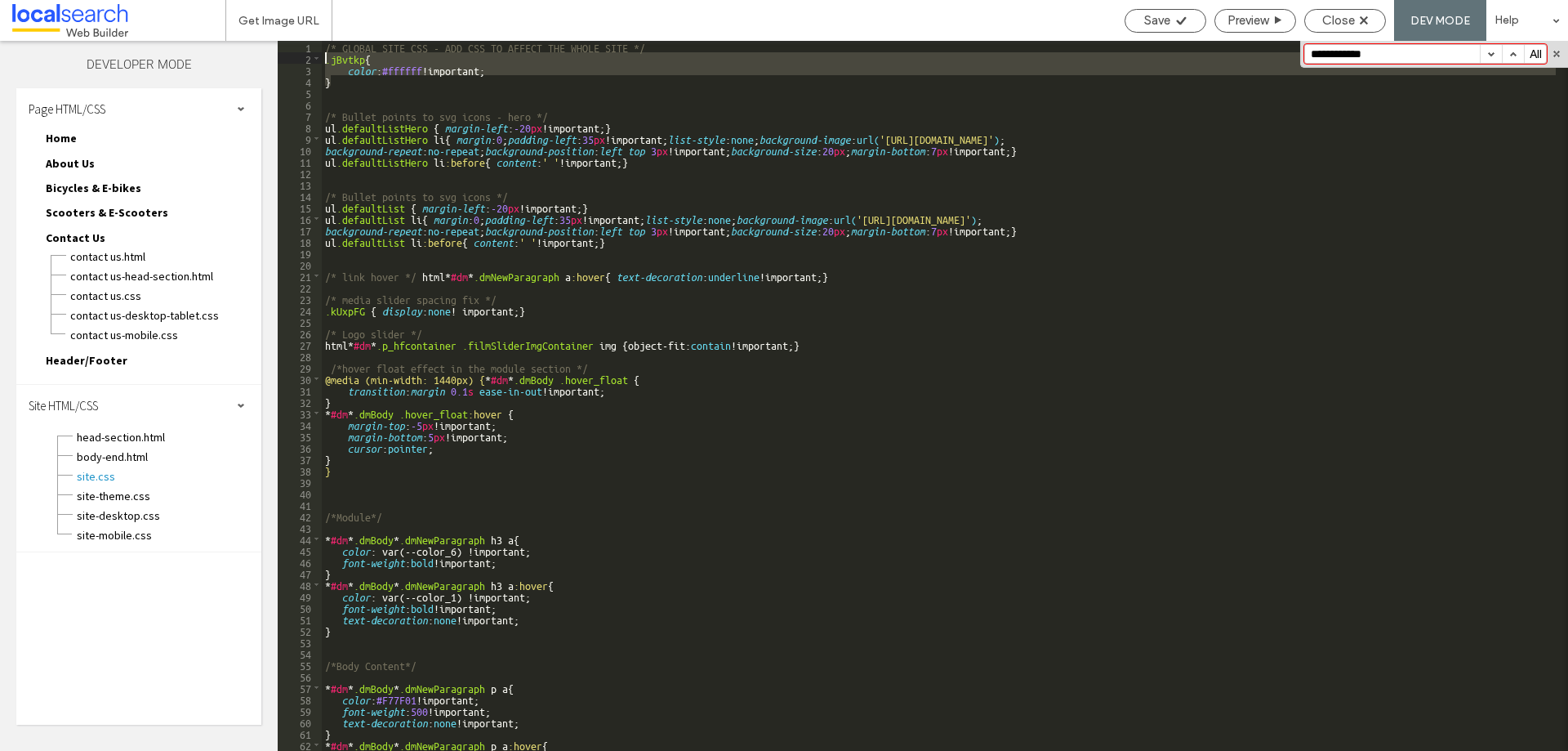
drag, startPoint x: 344, startPoint y: 83, endPoint x: 431, endPoint y: 94, distance: 87.7
click at [273, 62] on div "Theme Pages Widgets Content Personalize Sell Online Blog App Store SEO & Settin…" at bounding box center [784, 395] width 1568 height 710
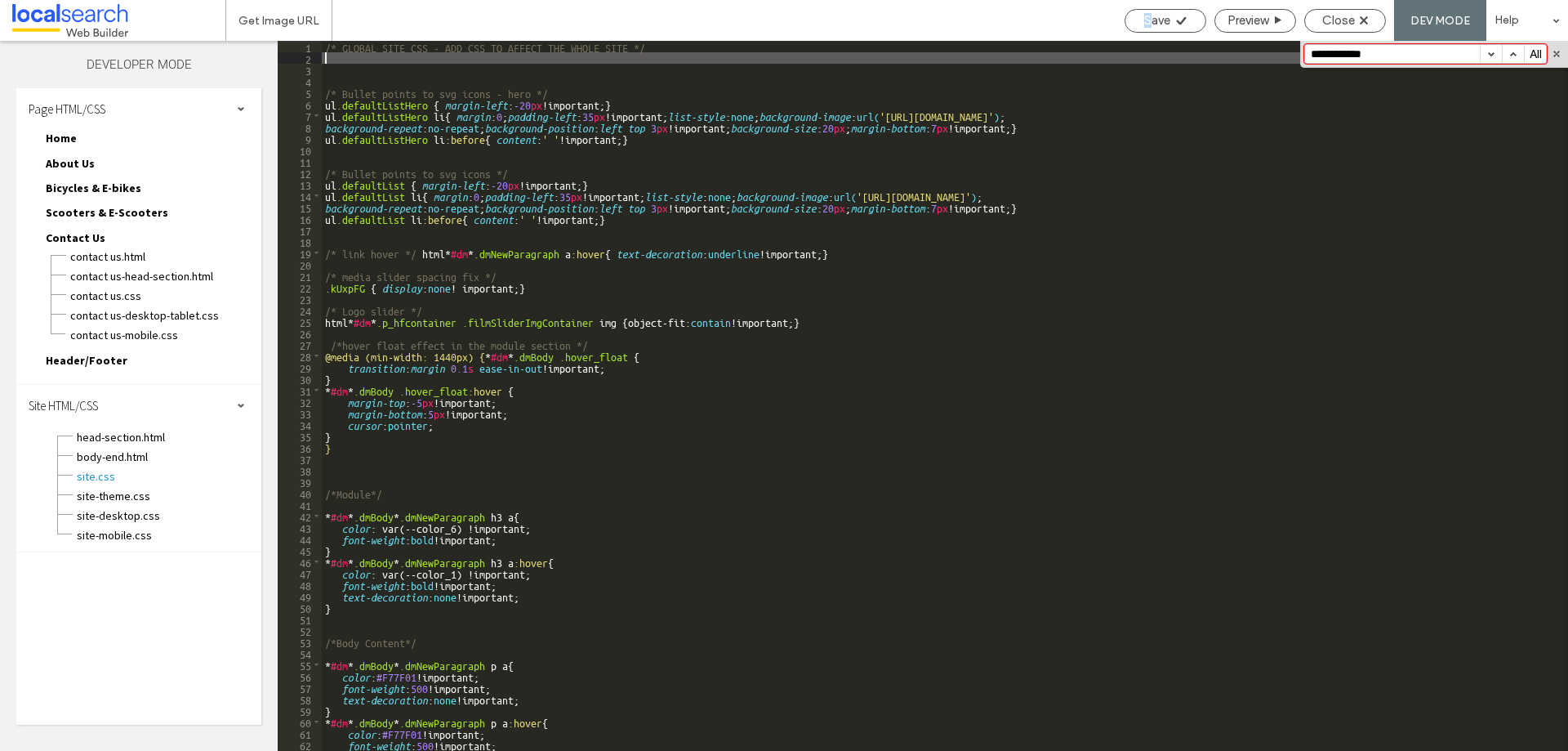
click at [1134, 30] on div "Save" at bounding box center [1166, 20] width 82 height 24
click at [1152, 19] on span "Save" at bounding box center [1157, 20] width 26 height 14
click at [131, 296] on span "Contact Us.css" at bounding box center [165, 296] width 192 height 16
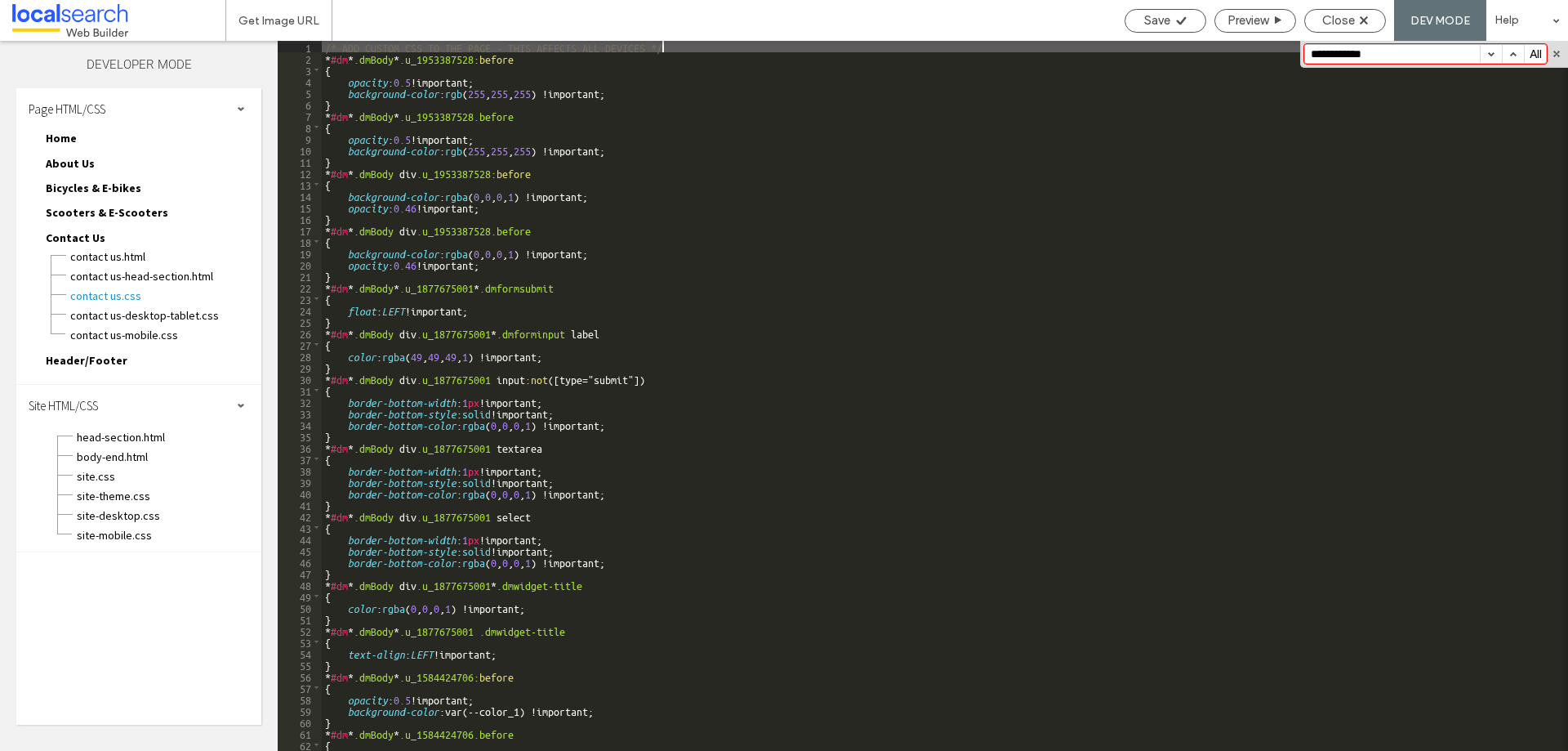
click at [568, 270] on div "/* ADD CUSTOM CSS TO THE PAGE - THIS AFFECTS ALL DEVICES */ * #dm * .dmBody * .…" at bounding box center [938, 406] width 1234 height 733
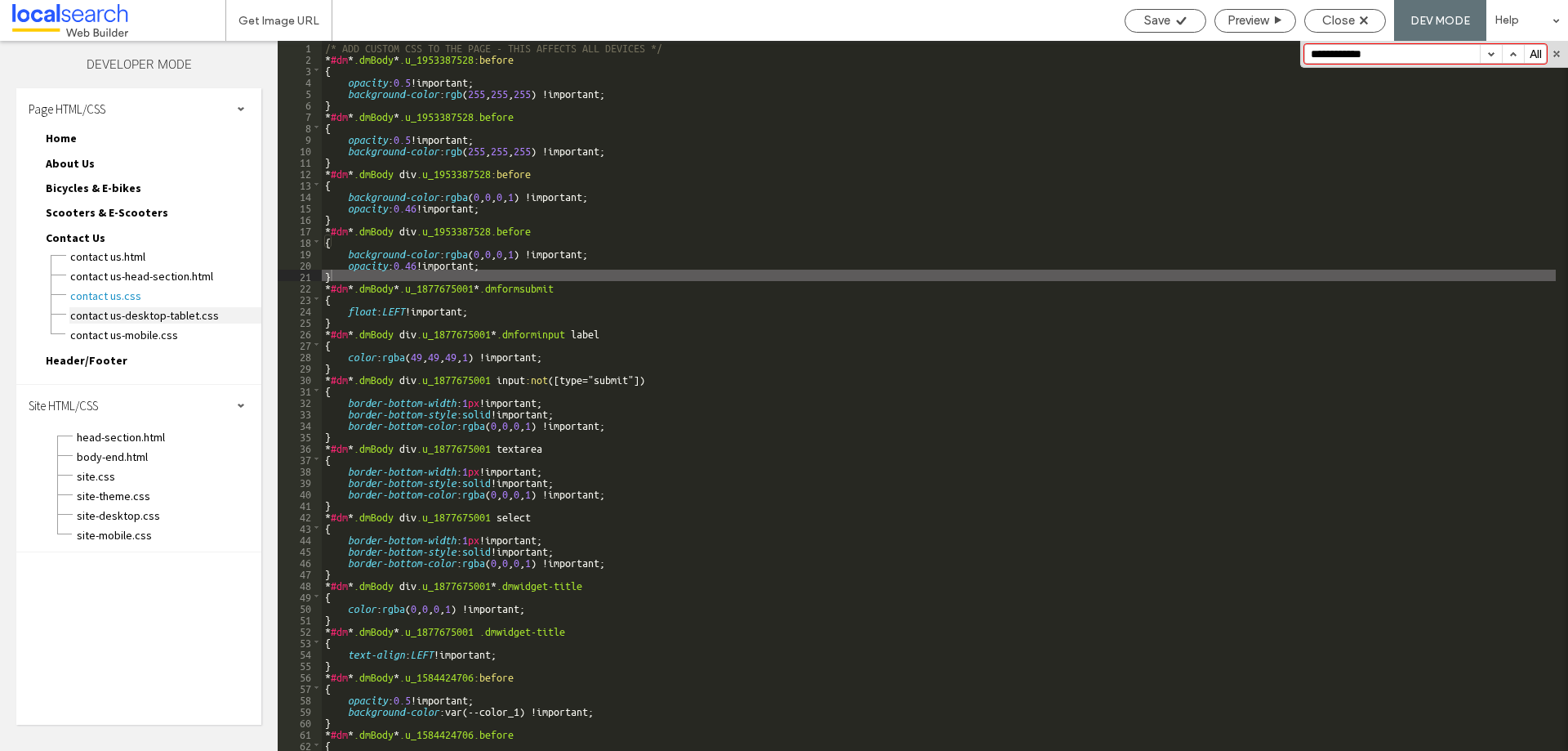
click at [138, 310] on span "Contact Us-desktop-tablet.css" at bounding box center [165, 315] width 192 height 16
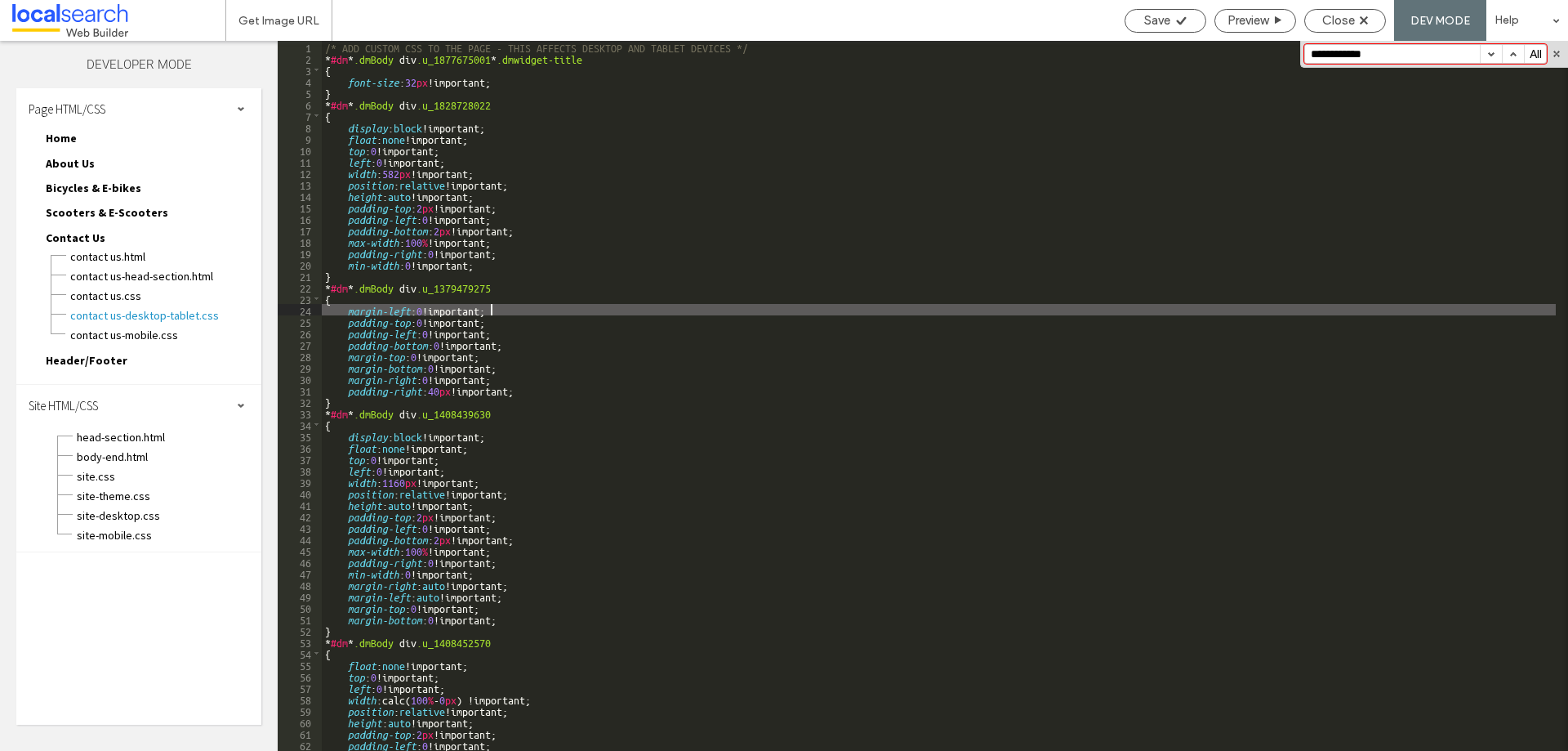
click at [737, 305] on div "/* ADD CUSTOM CSS TO THE PAGE - THIS AFFECTS DESKTOP AND TABLET DEVICES */ * #d…" at bounding box center [938, 406] width 1234 height 733
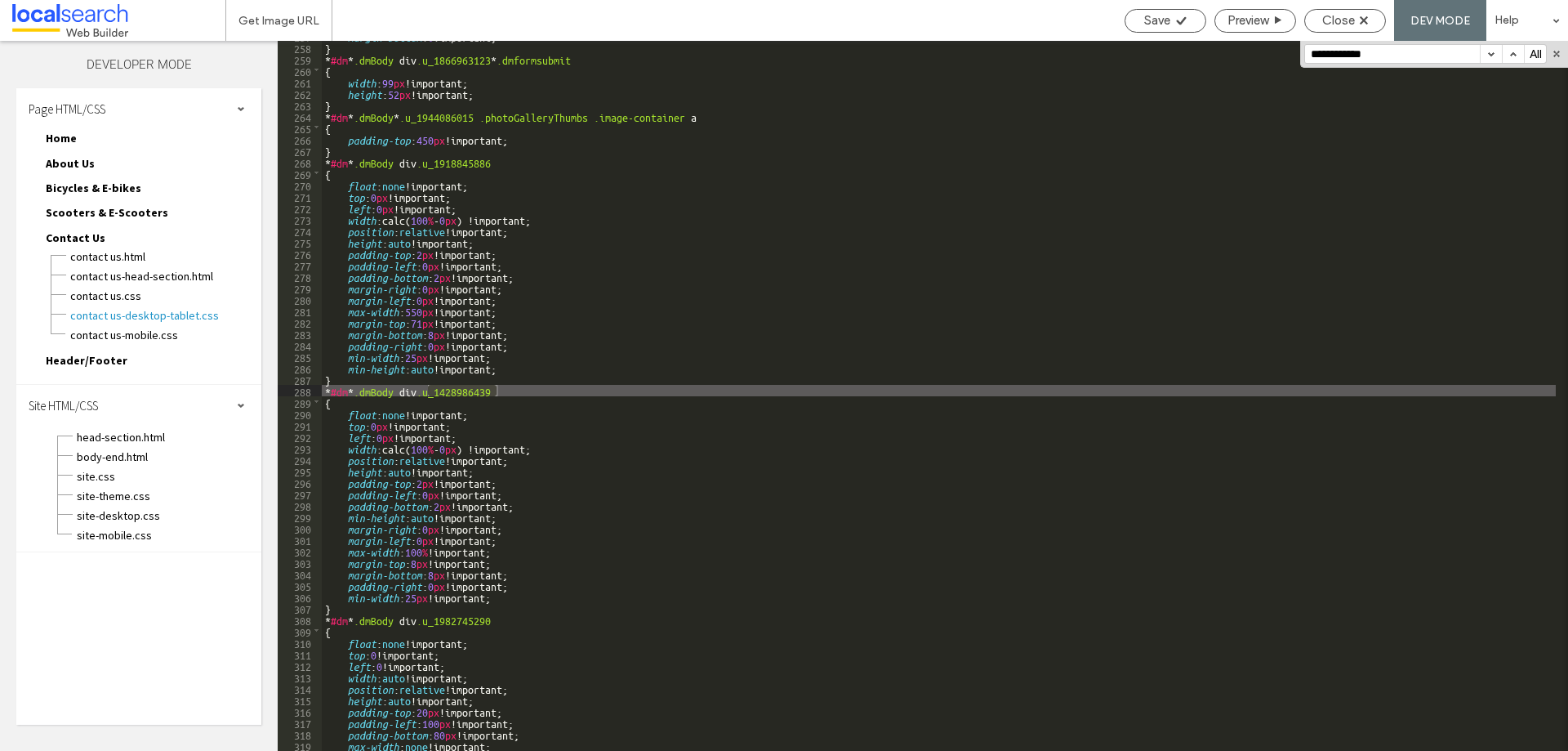
click at [1491, 50] on button "button" at bounding box center [1491, 54] width 22 height 18
click at [1491, 51] on button "button" at bounding box center [1491, 54] width 22 height 18
click at [123, 292] on span "Contact Us.css" at bounding box center [165, 296] width 192 height 16
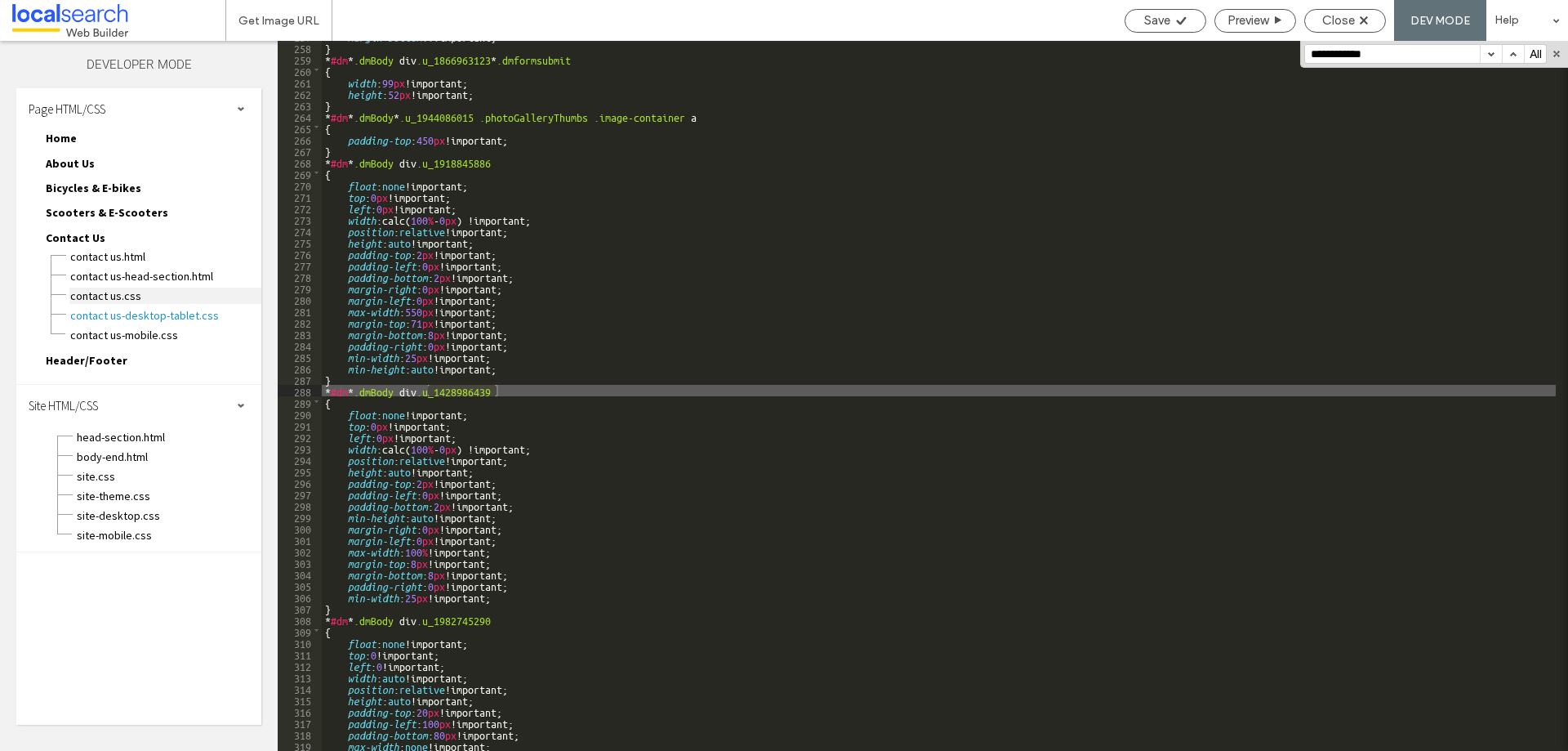
scroll to position [0, 0]
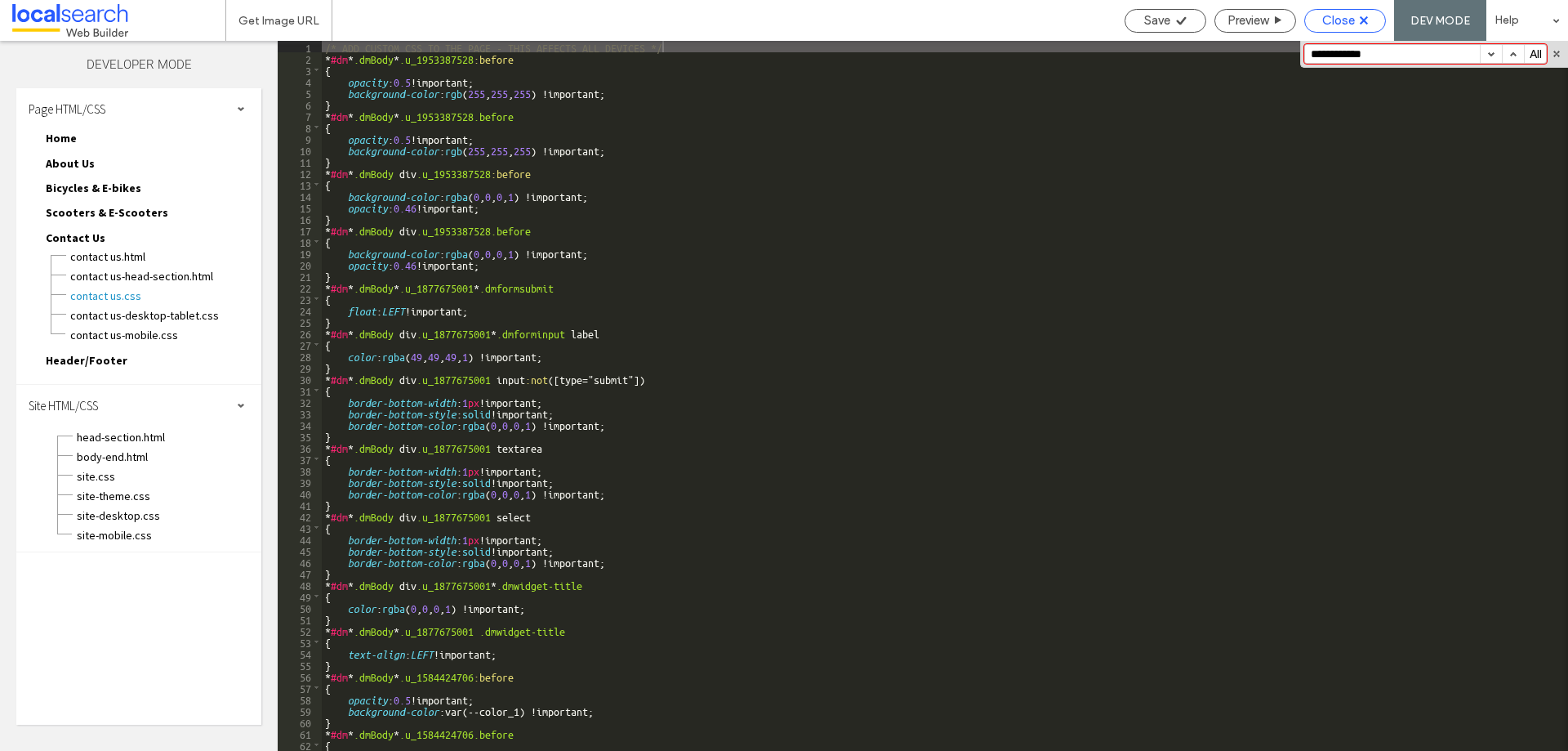
click at [1331, 20] on span "Close" at bounding box center [1339, 20] width 33 height 14
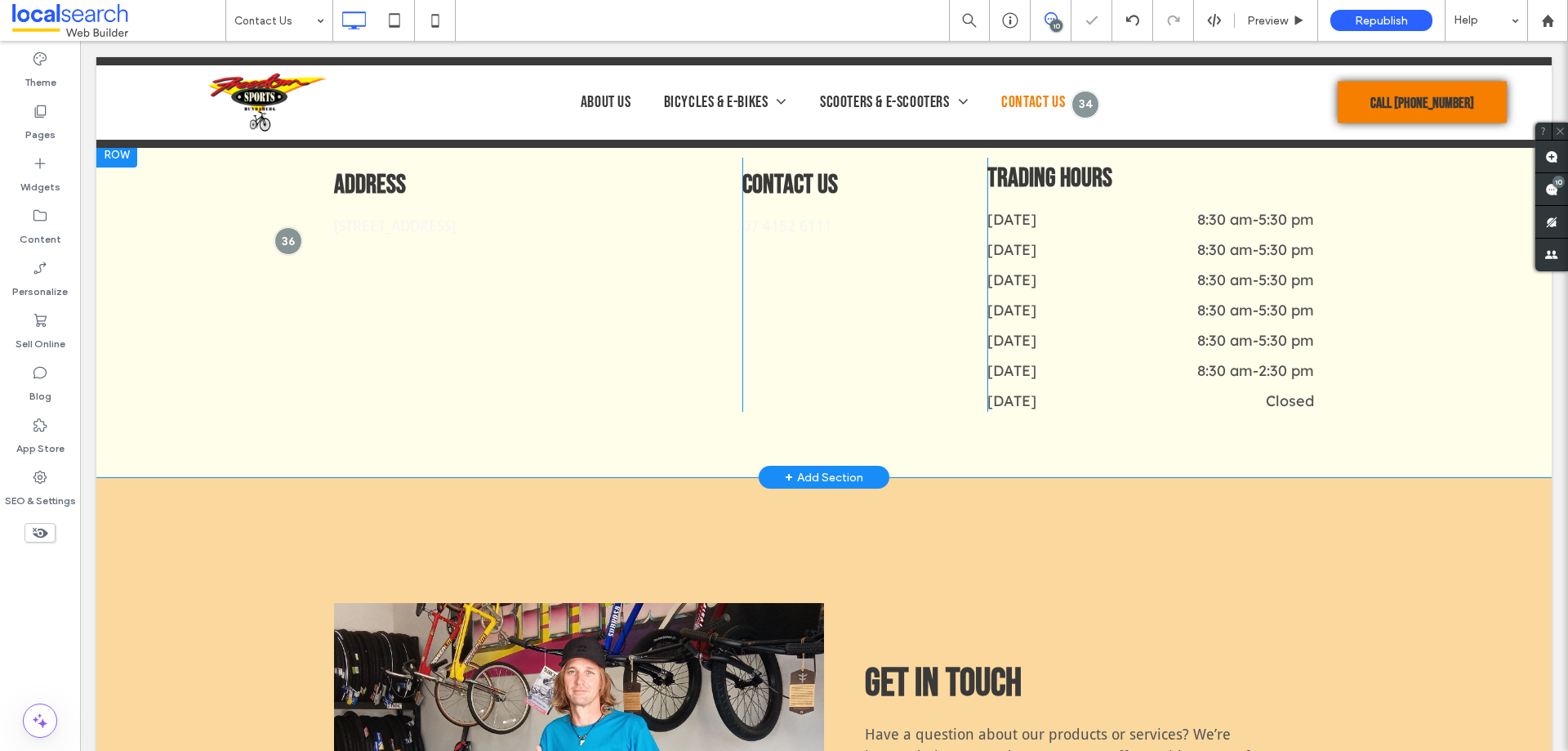
scroll to position [898, 0]
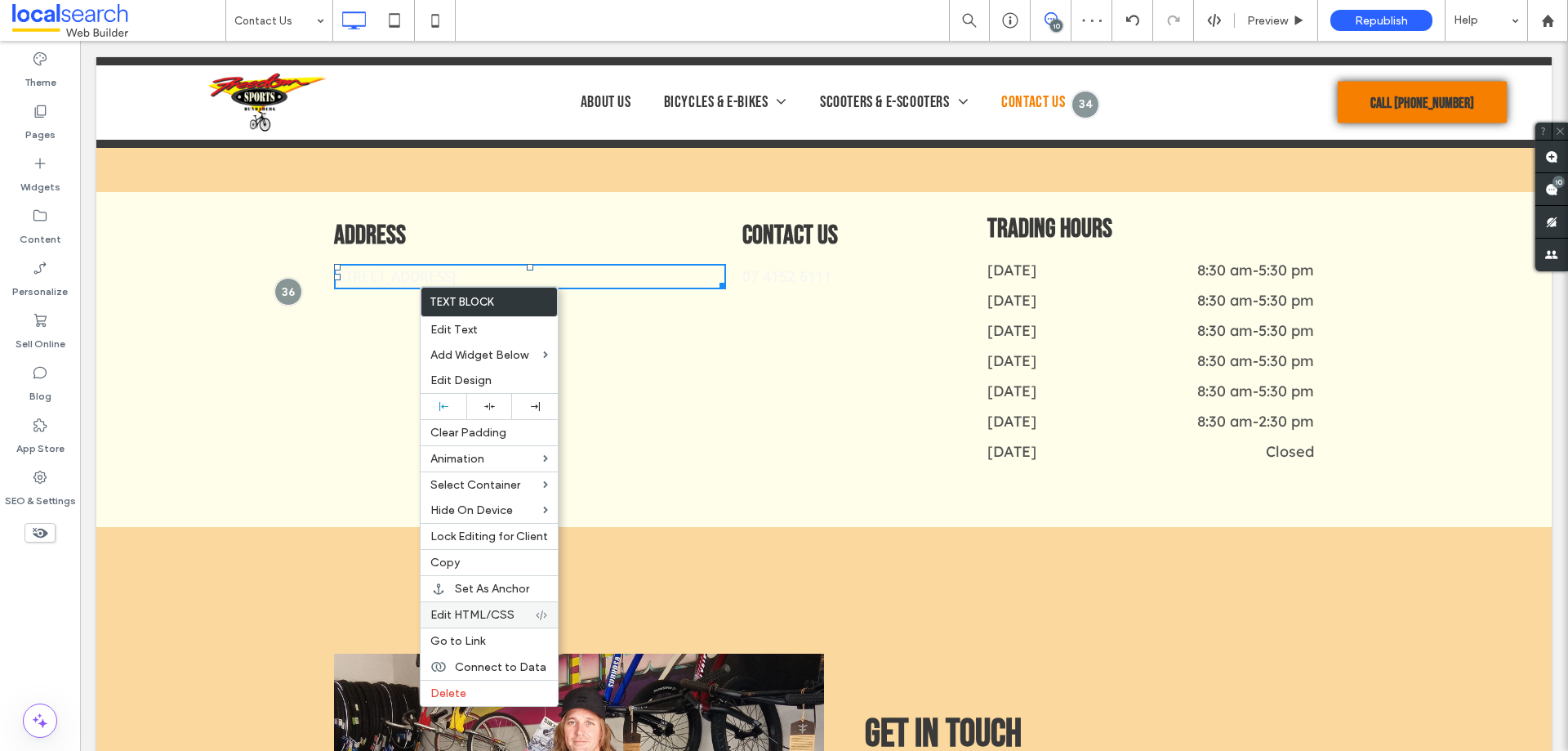
click at [488, 619] on span "Edit HTML/CSS" at bounding box center [472, 614] width 84 height 13
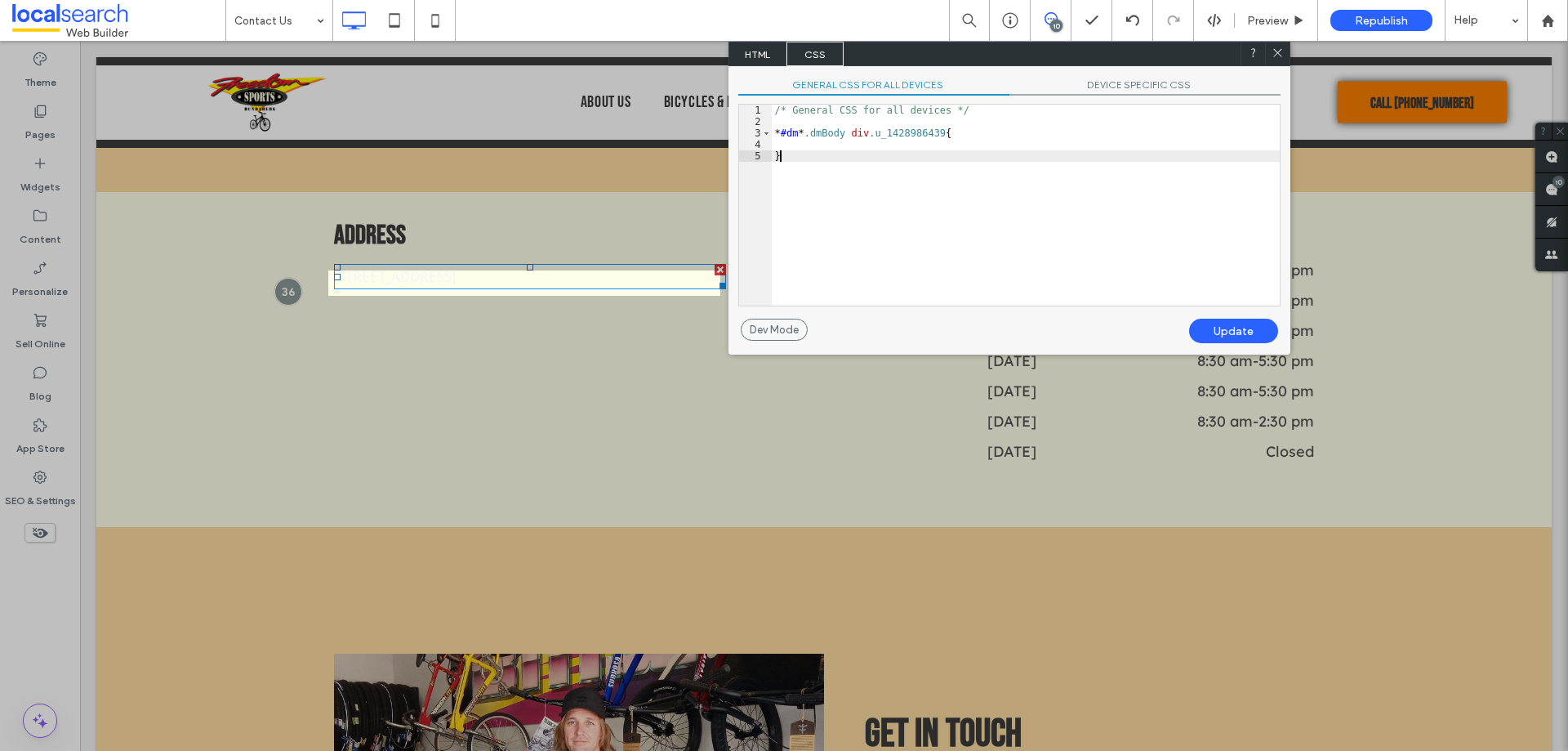
click at [906, 159] on div "/* General CSS for all devices */ * #dm * .dmBody div .u_1428986439 { }" at bounding box center [1026, 217] width 508 height 224
click at [910, 132] on div "/* General CSS for all devices */ * #dm * .dmBody div .u_1428986439 { }" at bounding box center [1026, 217] width 508 height 224
drag, startPoint x: 910, startPoint y: 132, endPoint x: 777, endPoint y: 132, distance: 133.0
click at [777, 132] on div "/* General CSS for all devices */ * #dm * .dmBody div .u_1428986439 { }" at bounding box center [1026, 217] width 508 height 224
click at [1272, 47] on icon at bounding box center [1277, 52] width 13 height 13
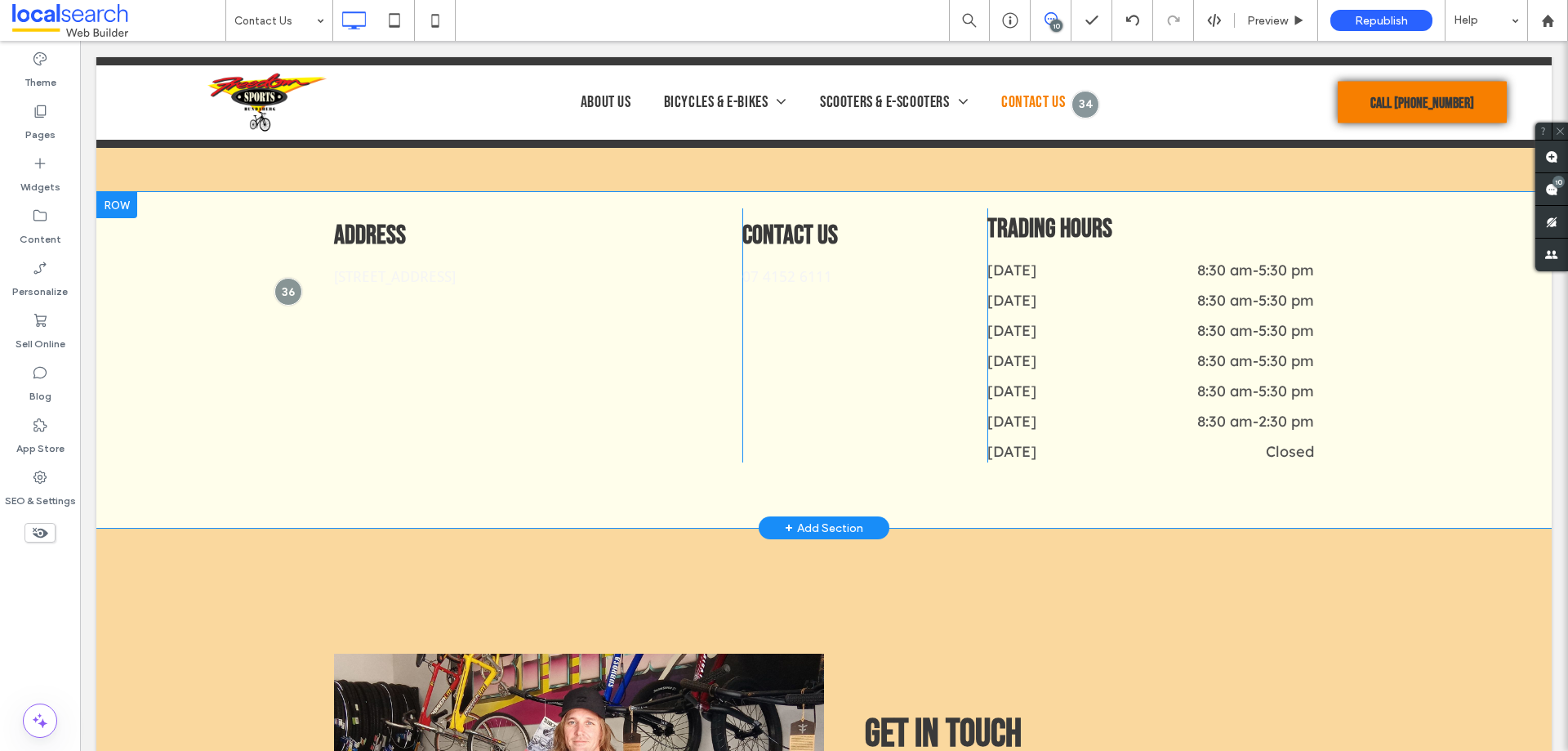
click at [579, 342] on div "Address 23 Bourbong St, Bundaberg Central QLD 4670 Click To Paste" at bounding box center [538, 335] width 408 height 254
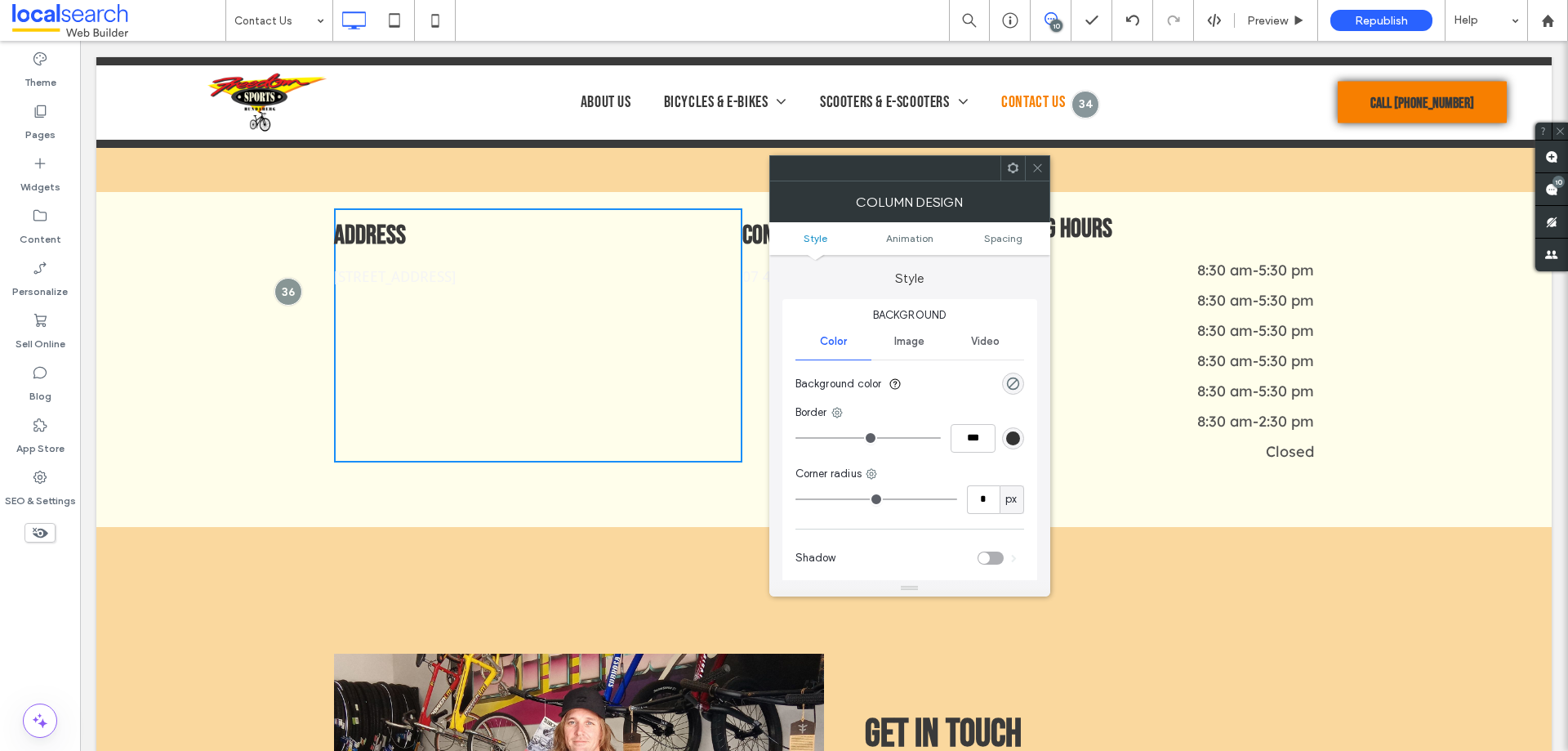
drag, startPoint x: 1012, startPoint y: 172, endPoint x: 1005, endPoint y: 182, distance: 12.2
click at [1012, 172] on icon at bounding box center [1013, 168] width 13 height 13
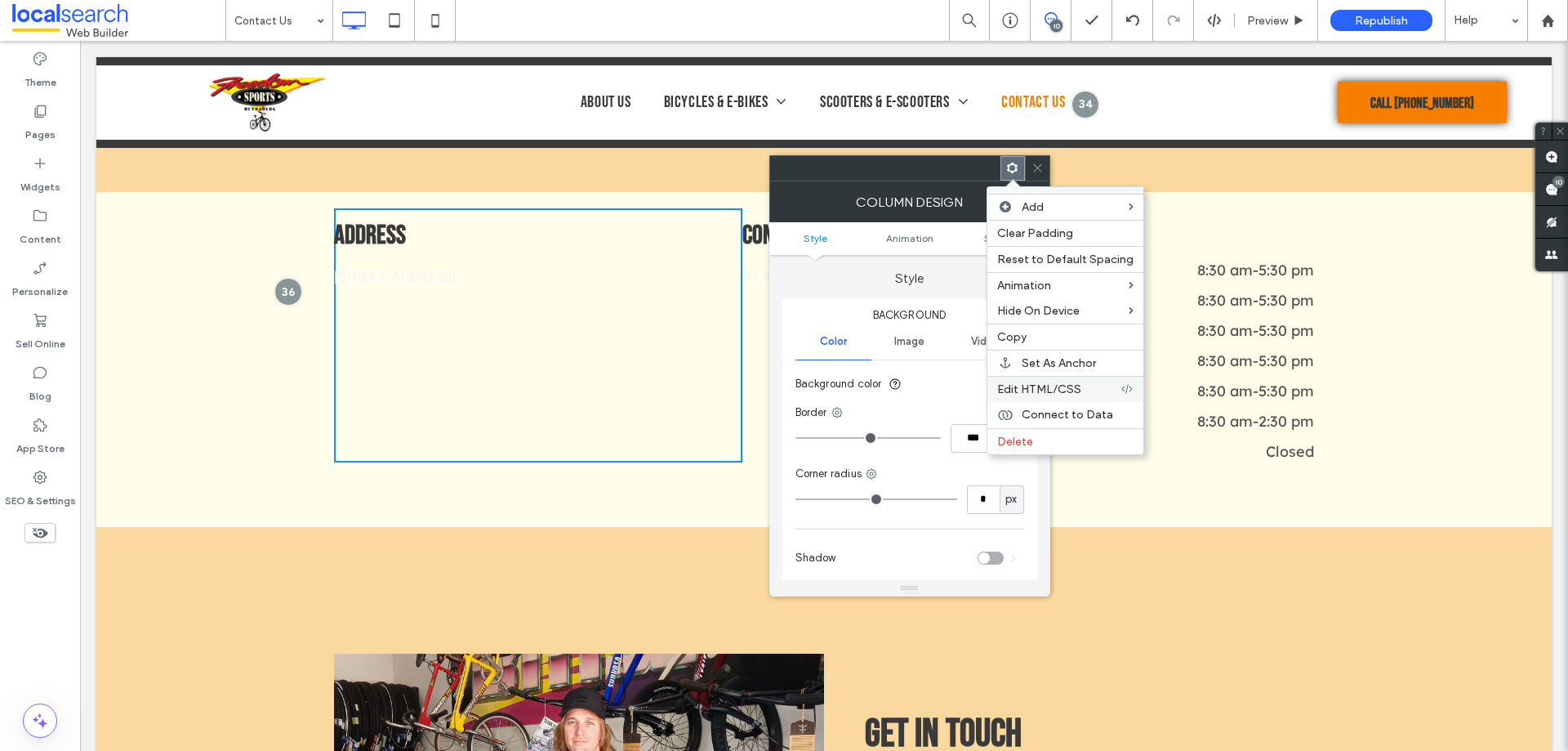
click at [1024, 389] on span "Edit HTML/CSS" at bounding box center [1039, 389] width 84 height 13
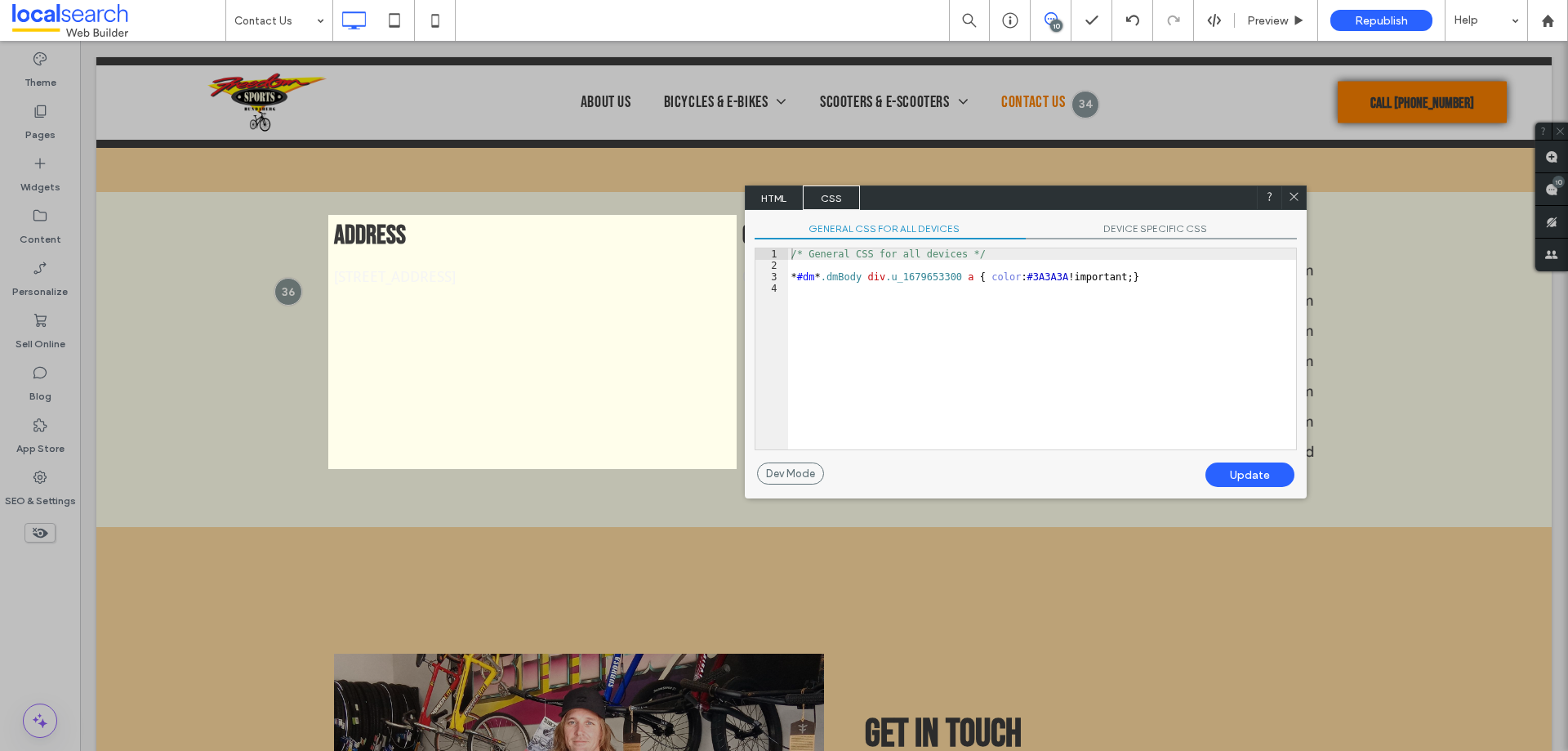
click at [898, 279] on div "/* General CSS for all devices */ * #dm * .dmBody div .u_1679653300 a { color :…" at bounding box center [1042, 360] width 508 height 224
click at [1161, 231] on span "DEVICE SPECIFIC CSS" at bounding box center [1162, 231] width 271 height 17
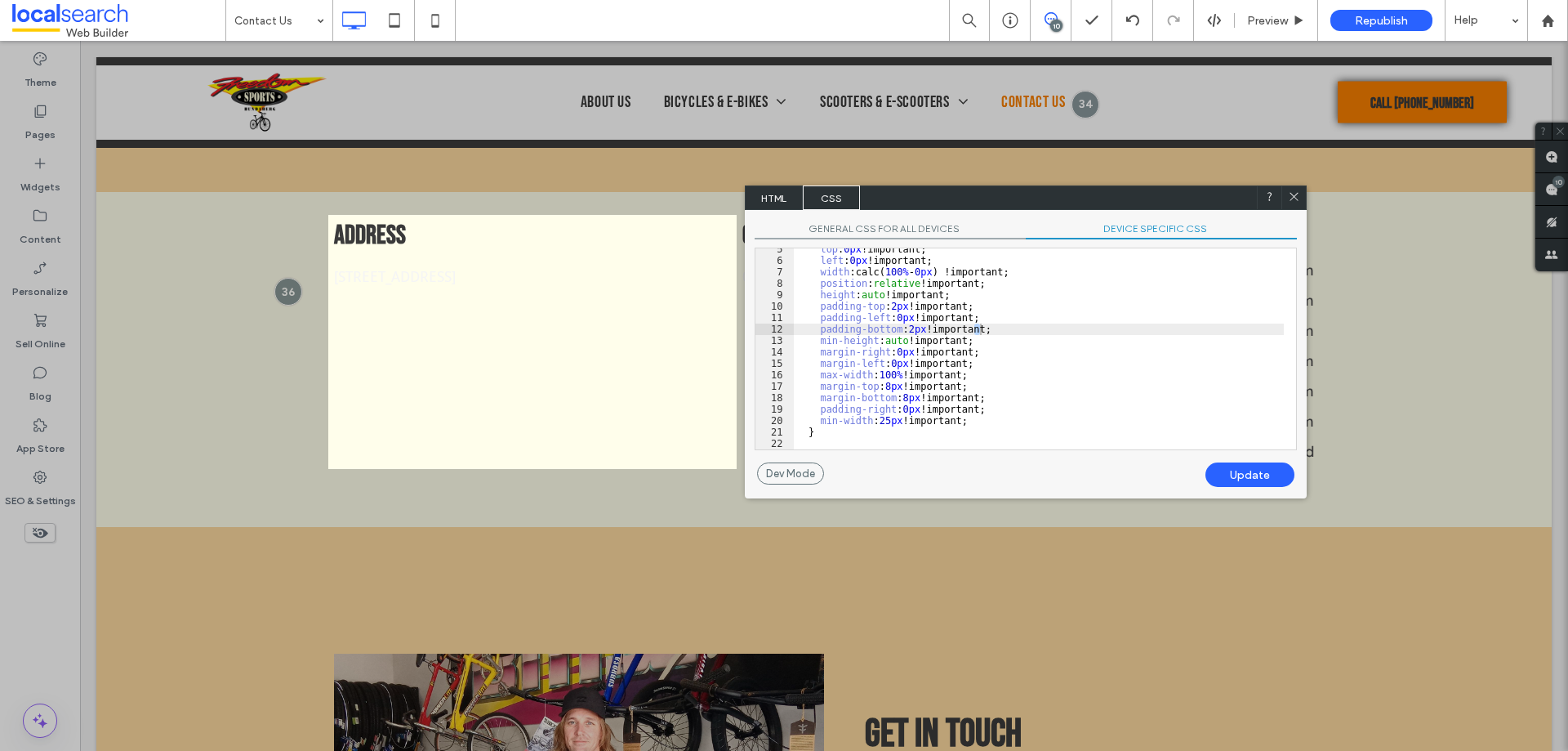
click at [1111, 337] on div "top : 0 px !important; left : 0 px !important; width :calc( 100 % - 0 px ) !imp…" at bounding box center [1039, 355] width 490 height 224
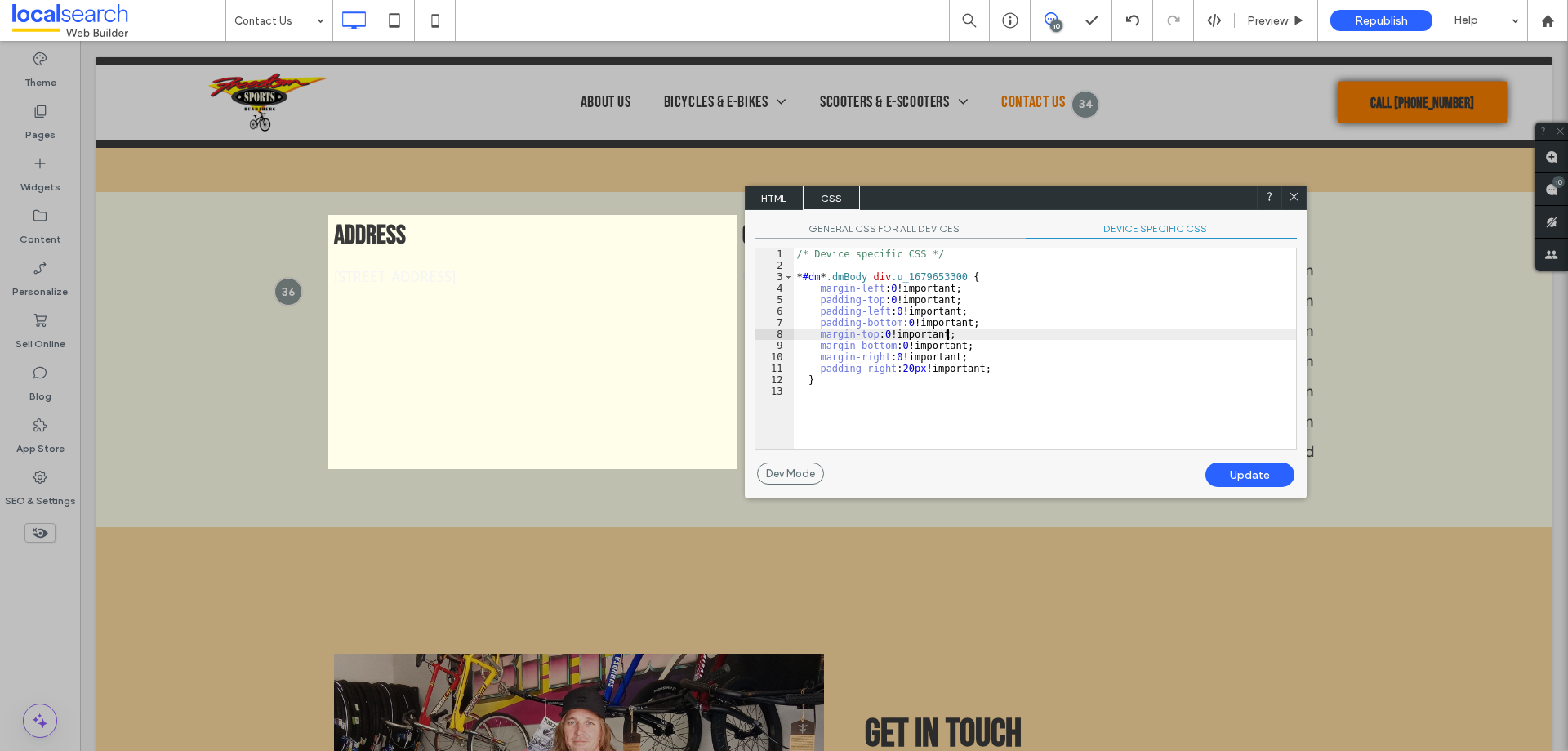
click at [1110, 336] on div "/* Device specific CSS */ * #dm * .dmBody div .u_1679653300 { margin-left : 0 !…" at bounding box center [1045, 360] width 502 height 224
click at [924, 275] on div "/* Device specific CSS */ * #dm * .dmBody div .u_1679653300 { margin-left : 0 !…" at bounding box center [1045, 360] width 502 height 224
click at [795, 472] on div "Dev Mode" at bounding box center [791, 473] width 67 height 22
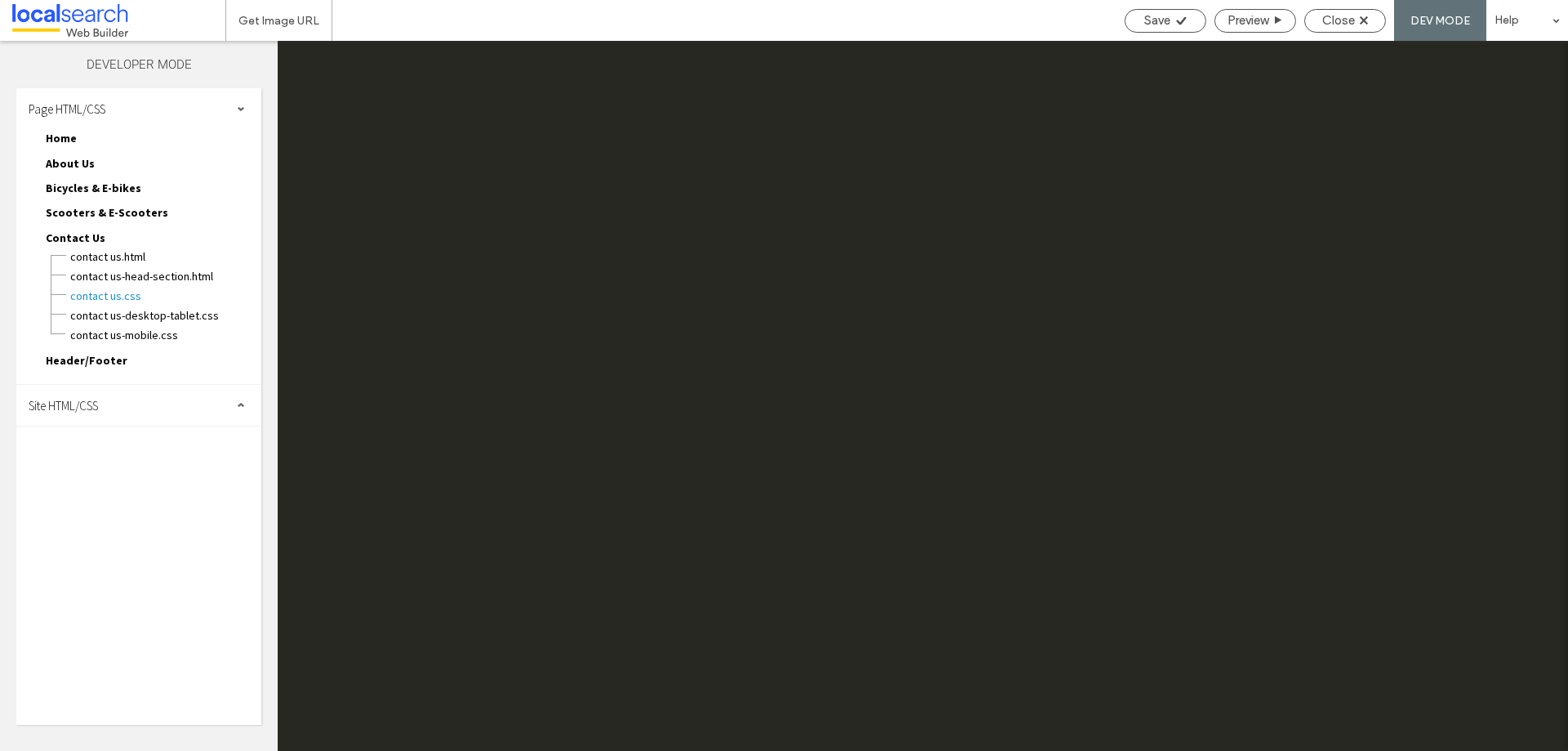
scroll to position [2104, 0]
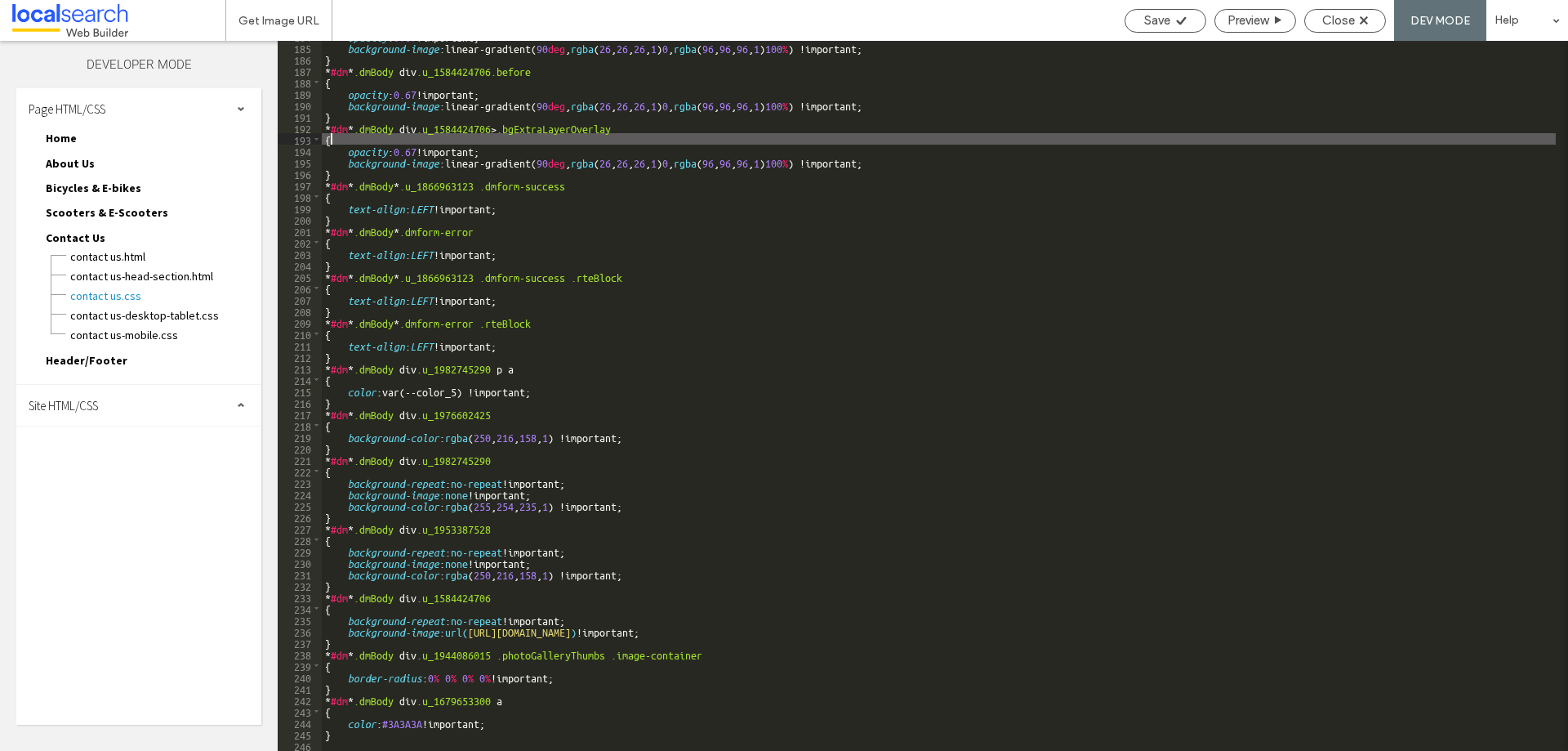
click at [1078, 140] on div "opacity : 0.67 !important; background-image :linear-gradient( 90 deg , rgba ( 2…" at bounding box center [1077, 396] width 1512 height 733
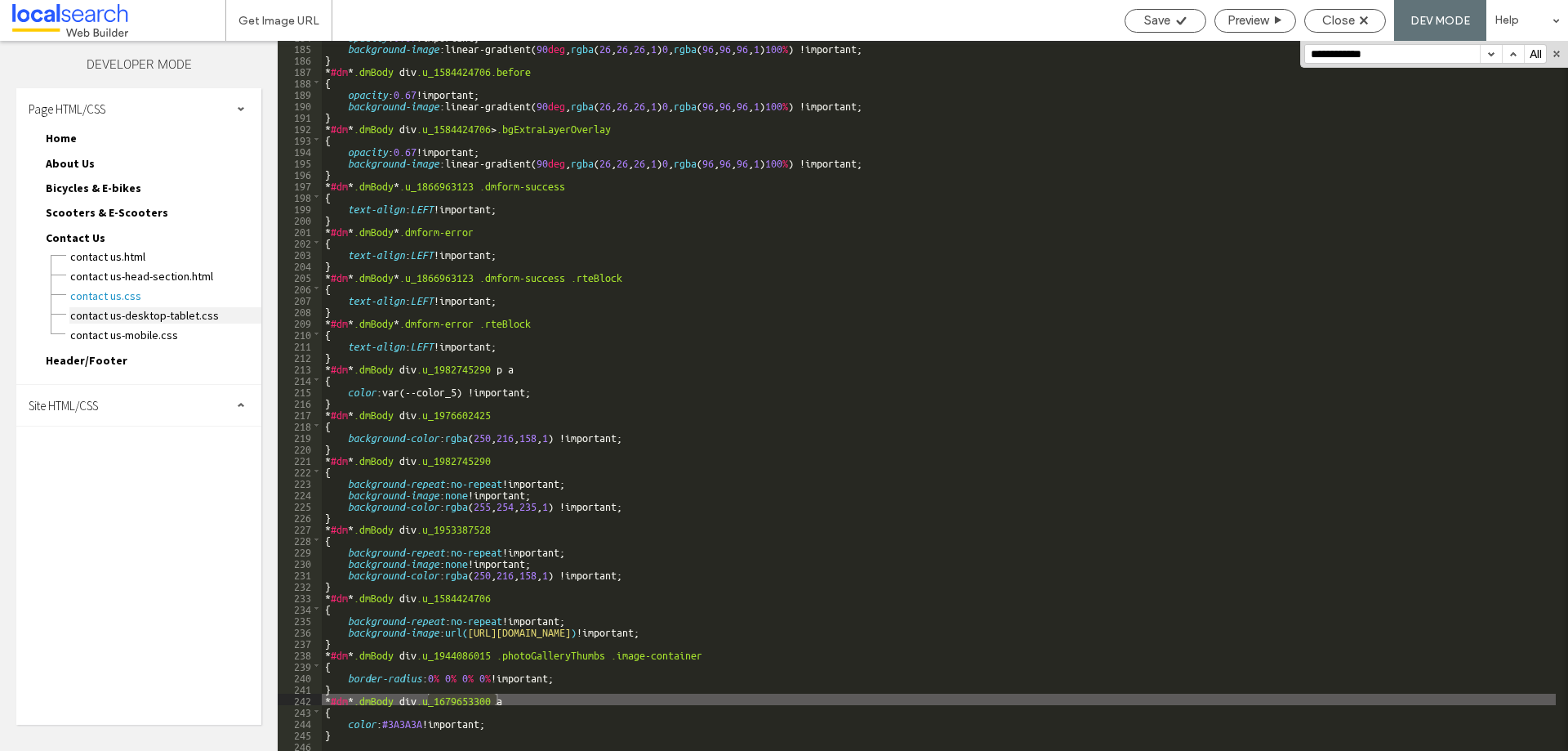
type input "**********"
click at [171, 318] on span "Contact Us-desktop-tablet.css" at bounding box center [165, 315] width 192 height 16
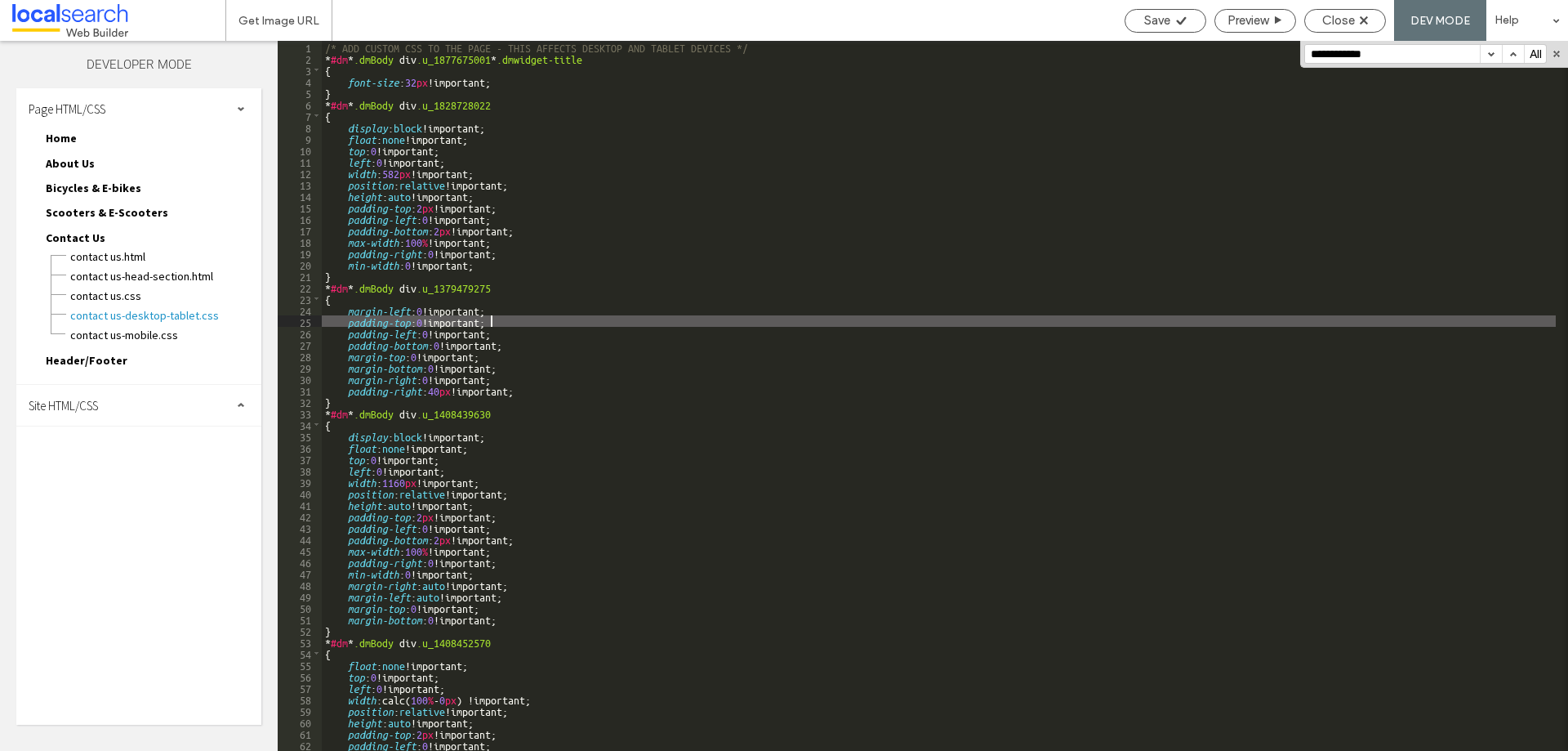
click at [695, 325] on div "/* ADD CUSTOM CSS TO THE PAGE - THIS AFFECTS DESKTOP AND TABLET DEVICES */ * #d…" at bounding box center [938, 406] width 1234 height 733
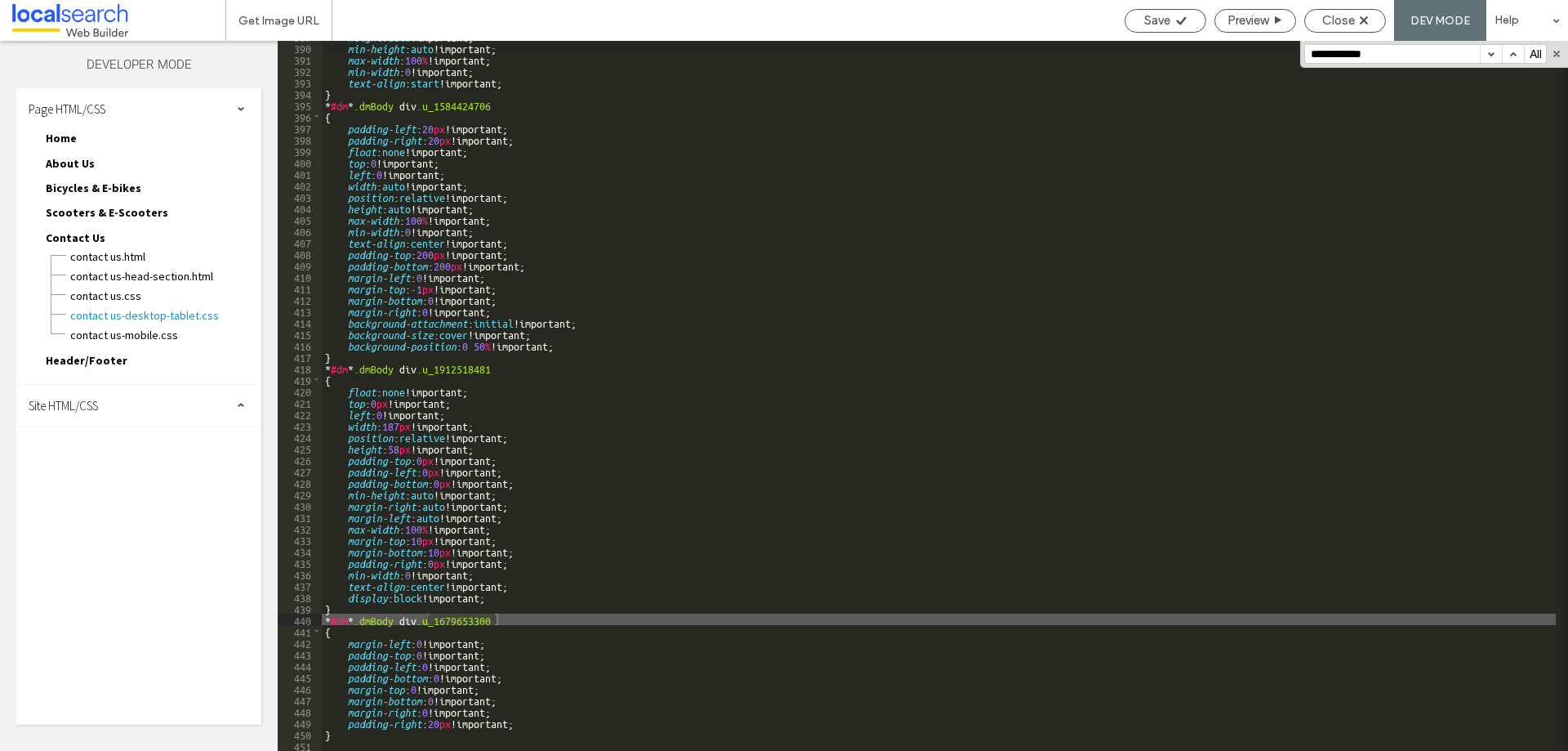
scroll to position [4449, 0]
click at [104, 396] on div "Site HTML/CSS" at bounding box center [139, 405] width 245 height 40
click at [91, 479] on span "site.css" at bounding box center [168, 476] width 186 height 16
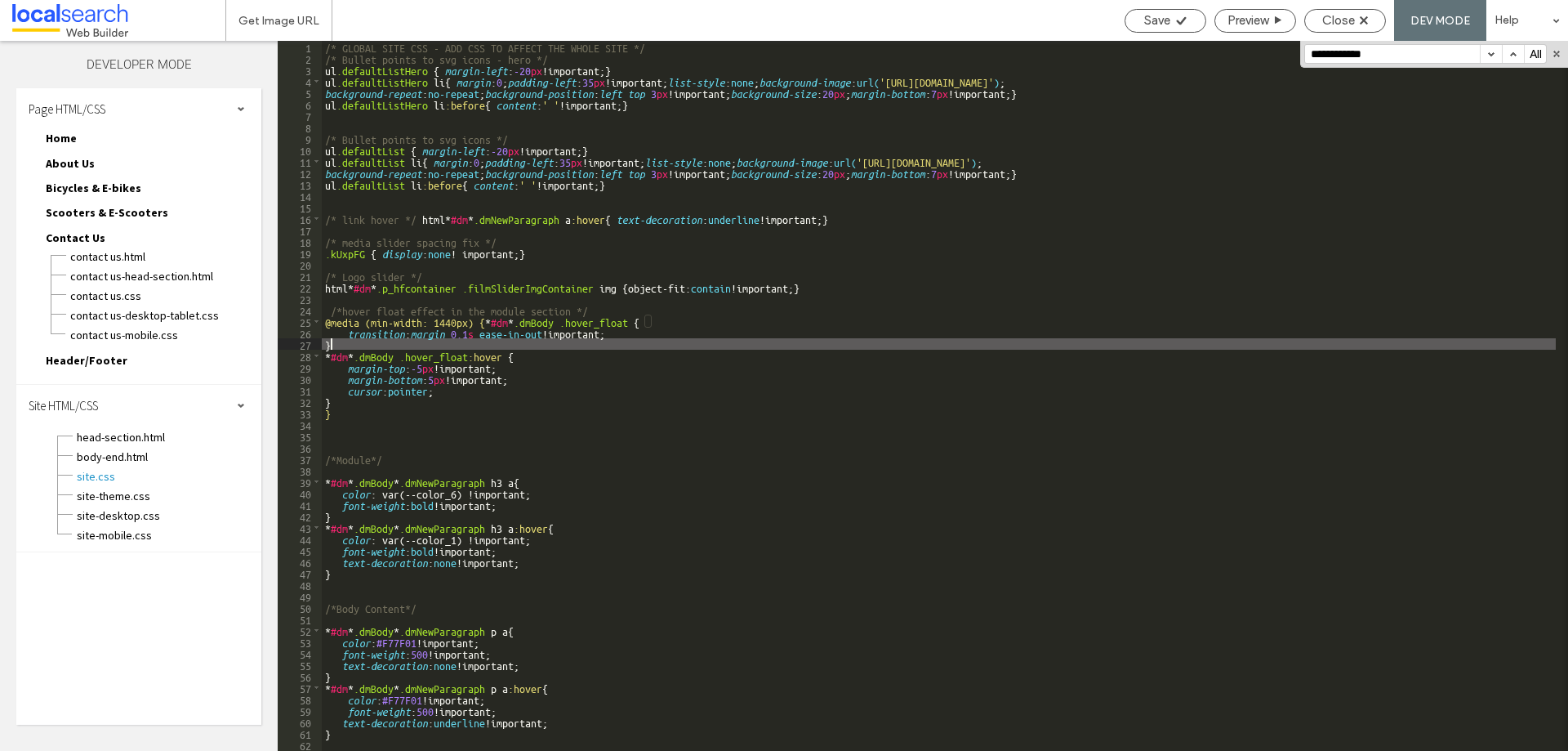
click at [783, 349] on div "/* GLOBAL SITE CSS - ADD CSS TO AFFECT THE WHOLE SITE */ /* Bullet points to sv…" at bounding box center [938, 406] width 1234 height 733
click at [1330, 28] on div "Close" at bounding box center [1345, 20] width 82 height 24
click at [1319, 28] on div "Close" at bounding box center [1345, 20] width 82 height 24
click at [1306, 23] on div "Close" at bounding box center [1345, 20] width 80 height 14
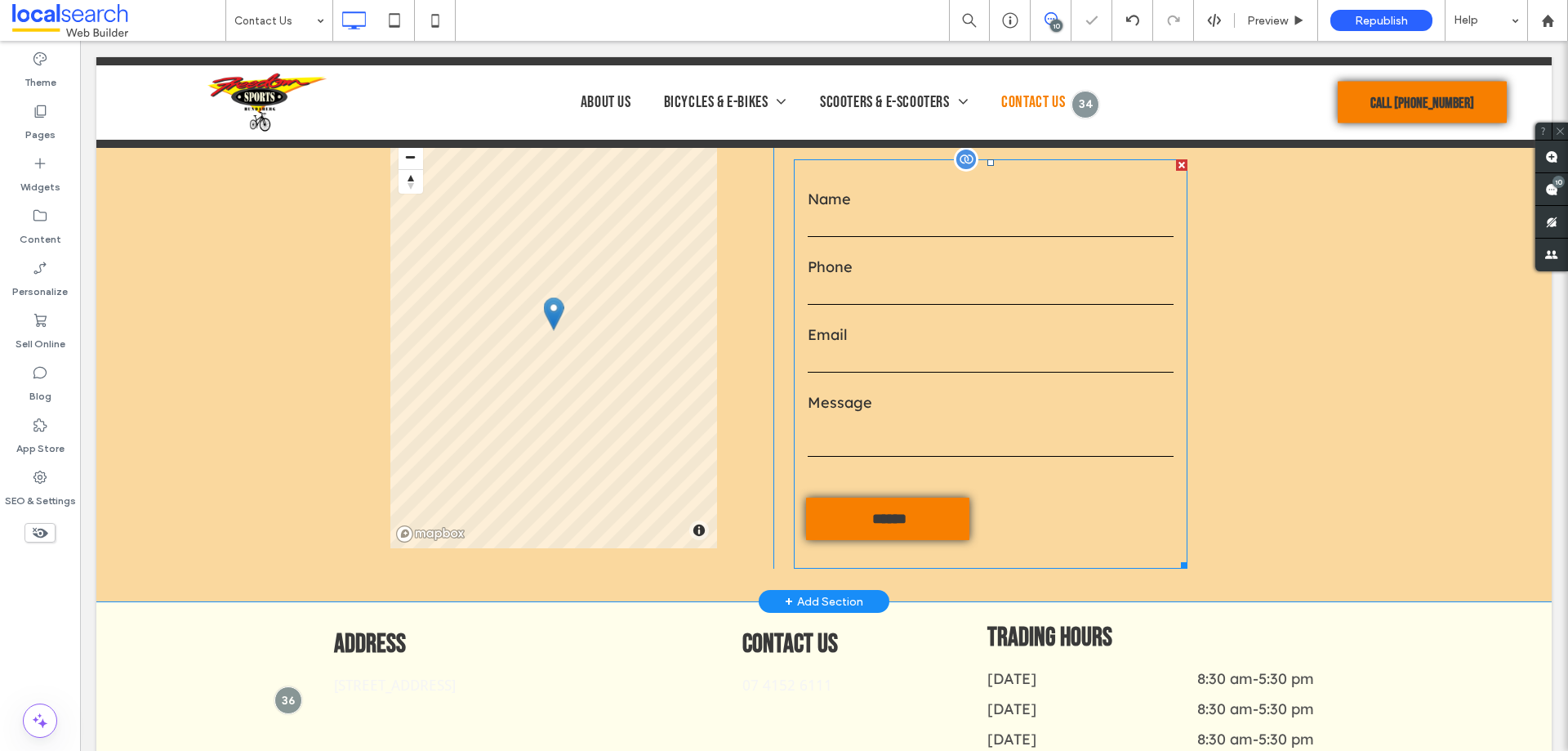
scroll to position [817, 0]
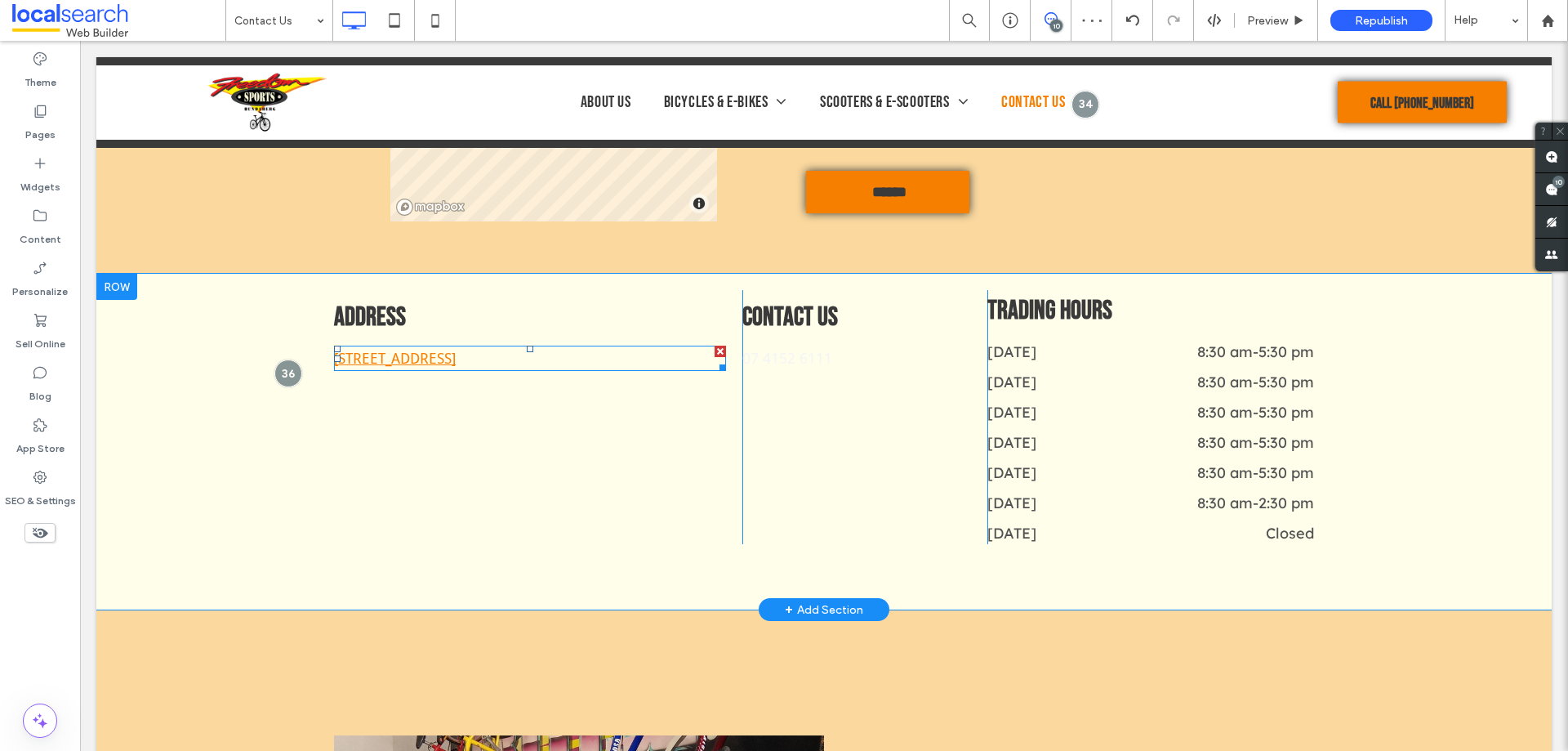
click at [433, 359] on link "23 Bourbong St, Bundaberg Central QLD 4670" at bounding box center [395, 358] width 121 height 17
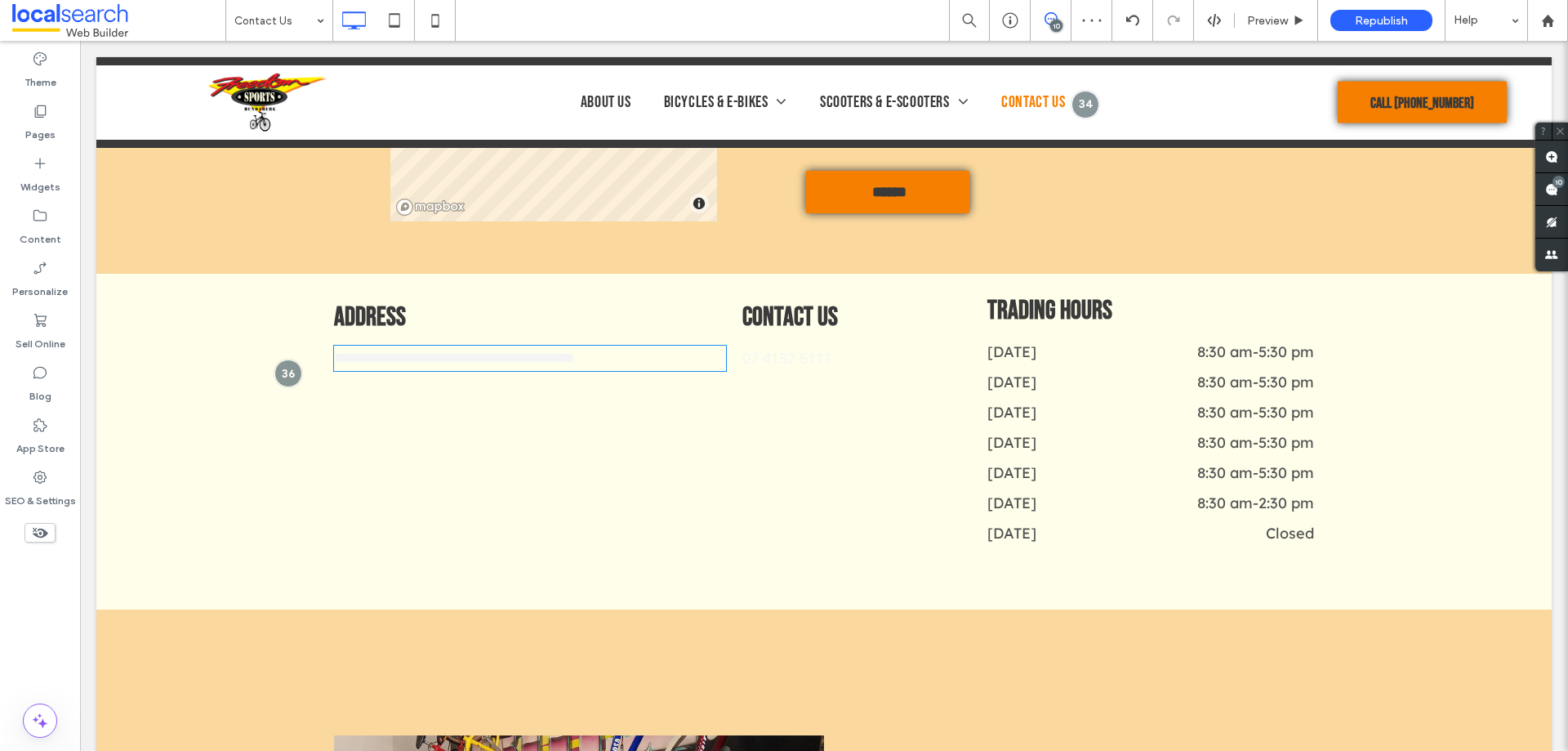
click at [433, 359] on link "**********" at bounding box center [453, 357] width 240 height 14
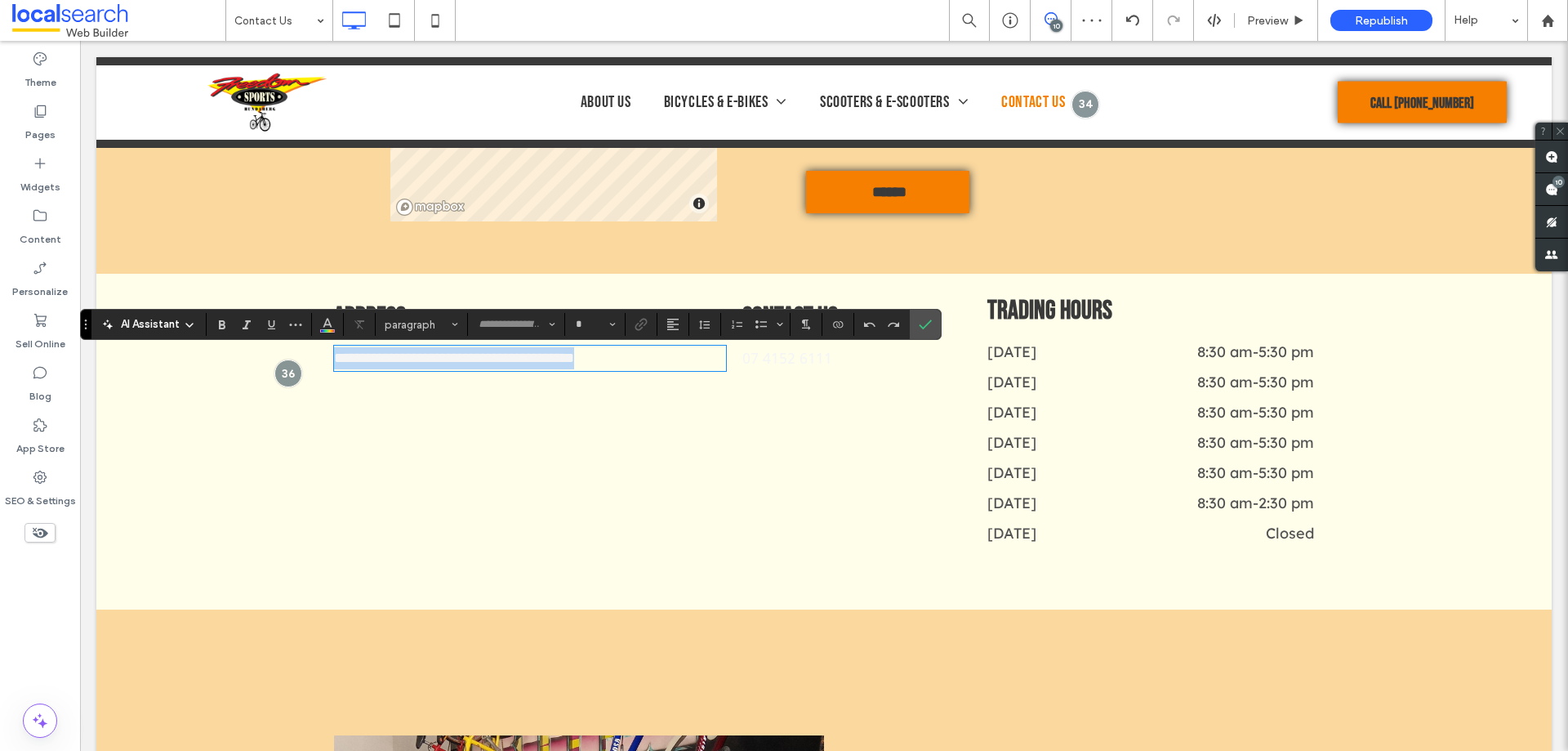
type input "**********"
type input "**"
click at [634, 323] on icon "Link" at bounding box center [641, 324] width 13 height 13
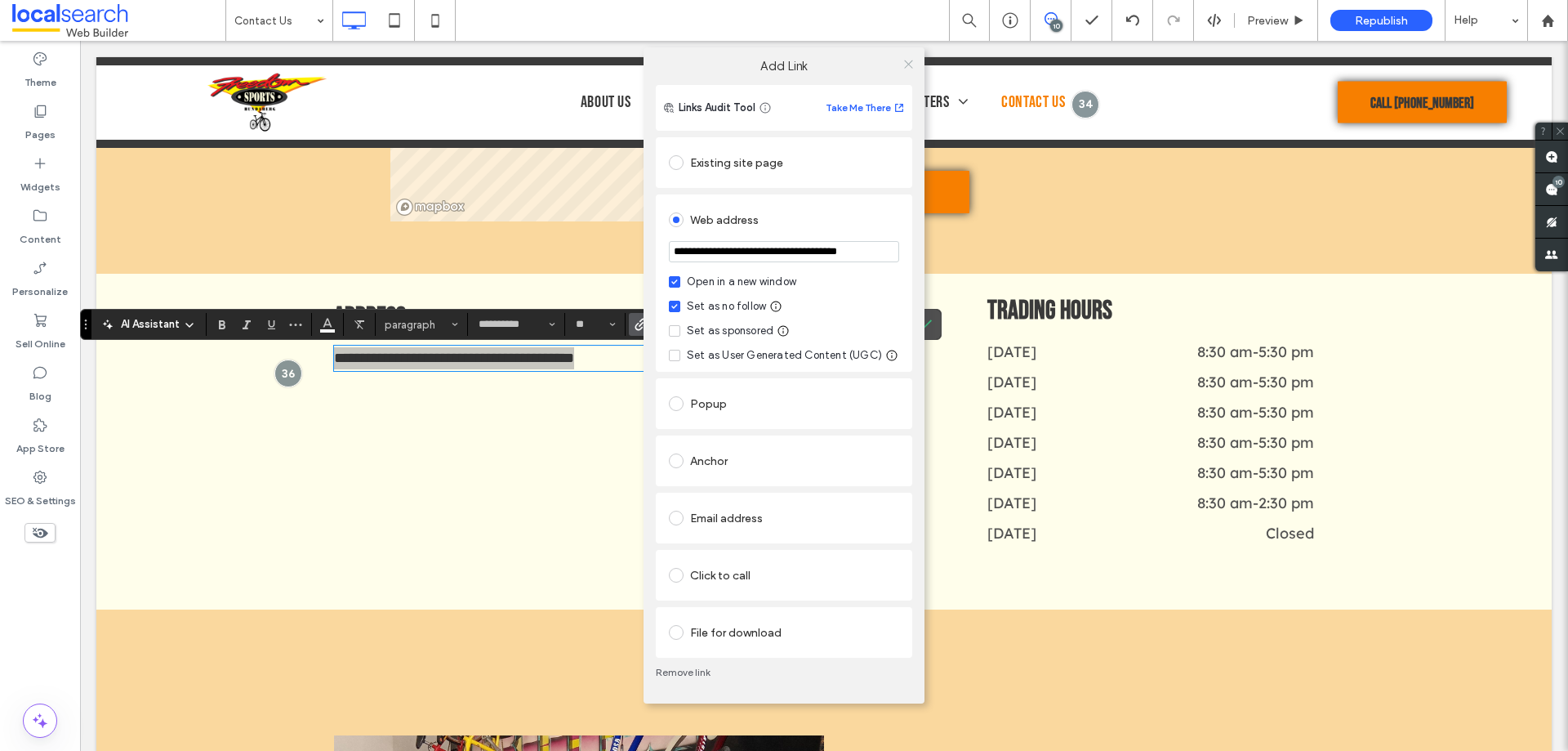
click at [906, 64] on icon at bounding box center [909, 64] width 13 height 13
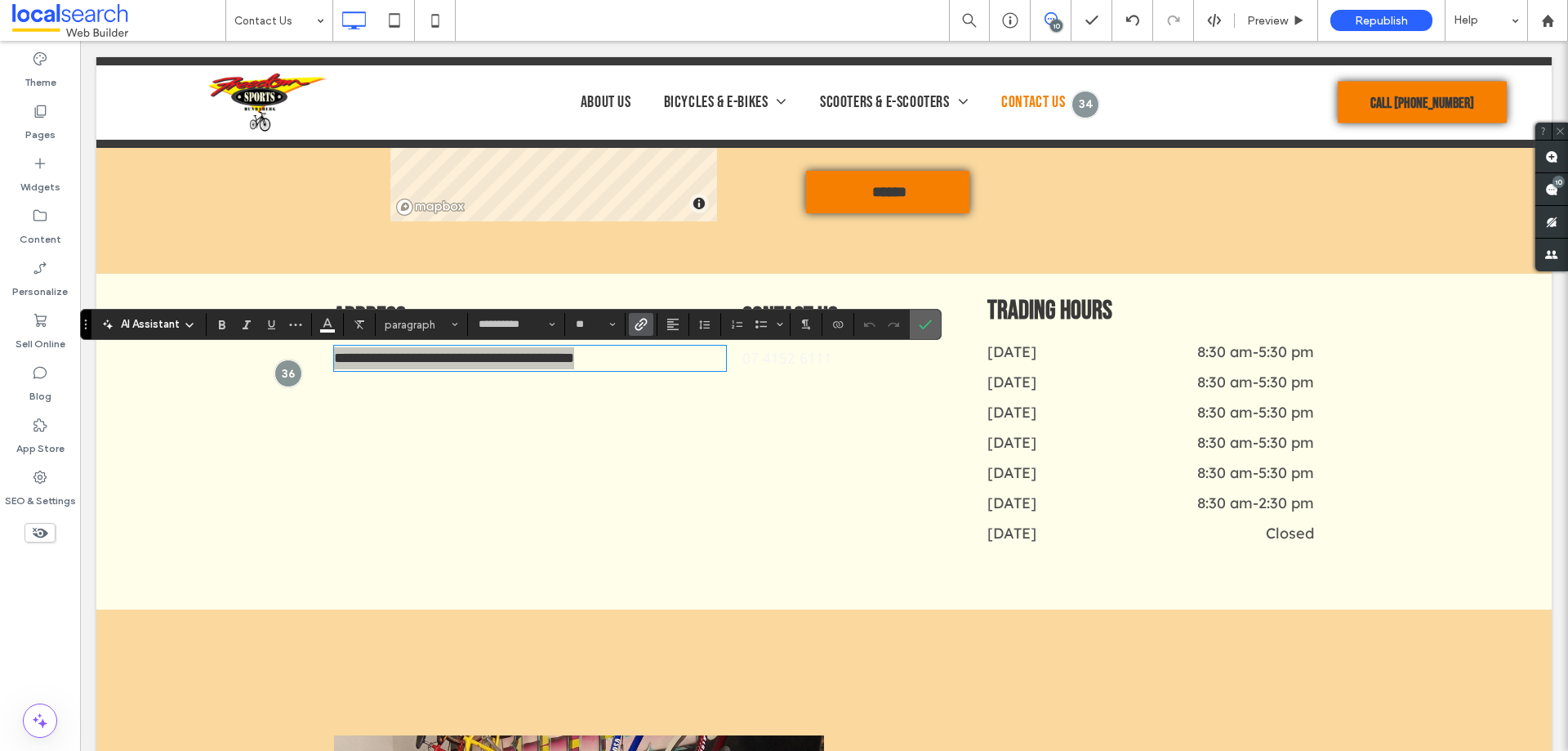
click at [928, 326] on icon "Confirm" at bounding box center [926, 324] width 13 height 13
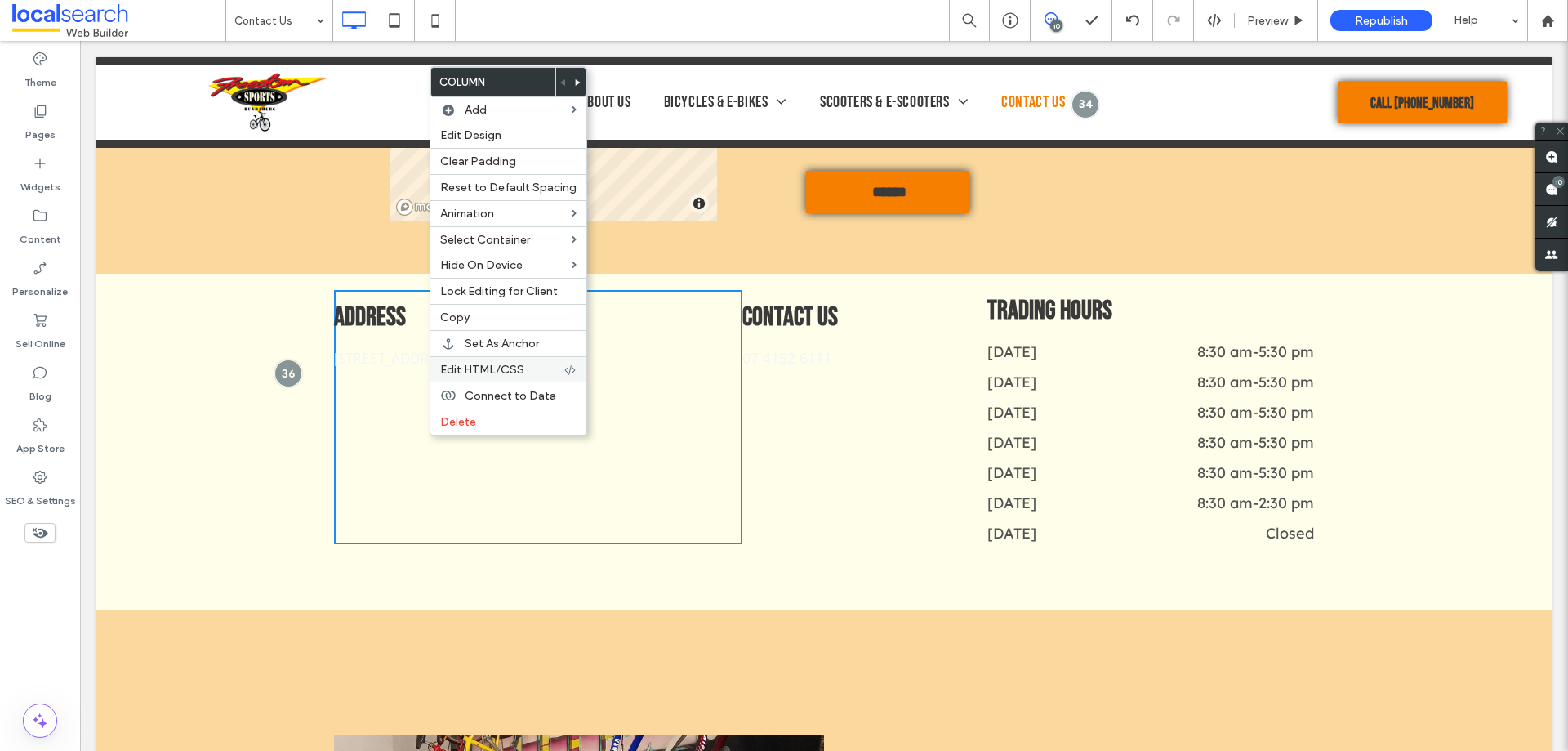
click at [472, 376] on span "Edit HTML/CSS" at bounding box center [481, 370] width 84 height 13
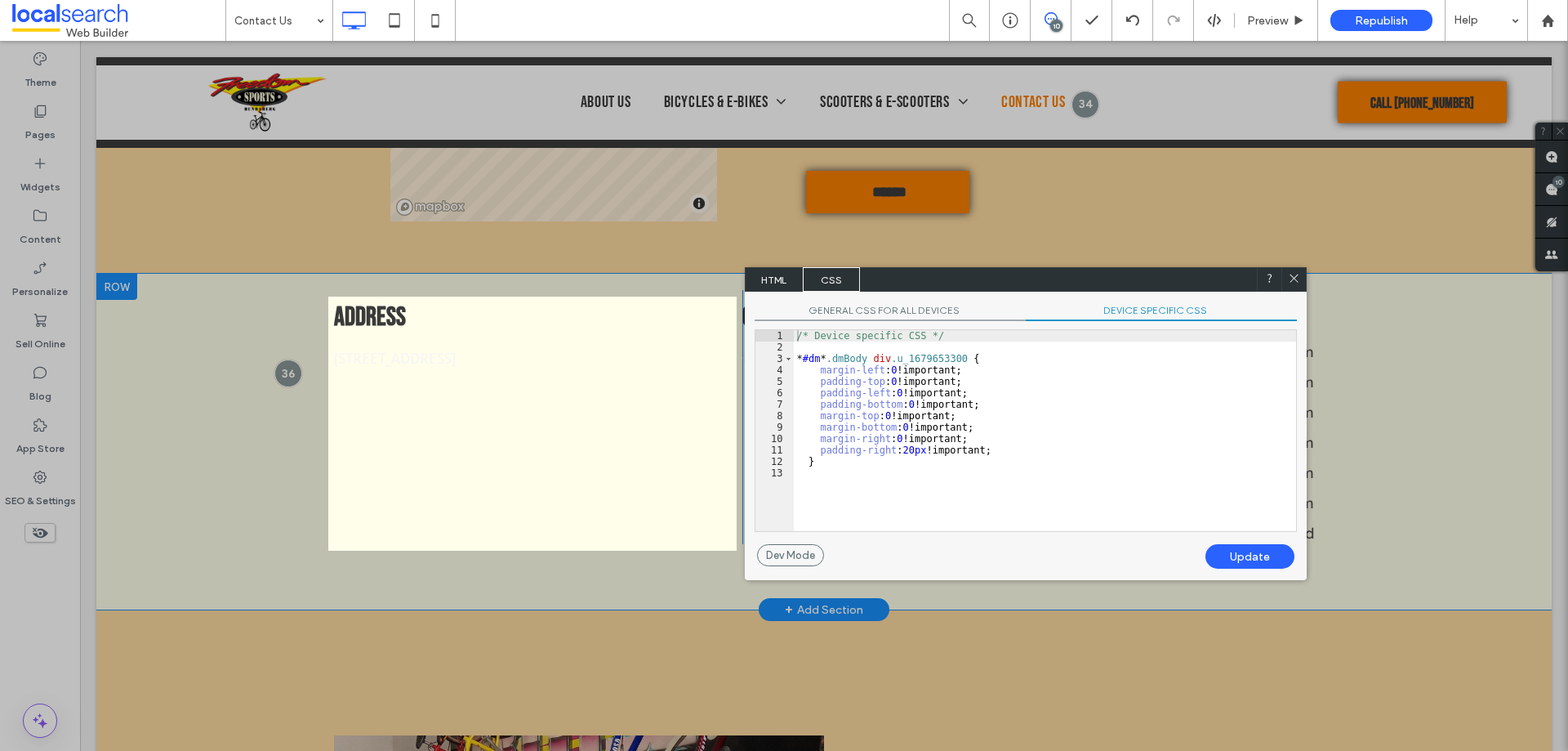
click at [875, 315] on span "GENERAL CSS FOR ALL DEVICES" at bounding box center [890, 313] width 271 height 17
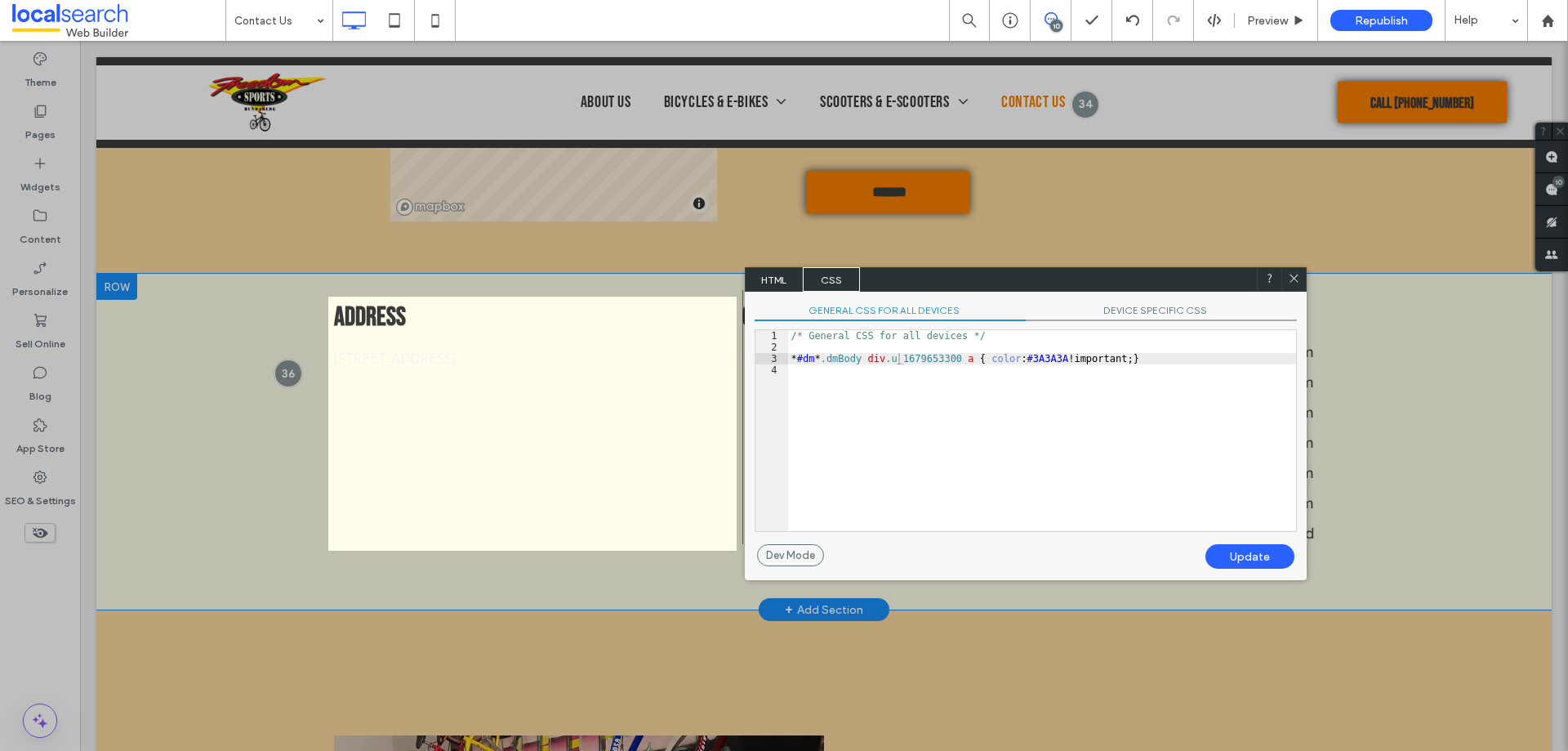
click at [941, 394] on div "/* General CSS for all devices */ * #dm * .dmBody div .u_1679653300 a { color :…" at bounding box center [1042, 442] width 508 height 224
click at [962, 357] on div "/* General CSS for all devices */ * #dm * .dmBody div .u_1679653300 a { color :…" at bounding box center [1042, 442] width 508 height 224
click at [952, 362] on div "/* General CSS for all devices */ * #dm * .dmBody div .u_1679653300 a { color :…" at bounding box center [1042, 442] width 508 height 224
click at [794, 357] on div "/* General CSS for all devices */ * #dm * .dmBody div .u_1679653300 p a { color…" at bounding box center [1042, 442] width 508 height 224
click at [788, 358] on div "/* General CSS for all devices */ * #dm * .dmBody div .u_1679653300 p a { color…" at bounding box center [1042, 442] width 508 height 224
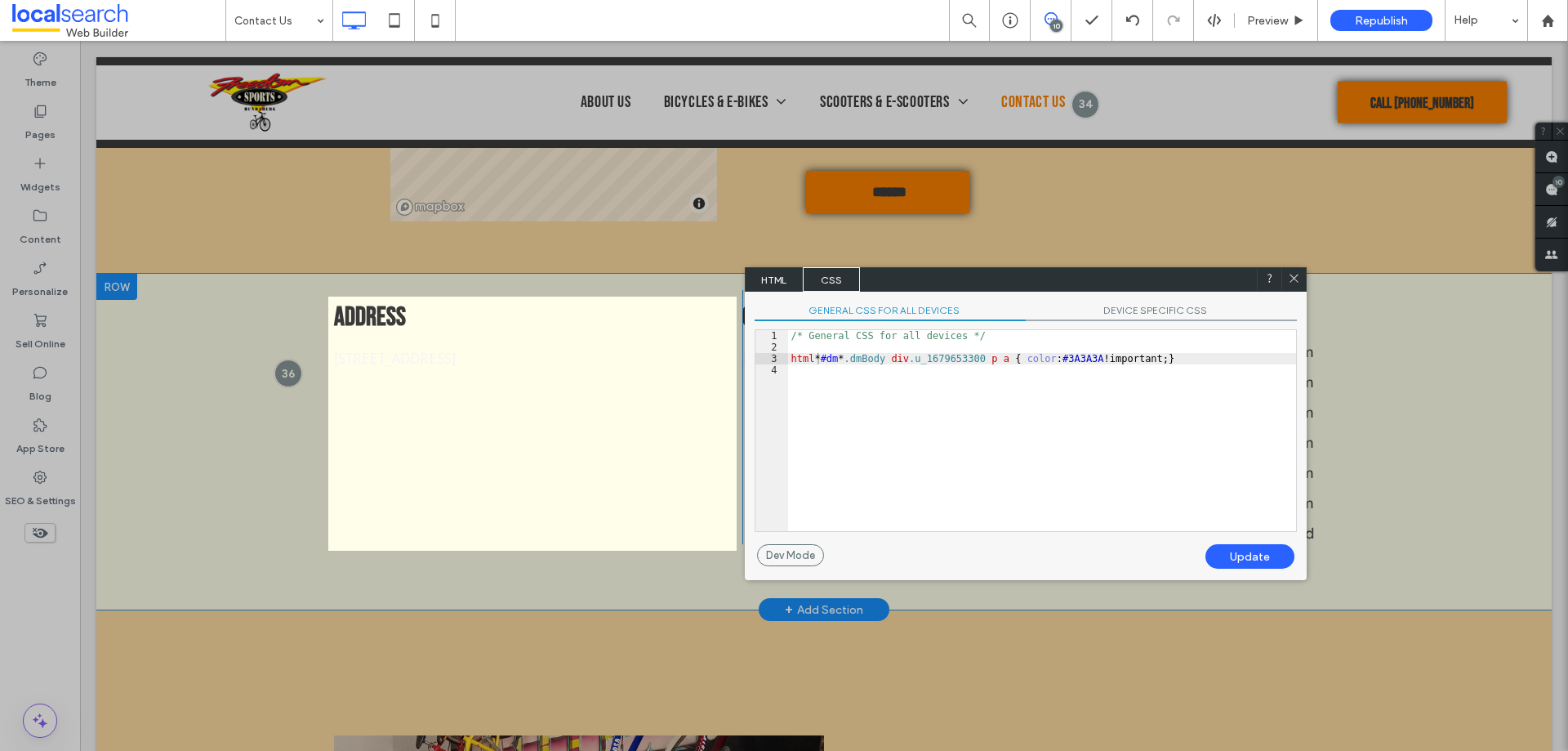
click at [1232, 556] on div "Update" at bounding box center [1250, 556] width 89 height 24
click at [1298, 279] on icon at bounding box center [1294, 278] width 13 height 13
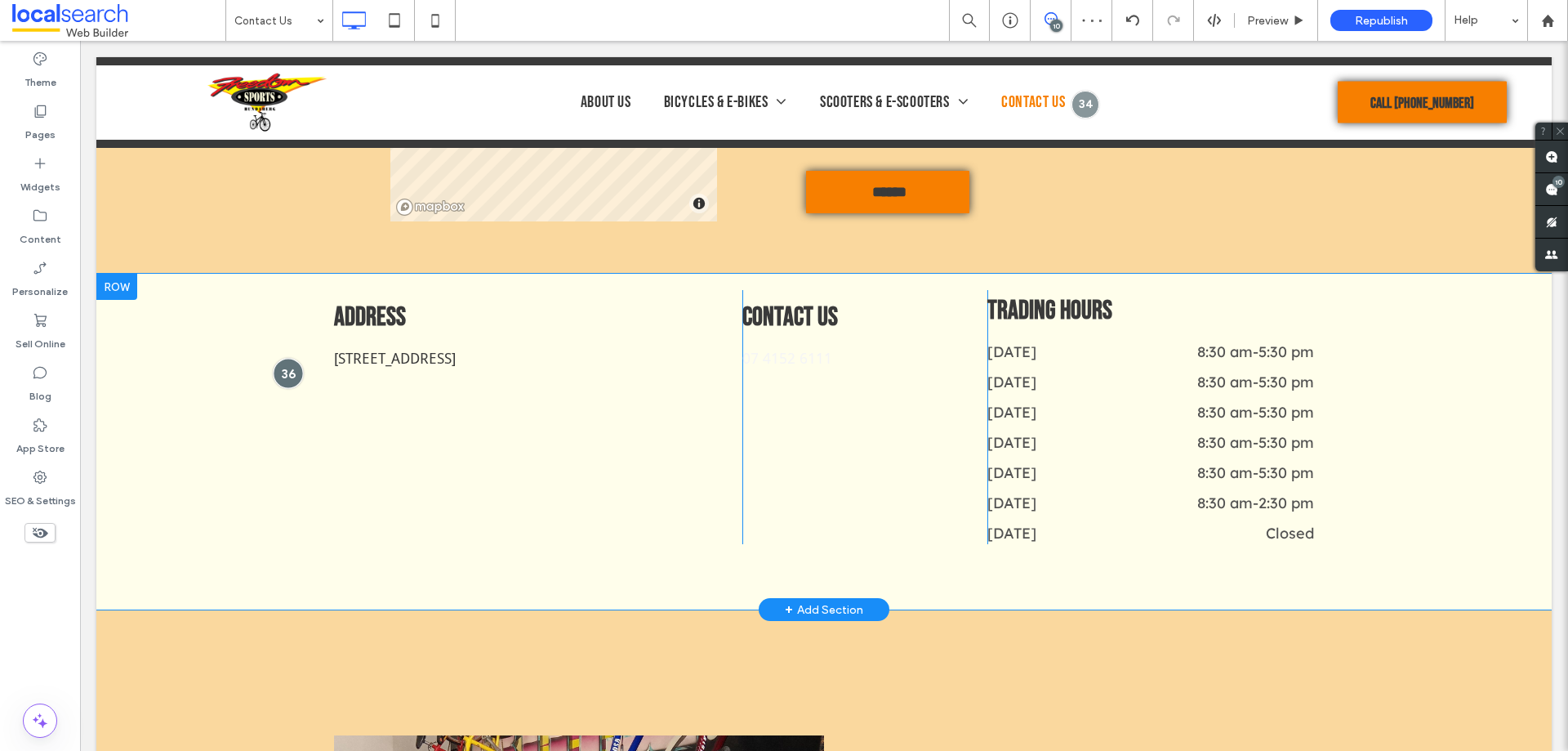
click at [287, 377] on div at bounding box center [287, 373] width 30 height 30
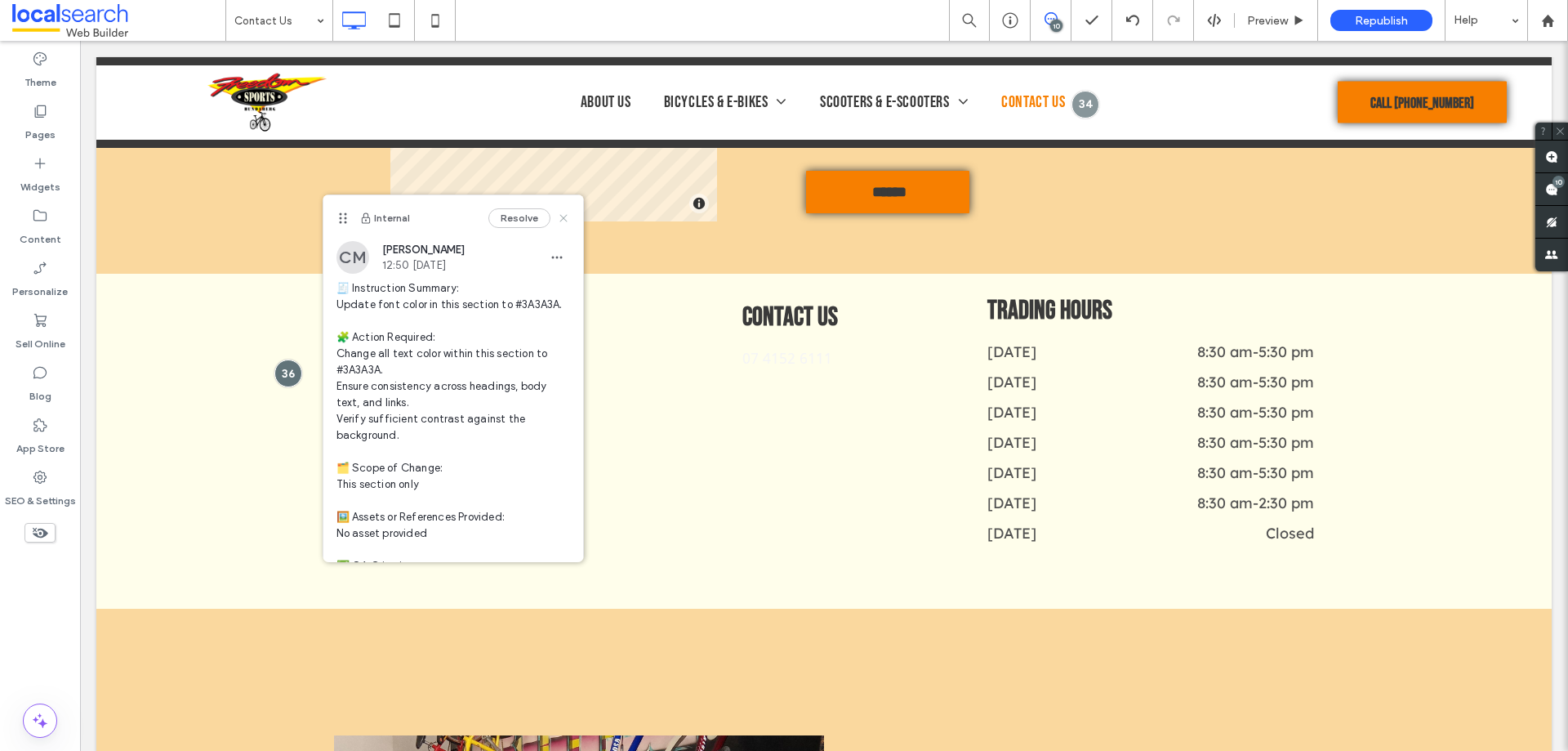
click at [559, 218] on use at bounding box center [563, 219] width 8 height 8
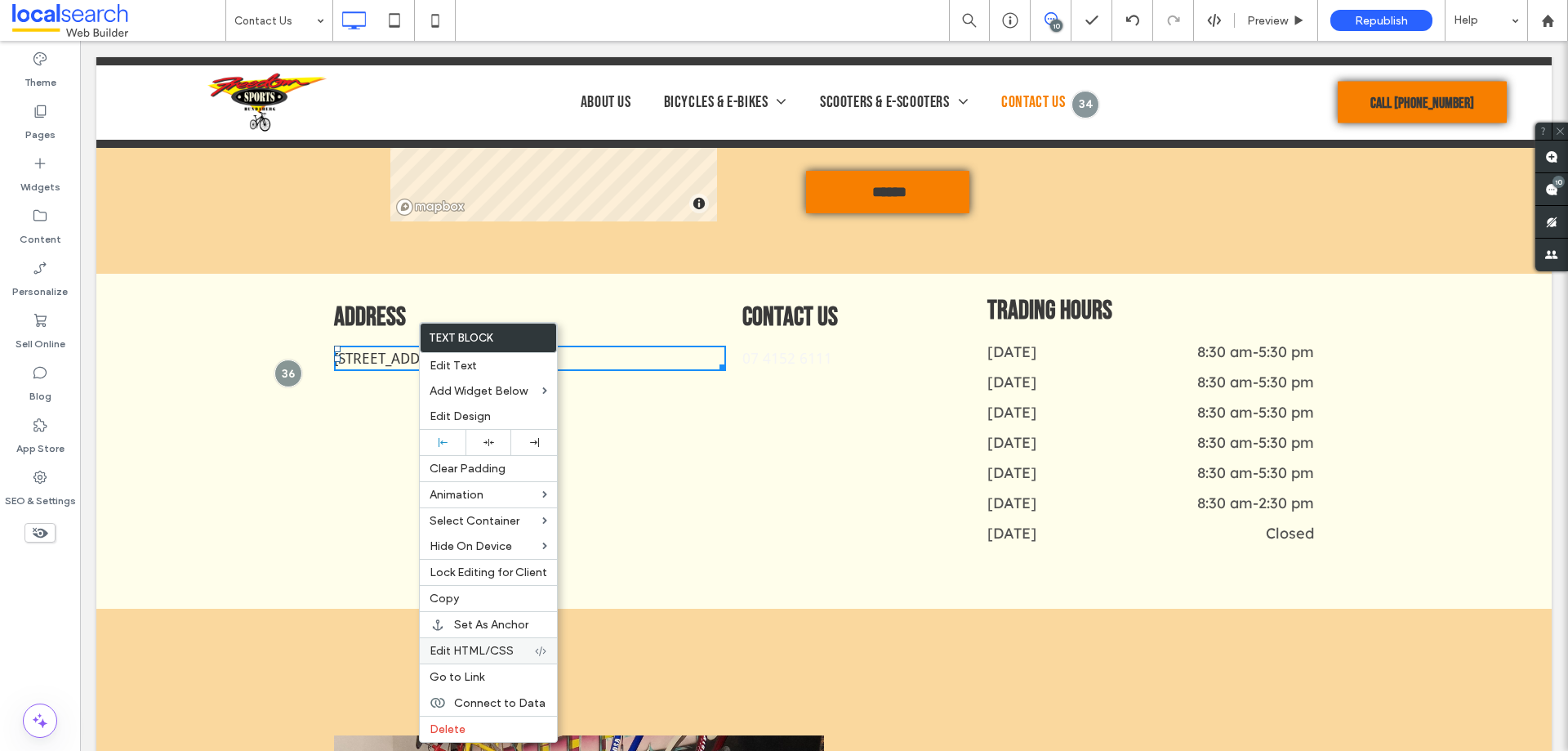
click at [462, 649] on span "Edit HTML/CSS" at bounding box center [471, 651] width 84 height 13
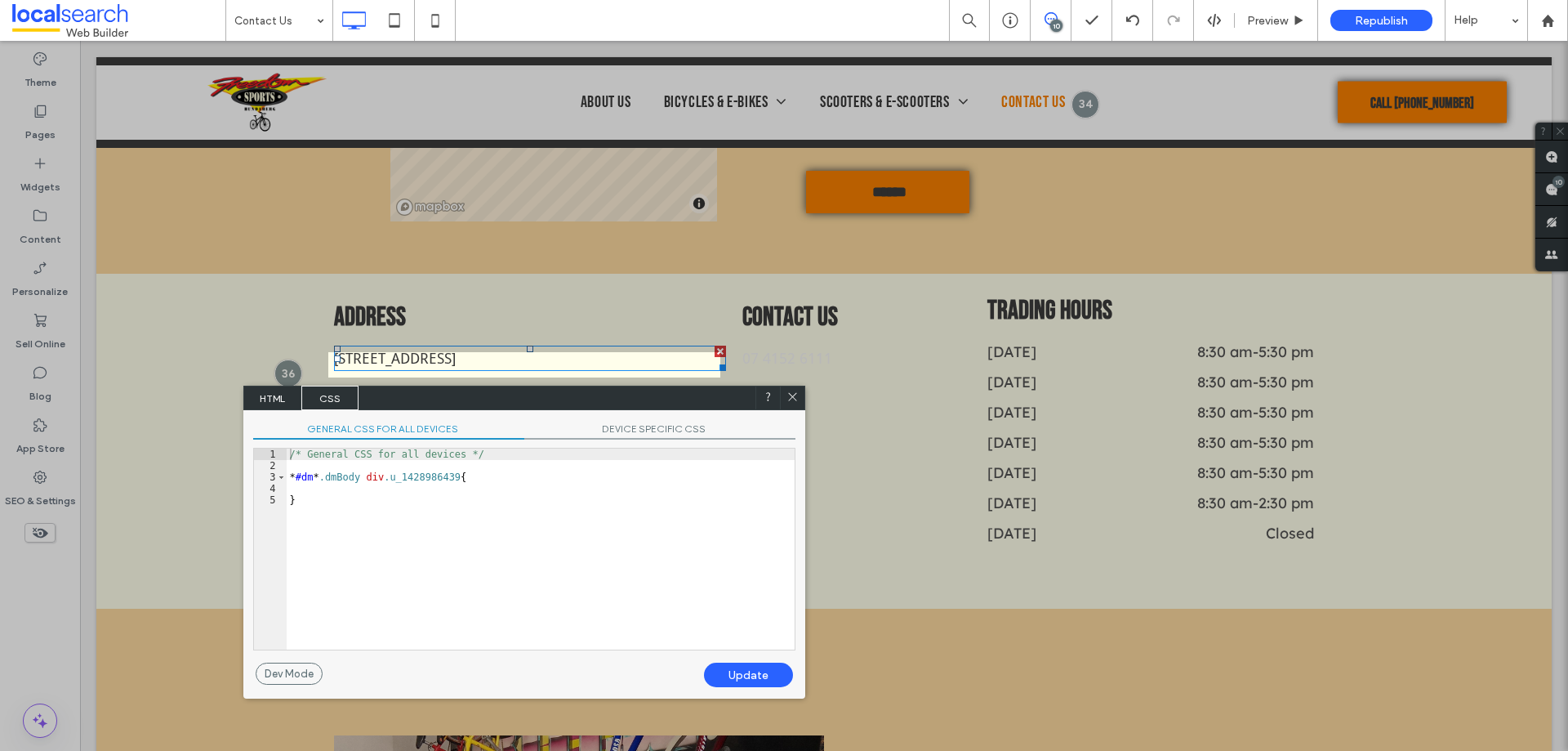
click at [368, 487] on div "/* General CSS for all devices */ * #dm * .dmBody div .u_1428986439 { }" at bounding box center [541, 560] width 508 height 224
click at [344, 427] on span "GENERAL CSS FOR ALL DEVICES" at bounding box center [389, 431] width 271 height 17
click at [794, 397] on icon at bounding box center [792, 397] width 13 height 13
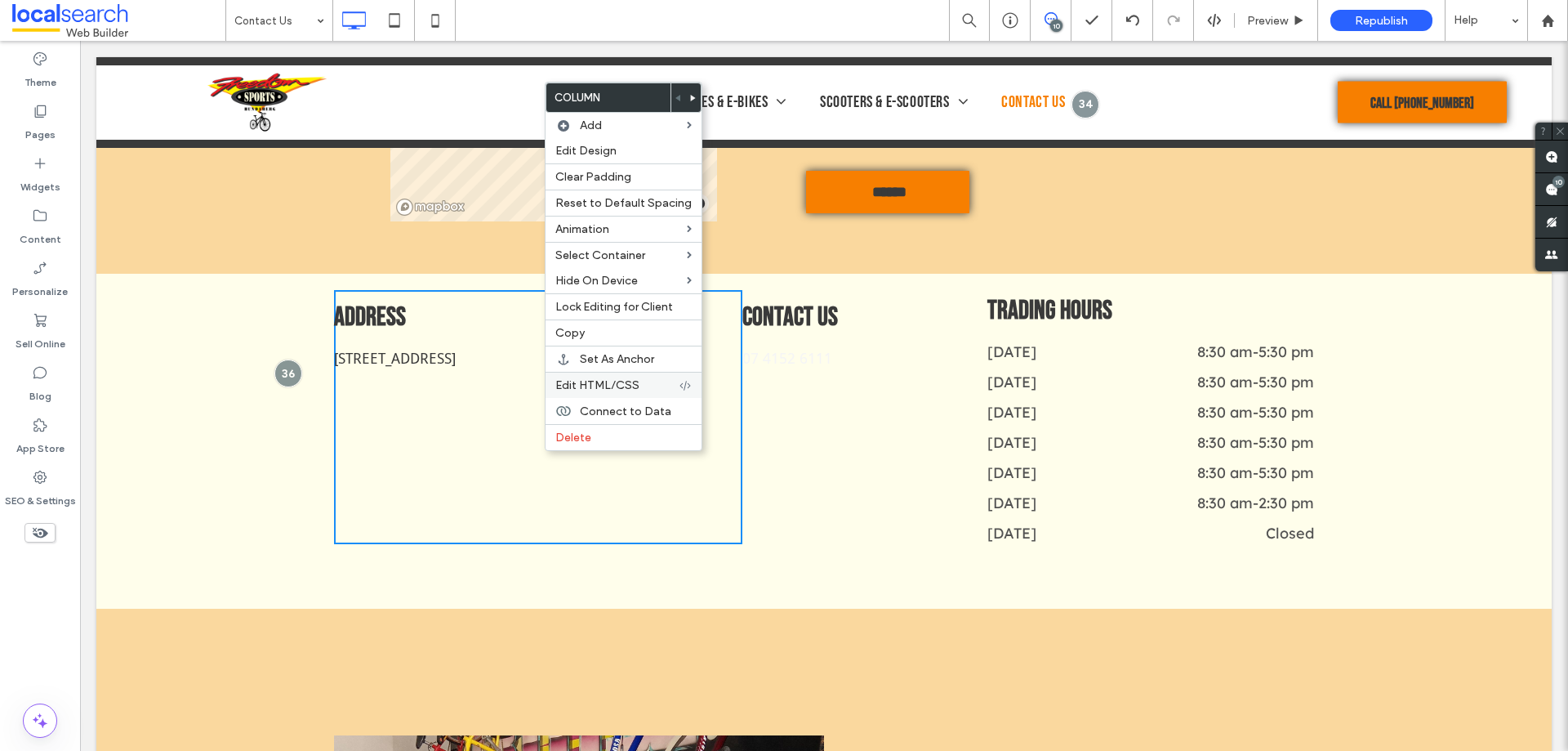
click at [595, 381] on span "Edit HTML/CSS" at bounding box center [597, 385] width 84 height 13
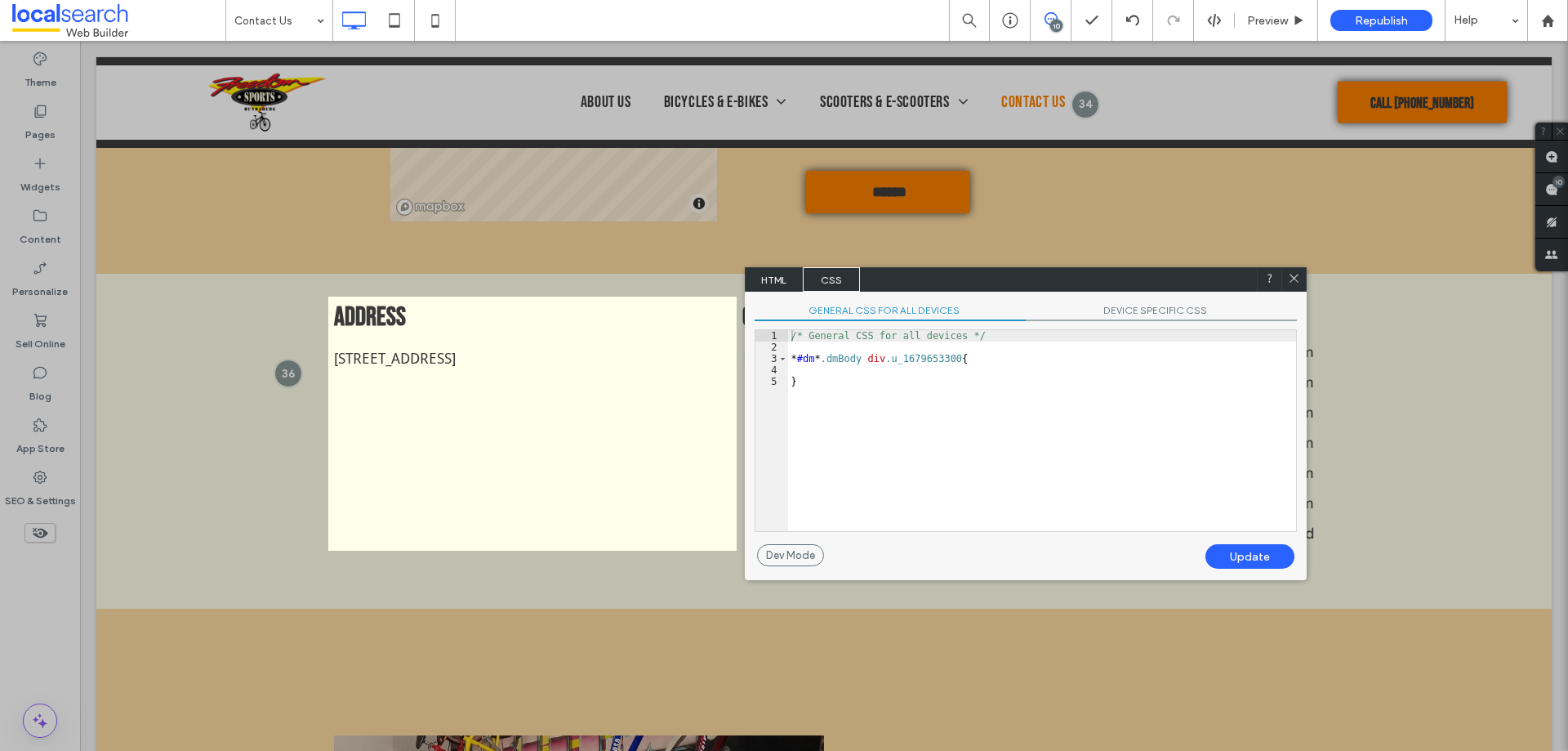
click at [890, 395] on div "/* General CSS for all devices */ * #dm * .dmBody div .u_1679653300 { }" at bounding box center [1042, 442] width 508 height 224
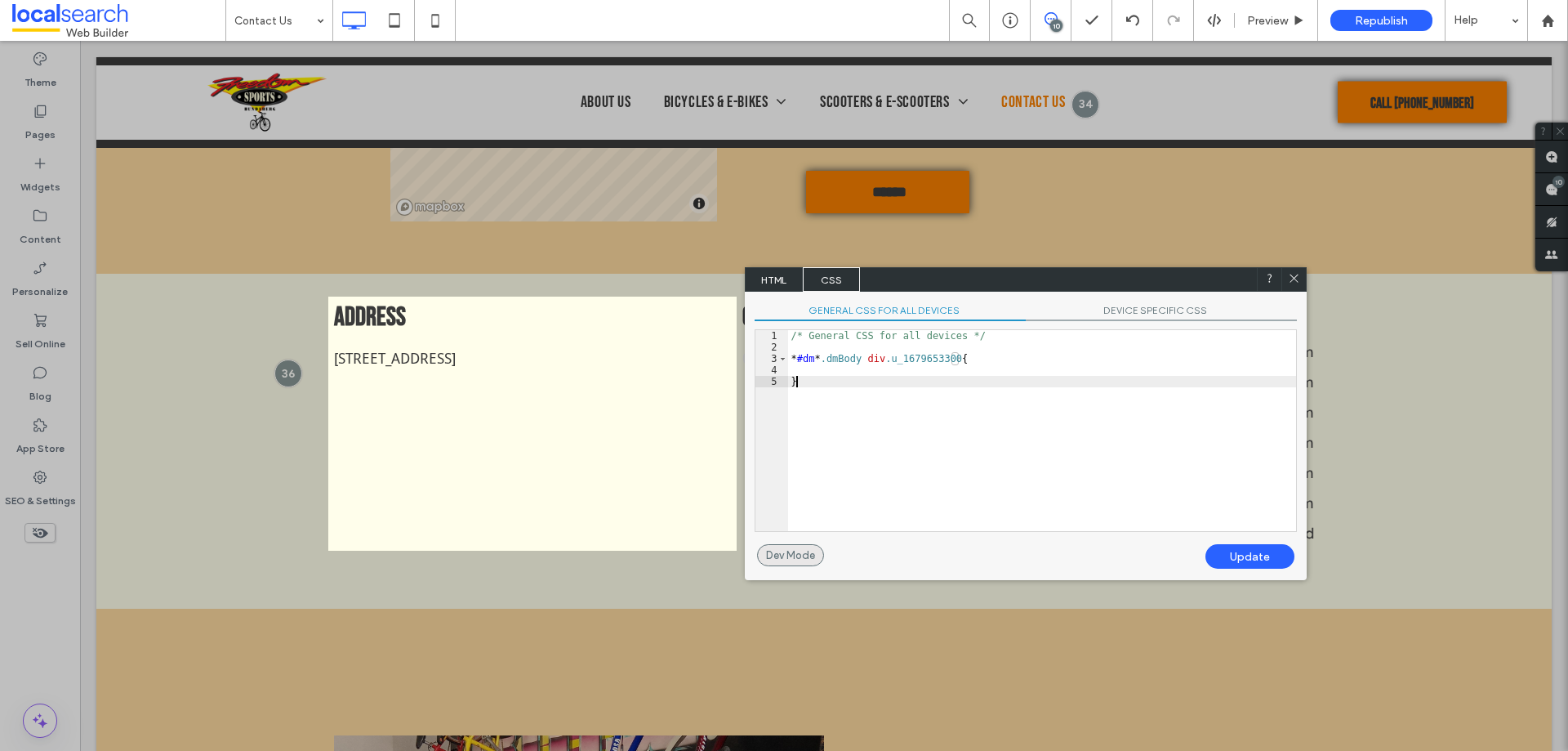
click at [786, 556] on div "Dev Mode" at bounding box center [791, 555] width 67 height 22
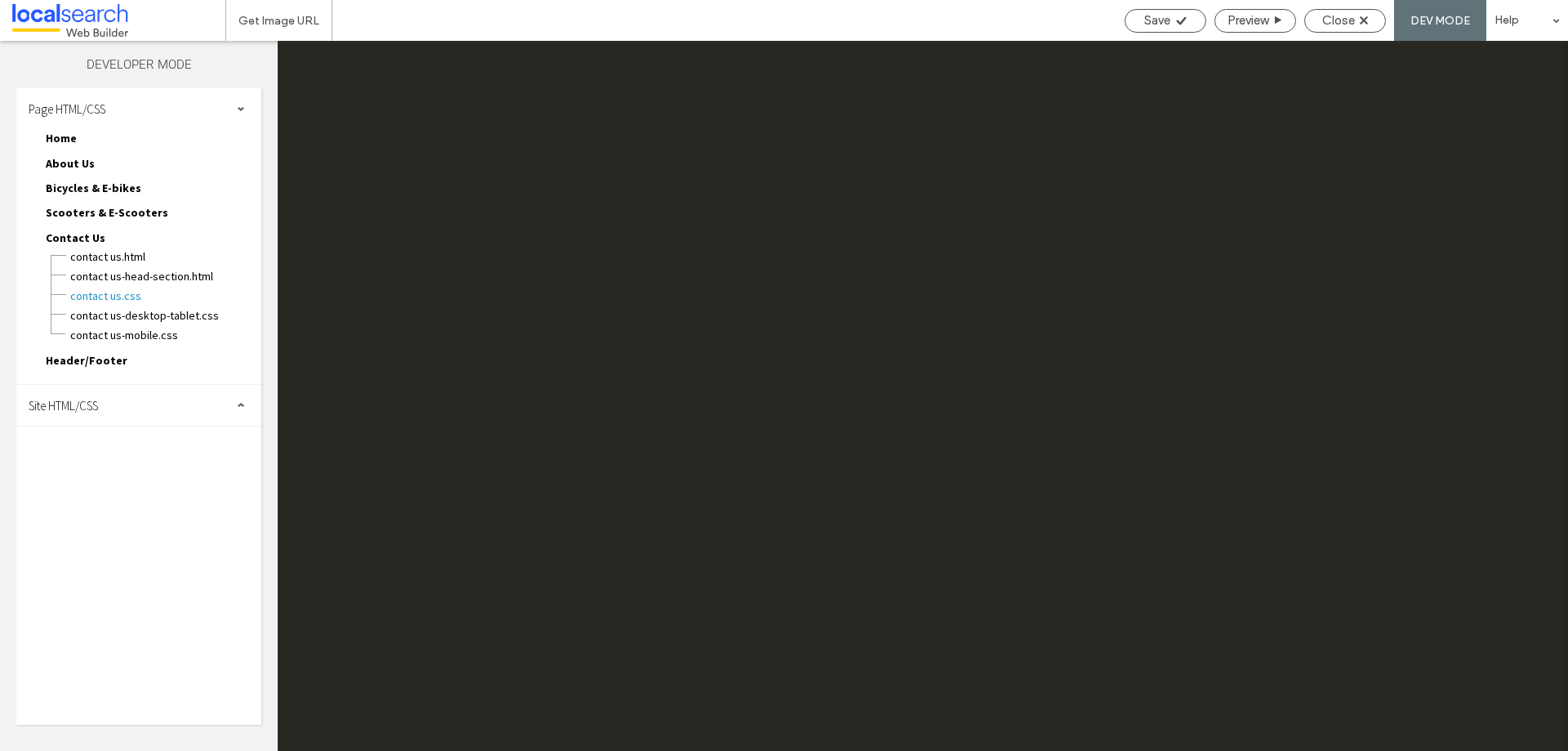
scroll to position [2104, 0]
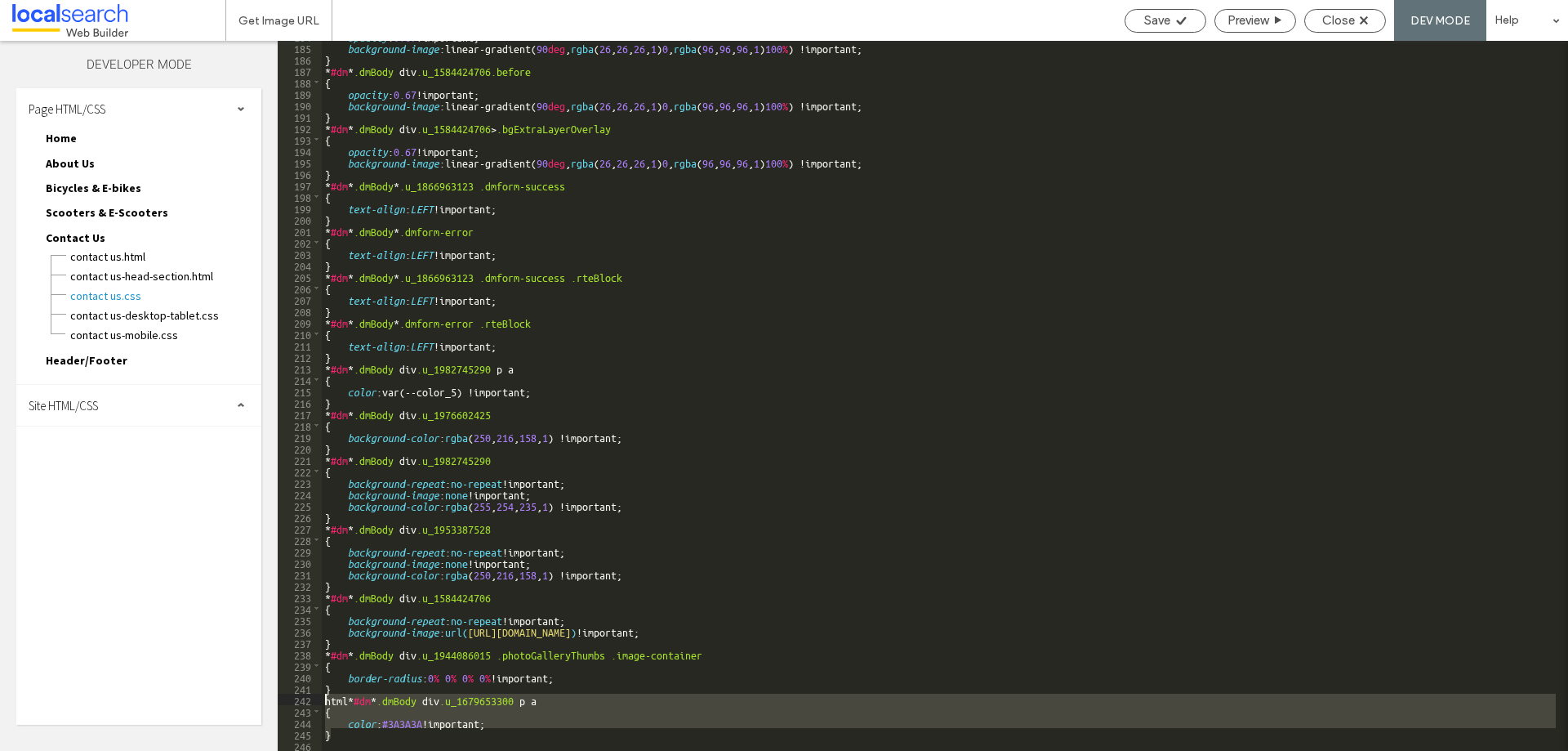
drag, startPoint x: 328, startPoint y: 738, endPoint x: 316, endPoint y: 701, distance: 38.9
click at [316, 701] on div "** 184 185 186 187 188 189 190 191 192 193 194 195 196 197 198 199 200 201 202 …" at bounding box center [923, 395] width 1291 height 710
click at [1316, 22] on div "Close" at bounding box center [1345, 20] width 80 height 14
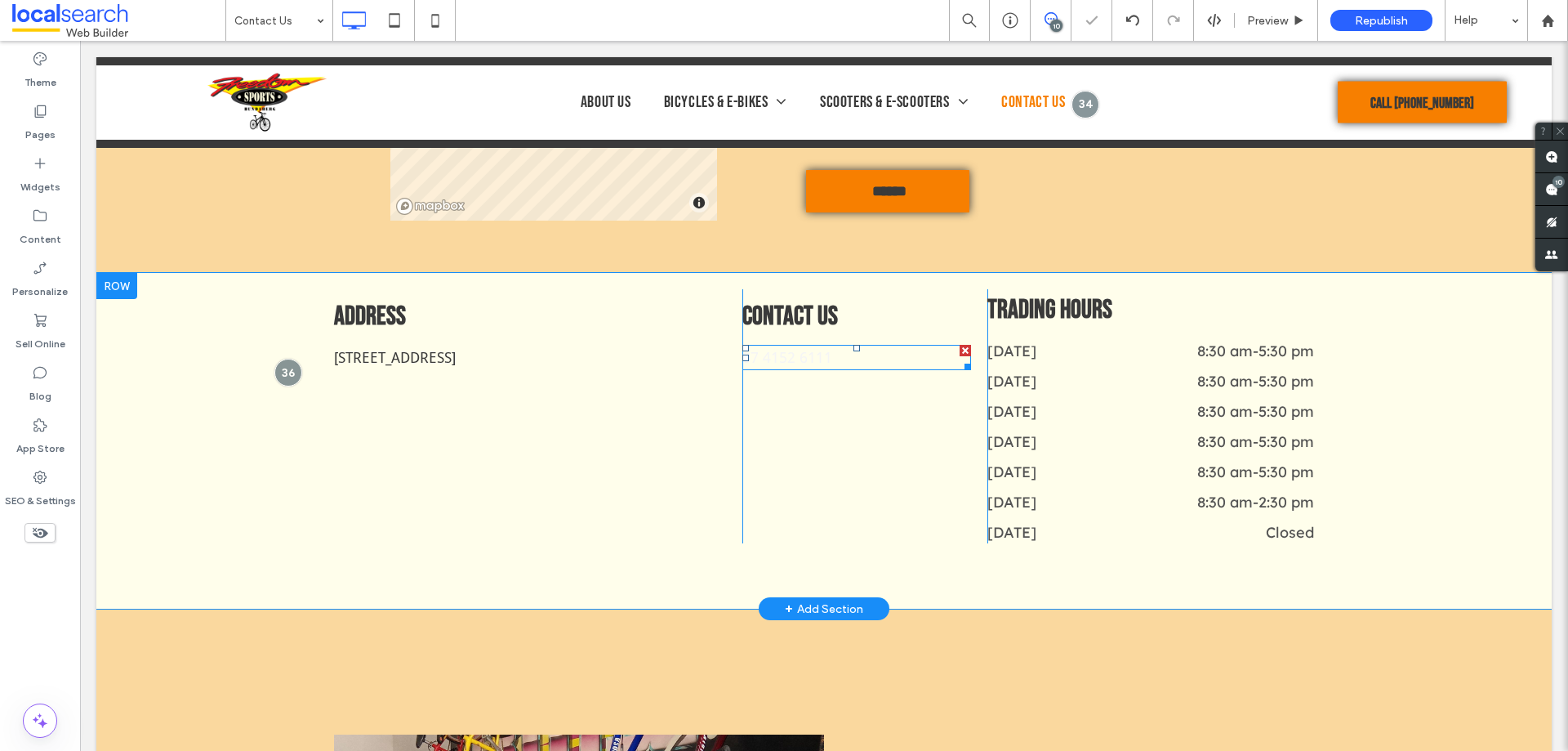
scroll to position [817, 0]
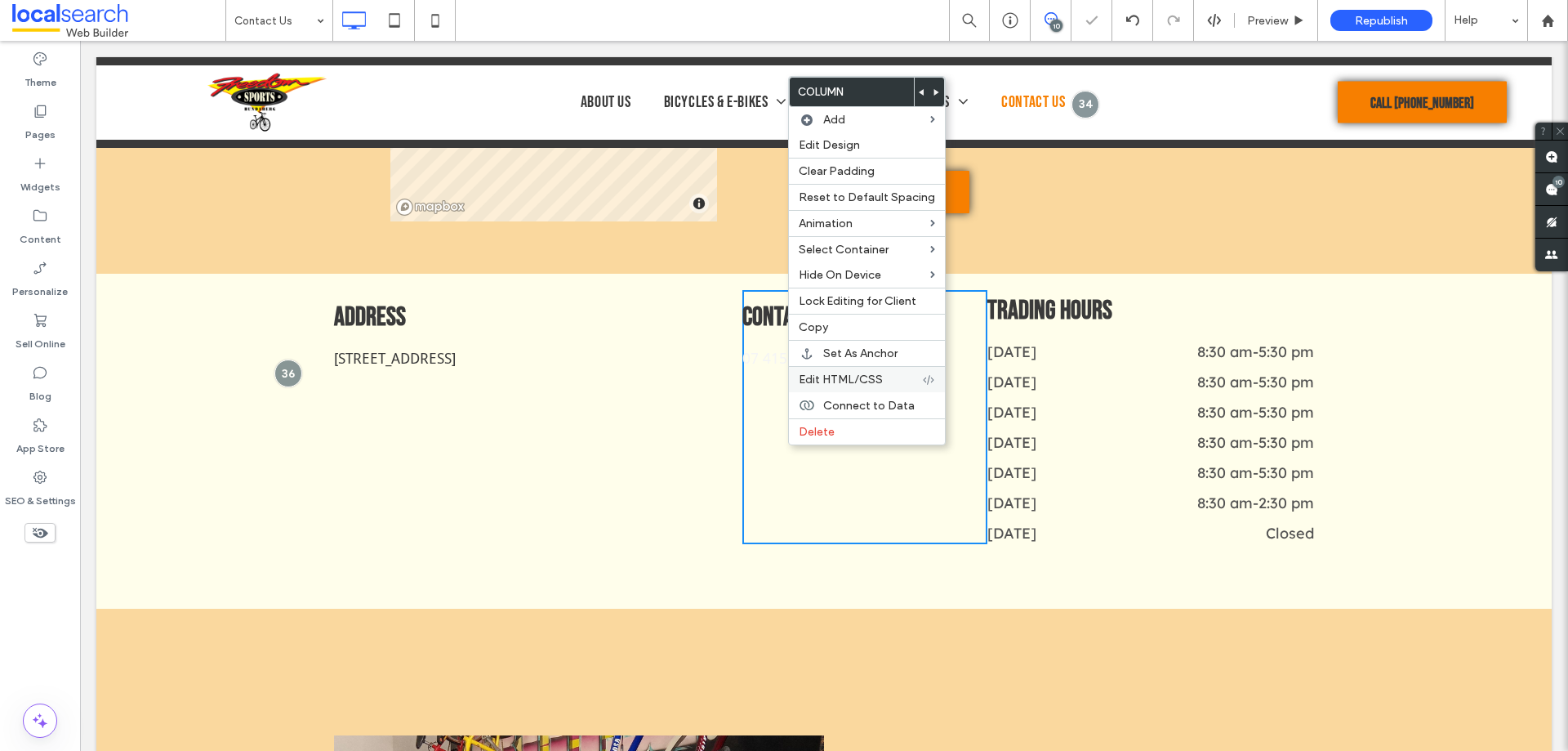
click at [830, 381] on span "Edit HTML/CSS" at bounding box center [840, 379] width 84 height 13
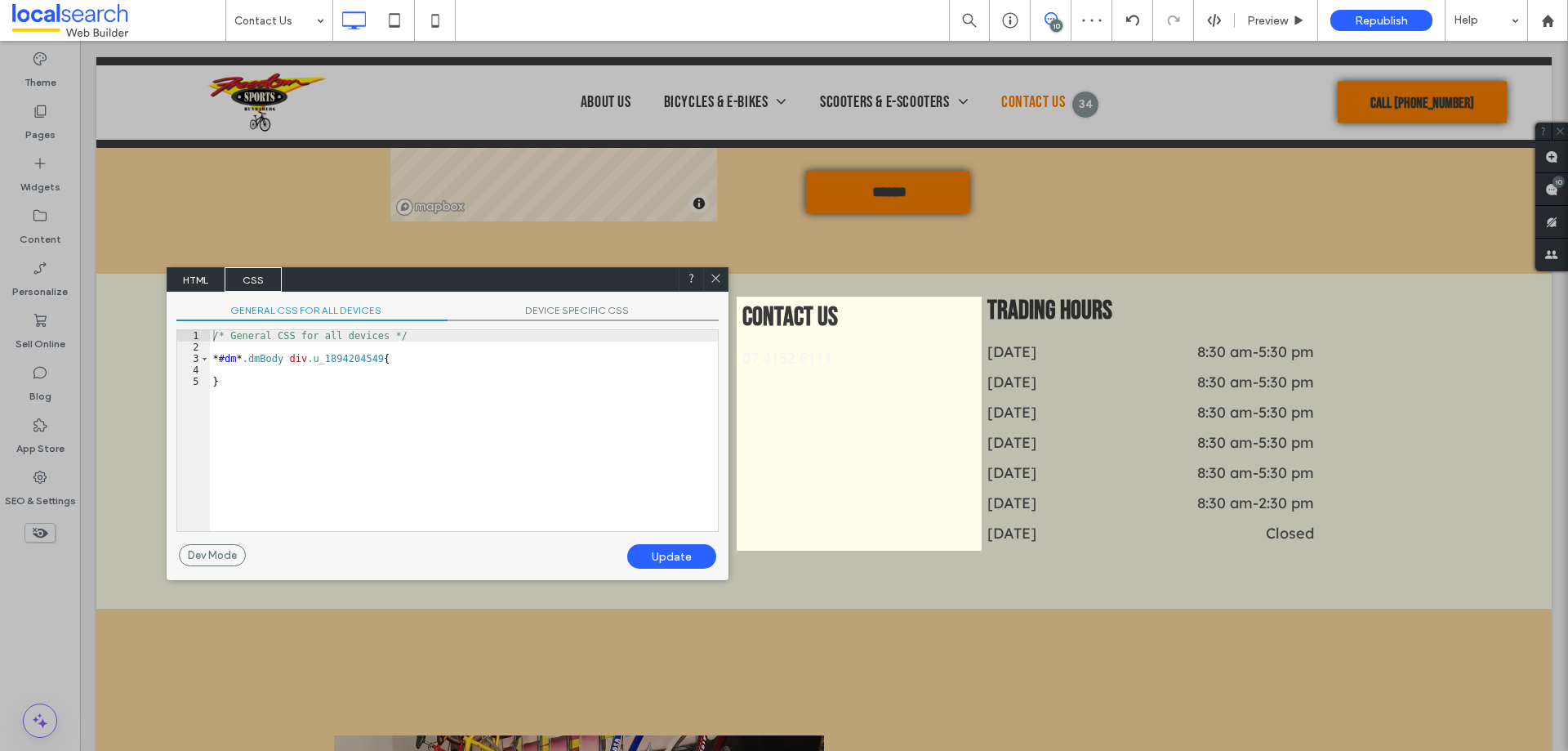
click at [262, 378] on div "/* General CSS for all devices */ * #dm * .dmBody div .u_1894204549 { }" at bounding box center [464, 442] width 508 height 224
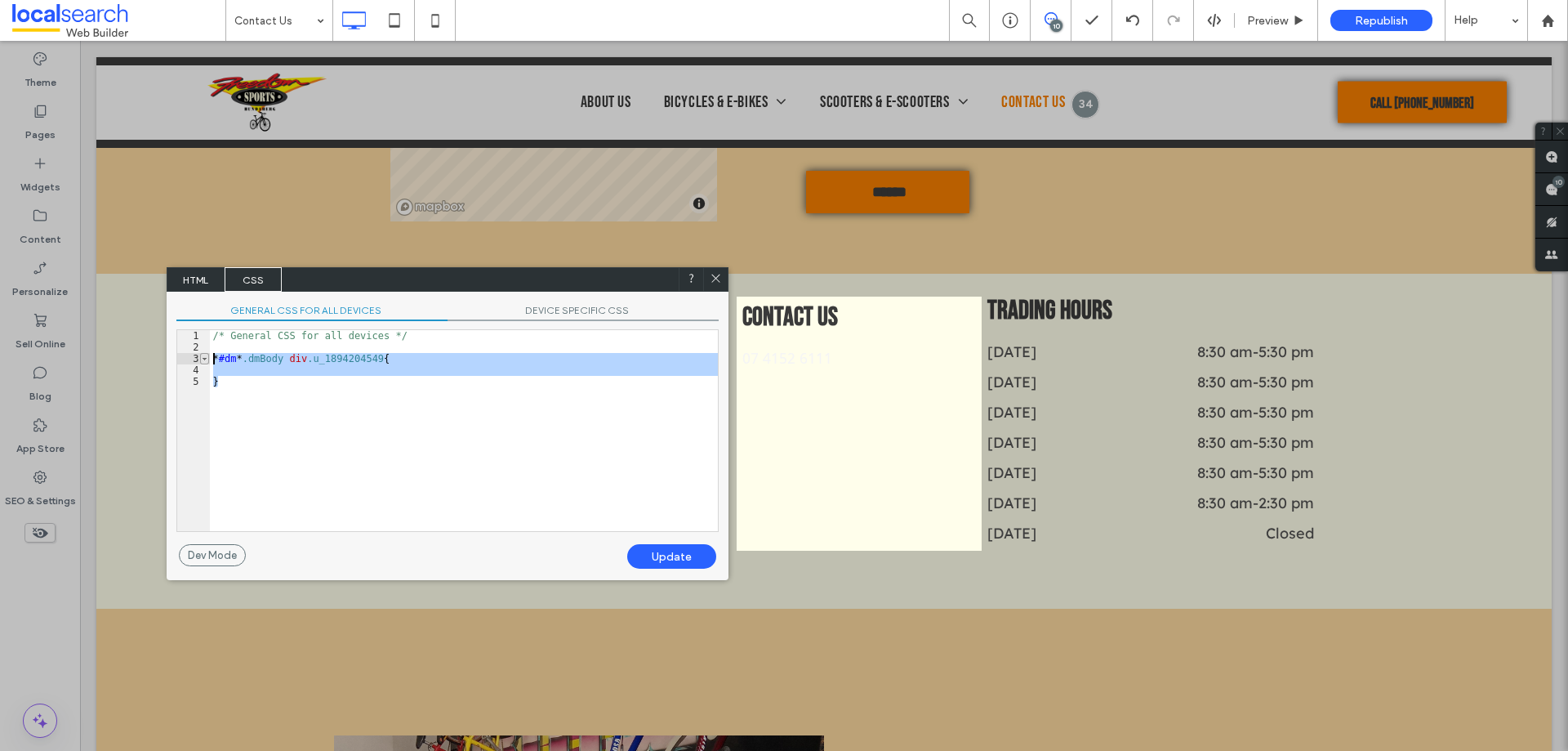
drag, startPoint x: 262, startPoint y: 394, endPoint x: 207, endPoint y: 361, distance: 64.1
click at [207, 361] on div "** 1 2 3 4 5 /* General CSS for all devices */ * #dm * .dmBody div .u_189420454…" at bounding box center [447, 430] width 542 height 202
click at [265, 380] on div "/* General CSS for all devices */ * #dm * .dmBody div .u_1894204549 { }" at bounding box center [464, 430] width 508 height 201
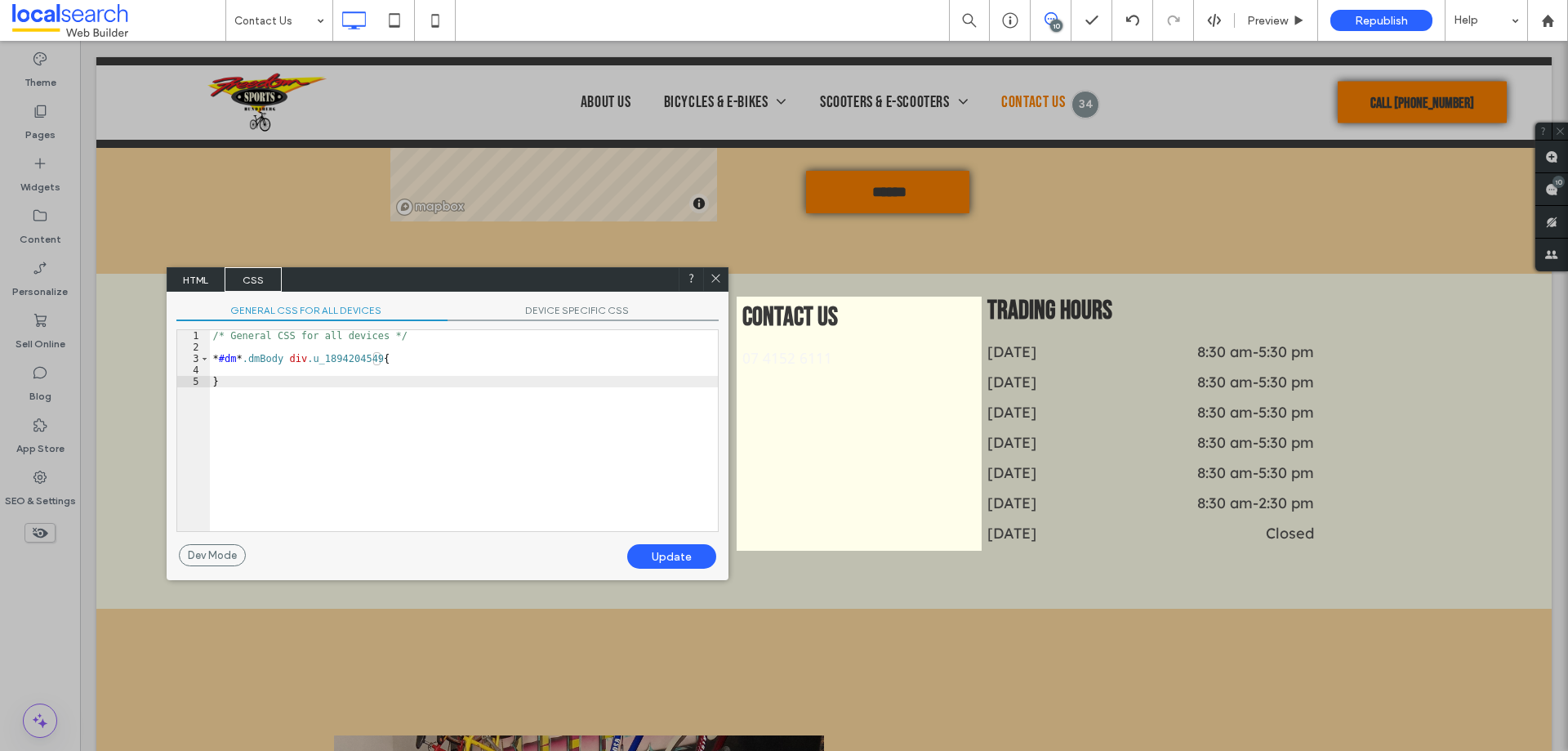
type textarea "**"
click at [351, 355] on div "/* General CSS for all devices */ * #dm * .dmBody div .u_1894204549 { } html * …" at bounding box center [467, 442] width 502 height 224
drag, startPoint x: 351, startPoint y: 355, endPoint x: 359, endPoint y: 365, distance: 12.8
click at [351, 354] on div "/* General CSS for all devices */ * #dm * .dmBody div .u_1894204549 { } html * …" at bounding box center [467, 442] width 502 height 224
click at [367, 391] on div "/* General CSS for all devices */ * #dm * .dmBody div .u_1894204549 { } html * …" at bounding box center [467, 442] width 502 height 224
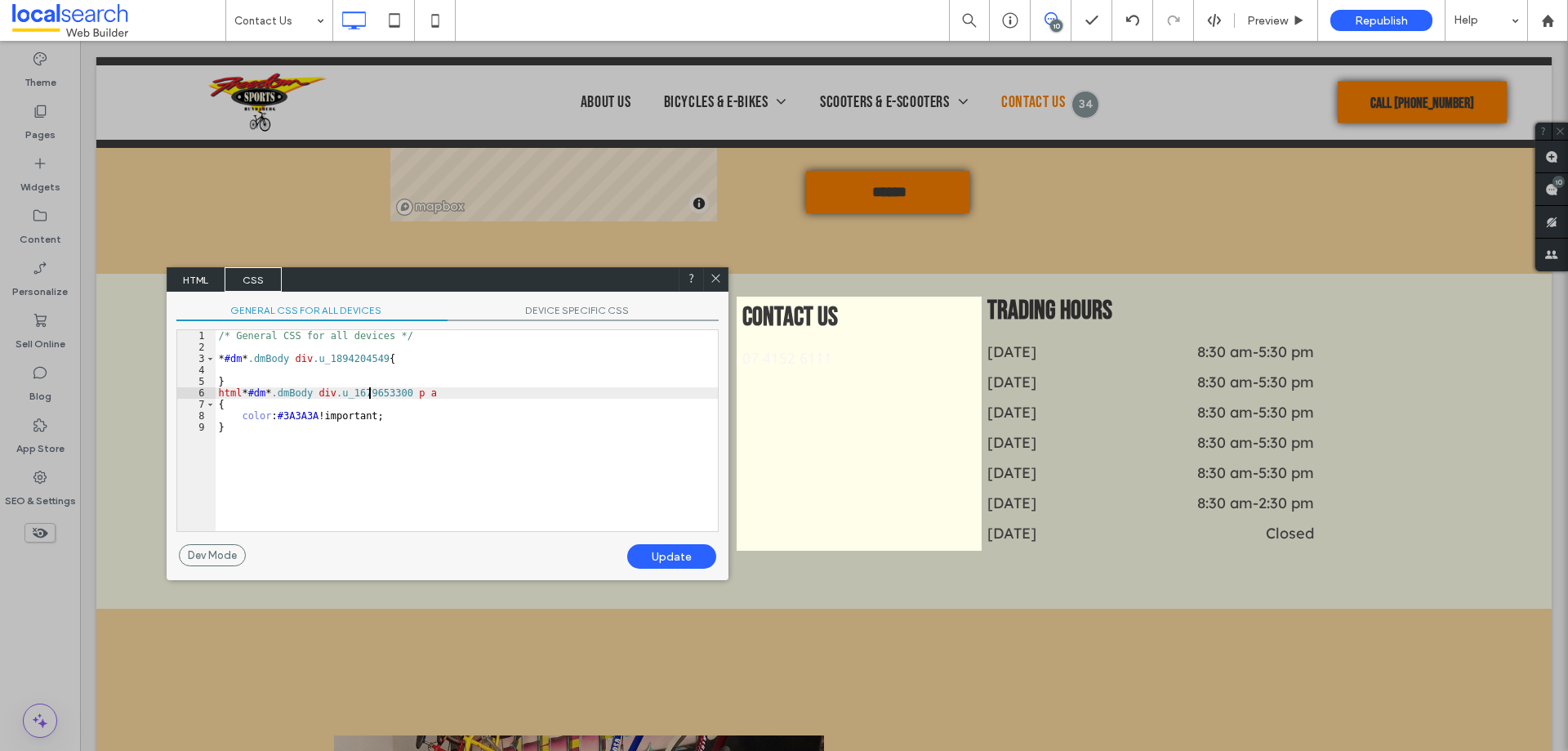
click at [367, 391] on div "/* General CSS for all devices */ * #dm * .dmBody div .u_1894204549 { } html * …" at bounding box center [467, 442] width 502 height 224
click at [661, 560] on div "Update" at bounding box center [672, 556] width 89 height 24
drag, startPoint x: 719, startPoint y: 278, endPoint x: 724, endPoint y: 364, distance: 86.1
click at [719, 278] on icon at bounding box center [715, 277] width 13 height 13
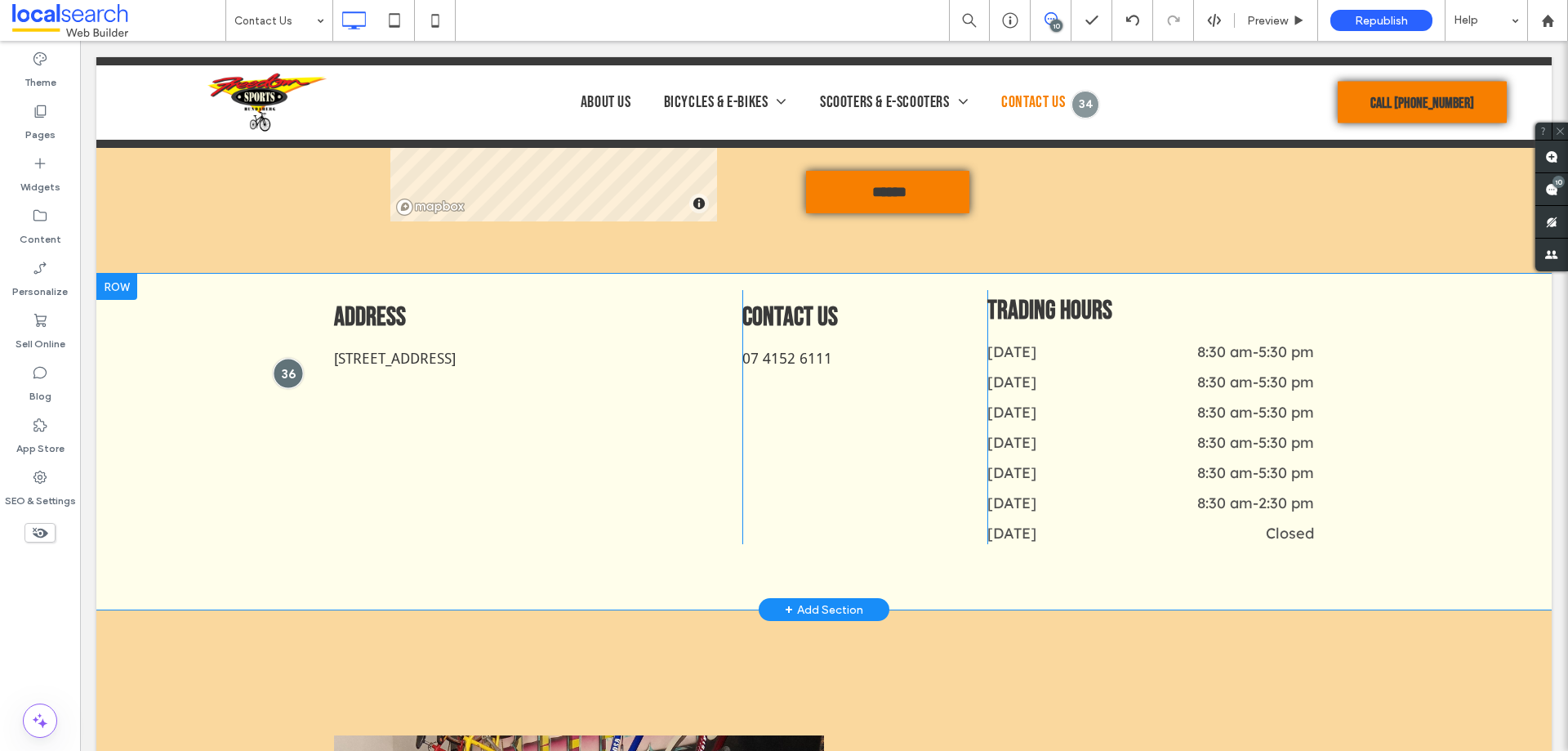
click at [287, 380] on div at bounding box center [287, 373] width 30 height 30
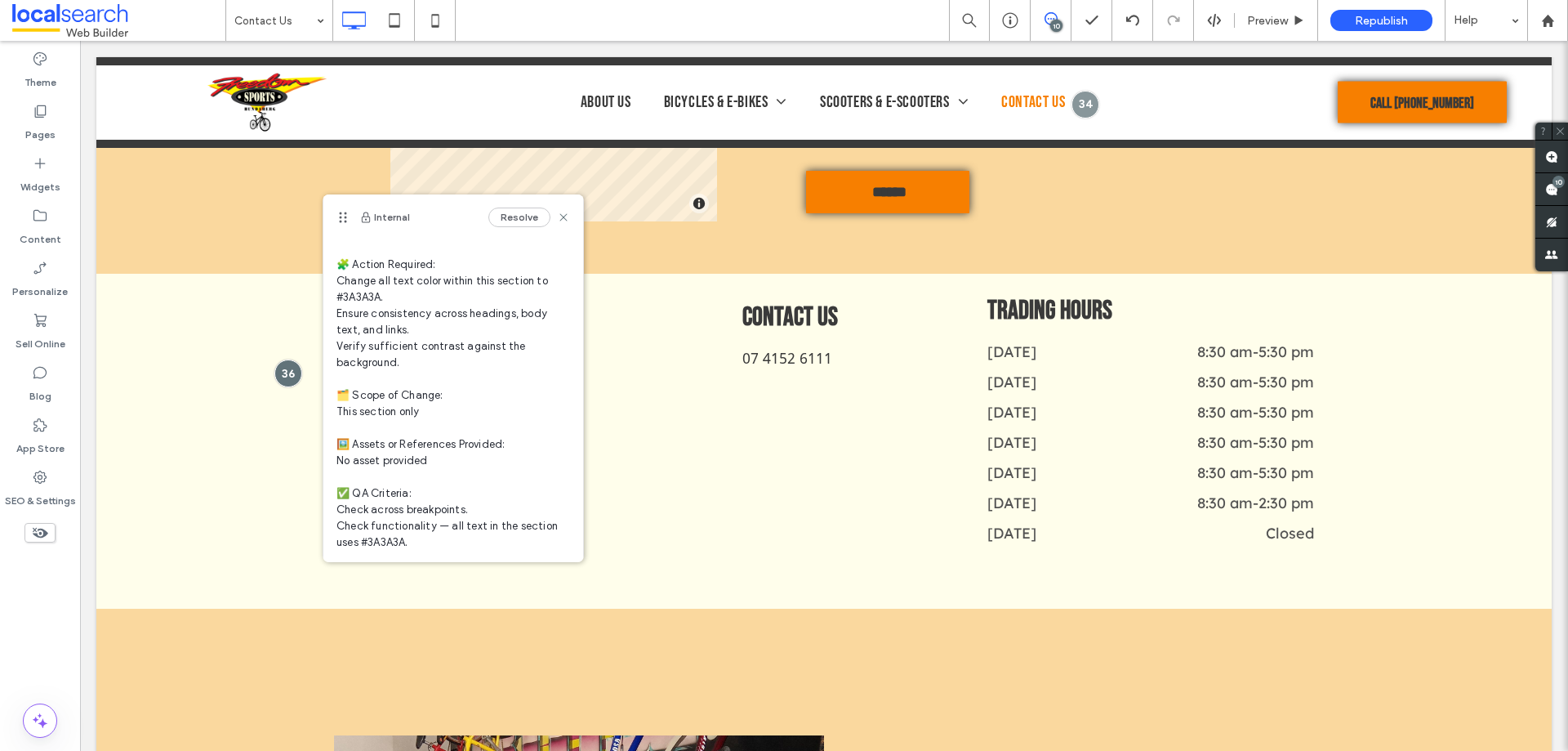
scroll to position [140, 0]
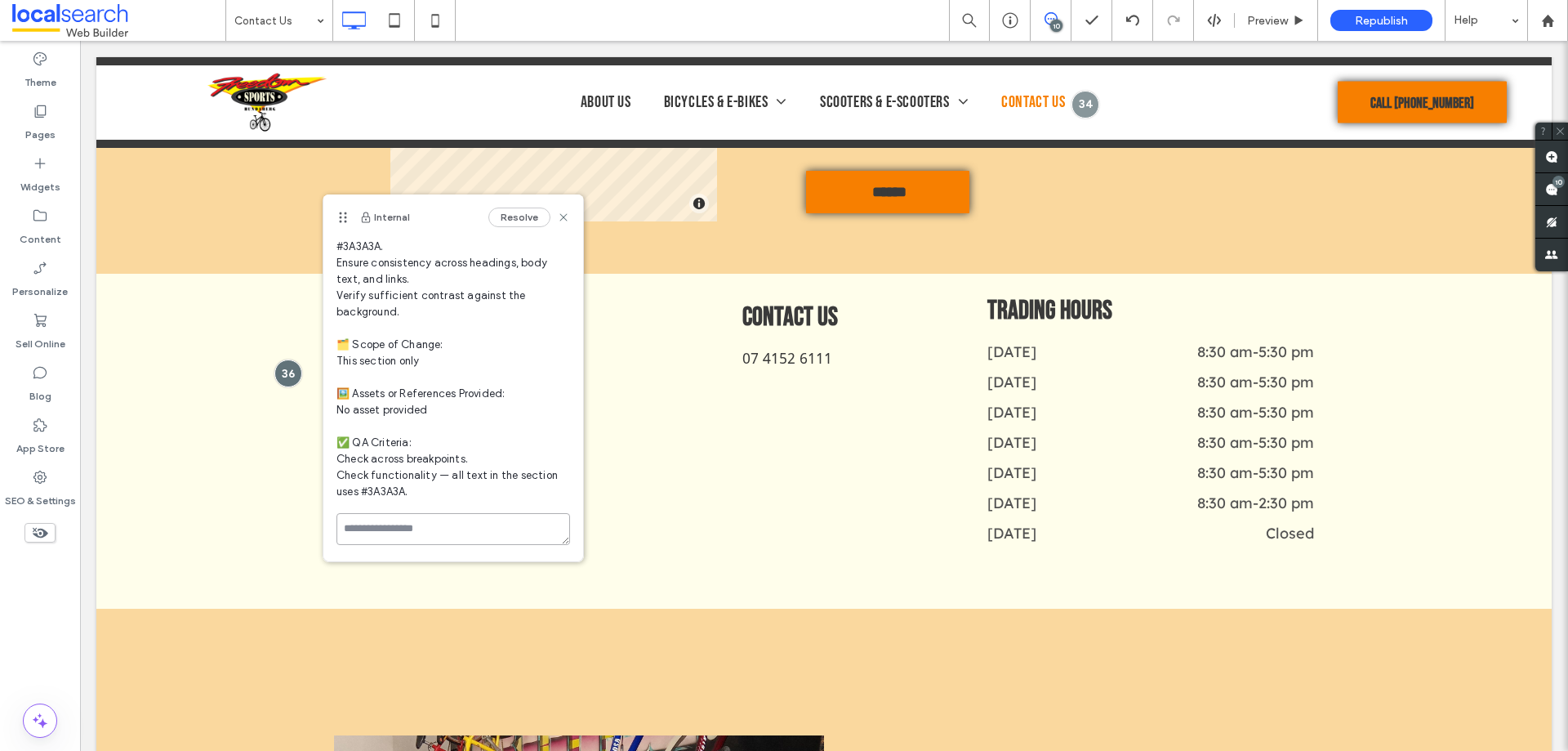
click at [415, 537] on textarea at bounding box center [453, 529] width 234 height 32
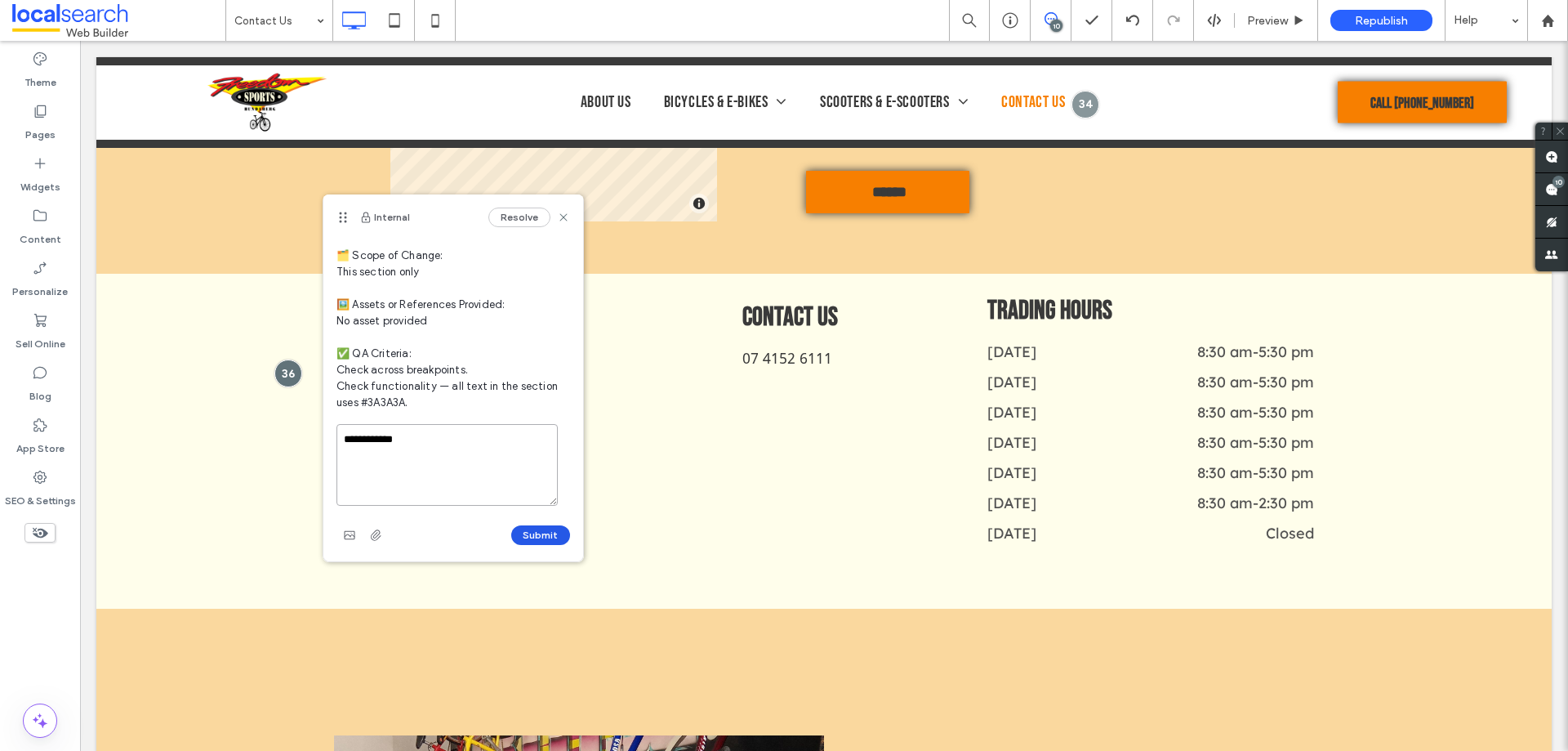
type textarea "**********"
click at [536, 535] on button "Submit" at bounding box center [540, 535] width 59 height 19
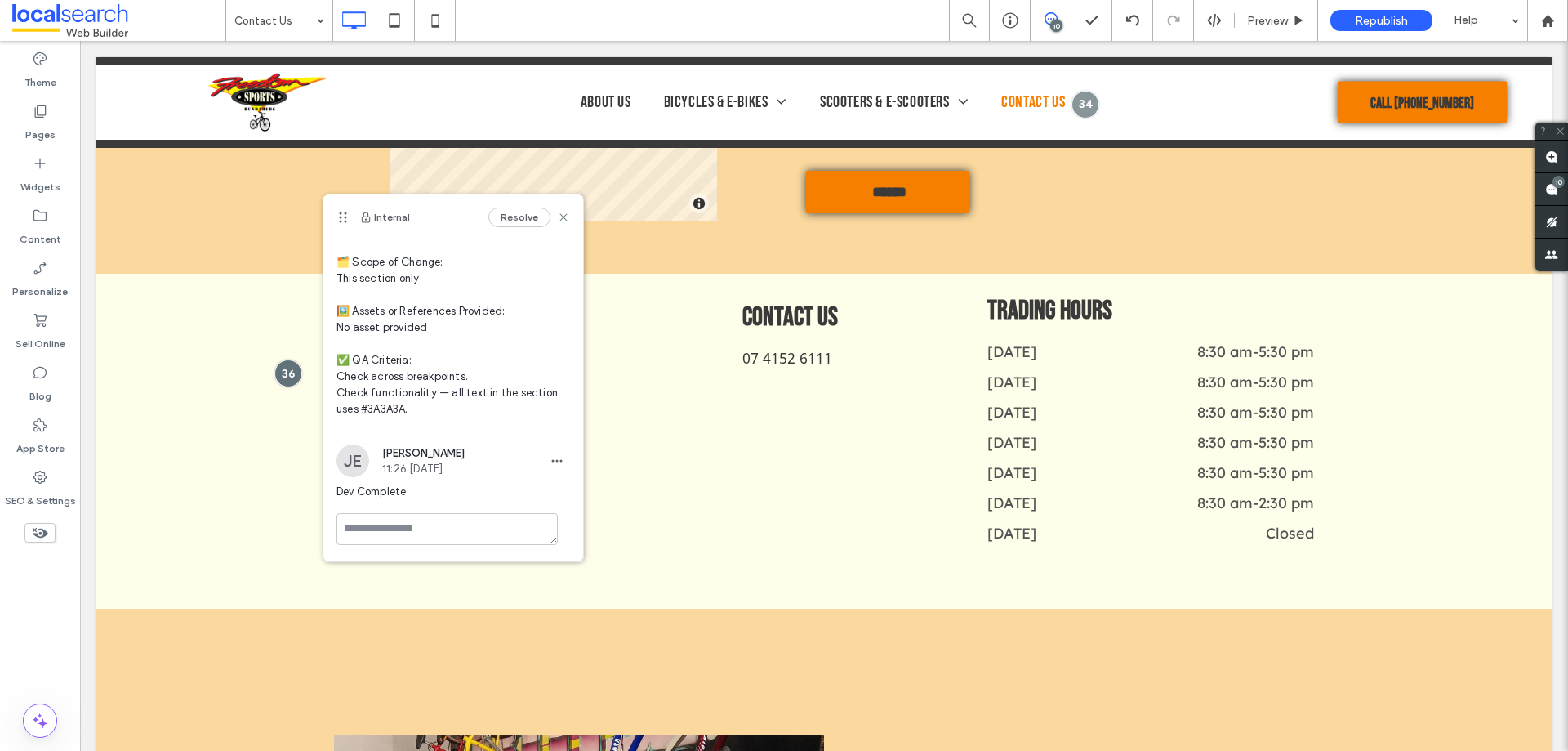
click at [1044, 24] on icon at bounding box center [1051, 19] width 13 height 13
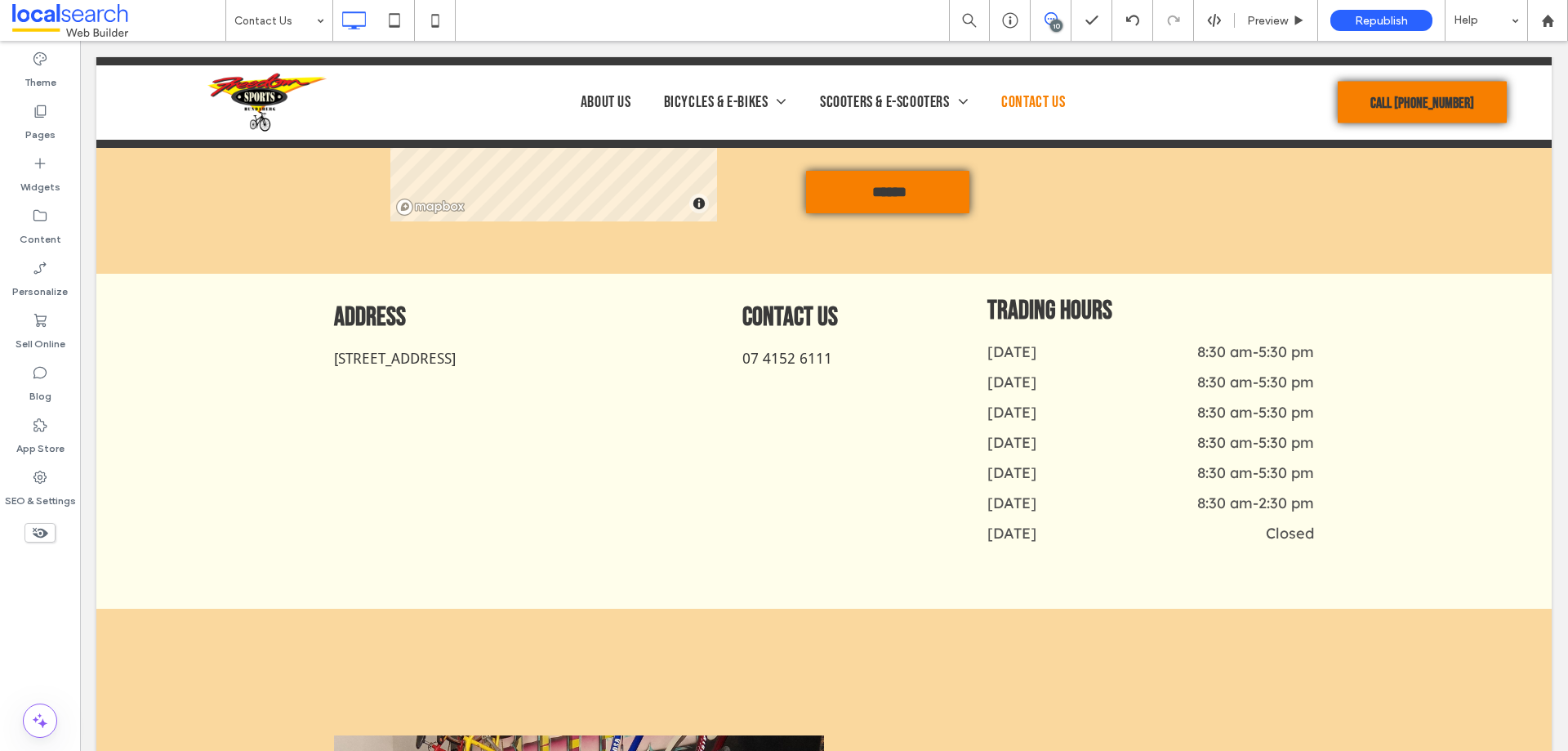
click at [1049, 24] on use at bounding box center [1051, 19] width 13 height 13
click at [1562, 183] on div "10" at bounding box center [1558, 181] width 13 height 13
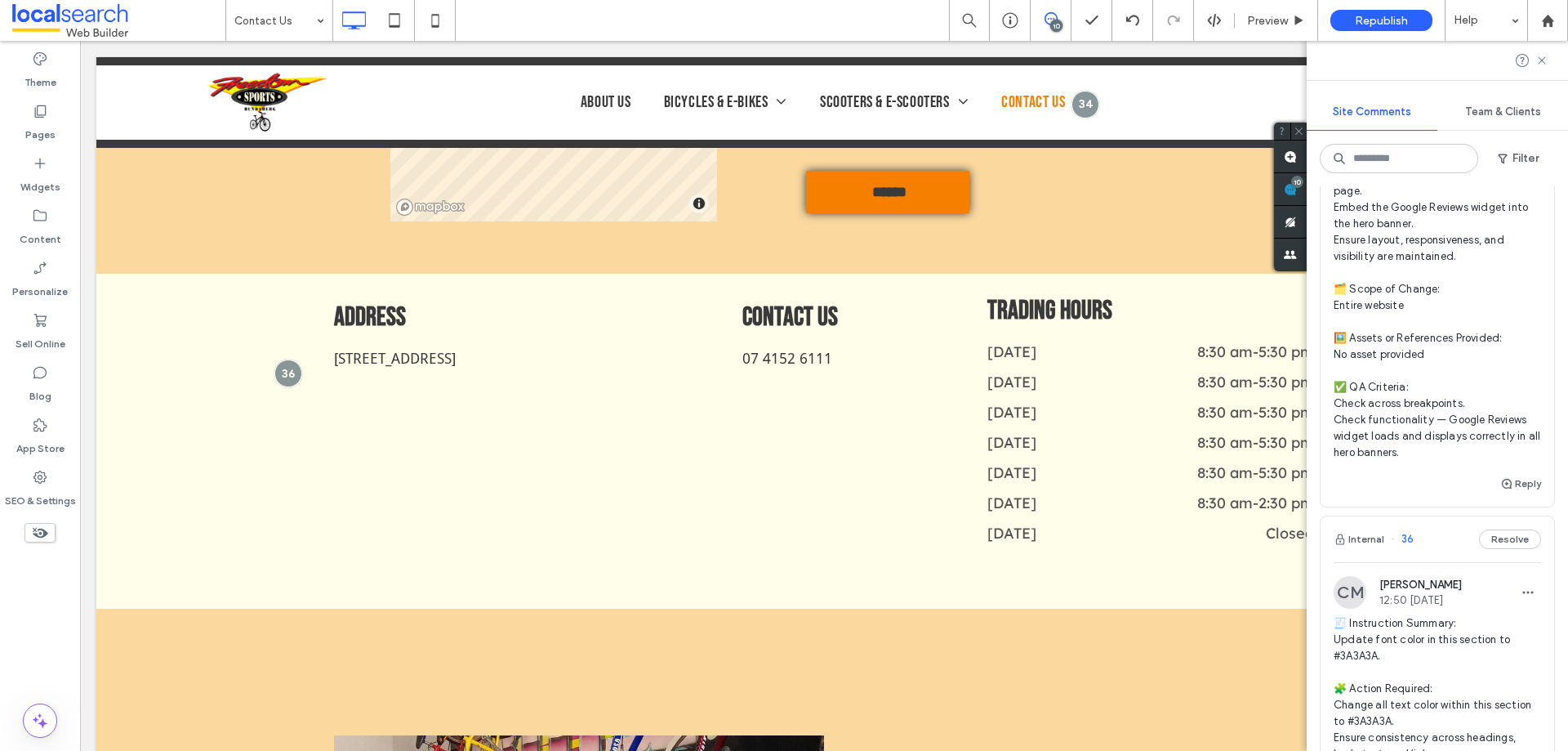
scroll to position [736, 0]
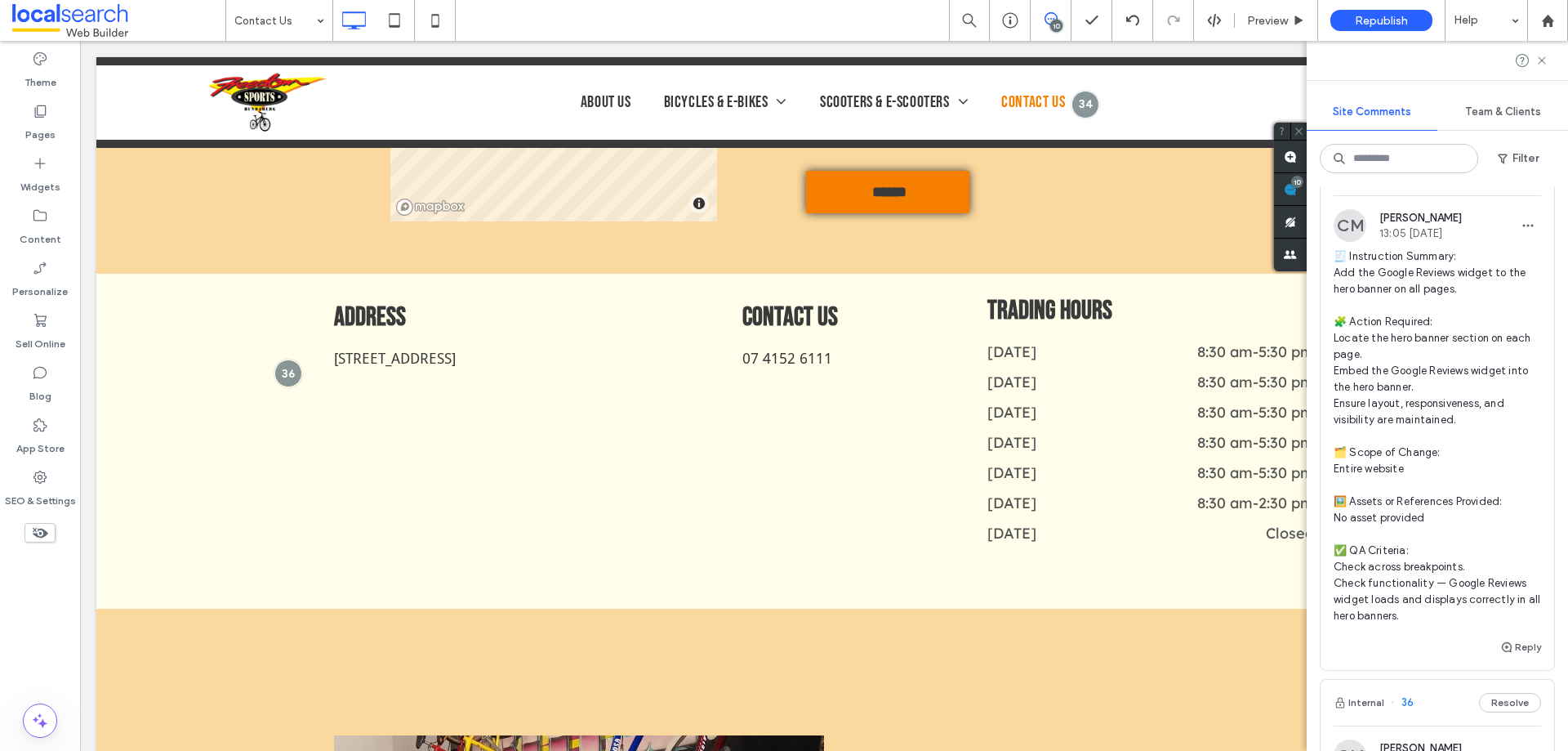
click at [1405, 299] on span "🧾 Instruction Summary: Add the Google Reviews widget to the hero banner on all …" at bounding box center [1438, 436] width 208 height 376
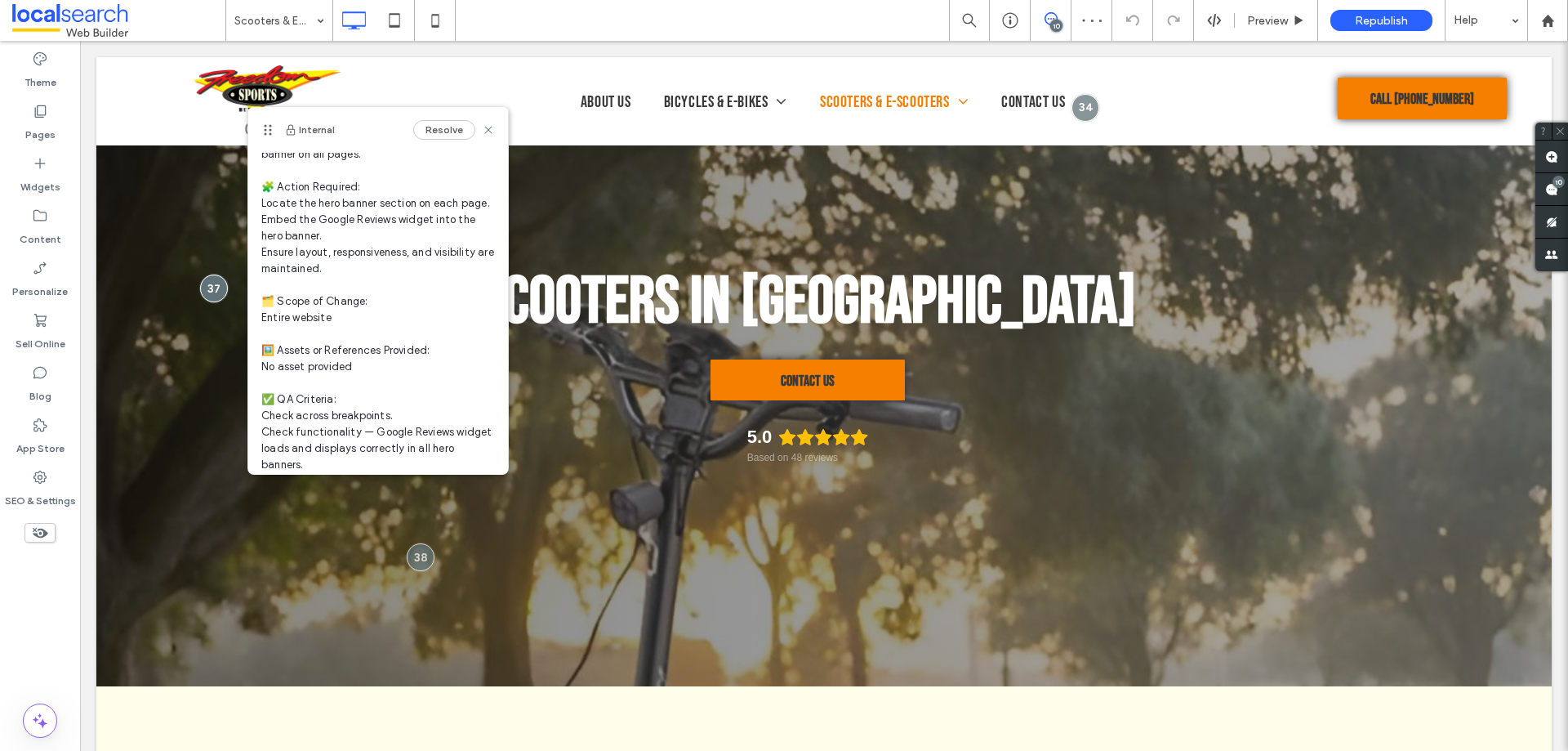
scroll to position [189, 0]
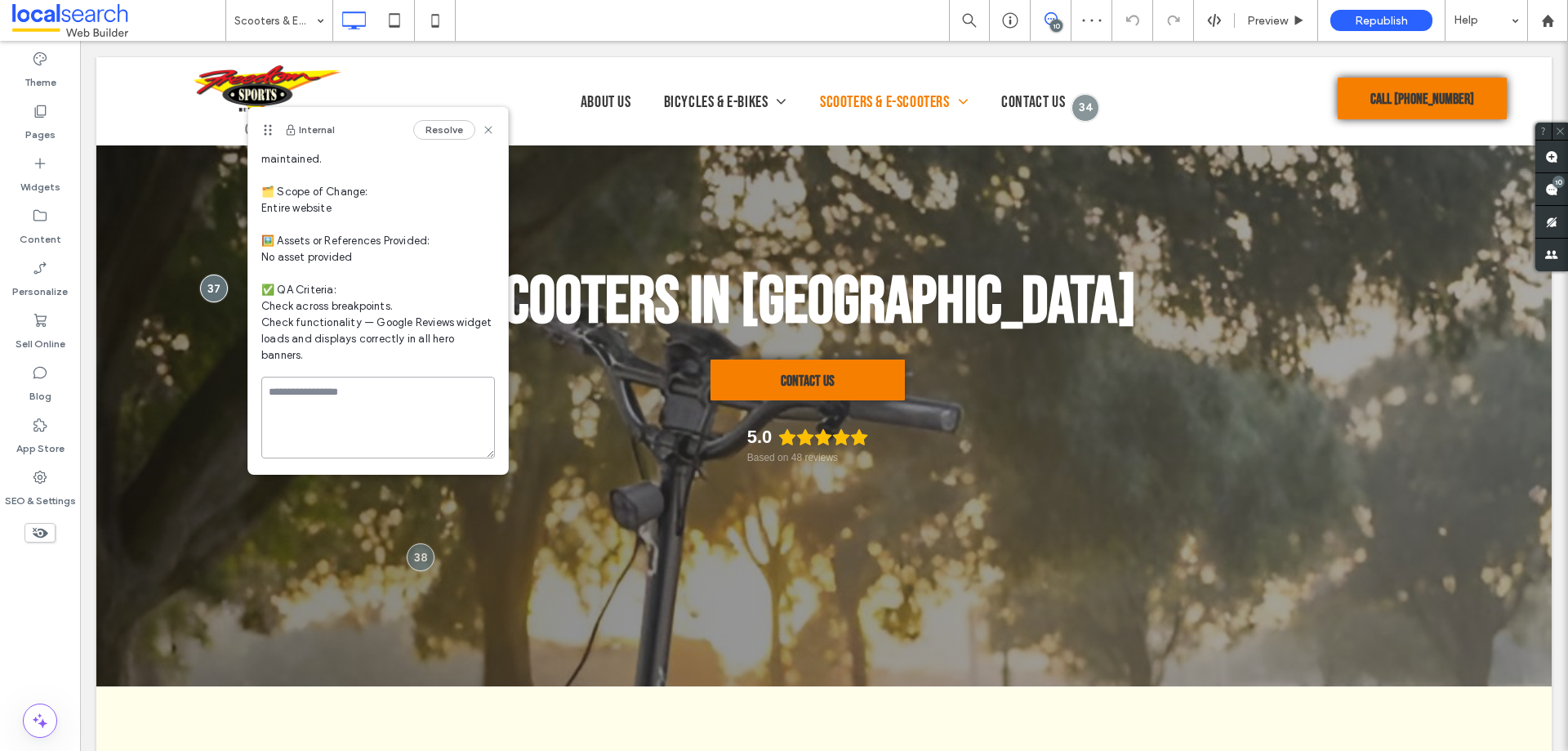
click at [377, 436] on textarea at bounding box center [378, 417] width 234 height 82
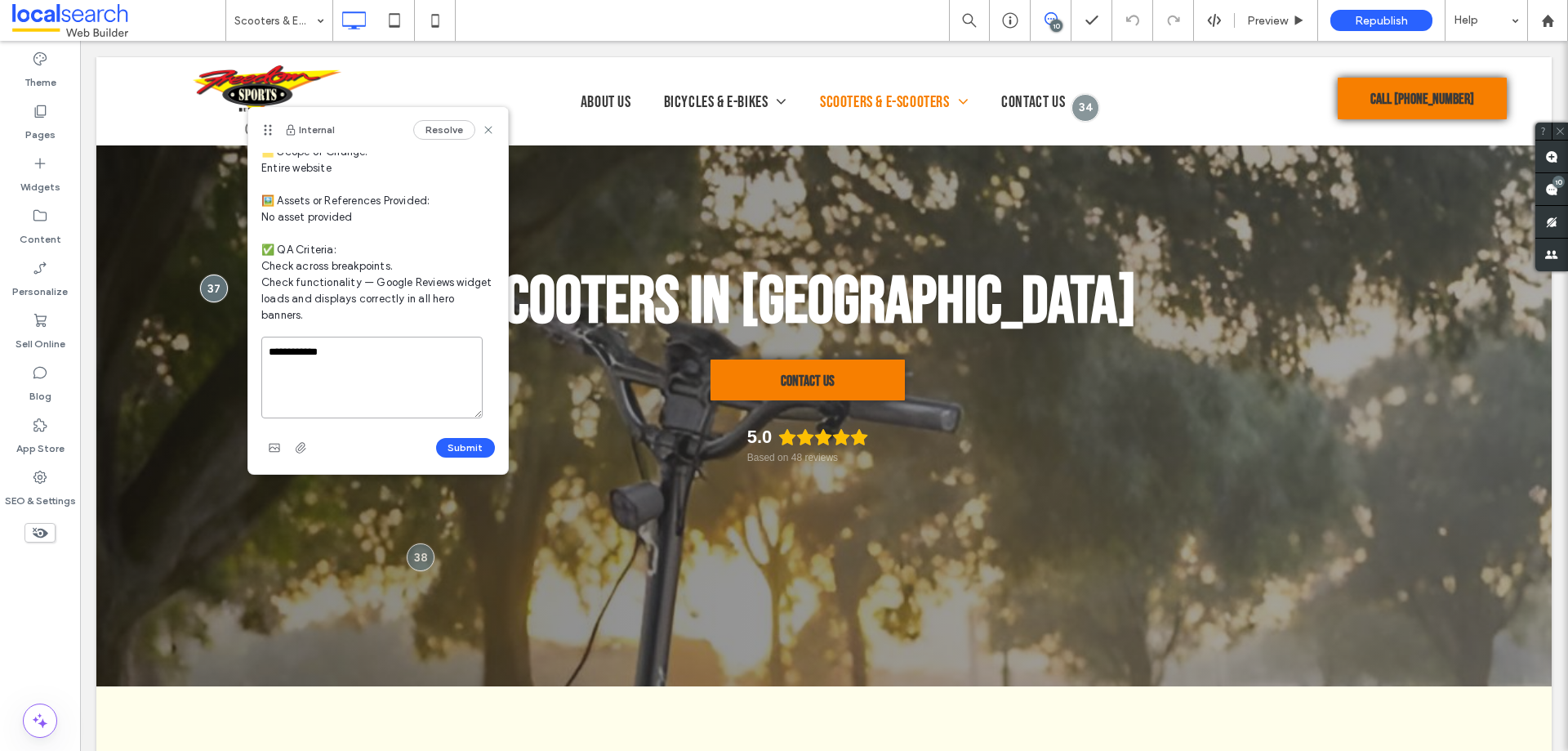
type textarea "**********"
click at [442, 458] on div "Submit" at bounding box center [378, 447] width 234 height 26
click at [442, 453] on button "Submit" at bounding box center [465, 448] width 59 height 19
click at [54, 585] on div "Theme Pages Widgets Content Personalize Sell Online Blog App Store SEO & Settin…" at bounding box center [39, 395] width 80 height 710
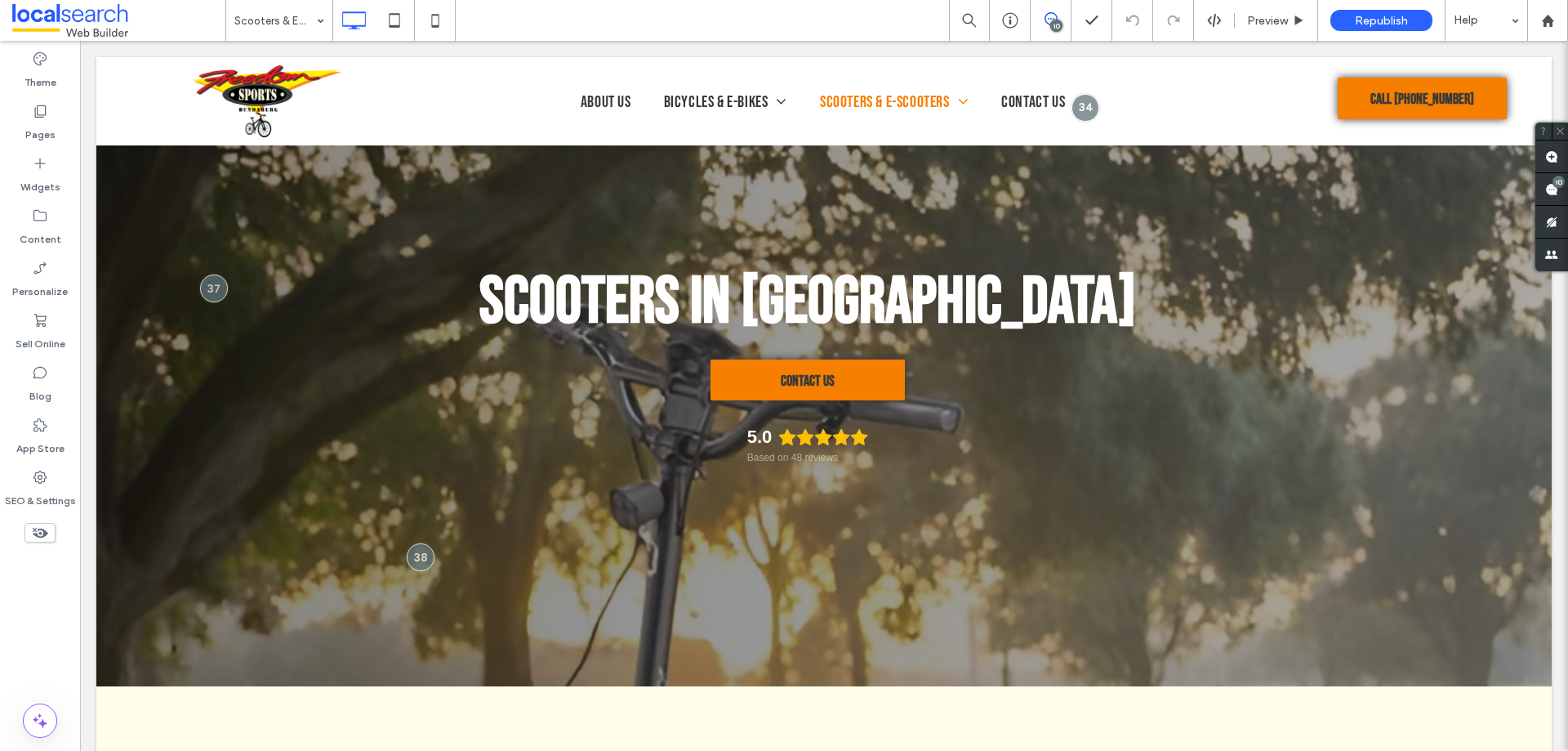
click at [1050, 19] on icon at bounding box center [1051, 19] width 13 height 13
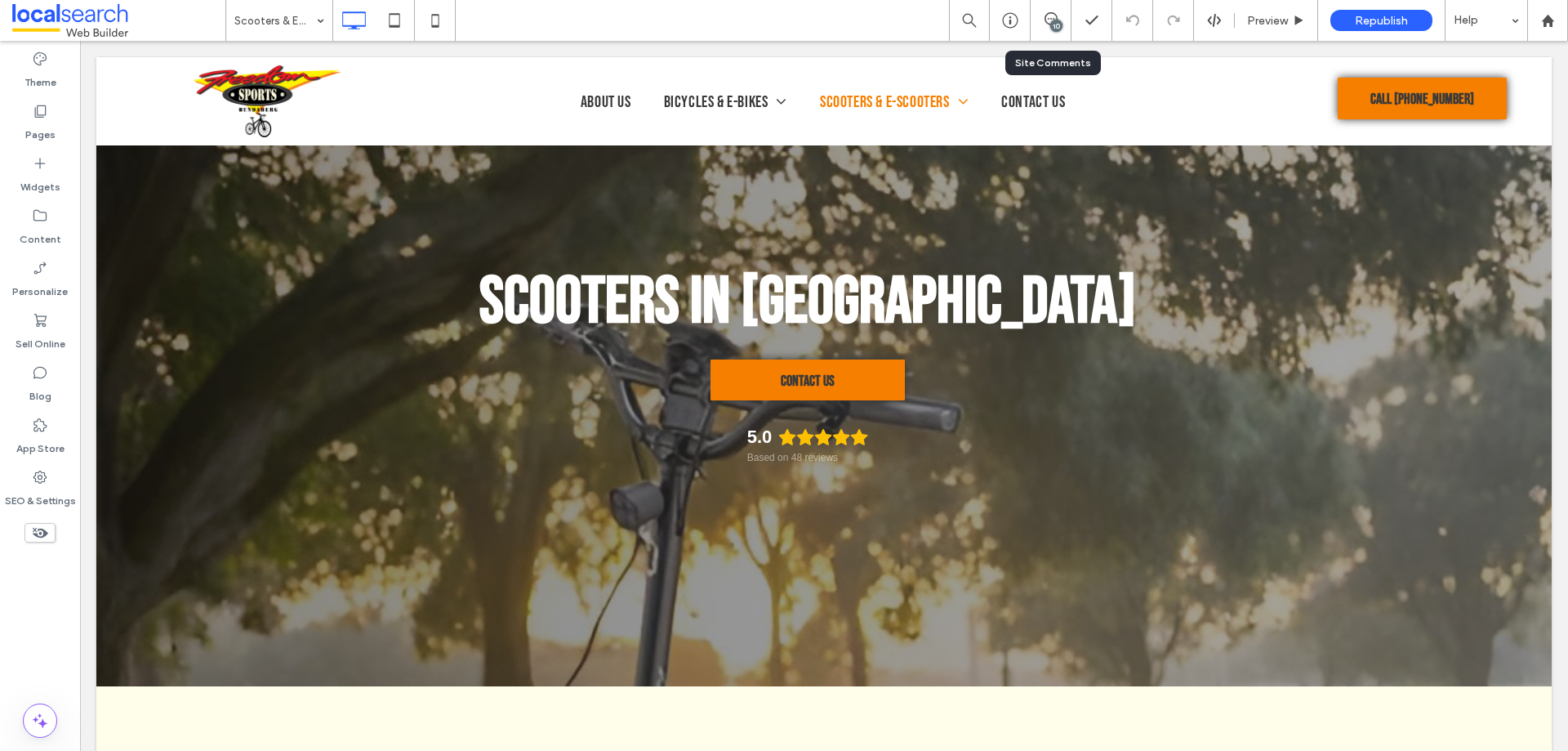
click at [1058, 21] on div "10" at bounding box center [1056, 25] width 13 height 13
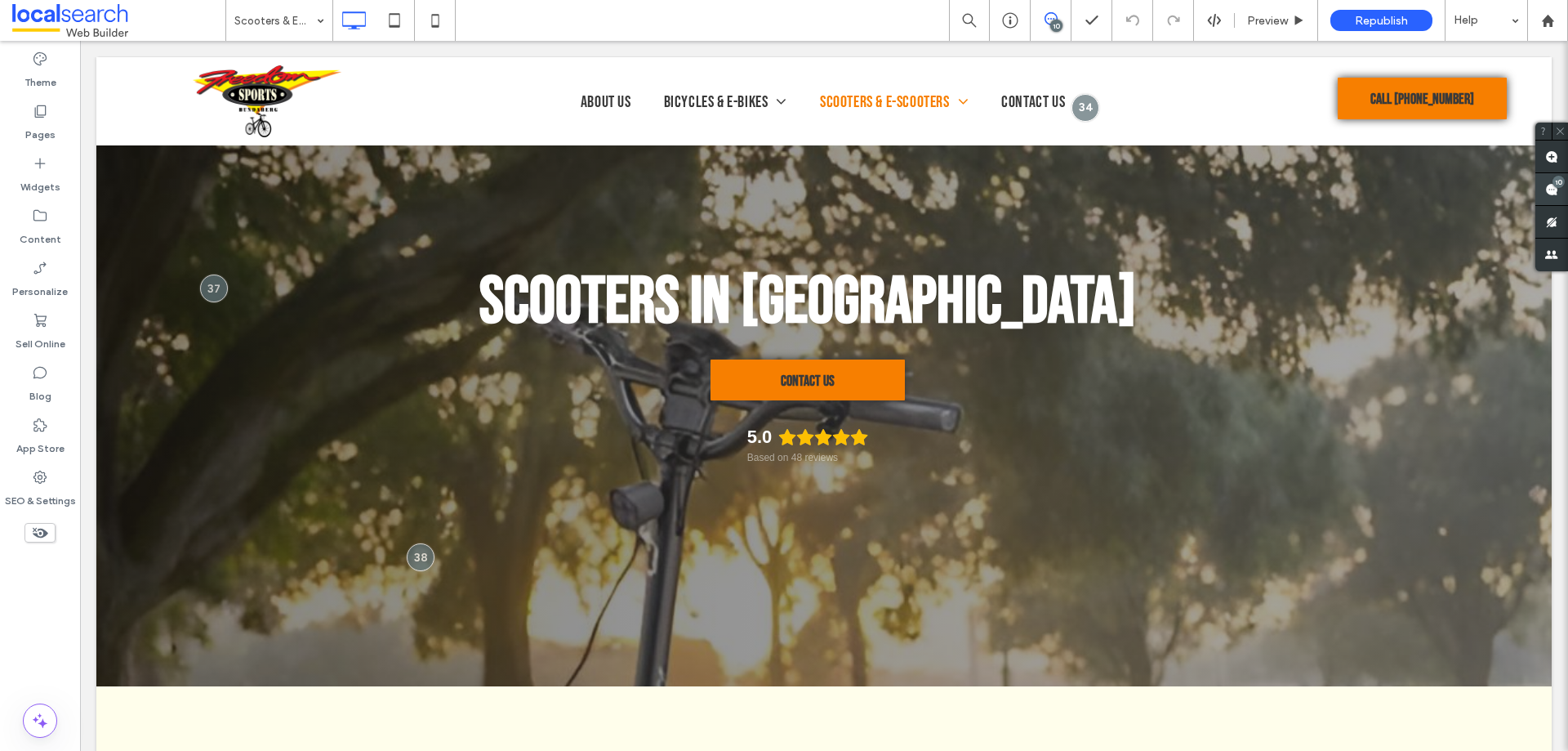
click at [1545, 187] on span at bounding box center [1552, 189] width 33 height 32
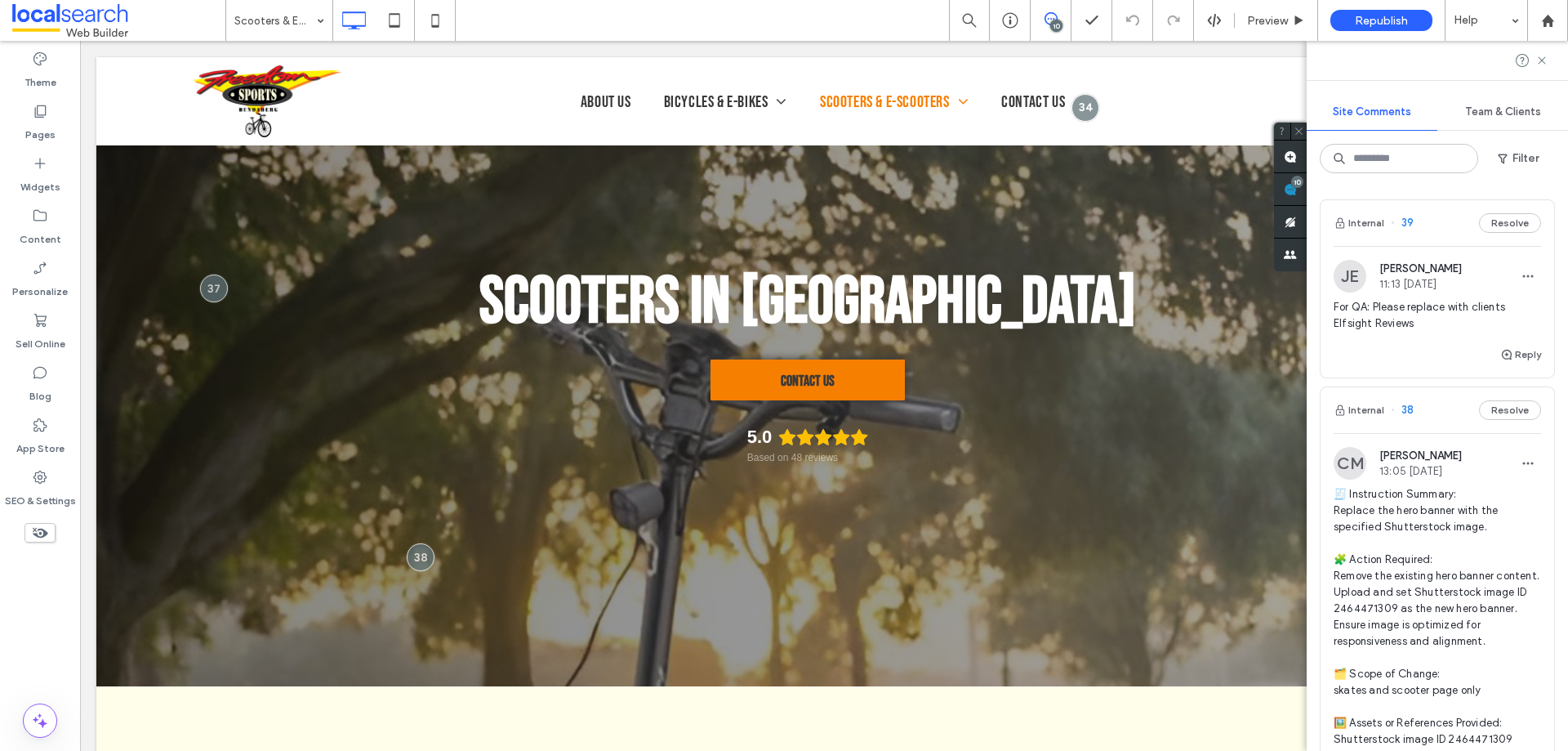
scroll to position [326, 0]
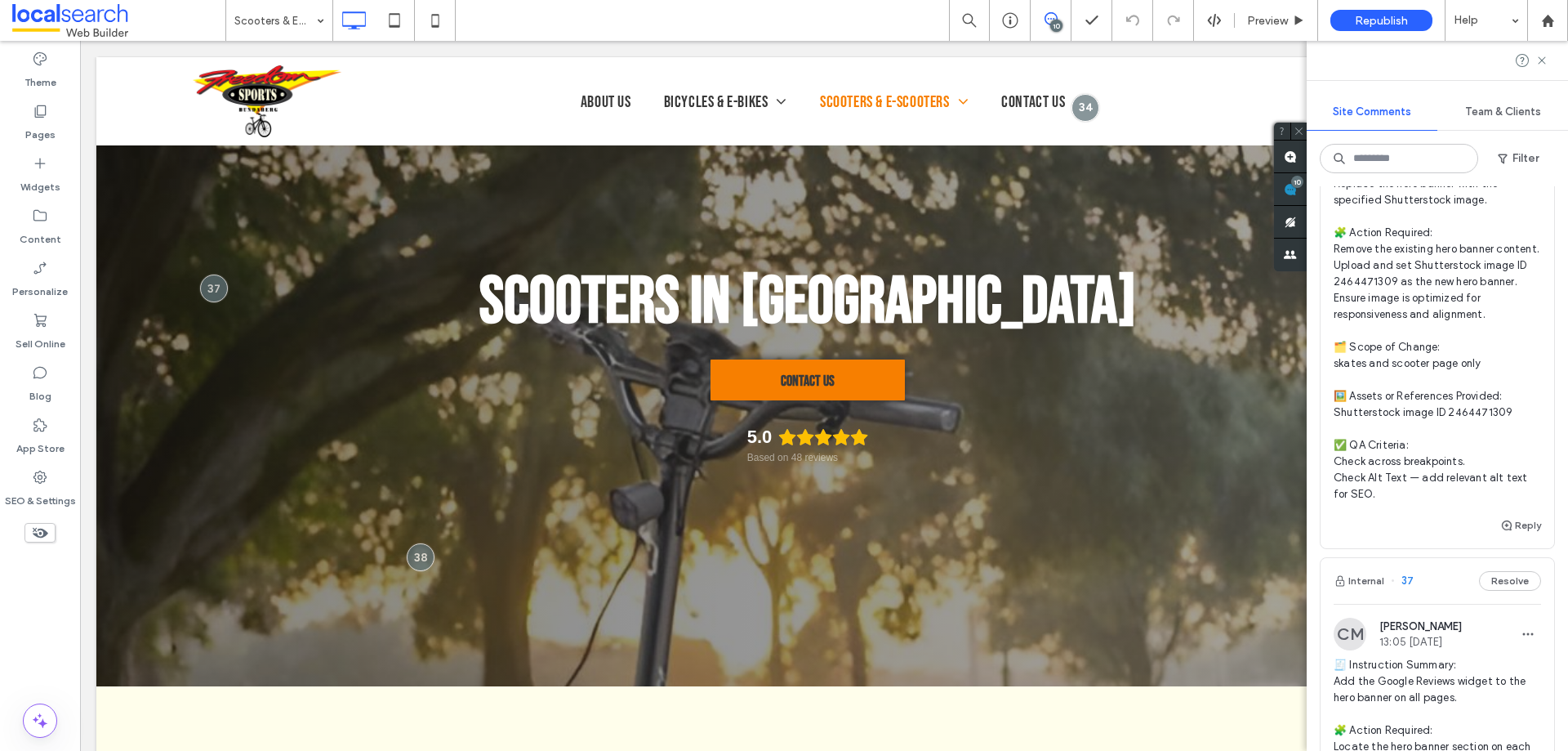
click at [1388, 298] on span "🧾 Instruction Summary: Replace the hero banner with the specified Shutterstock …" at bounding box center [1438, 330] width 208 height 343
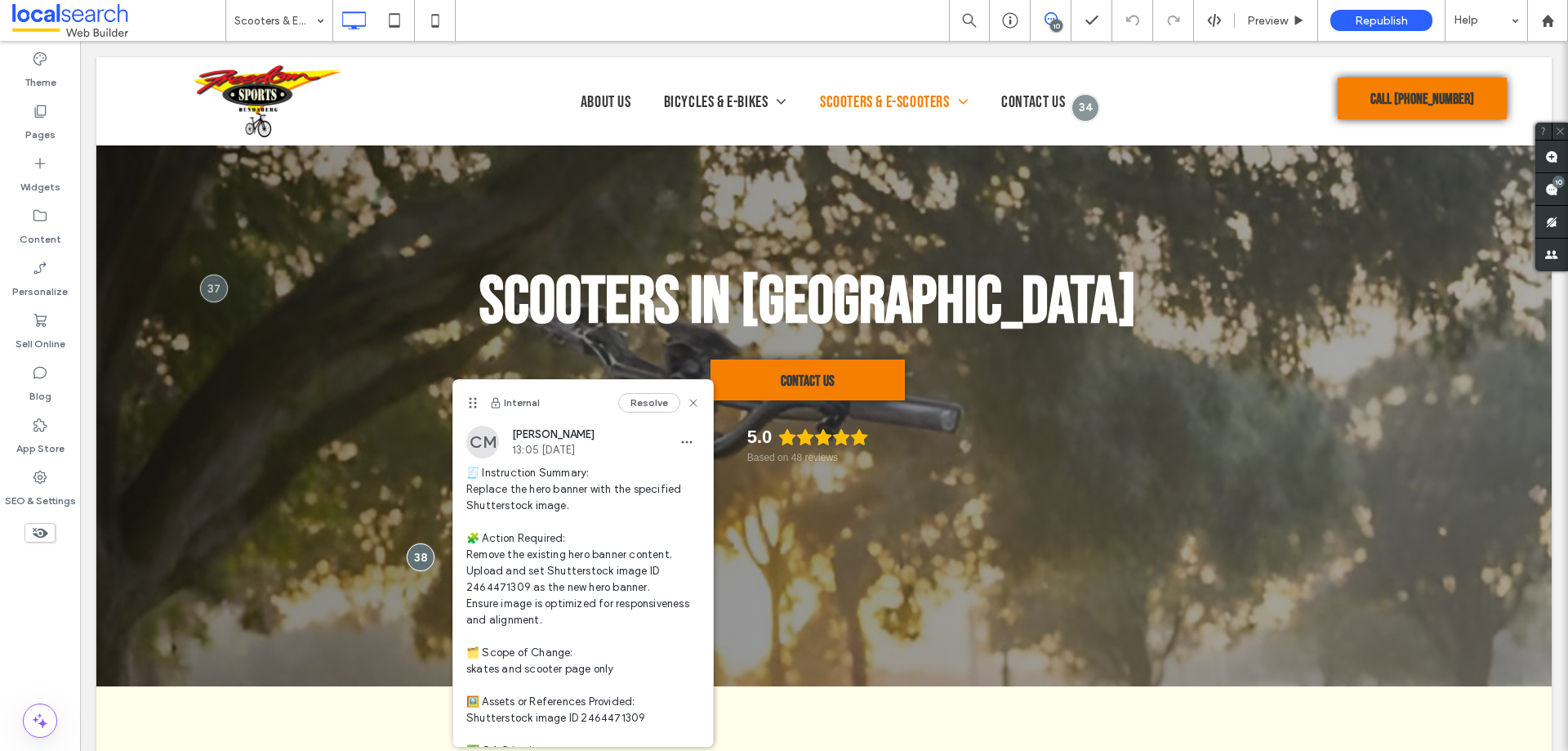
click at [504, 585] on span "🧾 Instruction Summary: Replace the hero banner with the specified Shutterstock …" at bounding box center [583, 636] width 234 height 343
copy span "64471309 as"
click at [162, 460] on div "Scooters in Bundaberg Contact Us 5.0 Based on 48 reviews Click To Paste Row + A…" at bounding box center [824, 372] width 1455 height 630
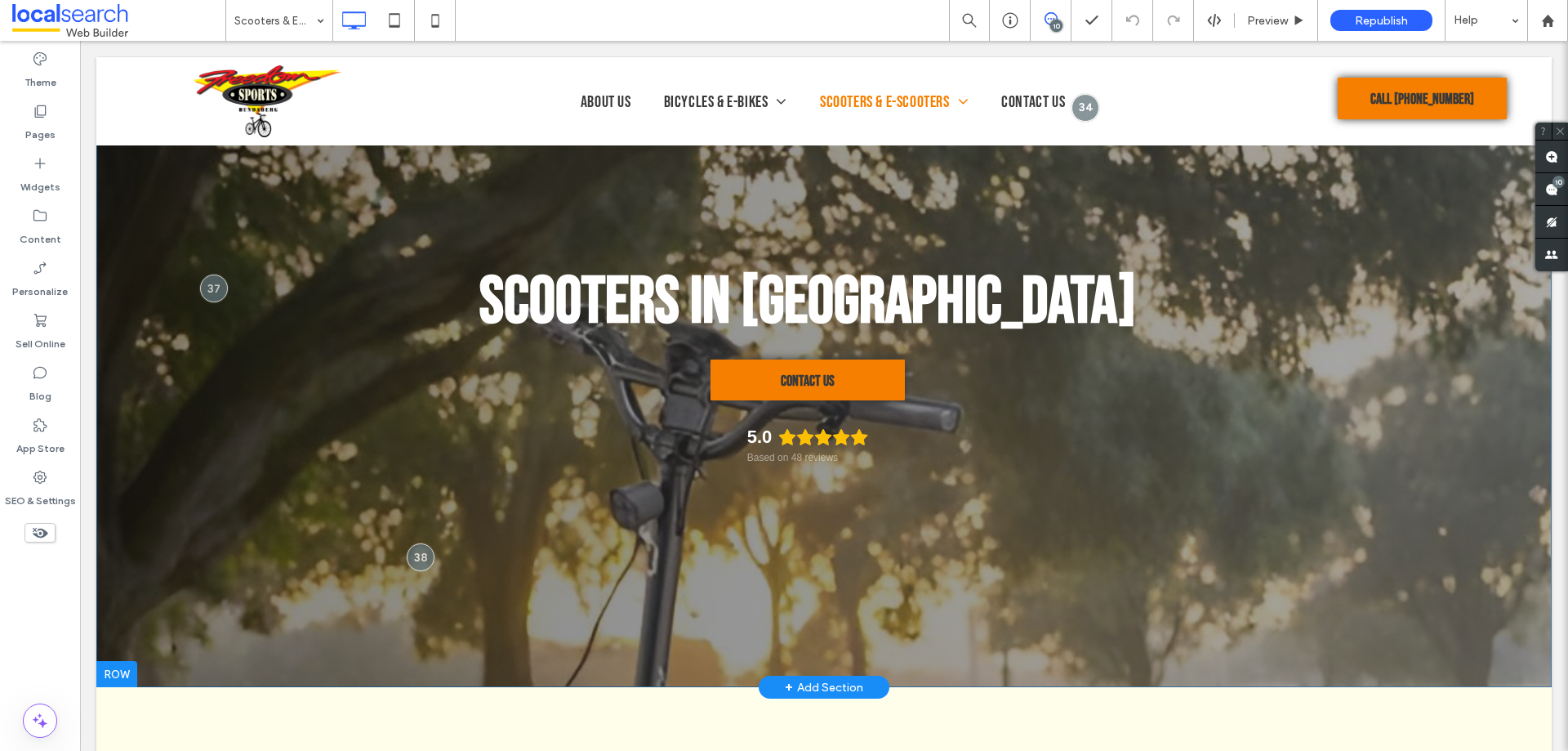
click at [162, 460] on div "Scooters in Bundaberg Contact Us 5.0 Based on 48 reviews Click To Paste Row + A…" at bounding box center [824, 372] width 1455 height 630
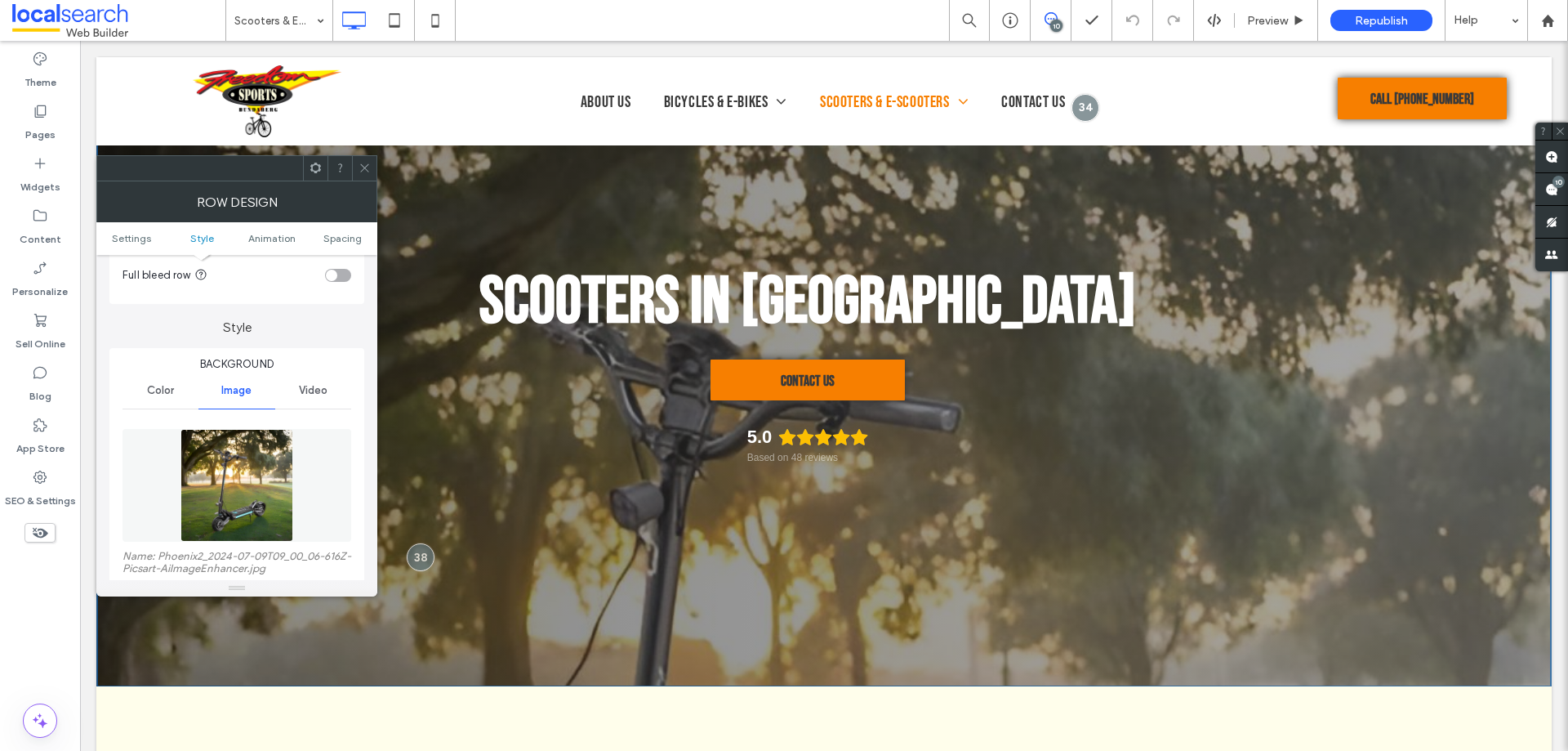
scroll to position [164, 0]
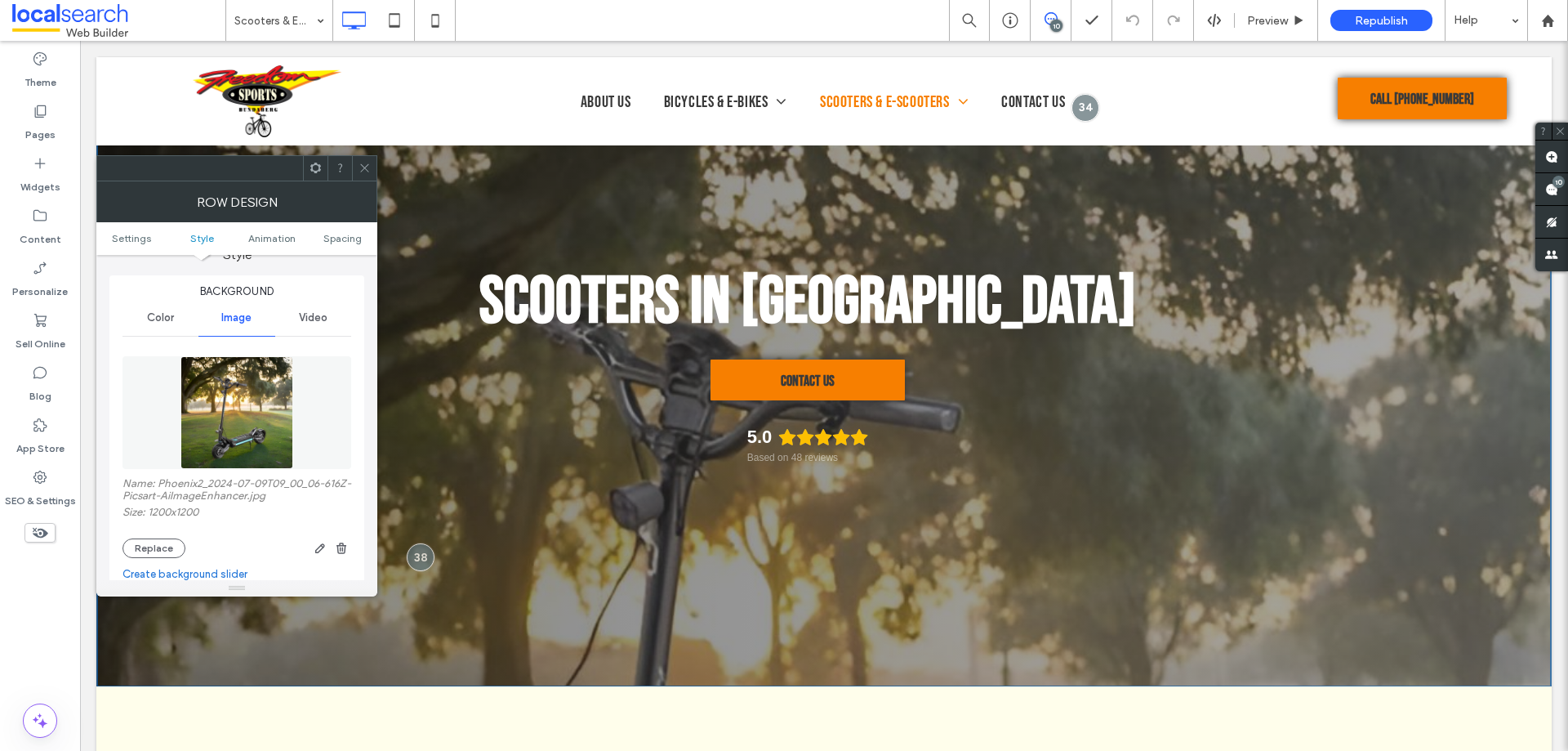
click at [230, 421] on img at bounding box center [237, 412] width 113 height 113
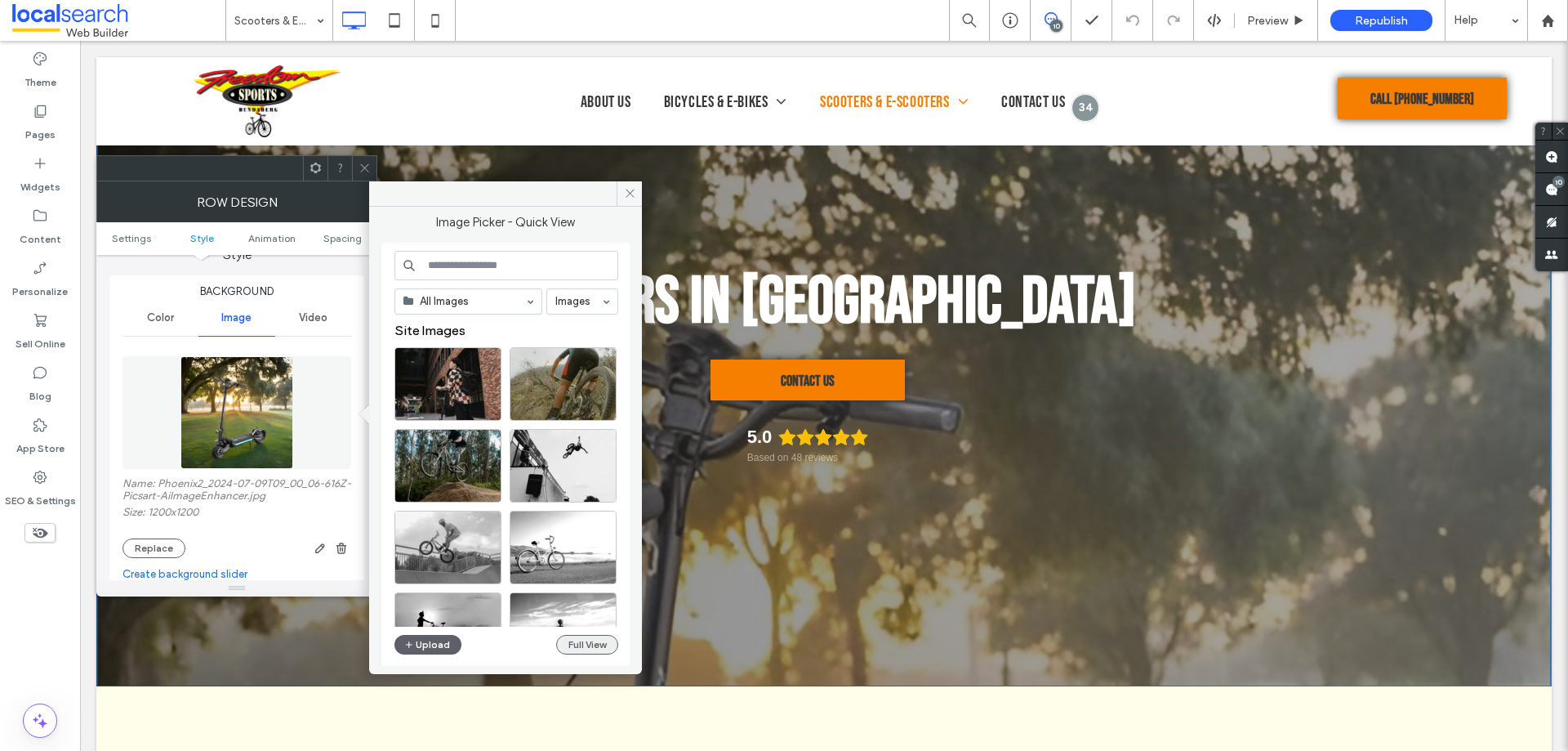
click at [585, 642] on button "Full View" at bounding box center [587, 644] width 62 height 19
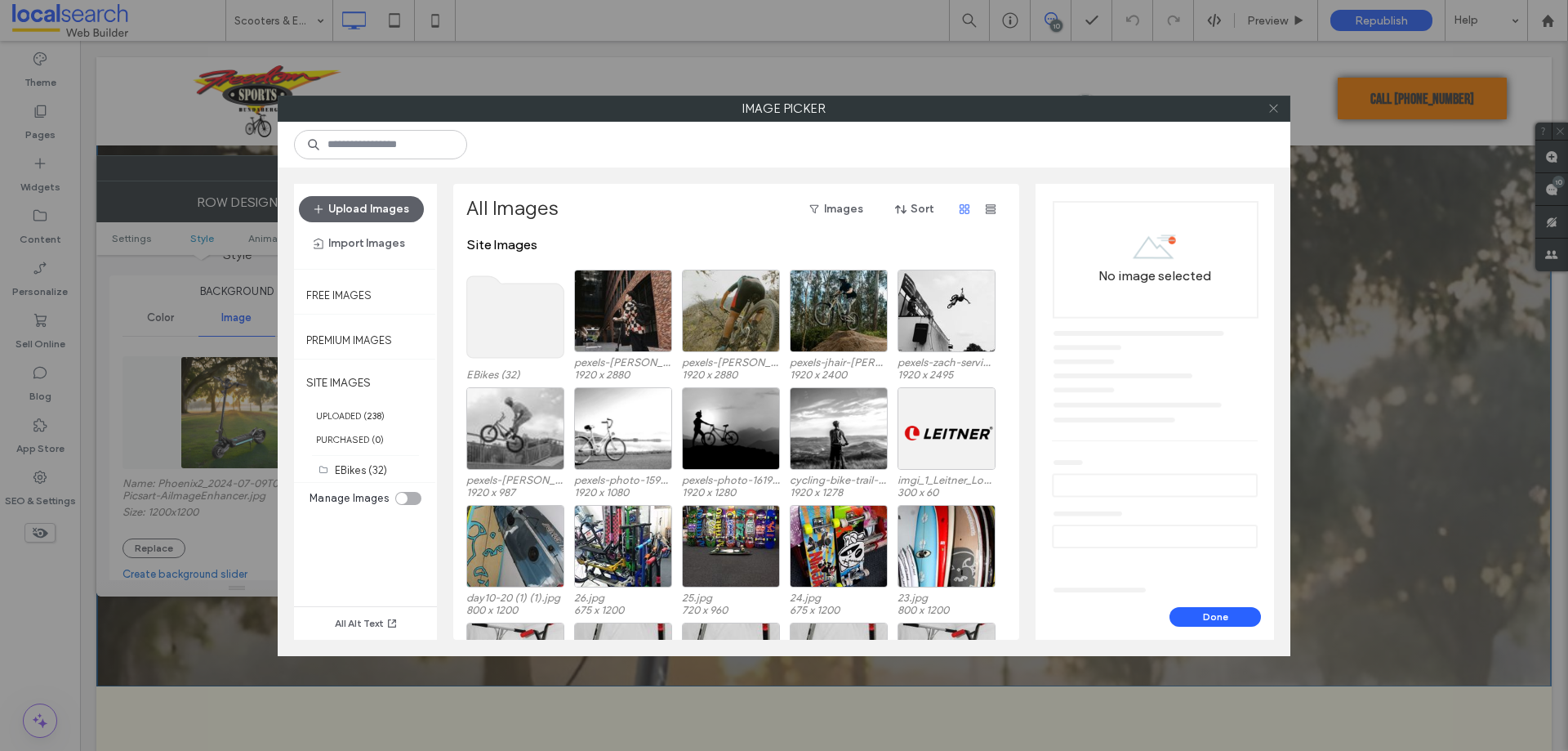
click at [1276, 110] on icon at bounding box center [1273, 108] width 13 height 13
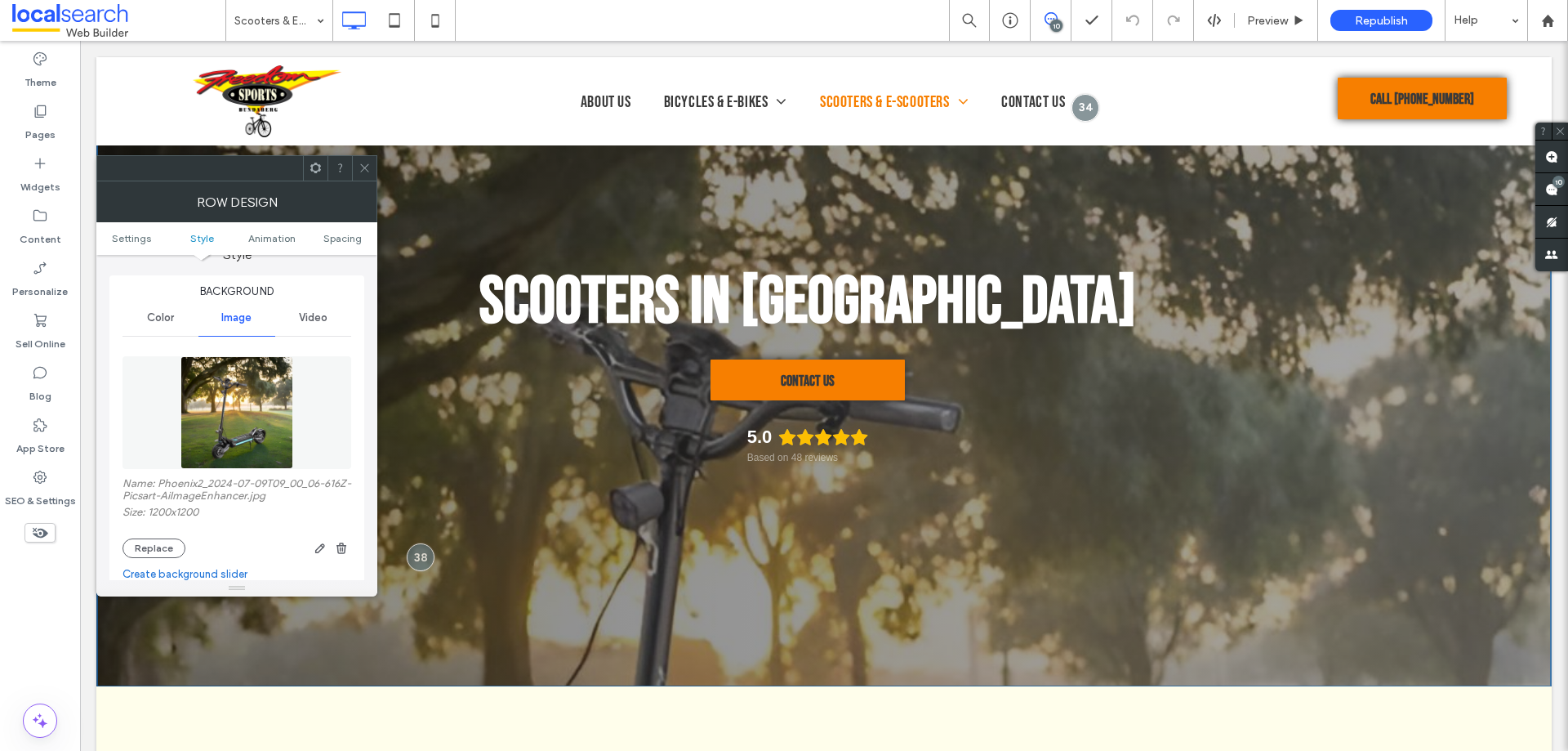
click at [368, 159] on span at bounding box center [365, 168] width 13 height 24
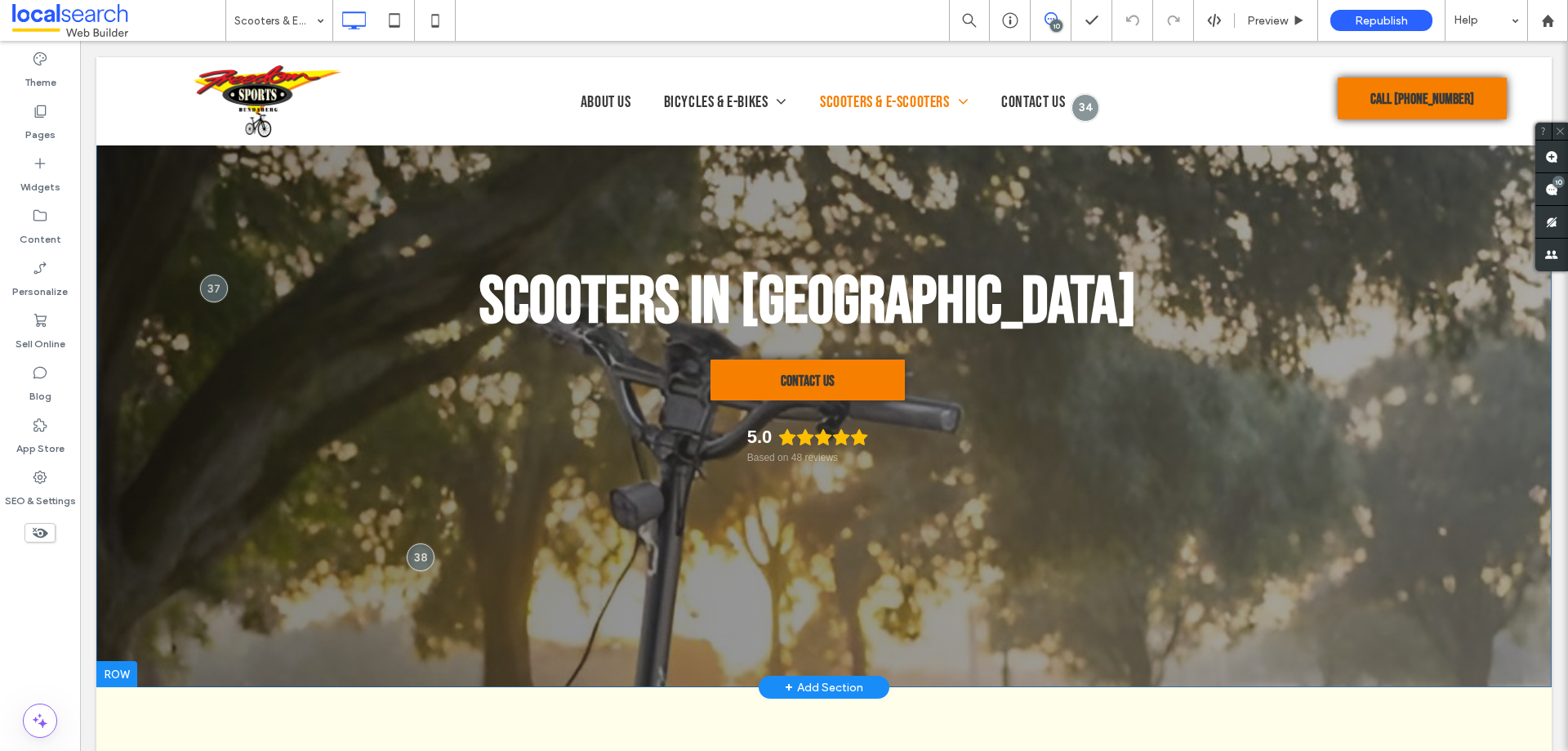
click at [133, 432] on div "Scooters in Bundaberg Contact Us 5.0 Based on 48 reviews Click To Paste Row + A…" at bounding box center [824, 372] width 1455 height 630
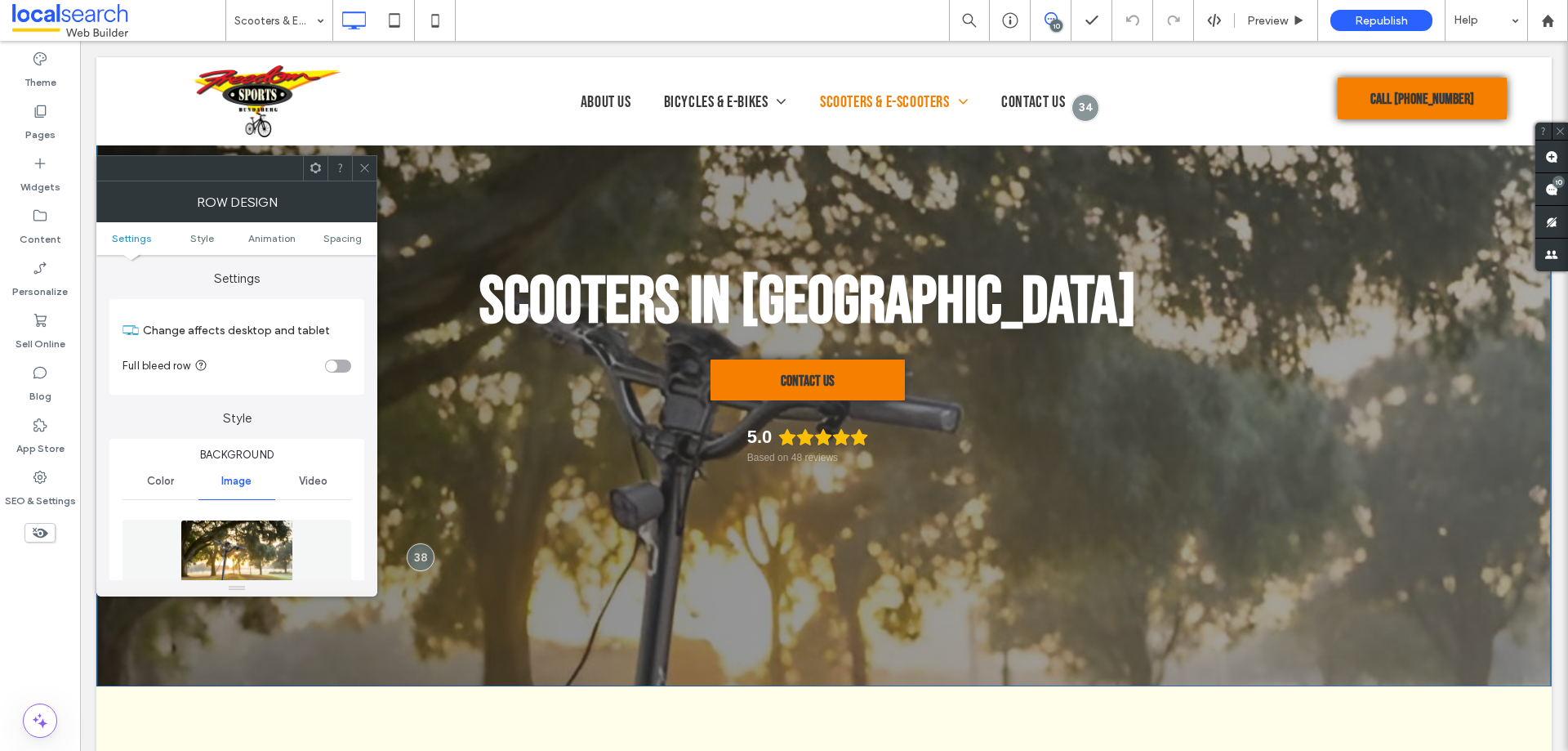
click at [213, 550] on img at bounding box center [237, 576] width 113 height 113
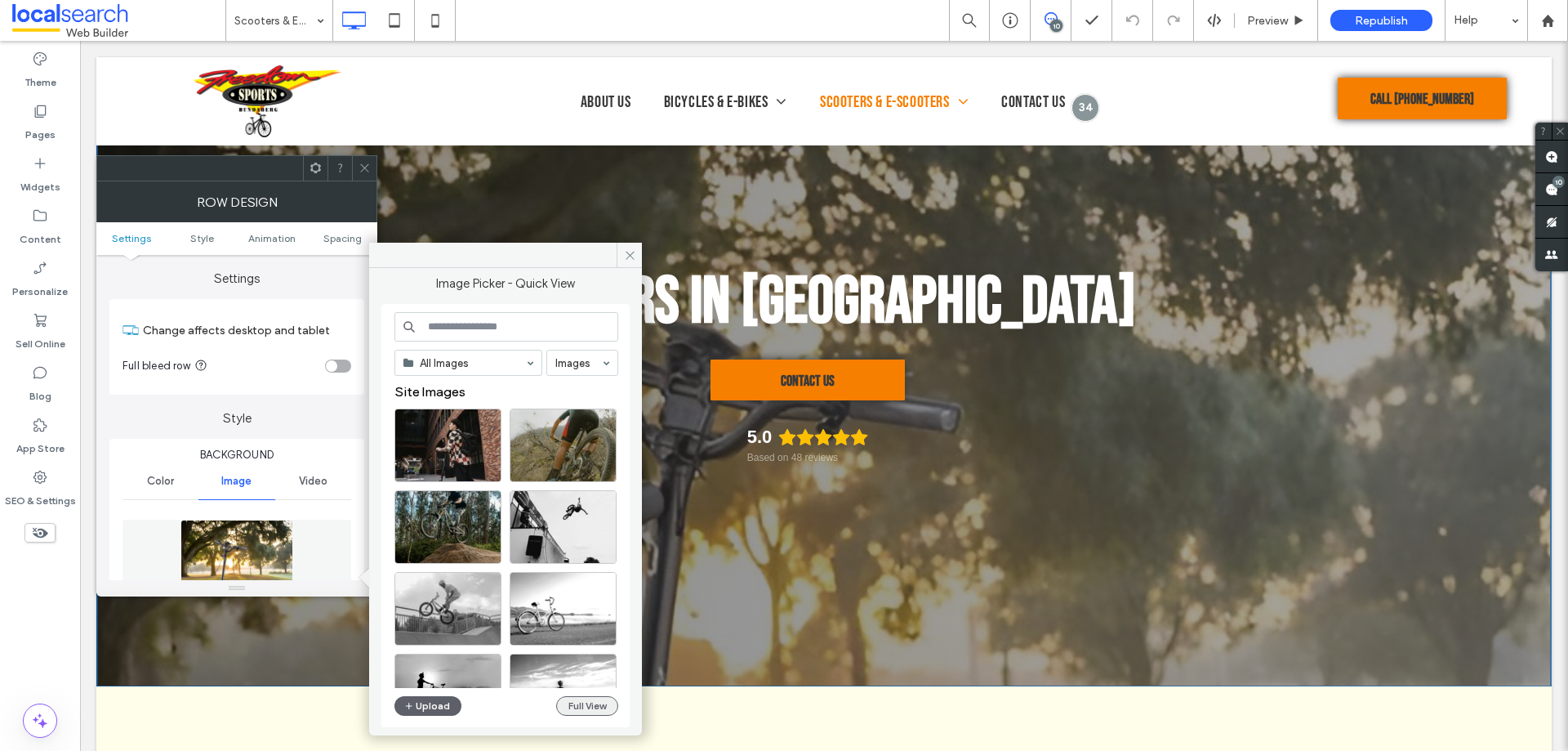
click at [593, 704] on button "Full View" at bounding box center [587, 706] width 62 height 19
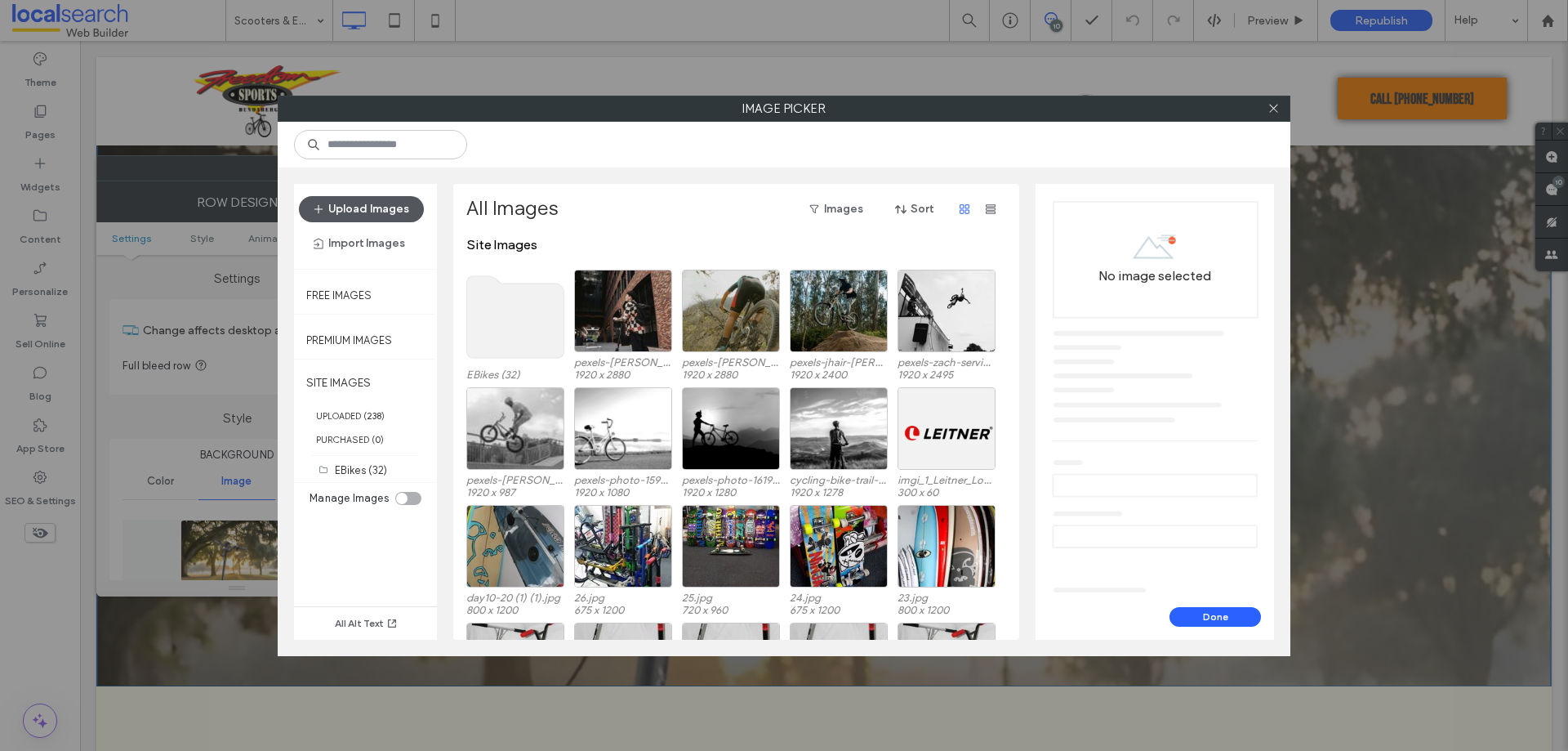
click at [370, 208] on button "Upload Images" at bounding box center [362, 209] width 125 height 26
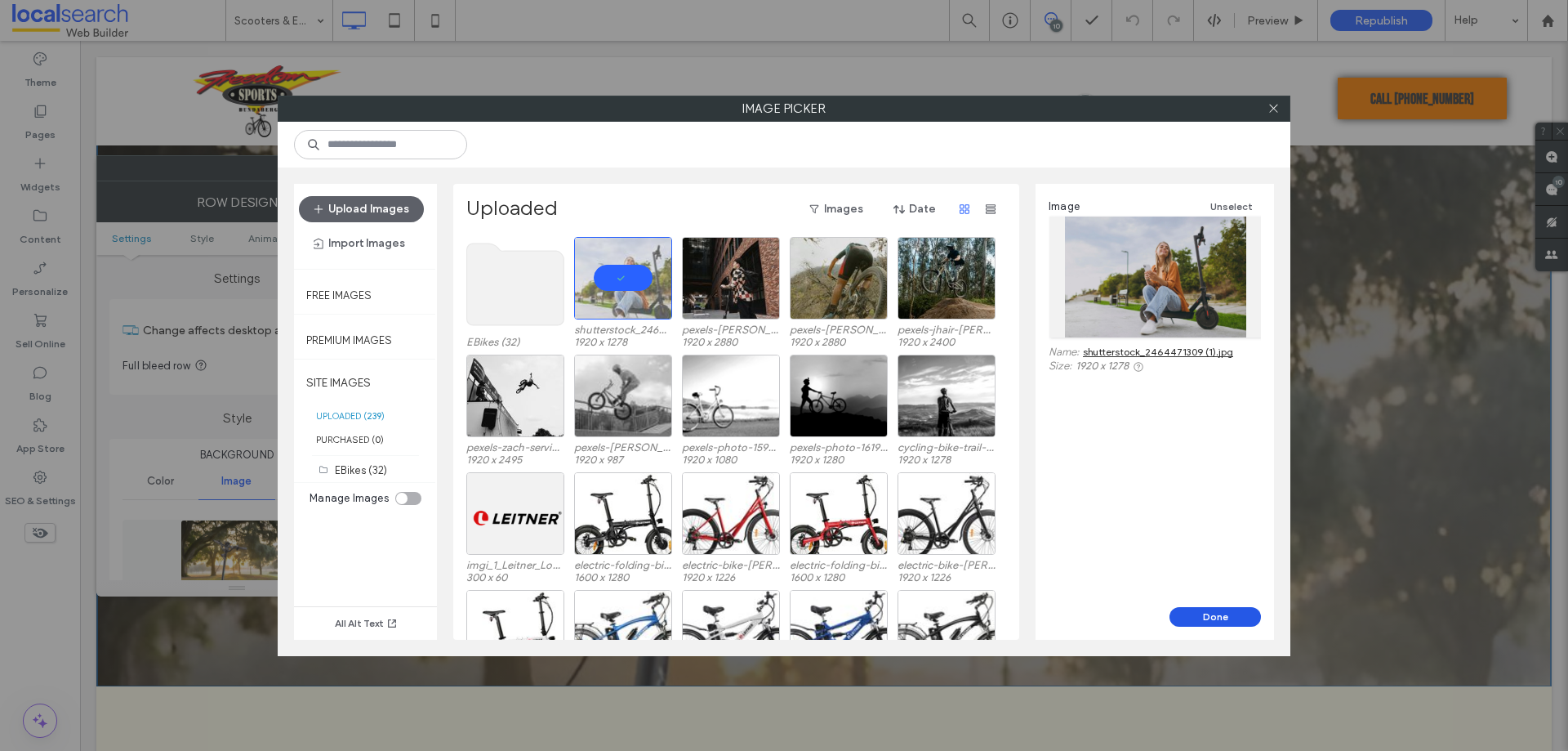
click at [1211, 618] on button "Done" at bounding box center [1215, 617] width 91 height 19
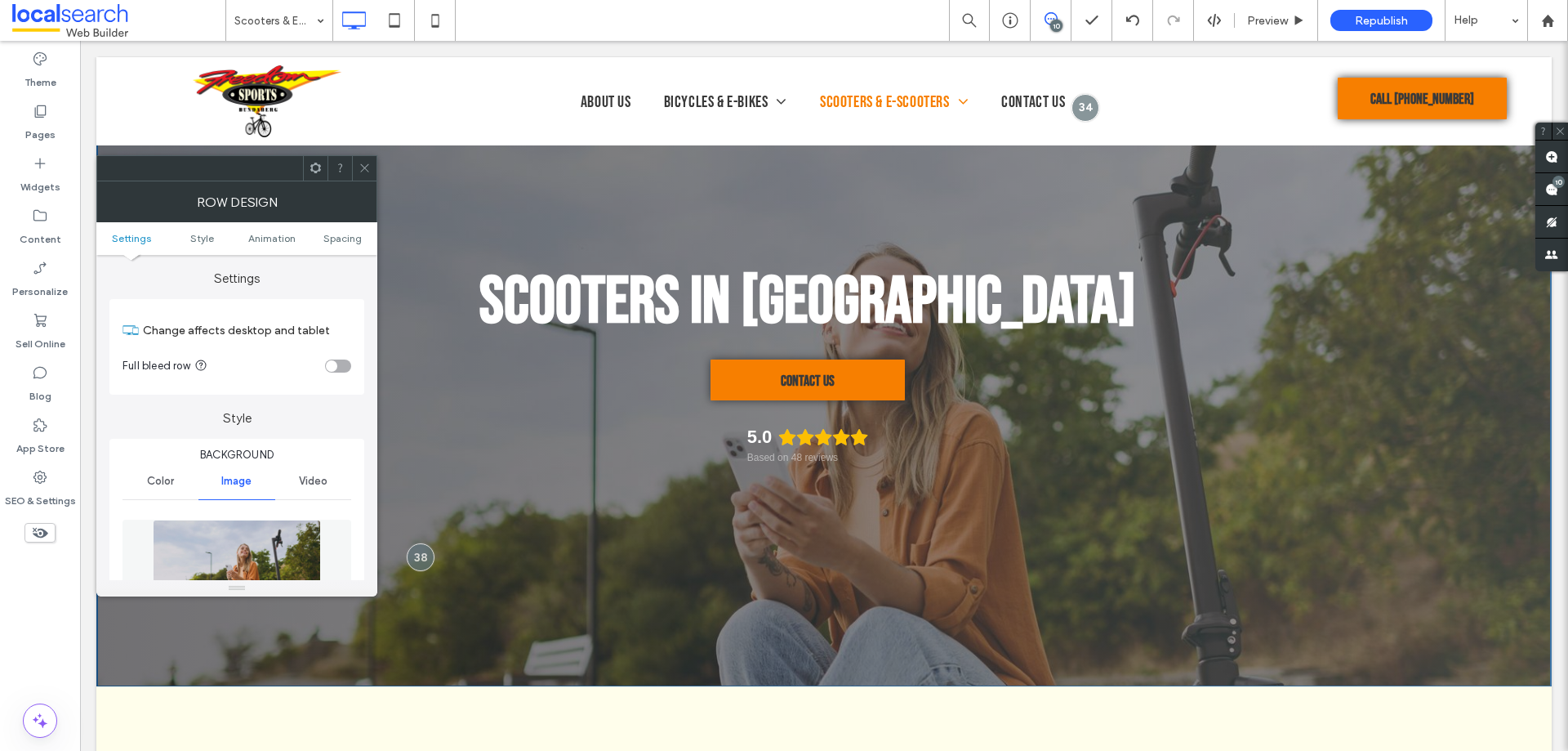
click at [364, 163] on icon at bounding box center [365, 168] width 13 height 13
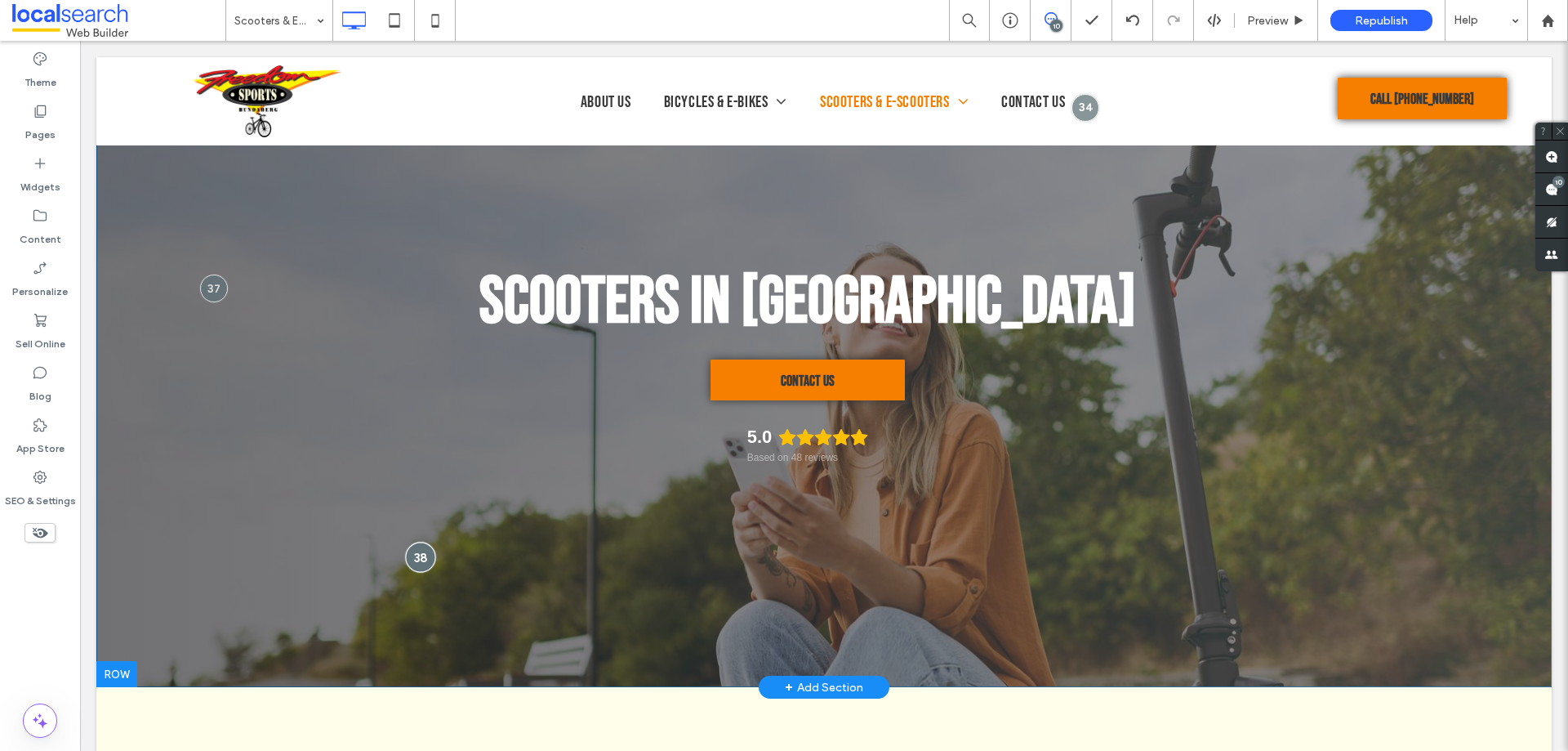
click at [420, 564] on div at bounding box center [421, 557] width 30 height 30
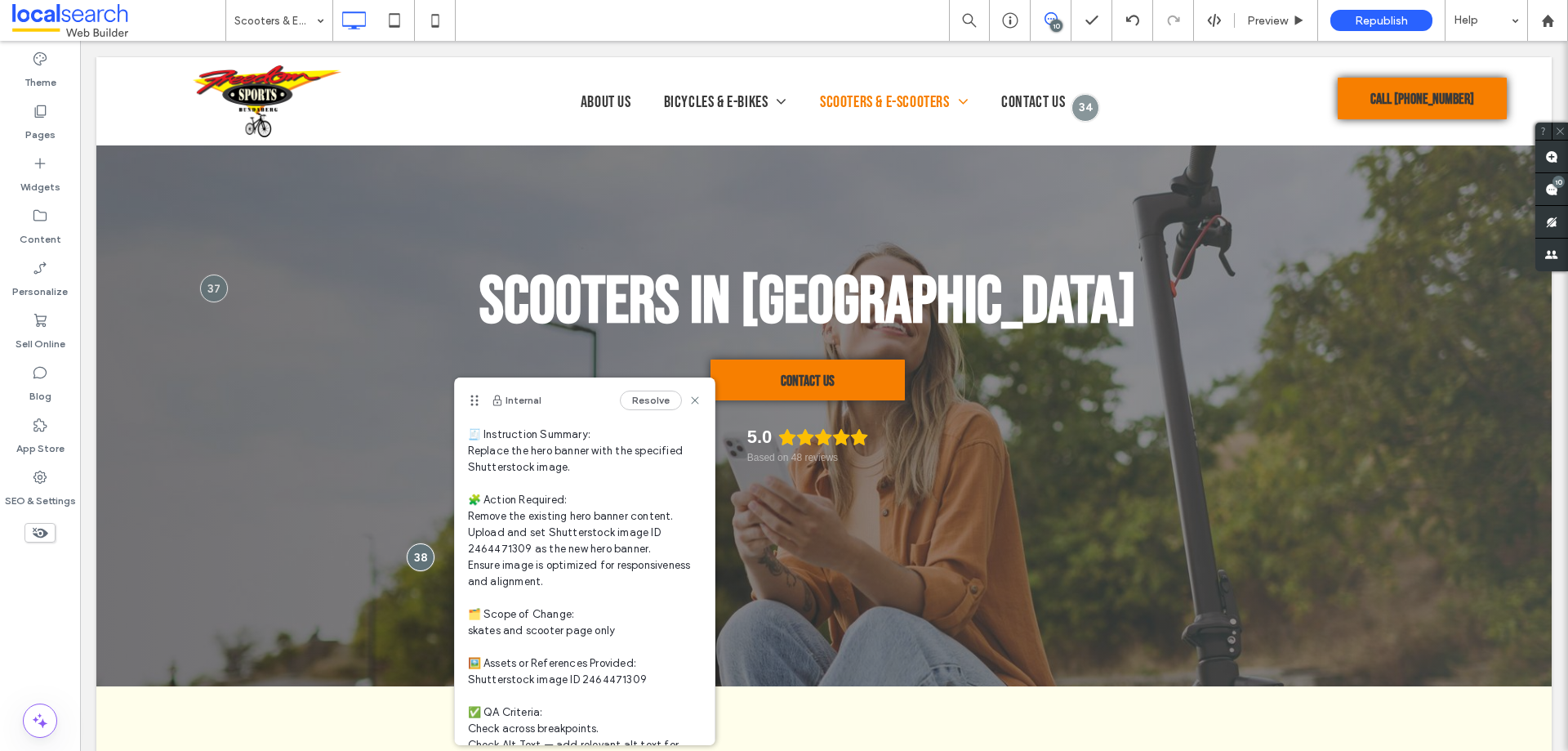
scroll to position [123, 0]
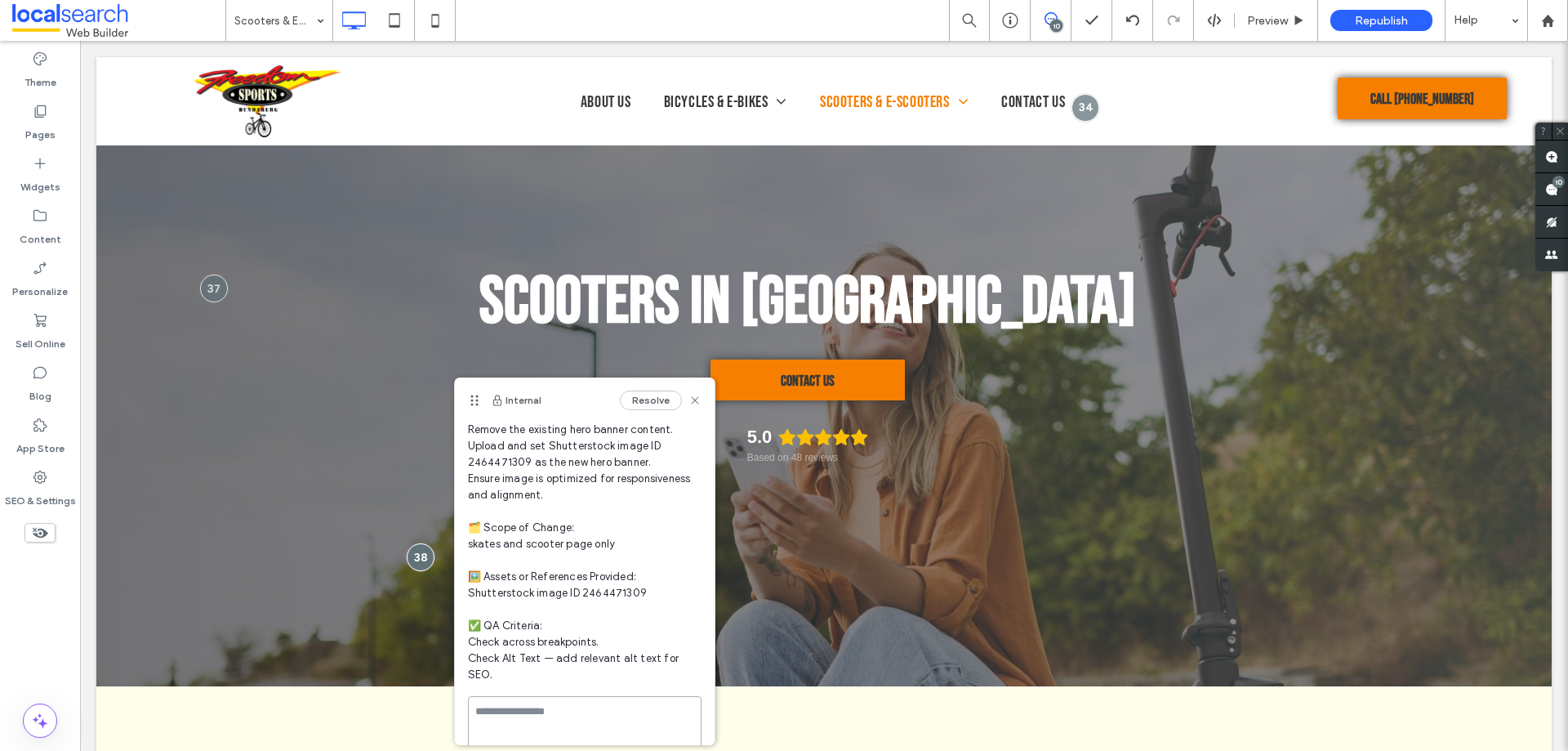
click at [566, 714] on textarea at bounding box center [584, 737] width 234 height 82
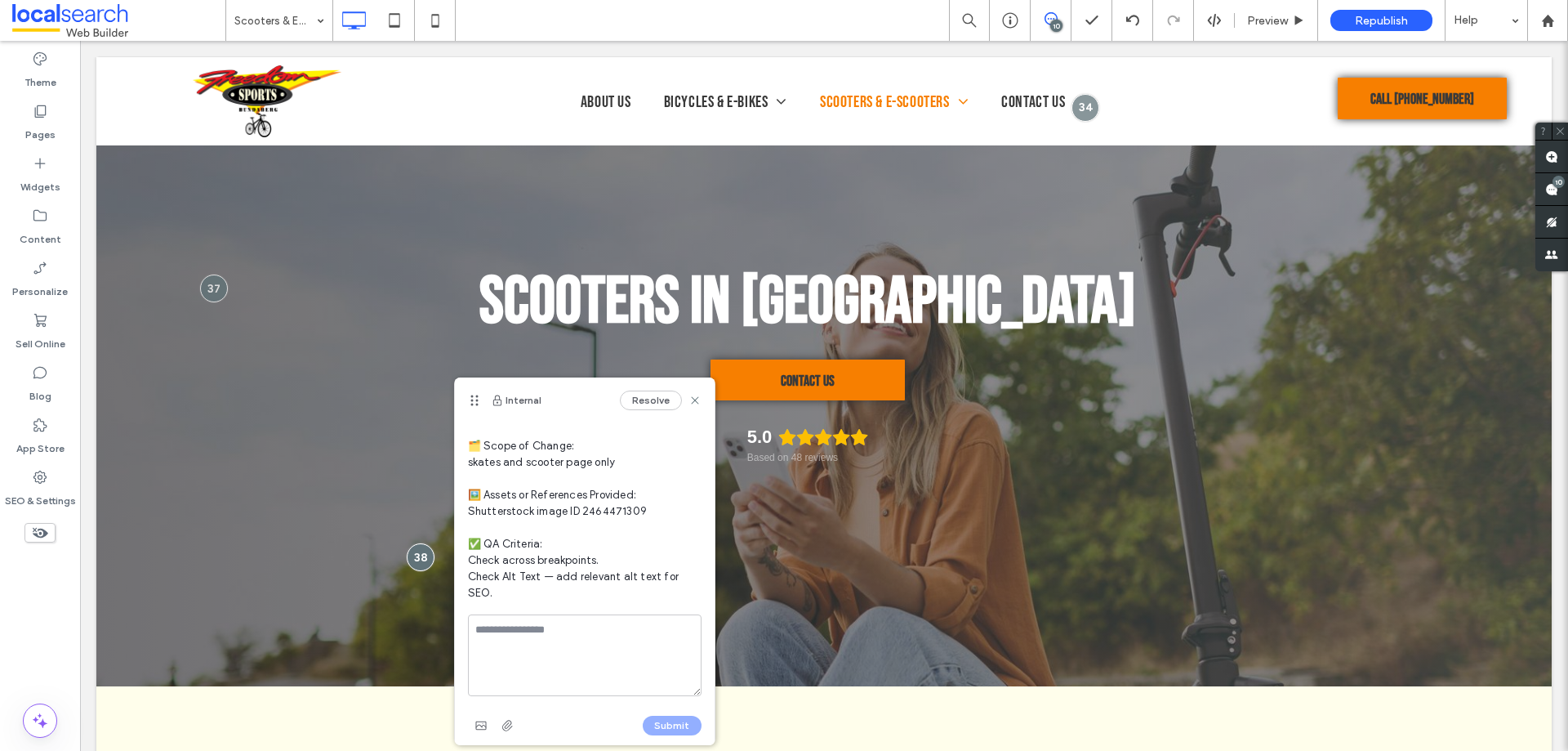
click at [29, 590] on div "Theme Pages Widgets Content Personalize Sell Online Blog App Store SEO & Settin…" at bounding box center [39, 395] width 80 height 710
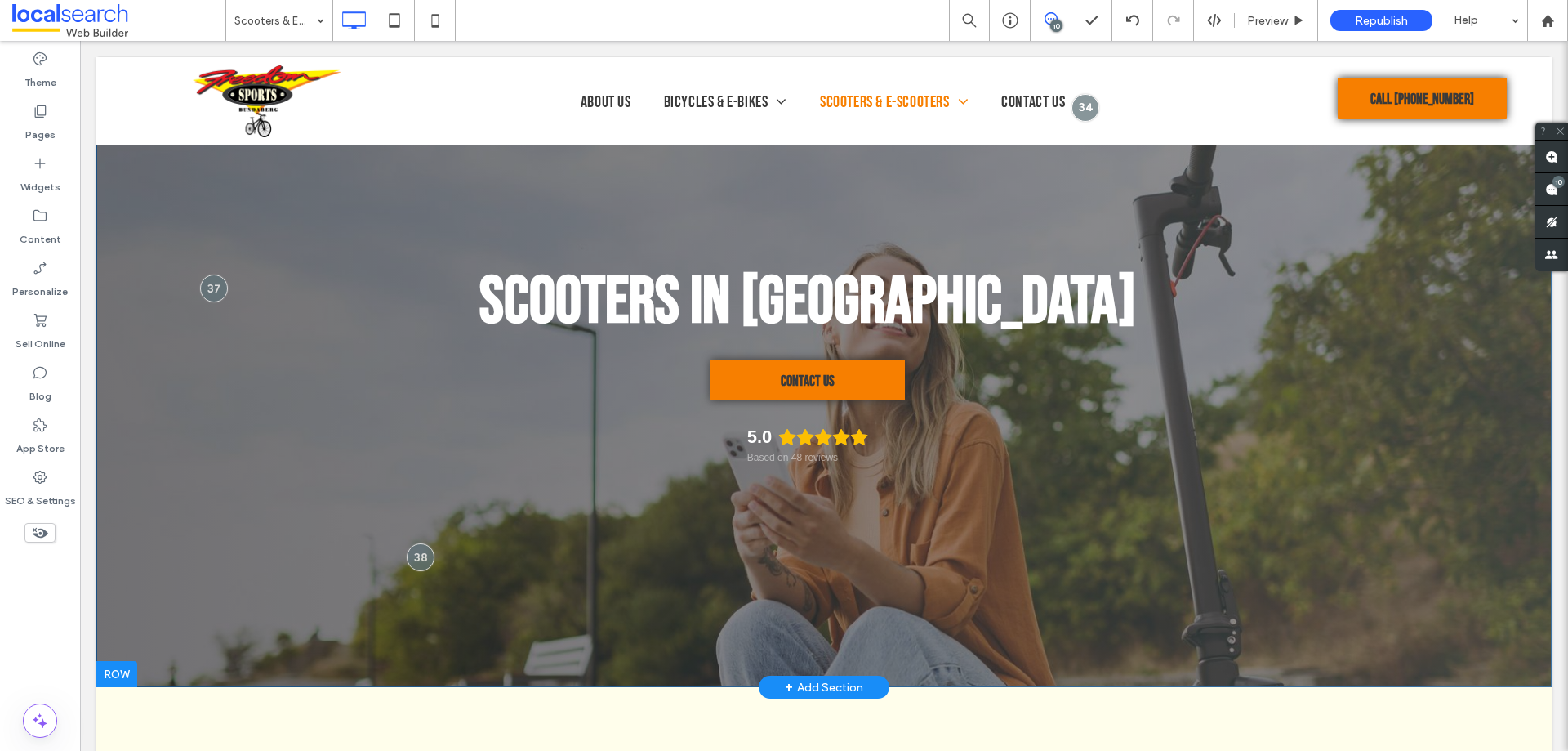
click at [304, 484] on div "Scooters in Bundaberg Contact Us 5.0 Based on 48 reviews Click To Paste Row + A…" at bounding box center [824, 372] width 1455 height 630
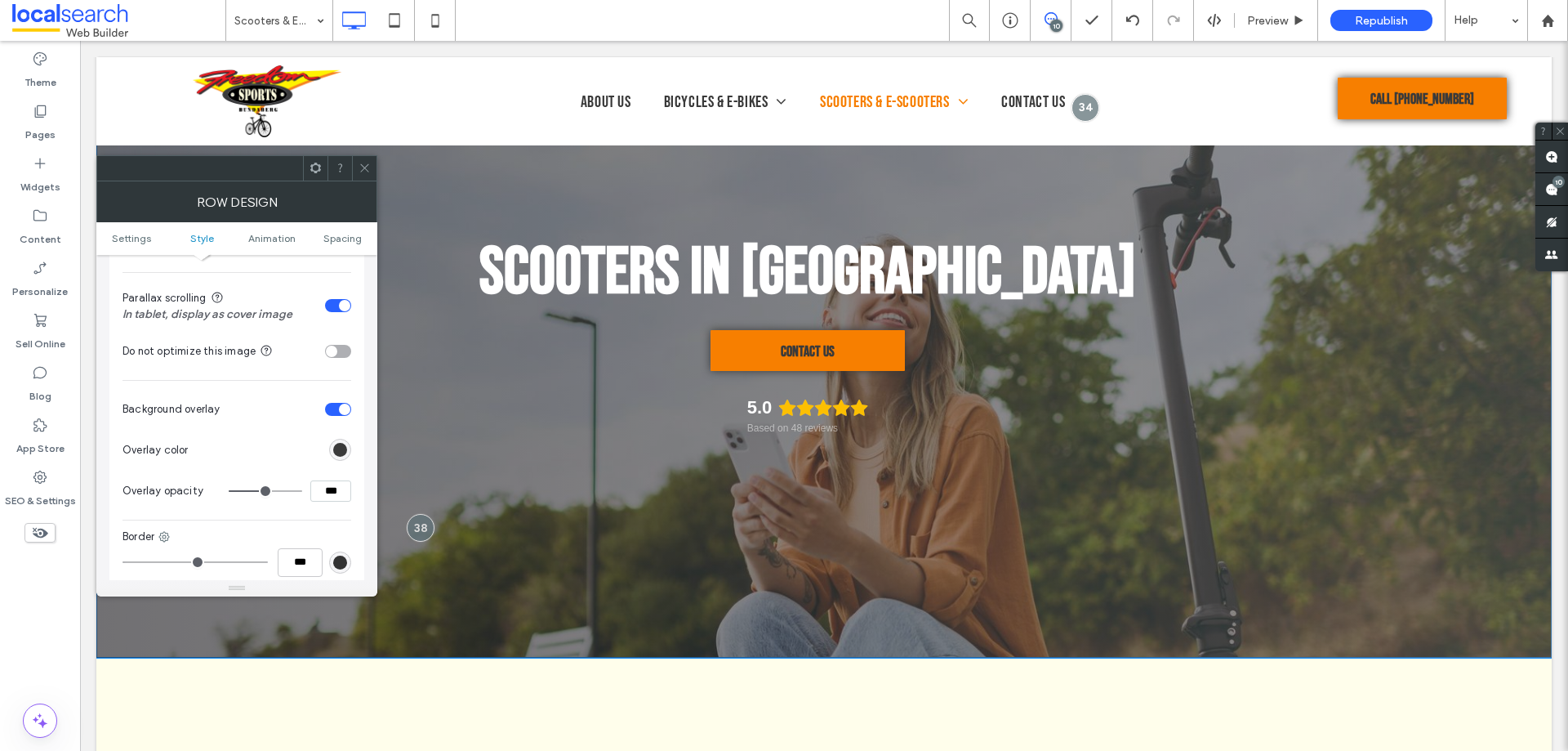
scroll to position [0, 0]
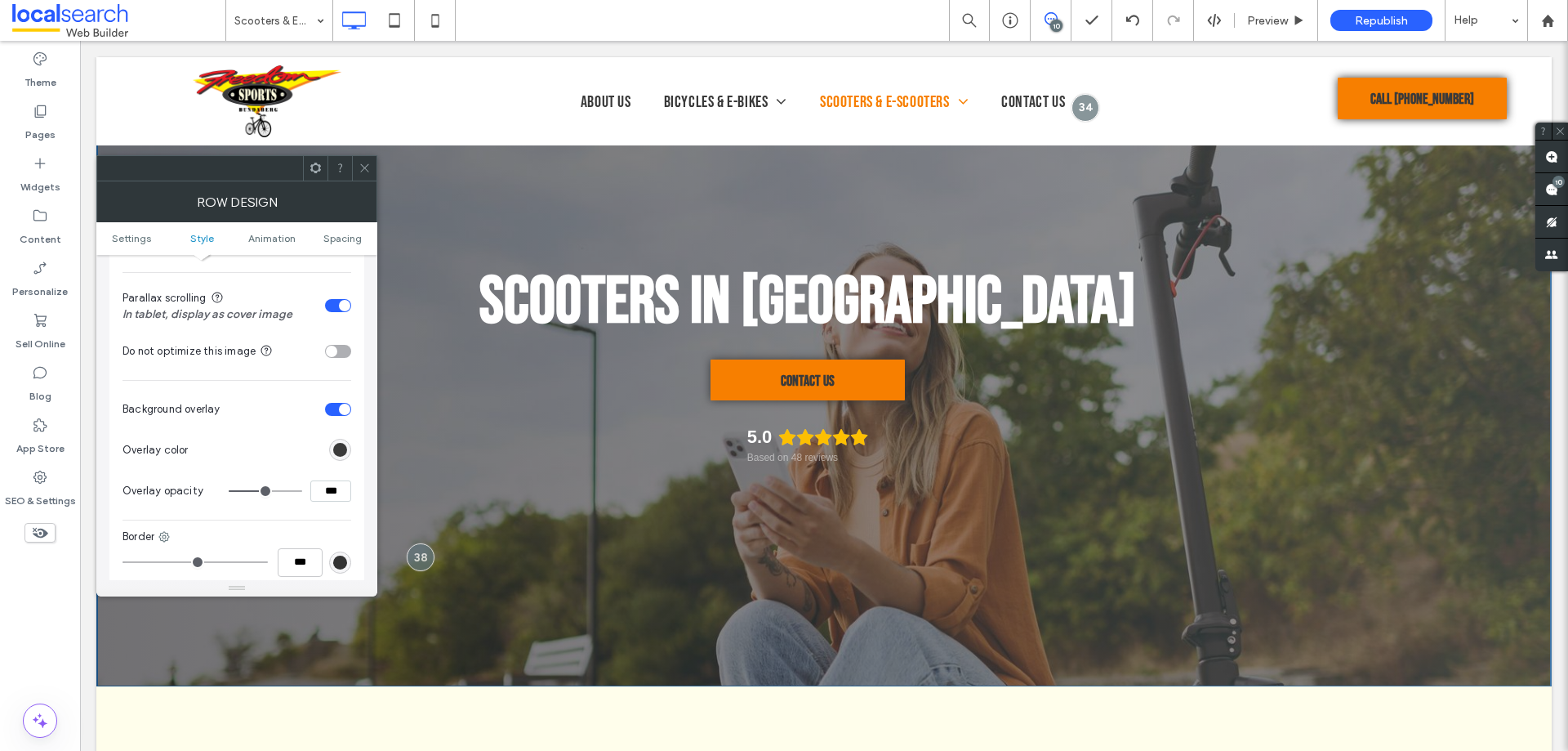
click at [364, 174] on span at bounding box center [365, 168] width 13 height 24
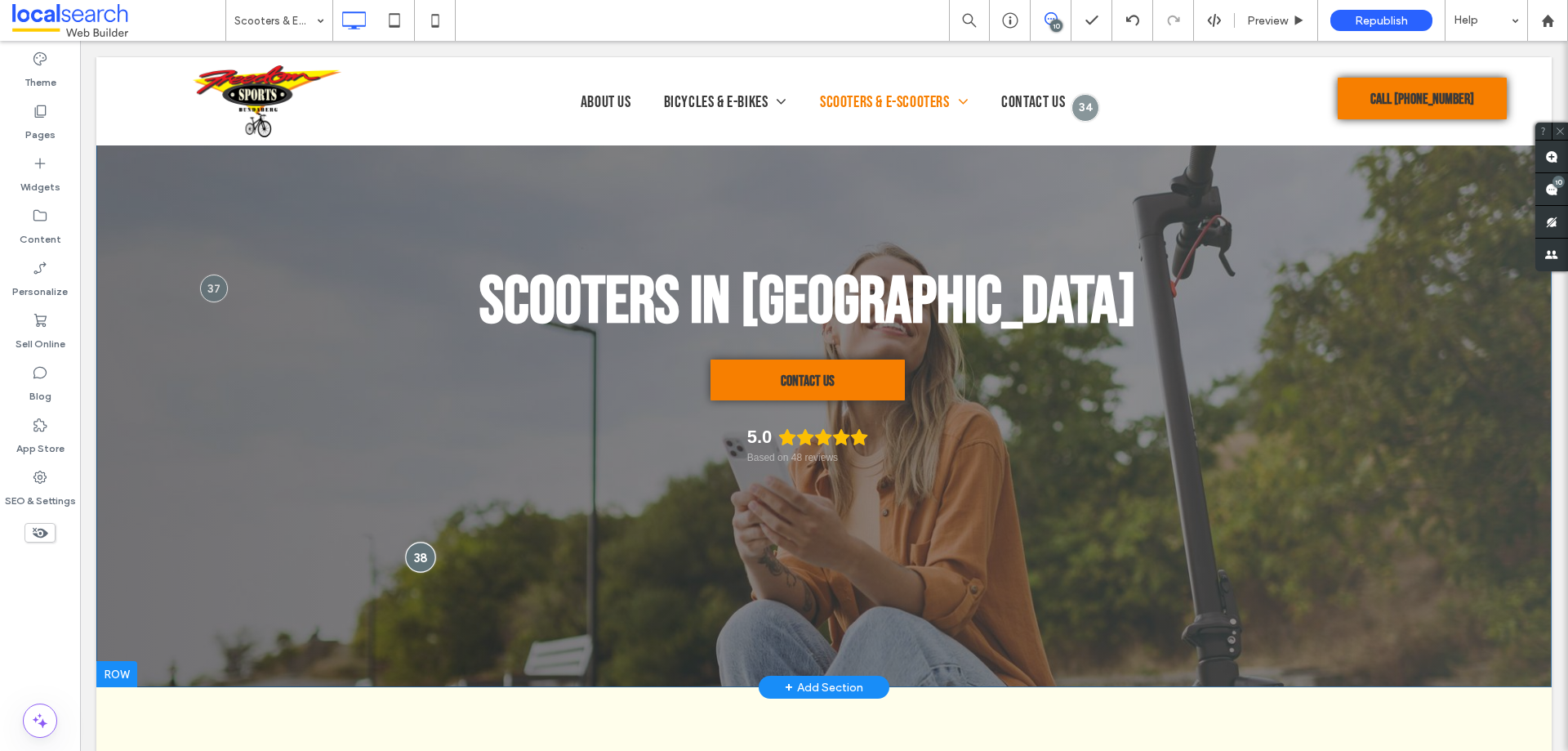
click at [415, 562] on div at bounding box center [421, 557] width 30 height 30
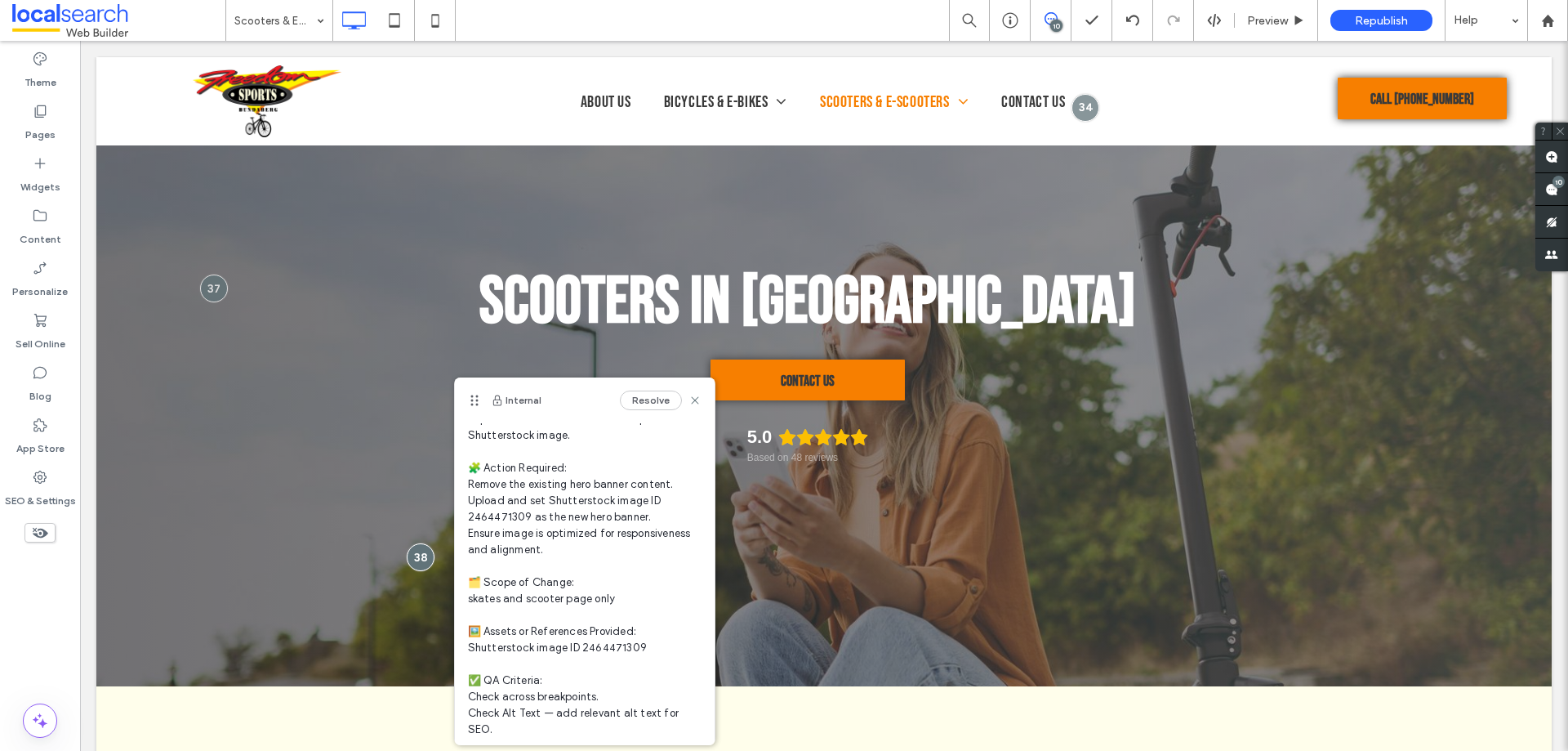
scroll to position [123, 0]
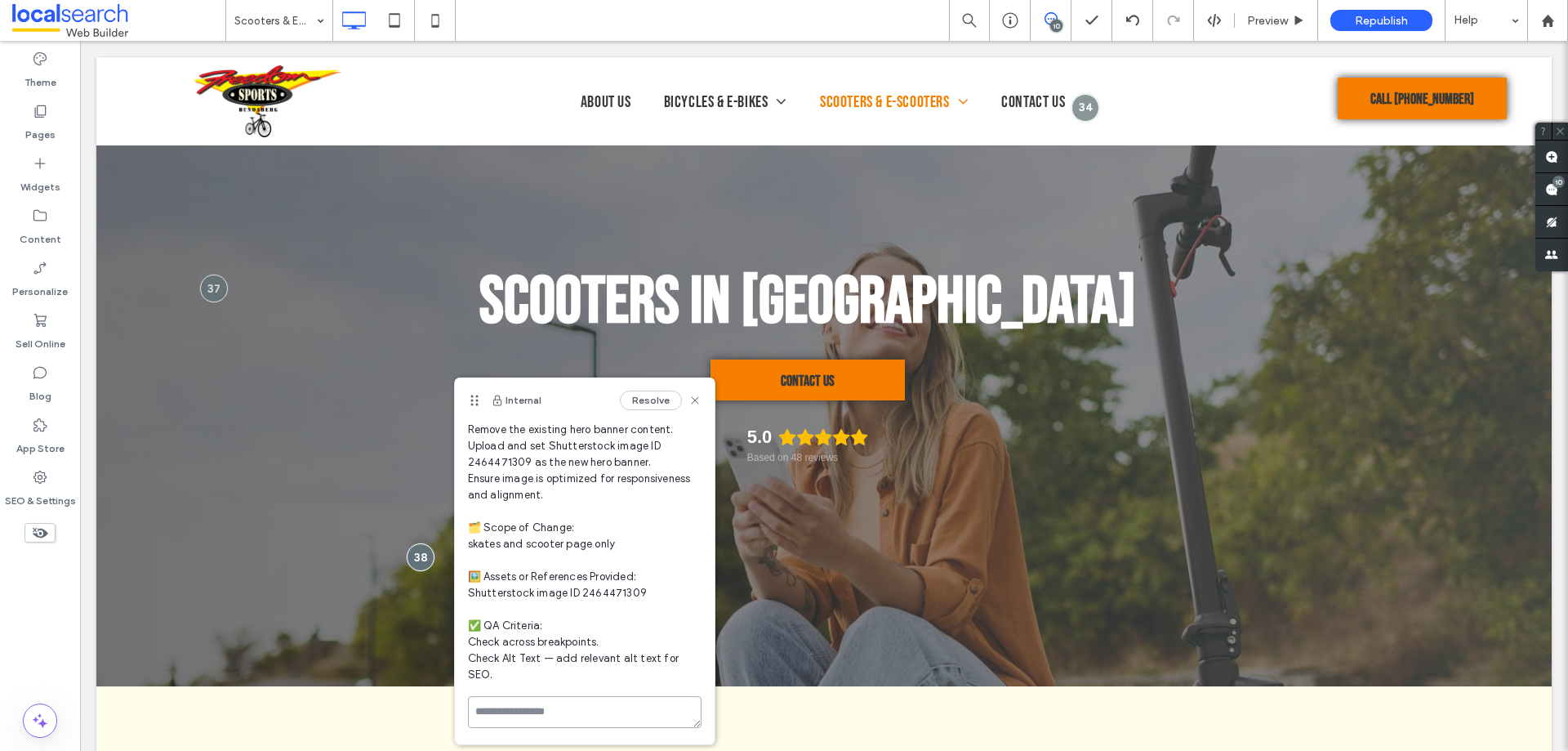
click at [527, 710] on textarea at bounding box center [584, 712] width 234 height 32
click at [557, 707] on textarea at bounding box center [584, 737] width 234 height 82
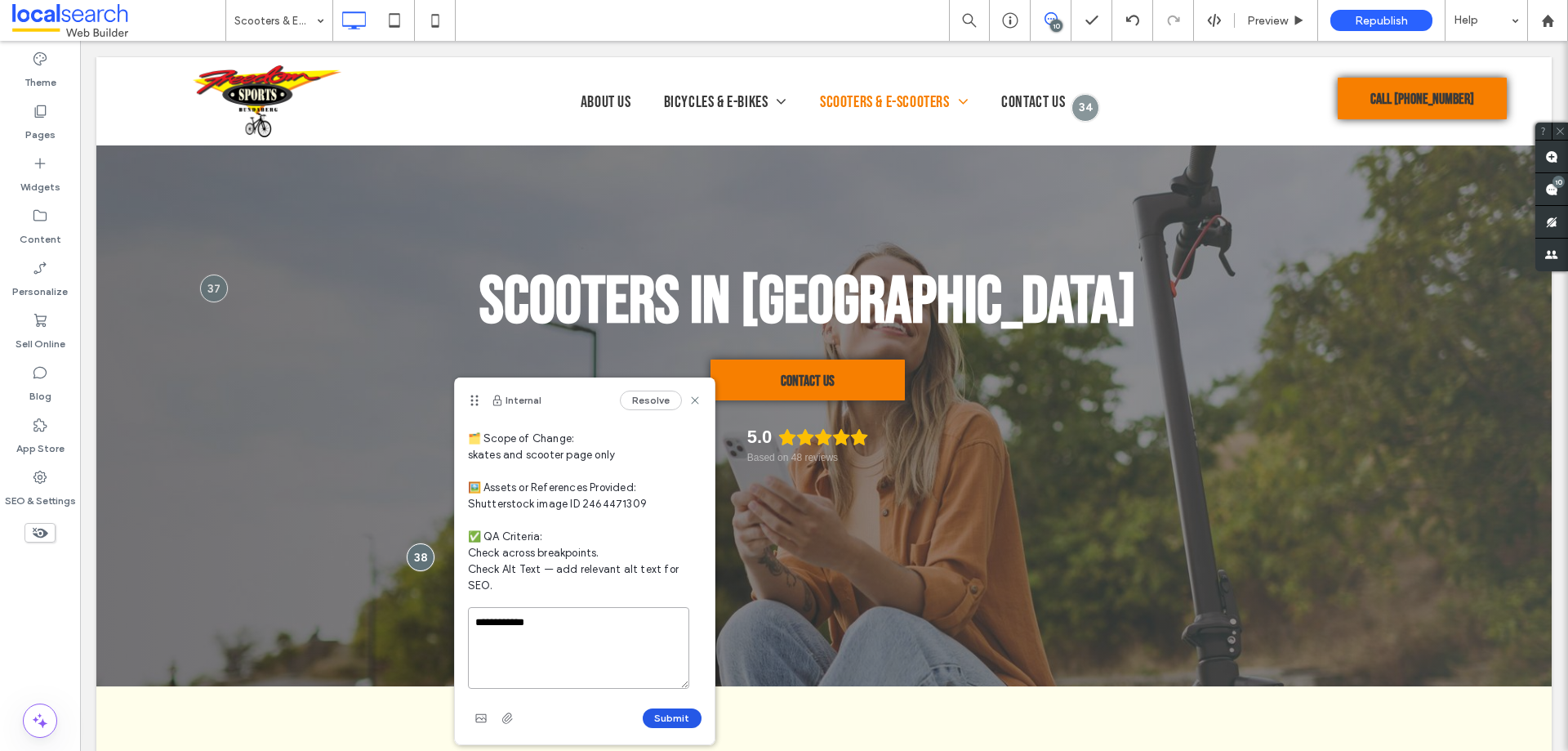
type textarea "**********"
click at [672, 713] on button "Submit" at bounding box center [672, 718] width 59 height 19
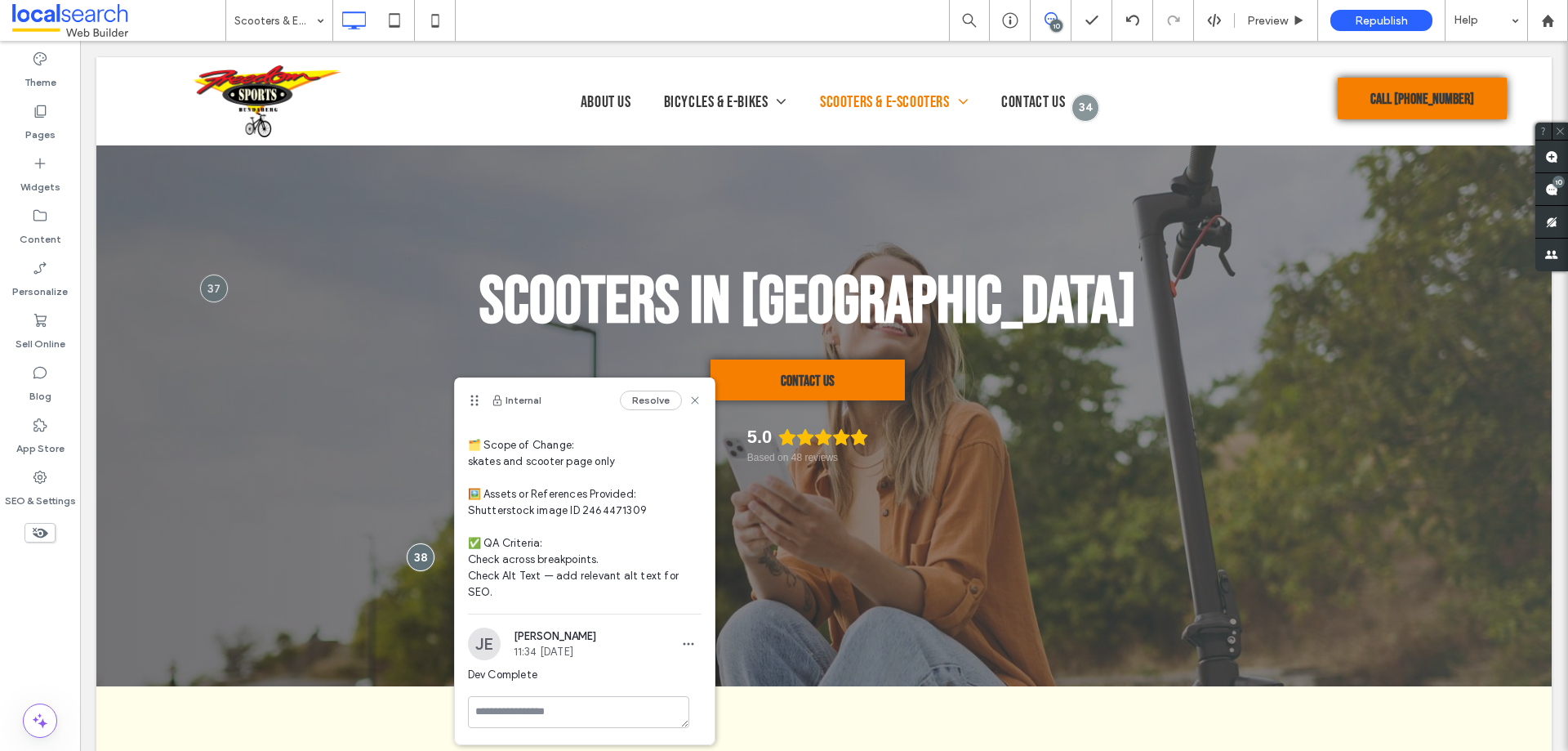
scroll to position [206, 0]
click at [831, 588] on div "Scooters in Bundaberg Contact Us 5.0 Based on 48 reviews Click To Paste Row + A…" at bounding box center [824, 372] width 1455 height 630
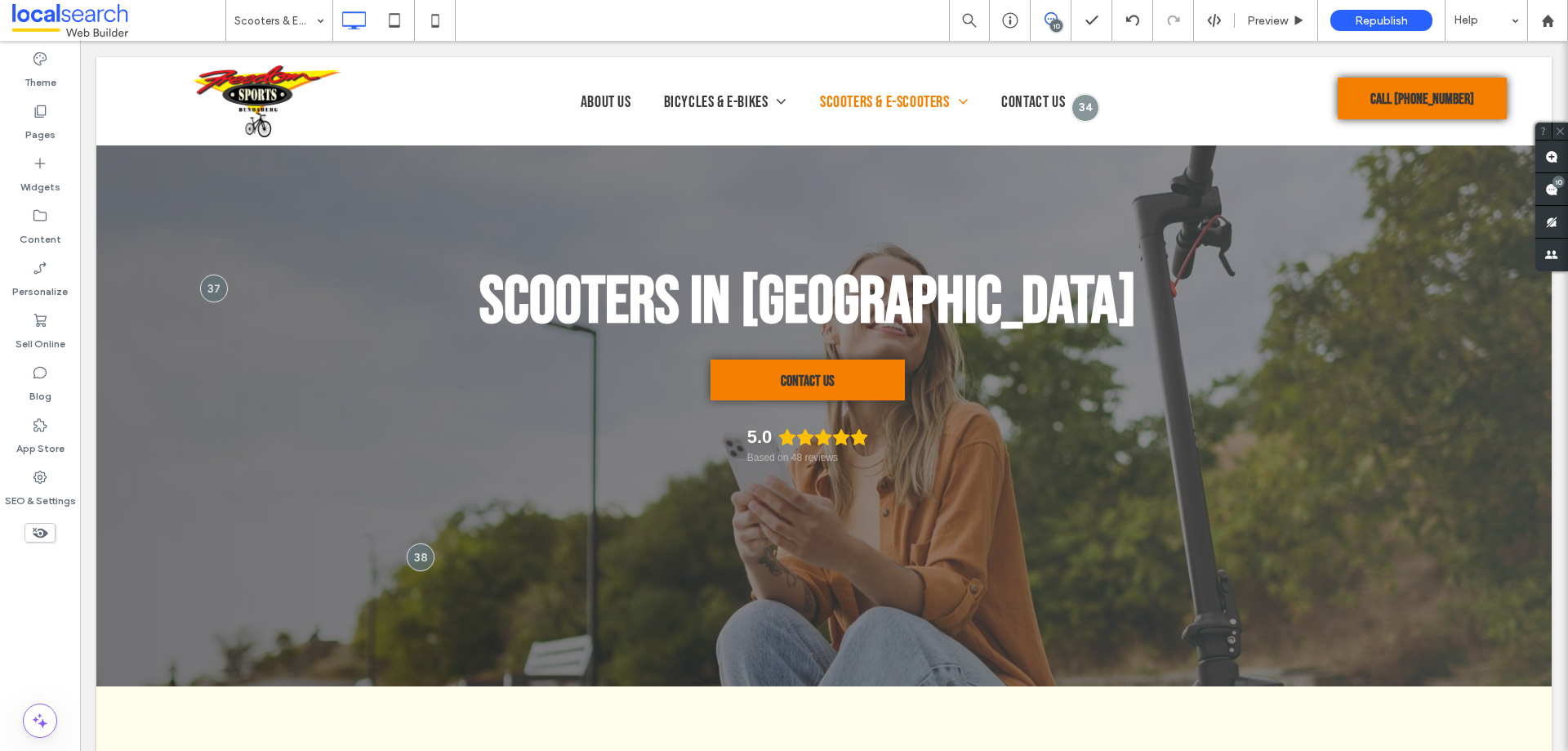
click at [1051, 13] on icon at bounding box center [1051, 19] width 13 height 13
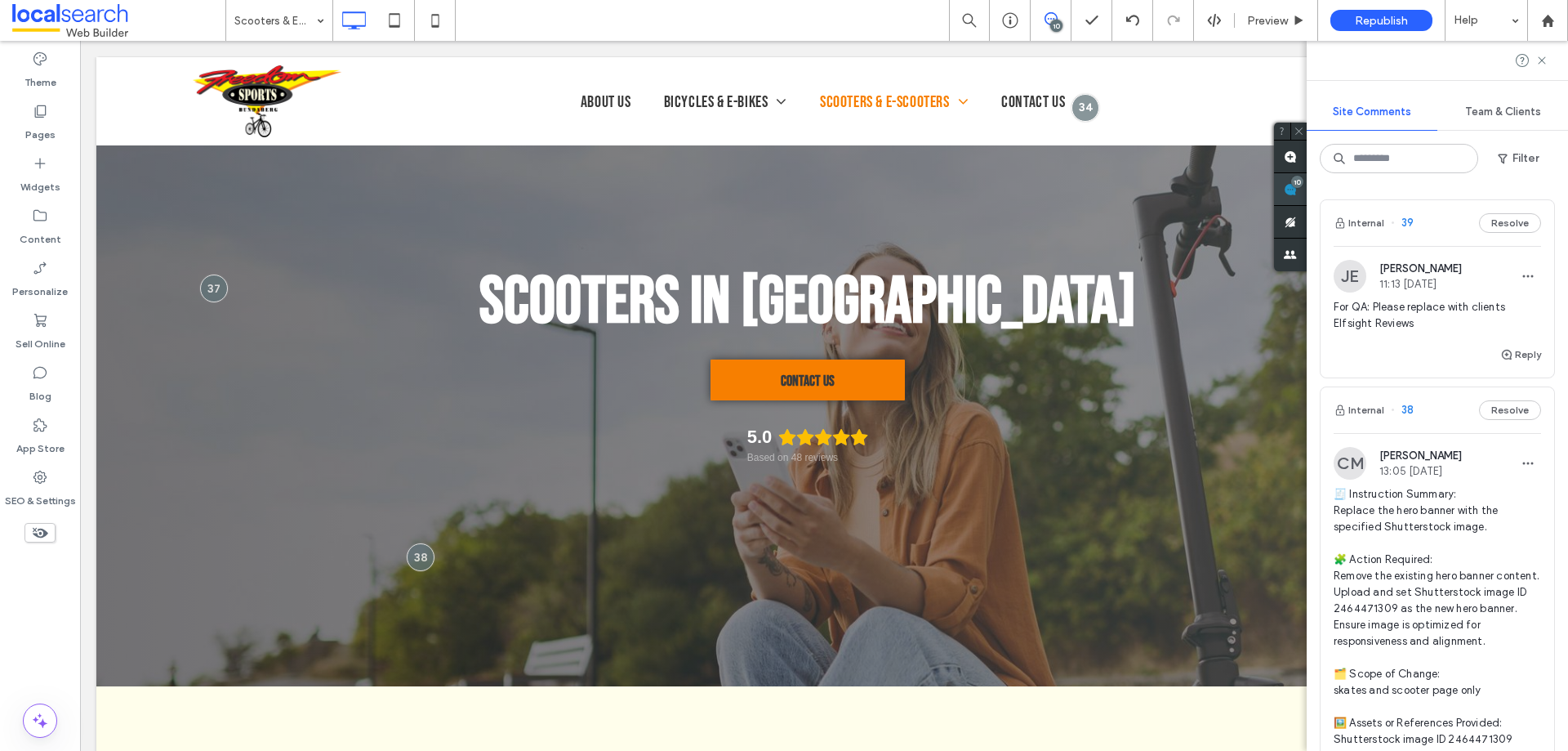
click at [1543, 189] on div "Site Comments Team & Clients Filter Internal 39 Resolve JE Julius Estoy 11:13 A…" at bounding box center [1438, 395] width 262 height 710
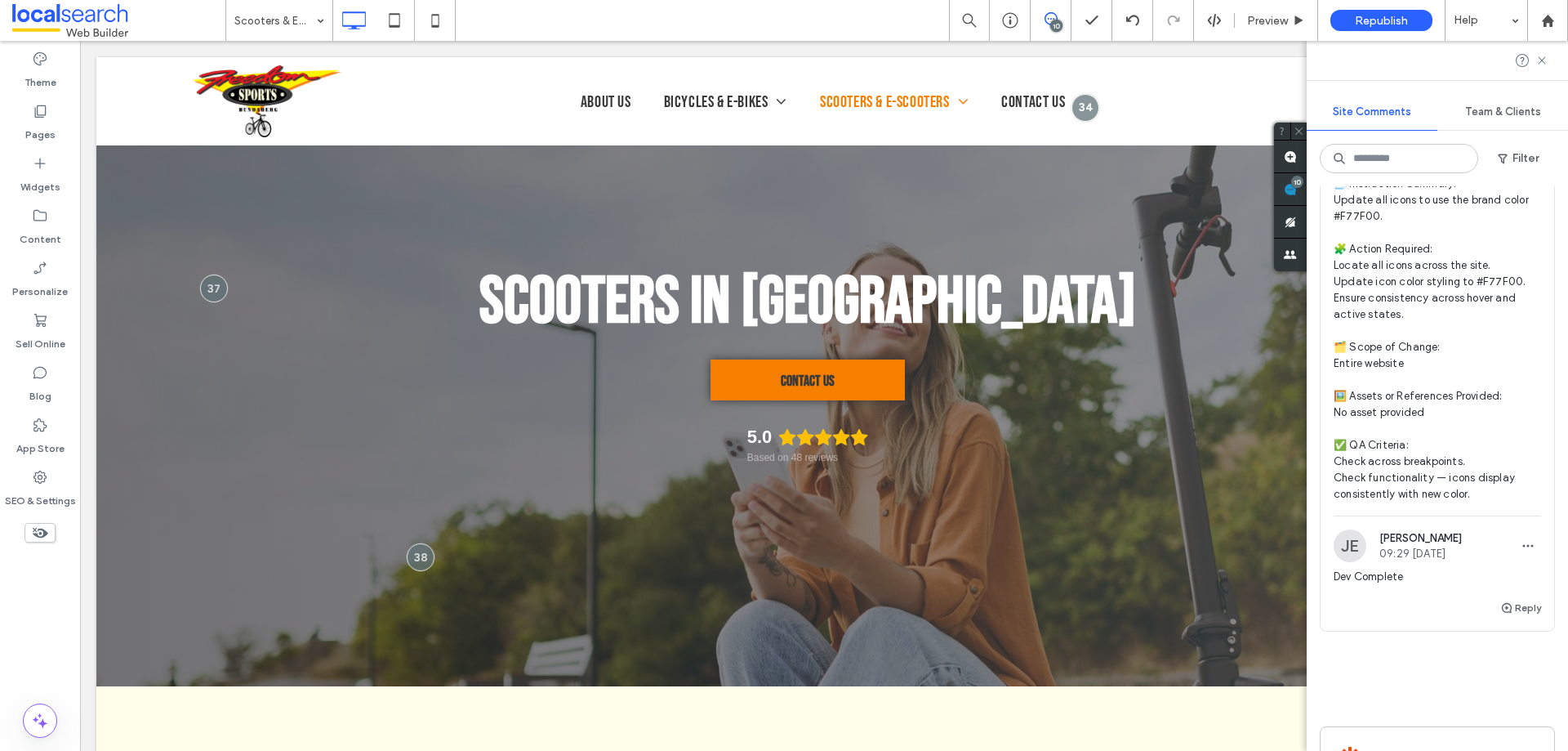
scroll to position [5303, 0]
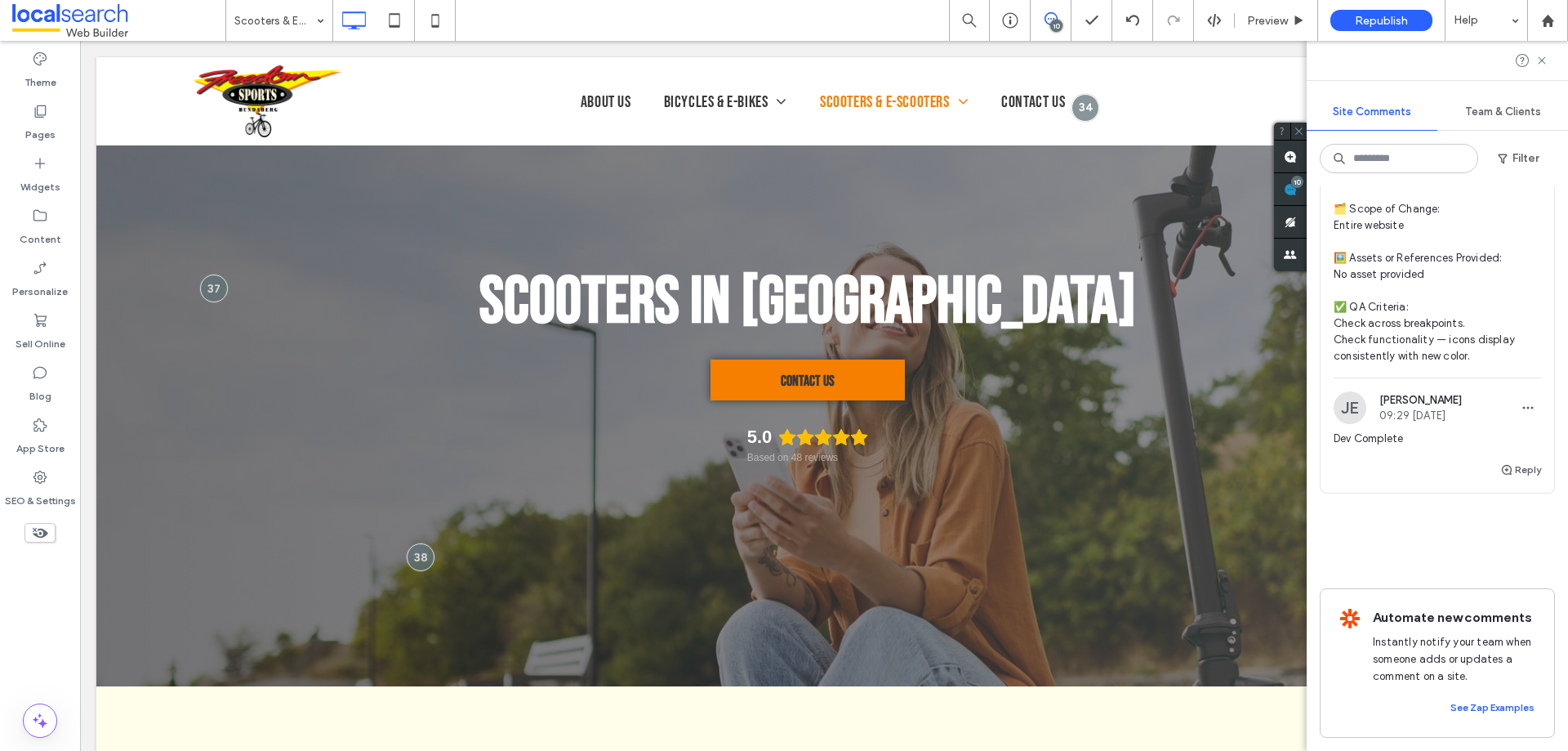
click at [32, 614] on div "Theme Pages Widgets Content Personalize Sell Online Blog App Store SEO & Settin…" at bounding box center [39, 395] width 80 height 710
click at [46, 620] on div "Theme Pages Widgets Content Personalize Sell Online Blog App Store SEO & Settin…" at bounding box center [39, 395] width 80 height 710
